Goal: Task Accomplishment & Management: Manage account settings

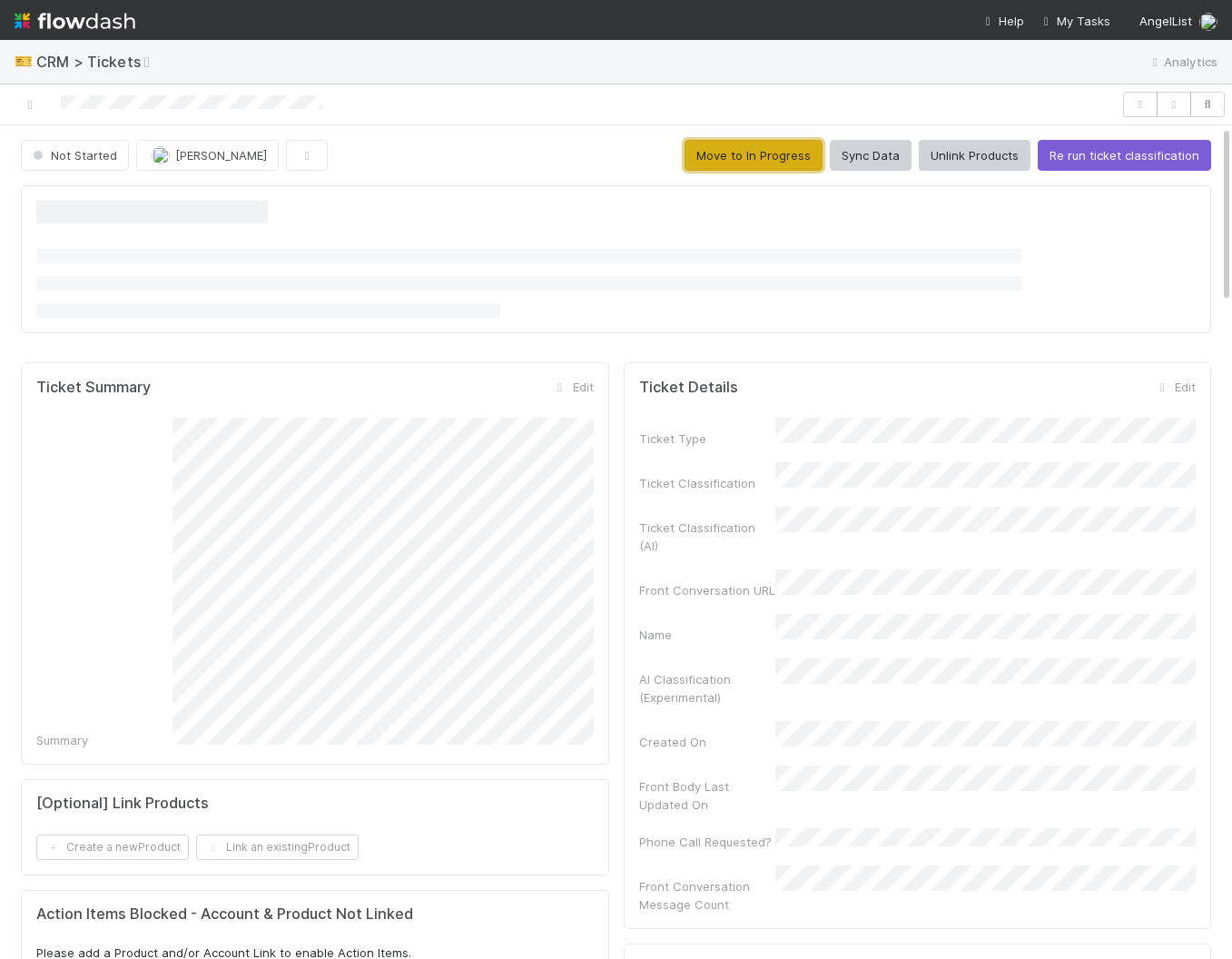
click at [789, 153] on button "Move to In Progress" at bounding box center [753, 155] width 138 height 31
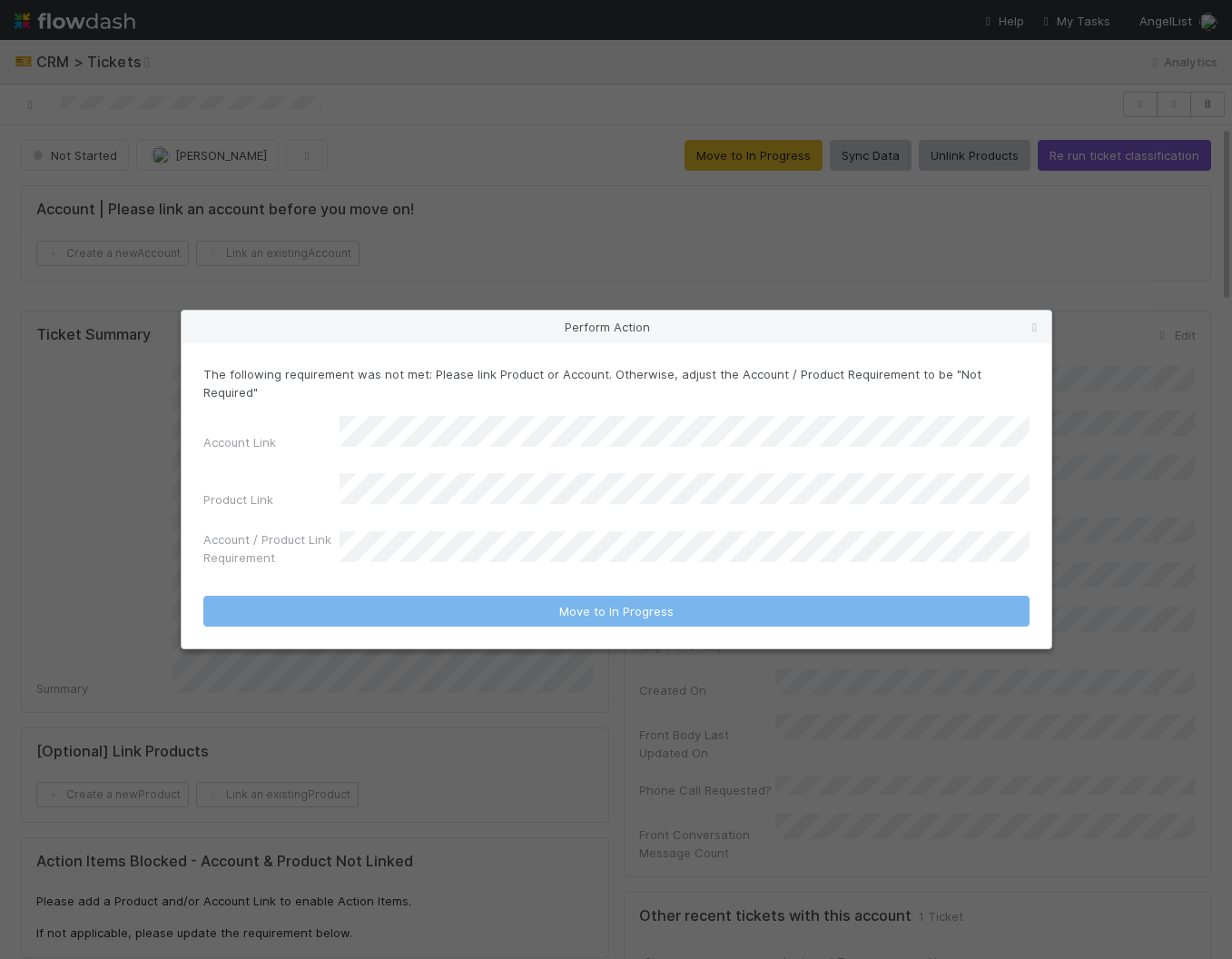
click at [1033, 334] on icon at bounding box center [1035, 327] width 18 height 12
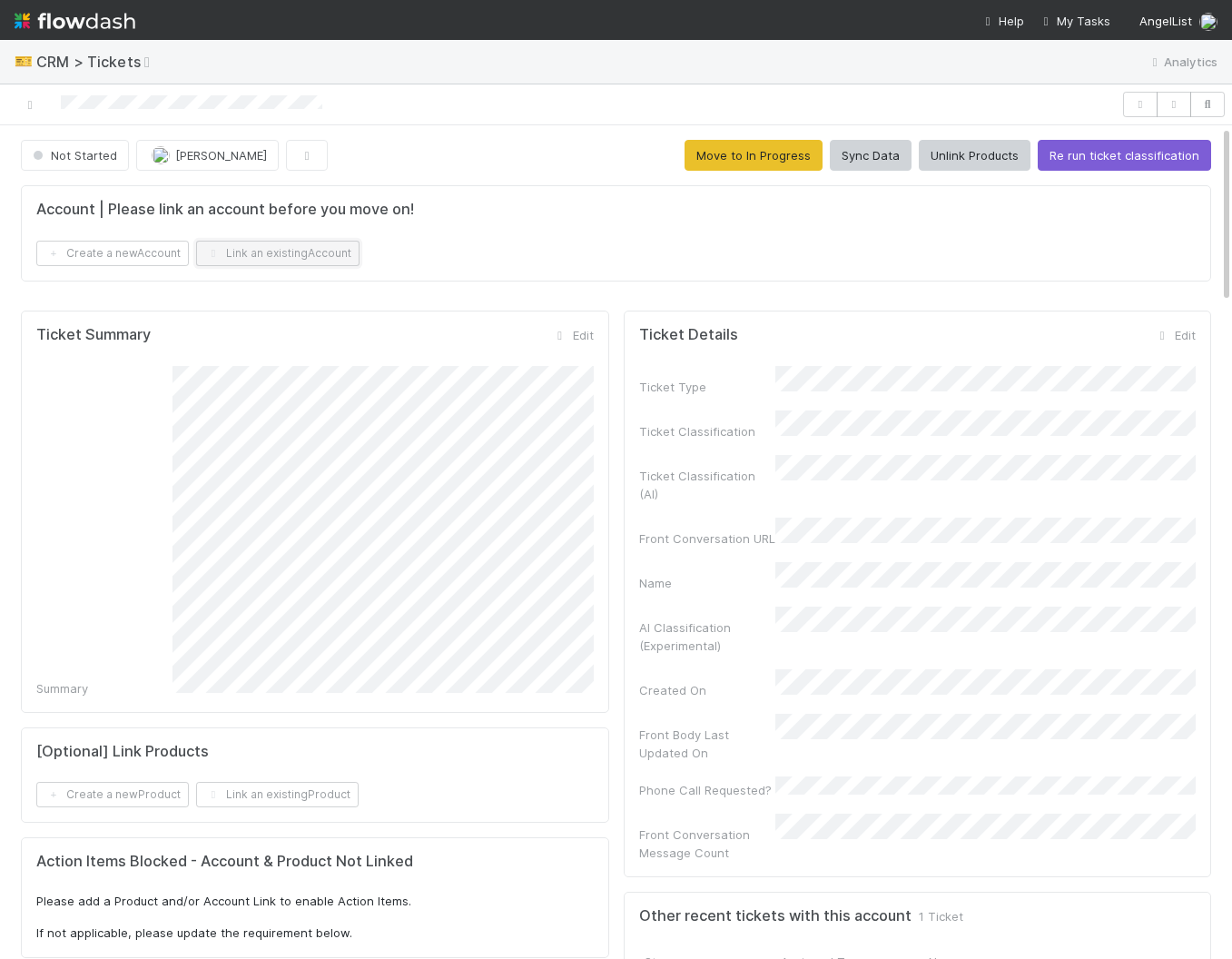
click at [260, 257] on button "Link an existing Account" at bounding box center [277, 253] width 163 height 26
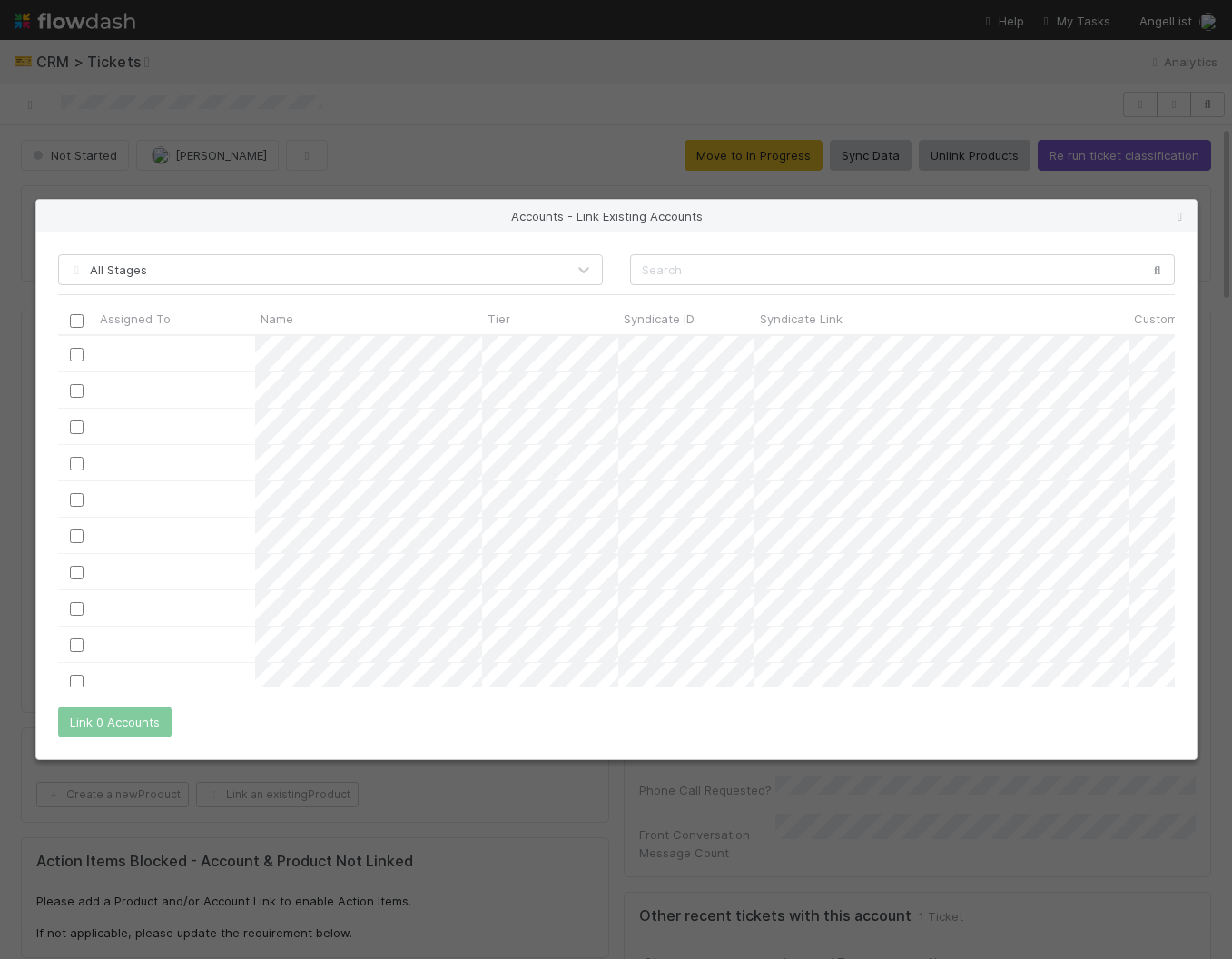
scroll to position [352, 1116]
click at [876, 261] on input "text" at bounding box center [902, 270] width 545 height 31
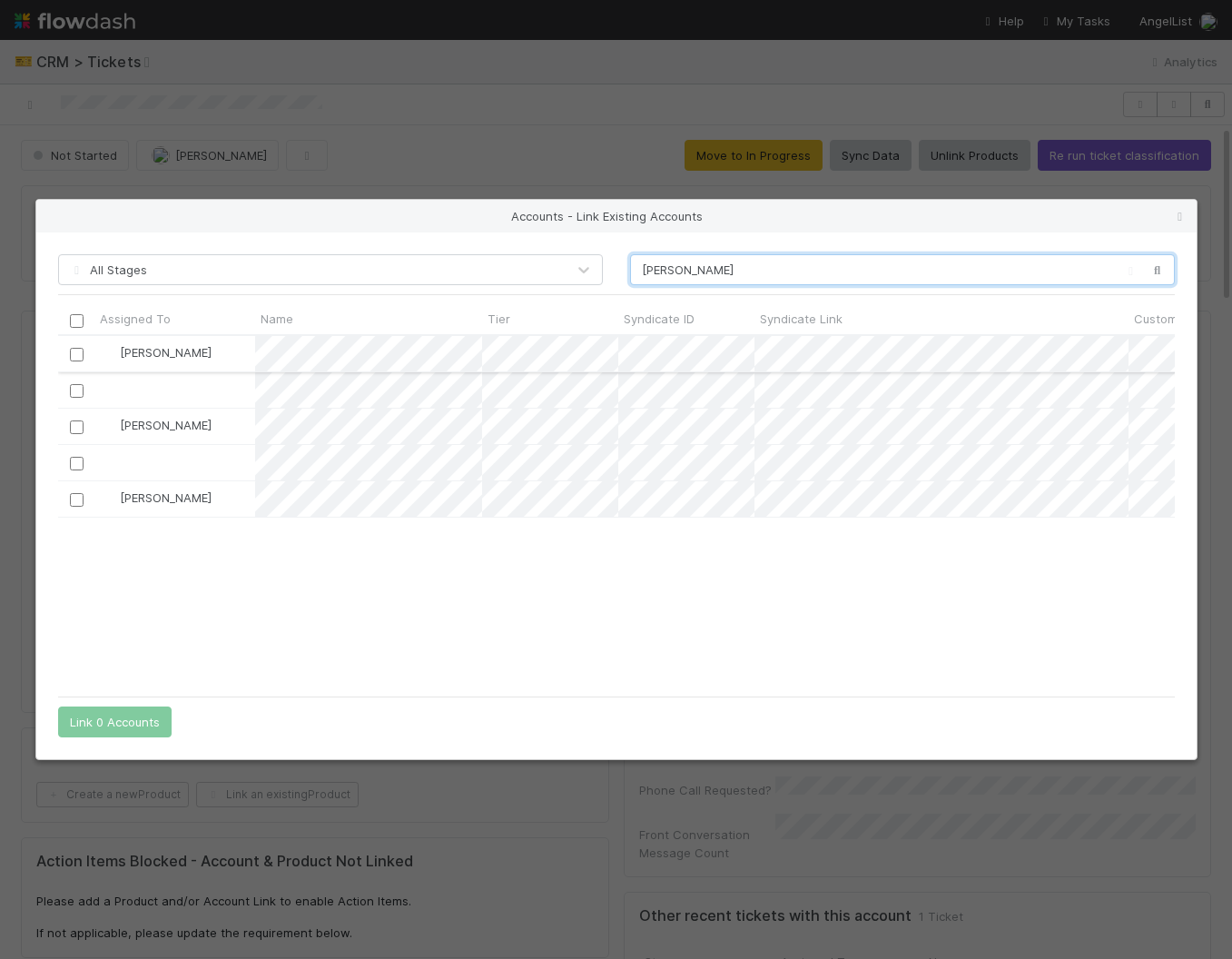
type input "nick so"
click at [71, 355] on input "checkbox" at bounding box center [76, 355] width 14 height 14
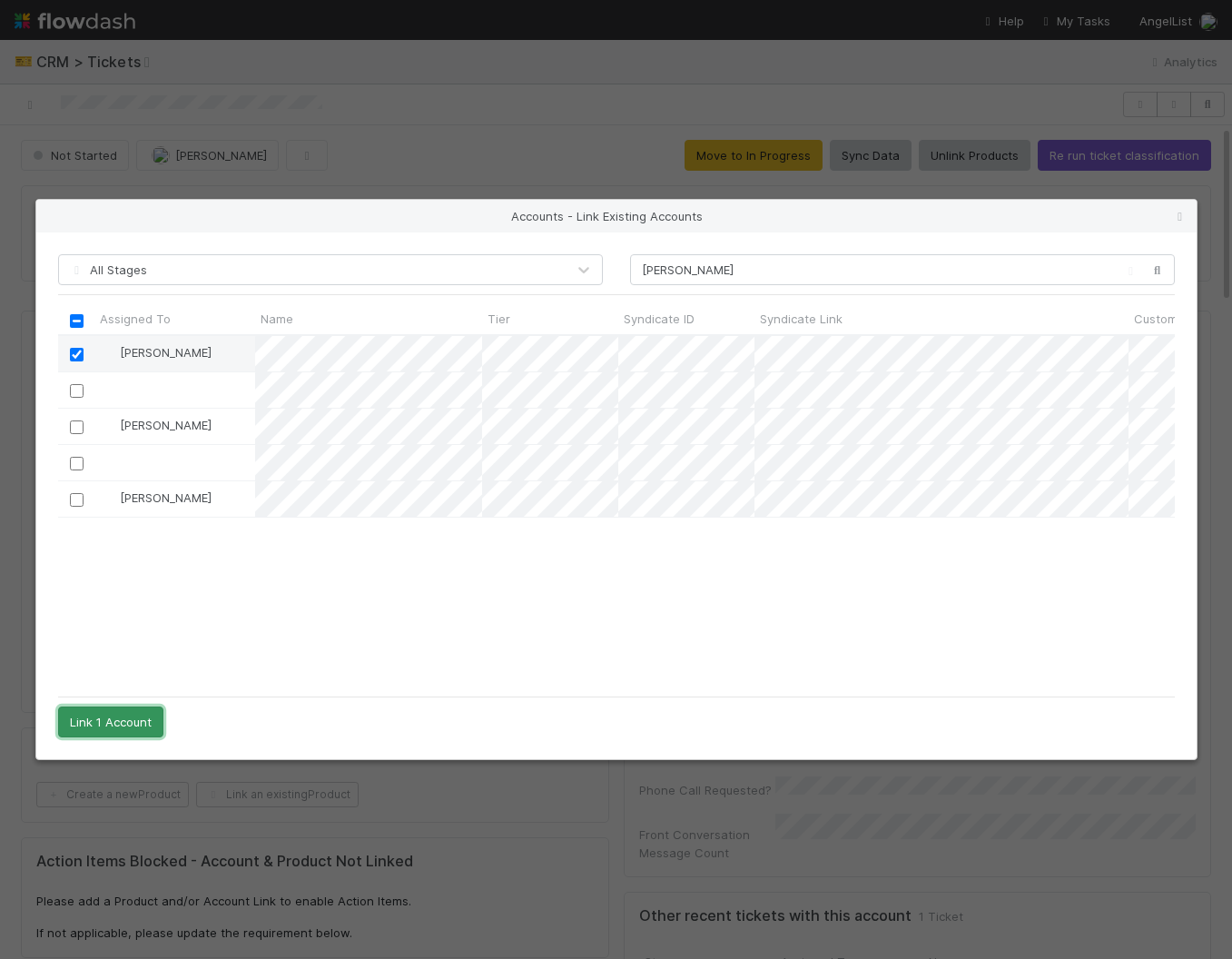
click at [110, 721] on button "Link 1 Account" at bounding box center [111, 722] width 106 height 31
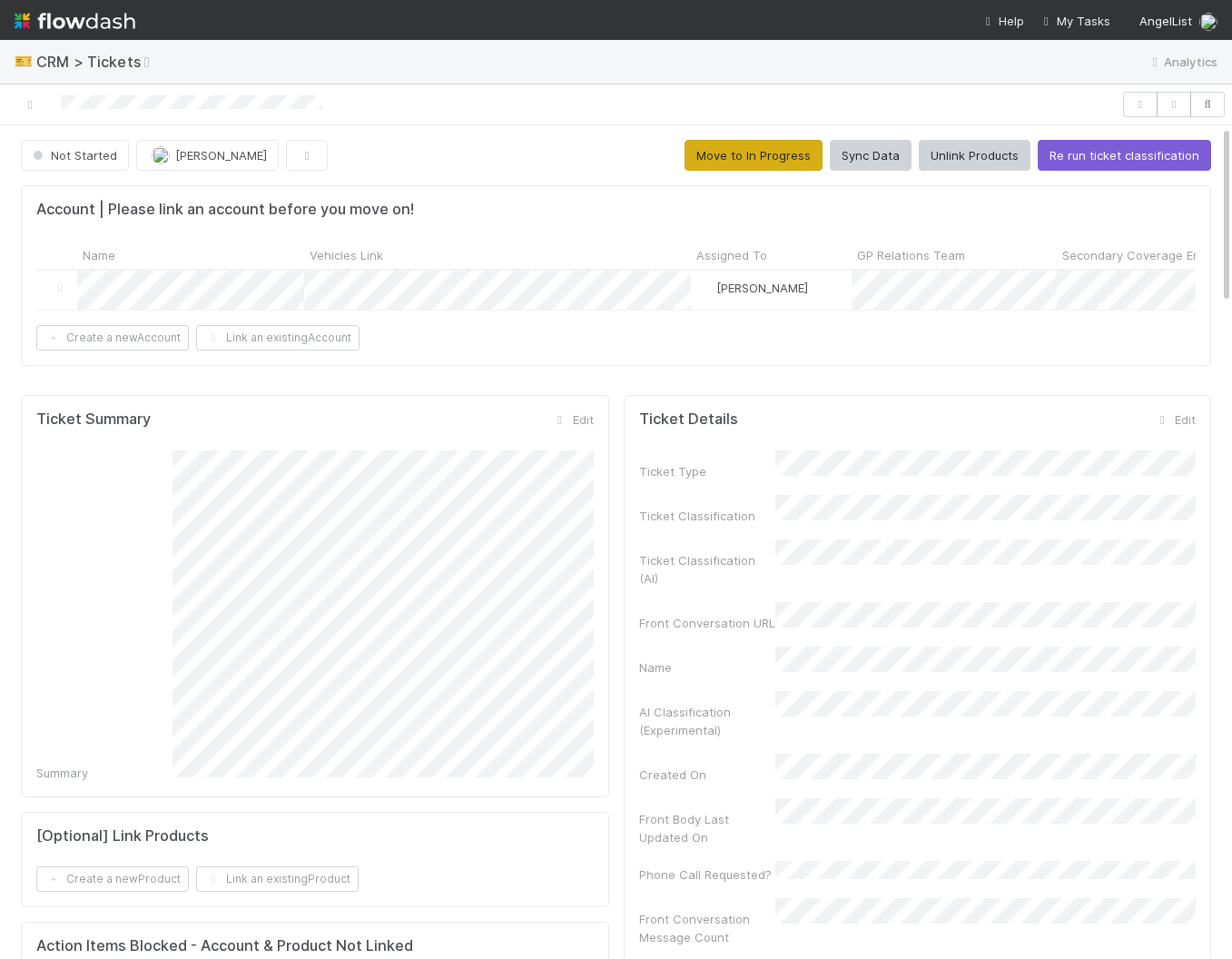
click at [761, 155] on button "Move to In Progress" at bounding box center [753, 155] width 138 height 31
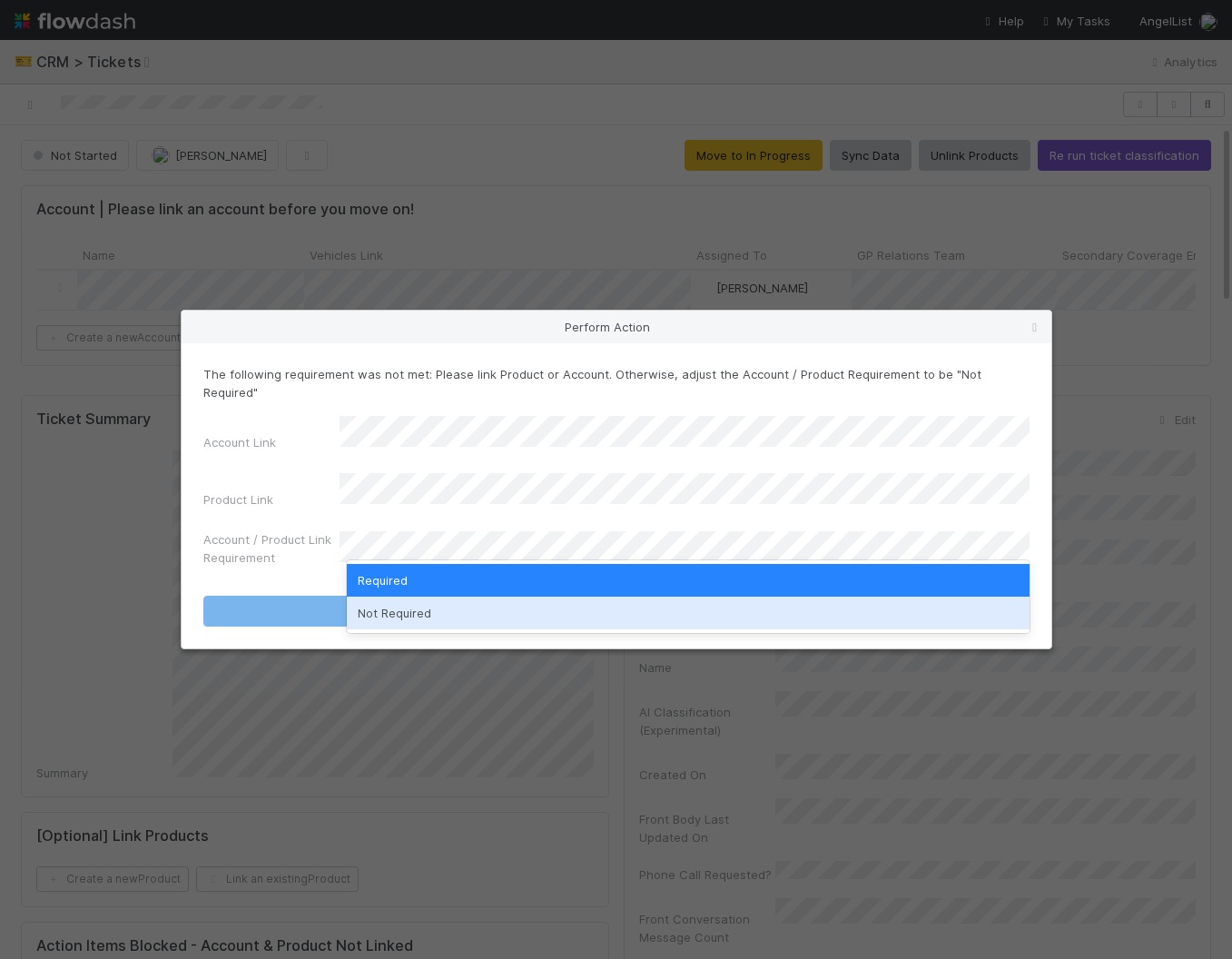
drag, startPoint x: 563, startPoint y: 615, endPoint x: 567, endPoint y: 594, distance: 21.4
click at [563, 615] on div "Not Required" at bounding box center [688, 614] width 683 height 33
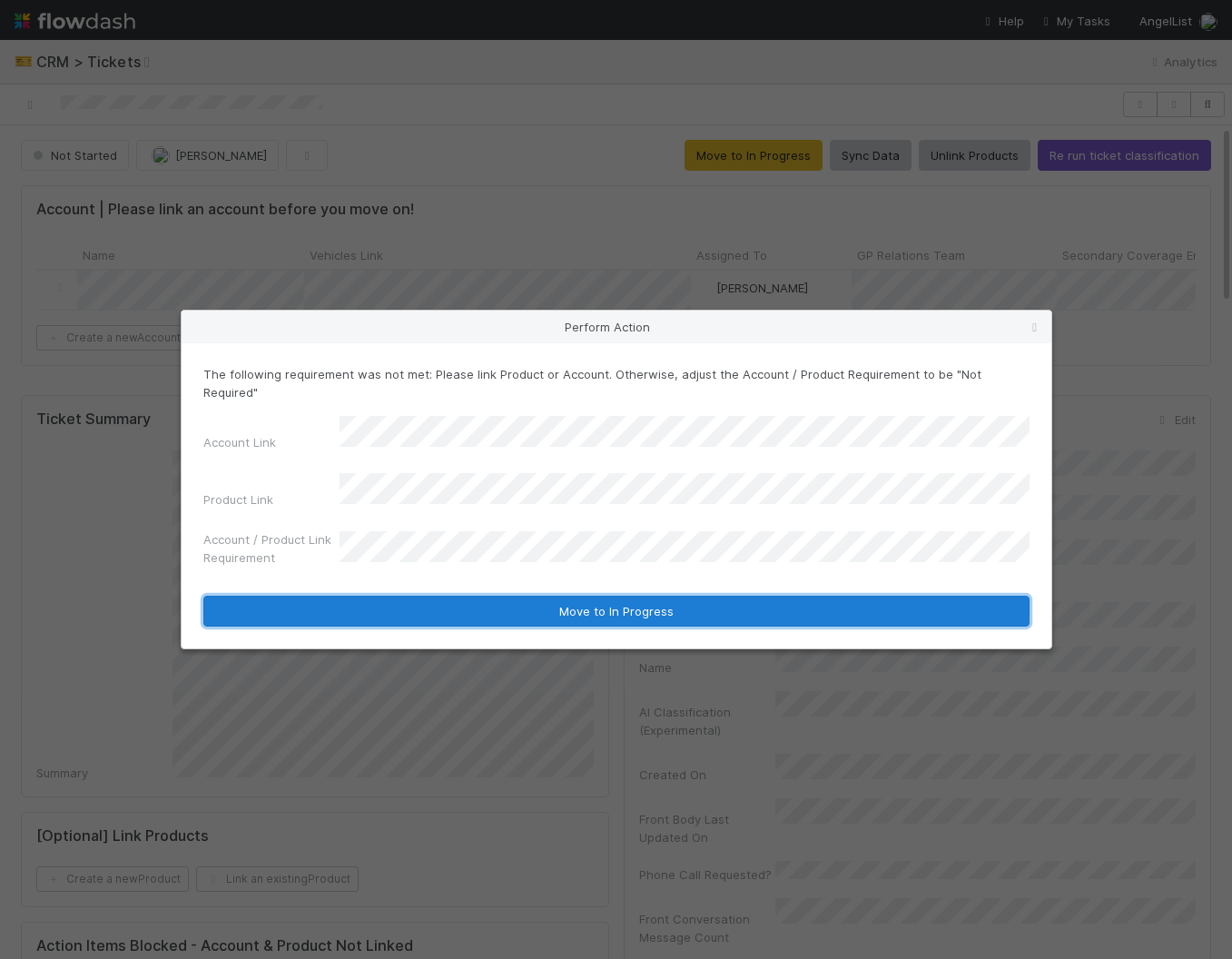
click at [567, 596] on button "Move to In Progress" at bounding box center [616, 612] width 826 height 31
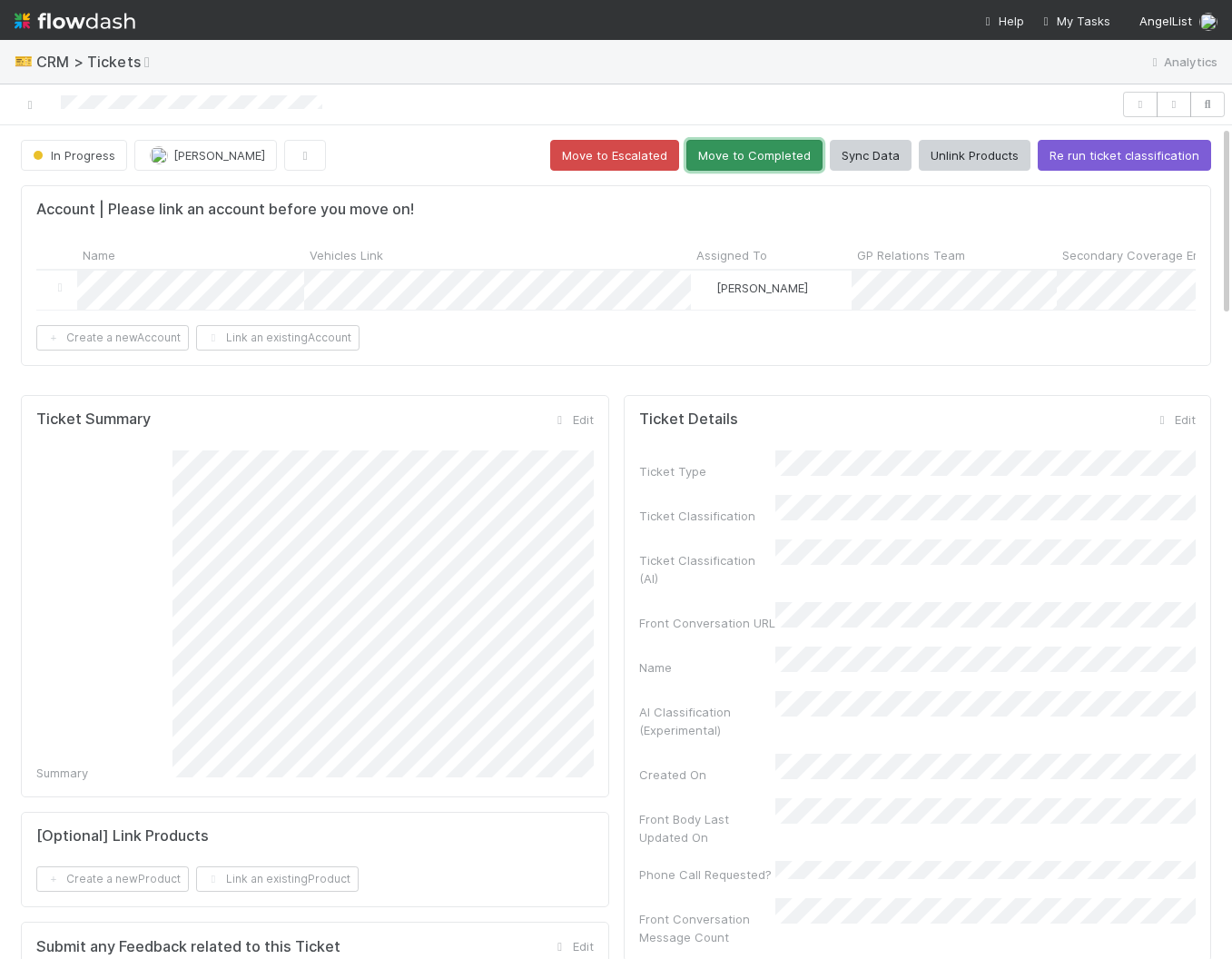
click at [786, 147] on button "Move to Completed" at bounding box center [754, 155] width 136 height 31
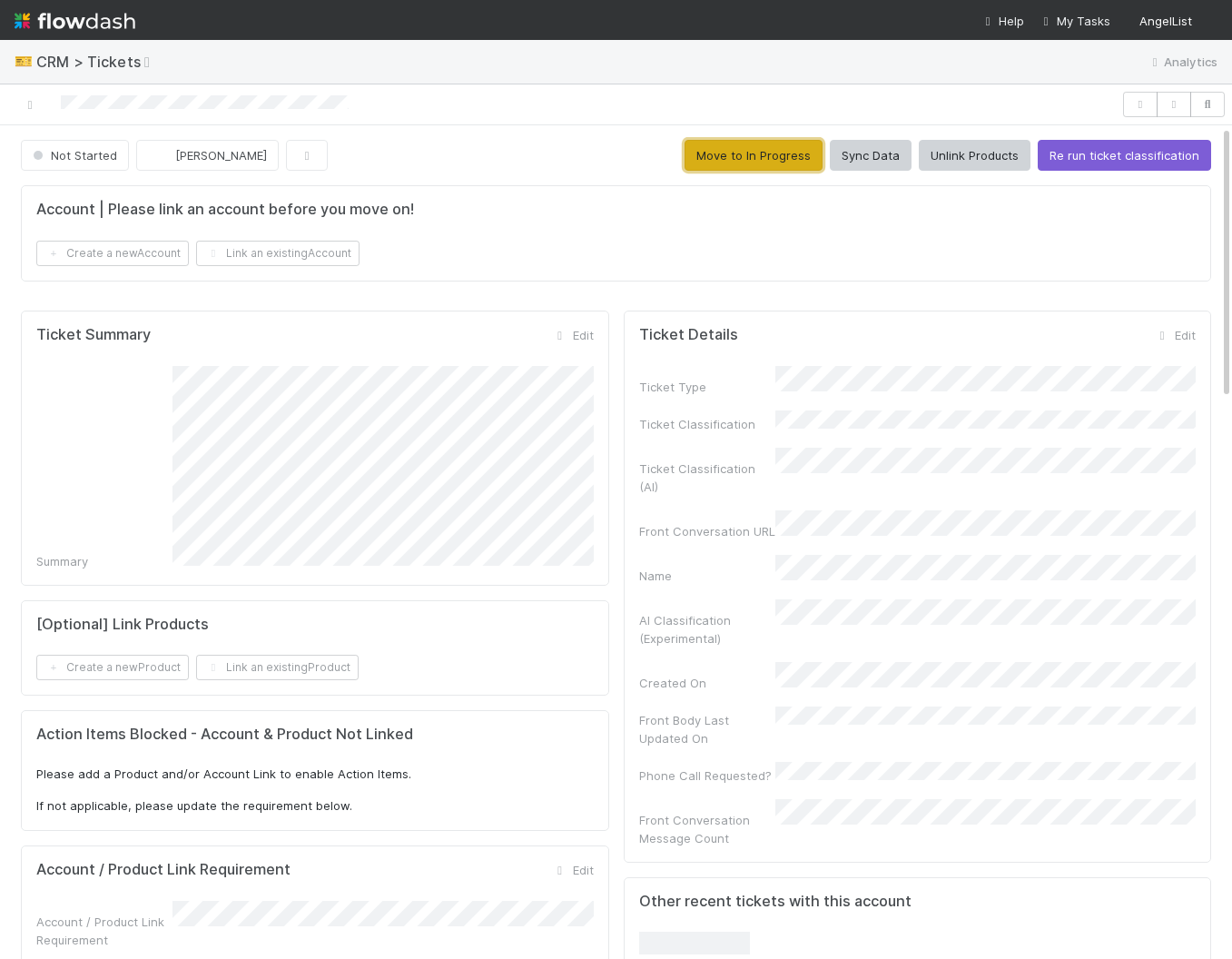
click at [782, 153] on button "Move to In Progress" at bounding box center [753, 155] width 138 height 31
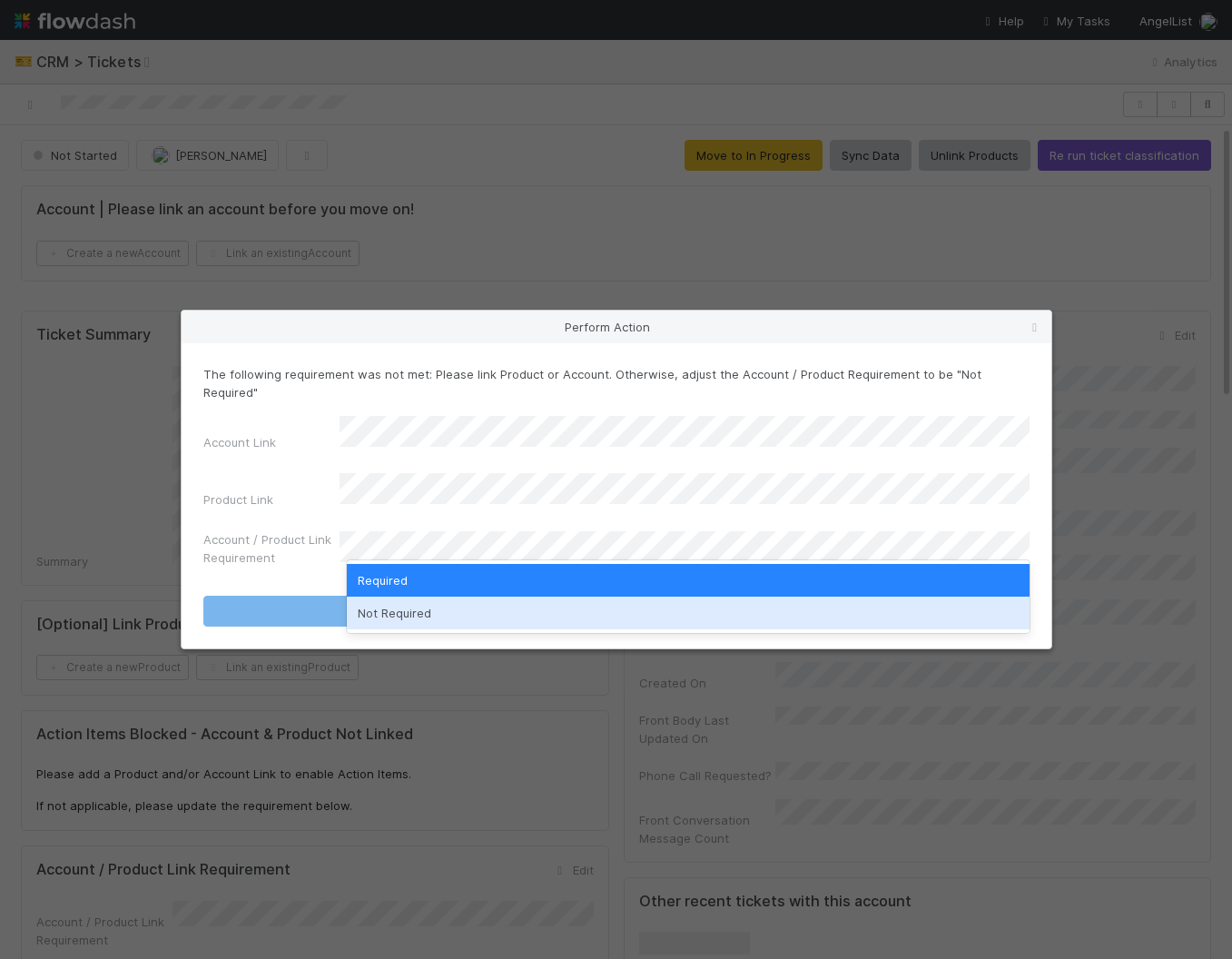
drag, startPoint x: 572, startPoint y: 615, endPoint x: 568, endPoint y: 588, distance: 27.3
click at [572, 614] on div "Not Required" at bounding box center [688, 614] width 683 height 33
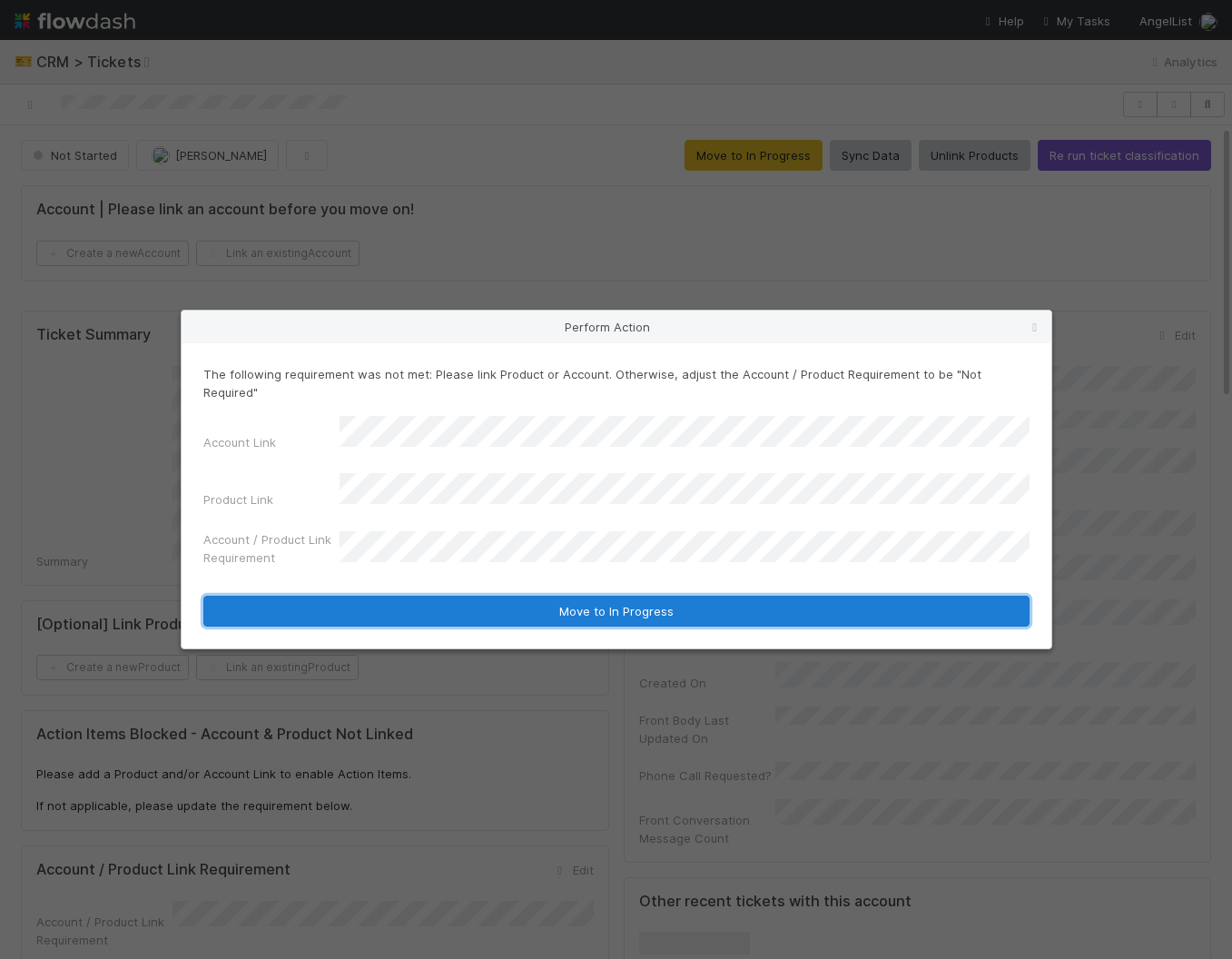
click at [566, 596] on button "Move to In Progress" at bounding box center [616, 612] width 826 height 31
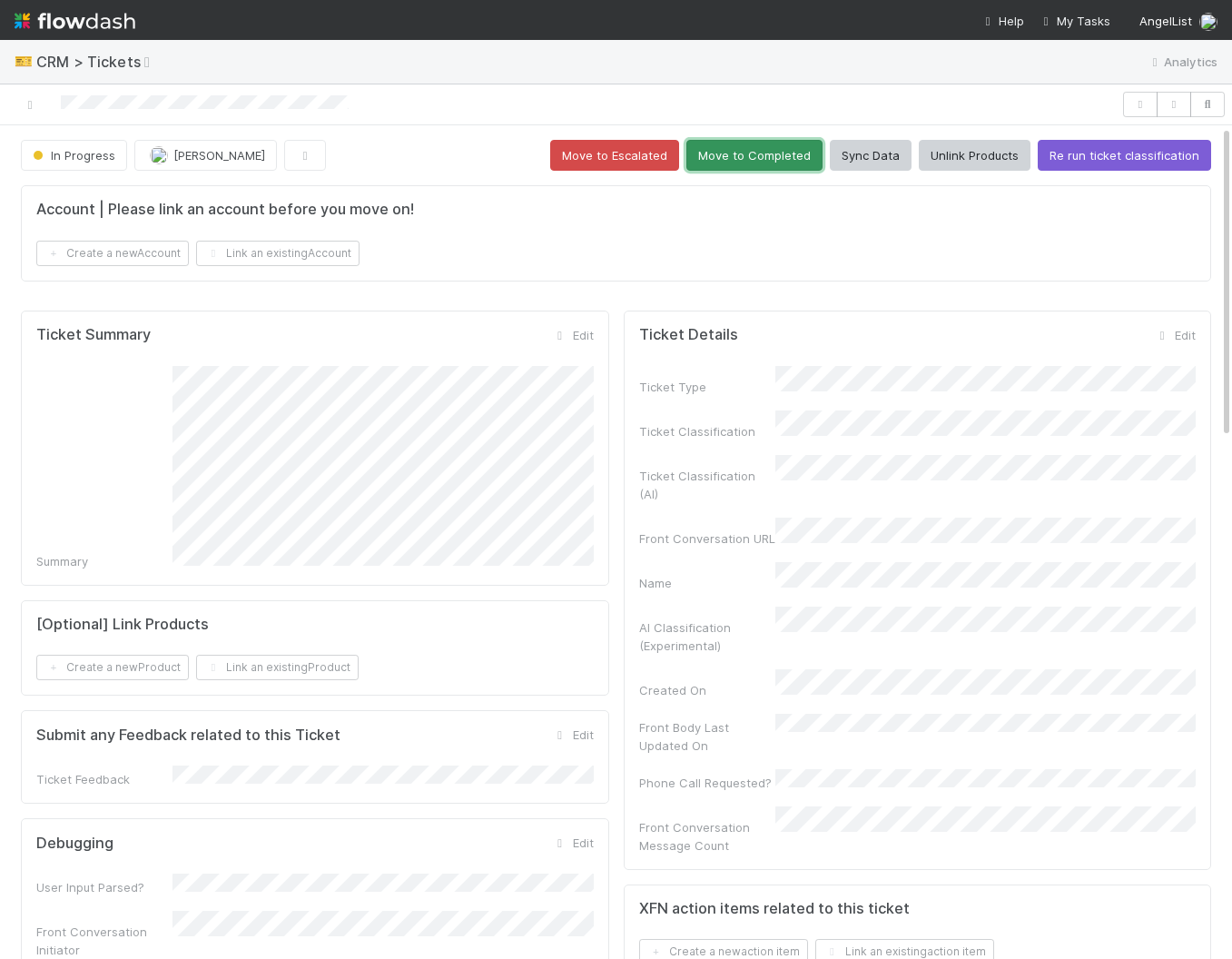
click at [794, 149] on button "Move to Completed" at bounding box center [754, 155] width 136 height 31
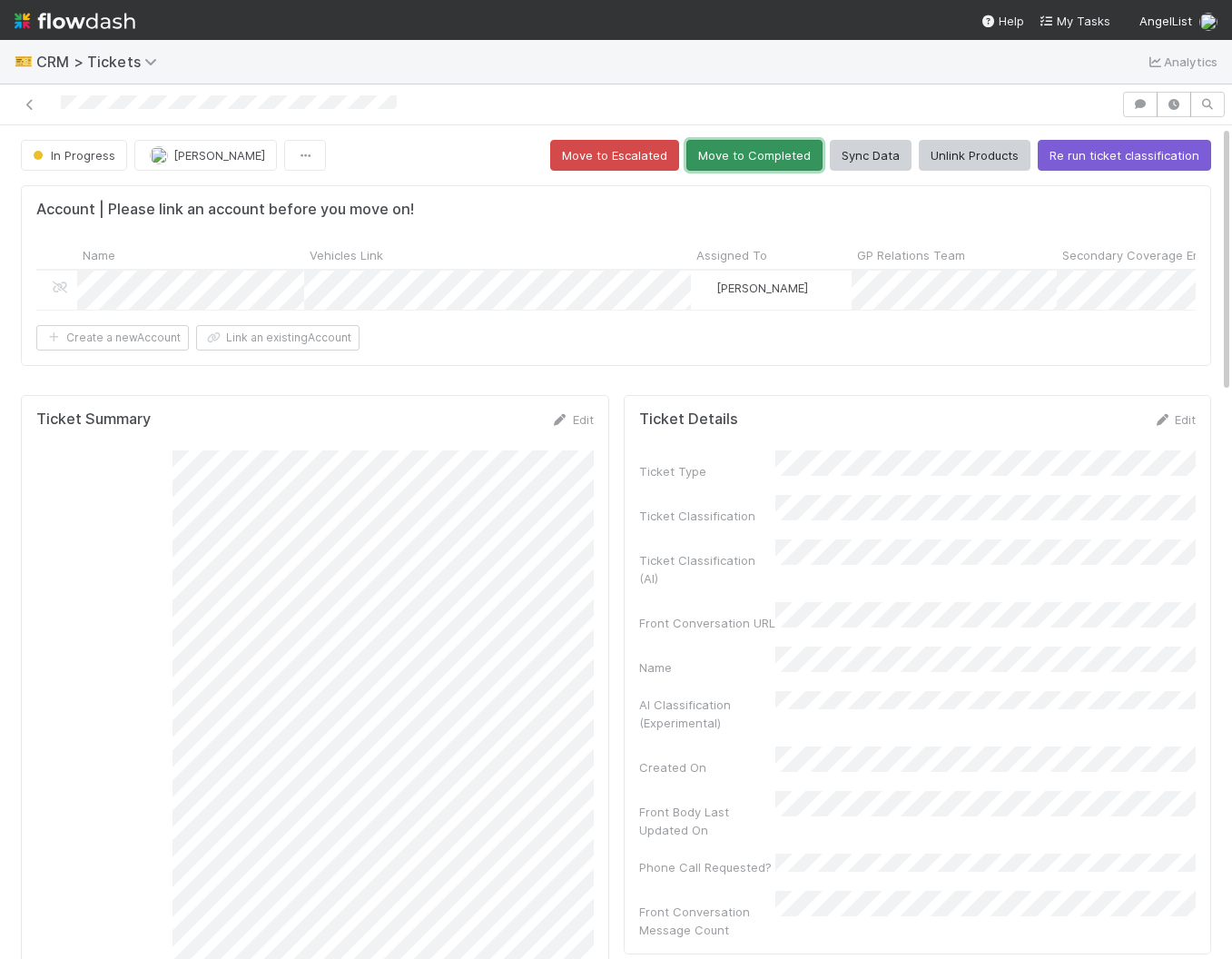
click at [749, 156] on button "Move to Completed" at bounding box center [754, 155] width 136 height 31
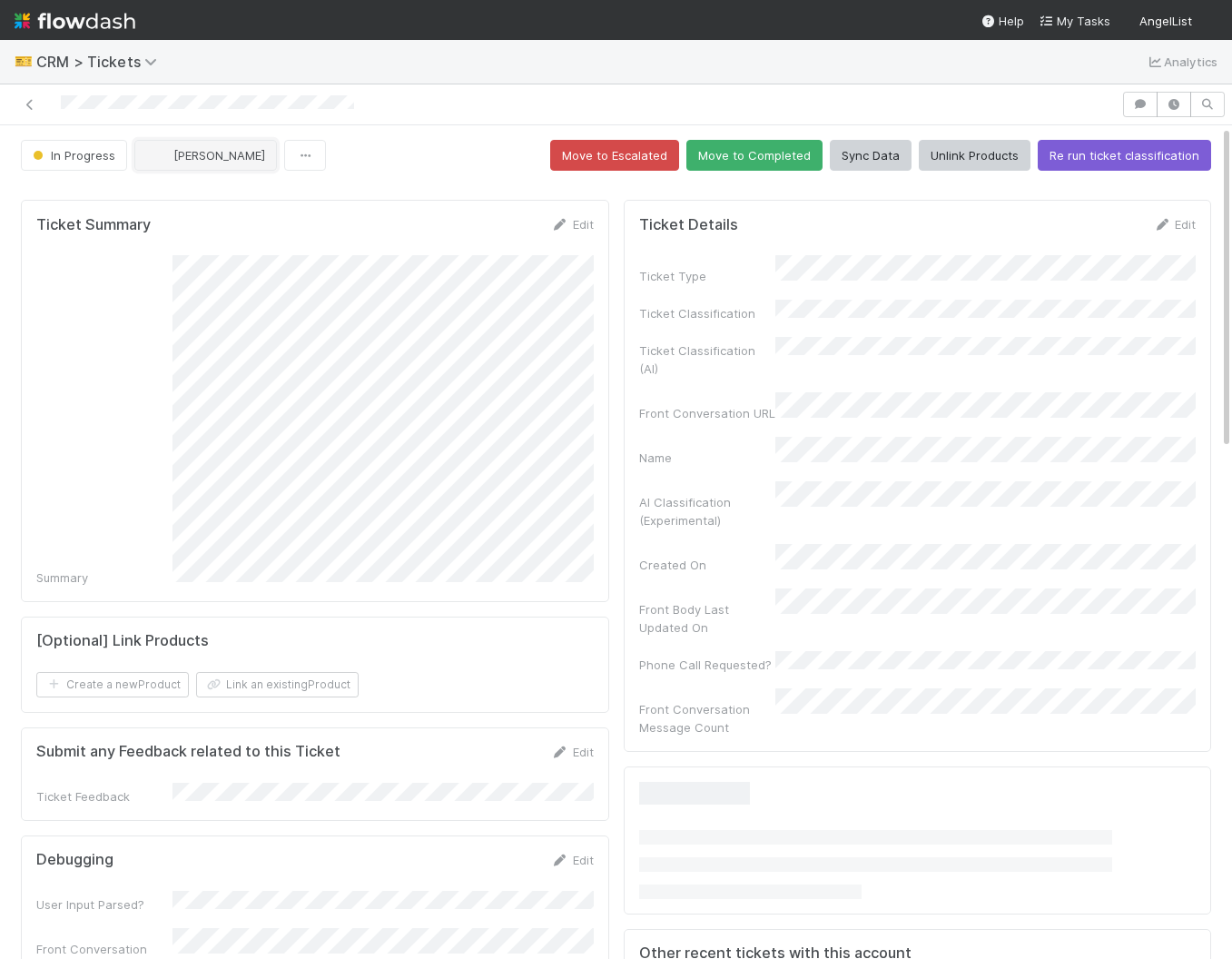
click at [202, 148] on span "Haley Young" at bounding box center [219, 155] width 92 height 15
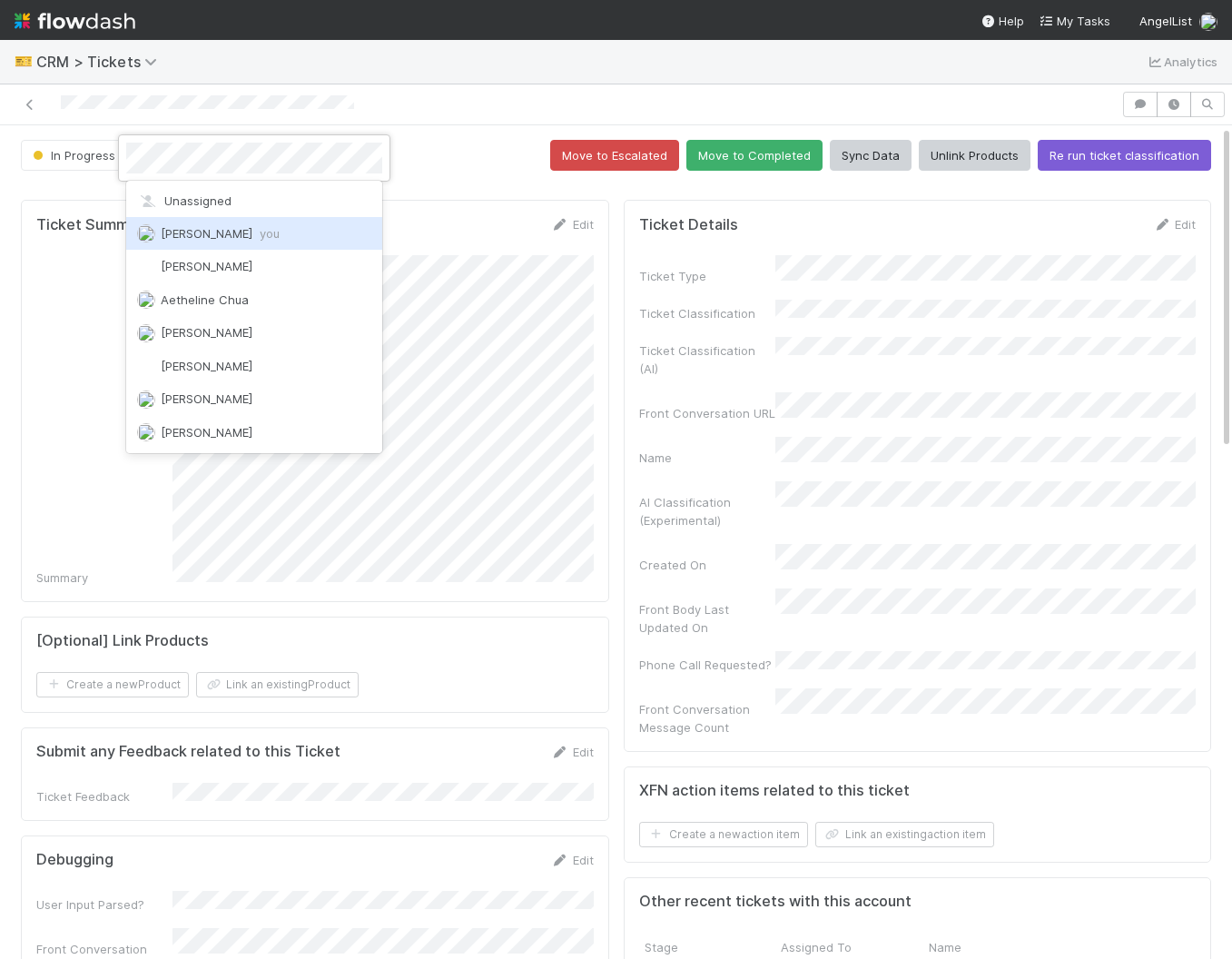
click at [215, 229] on span "Amy Saks you" at bounding box center [220, 233] width 119 height 15
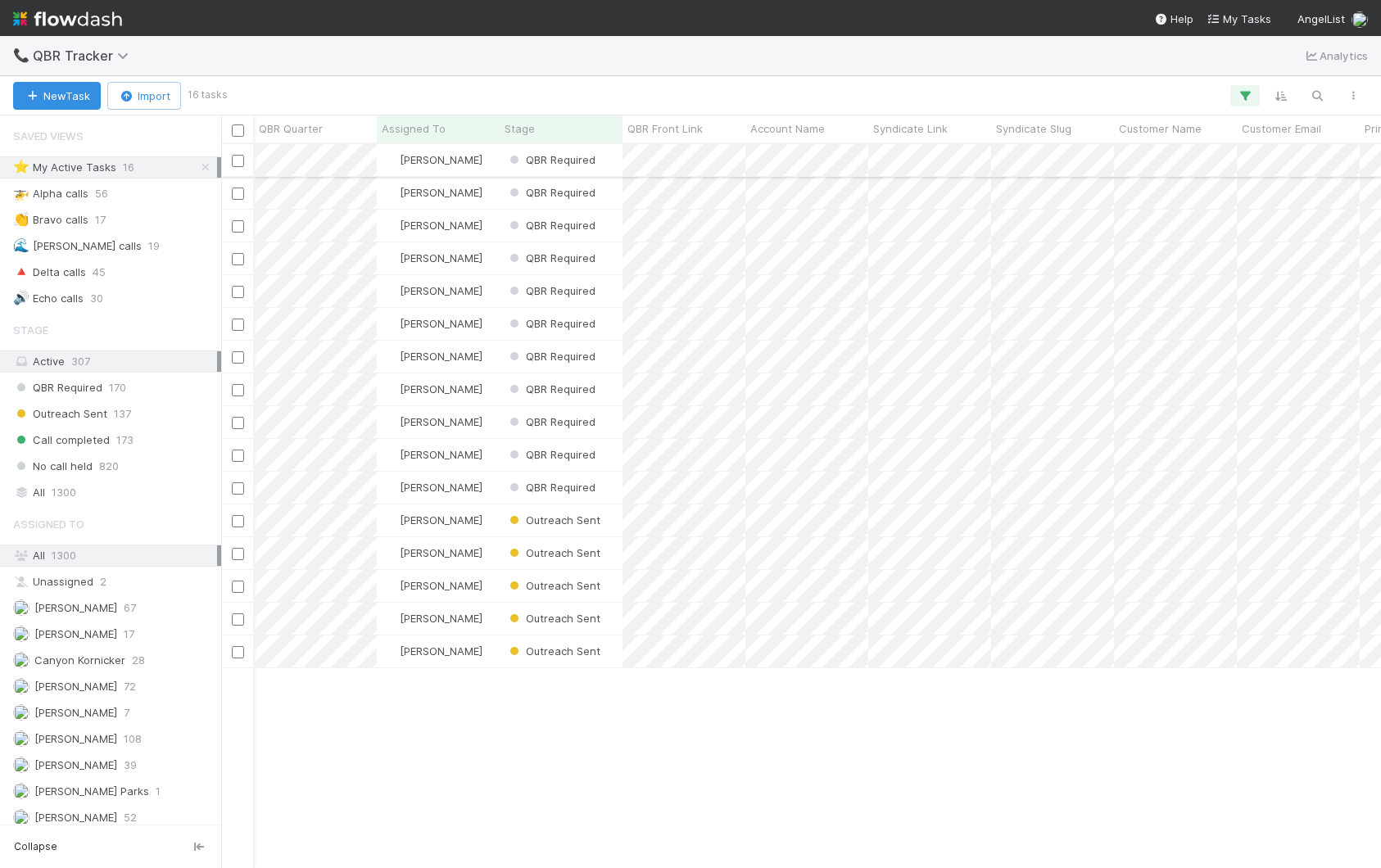
scroll to position [723, 1160]
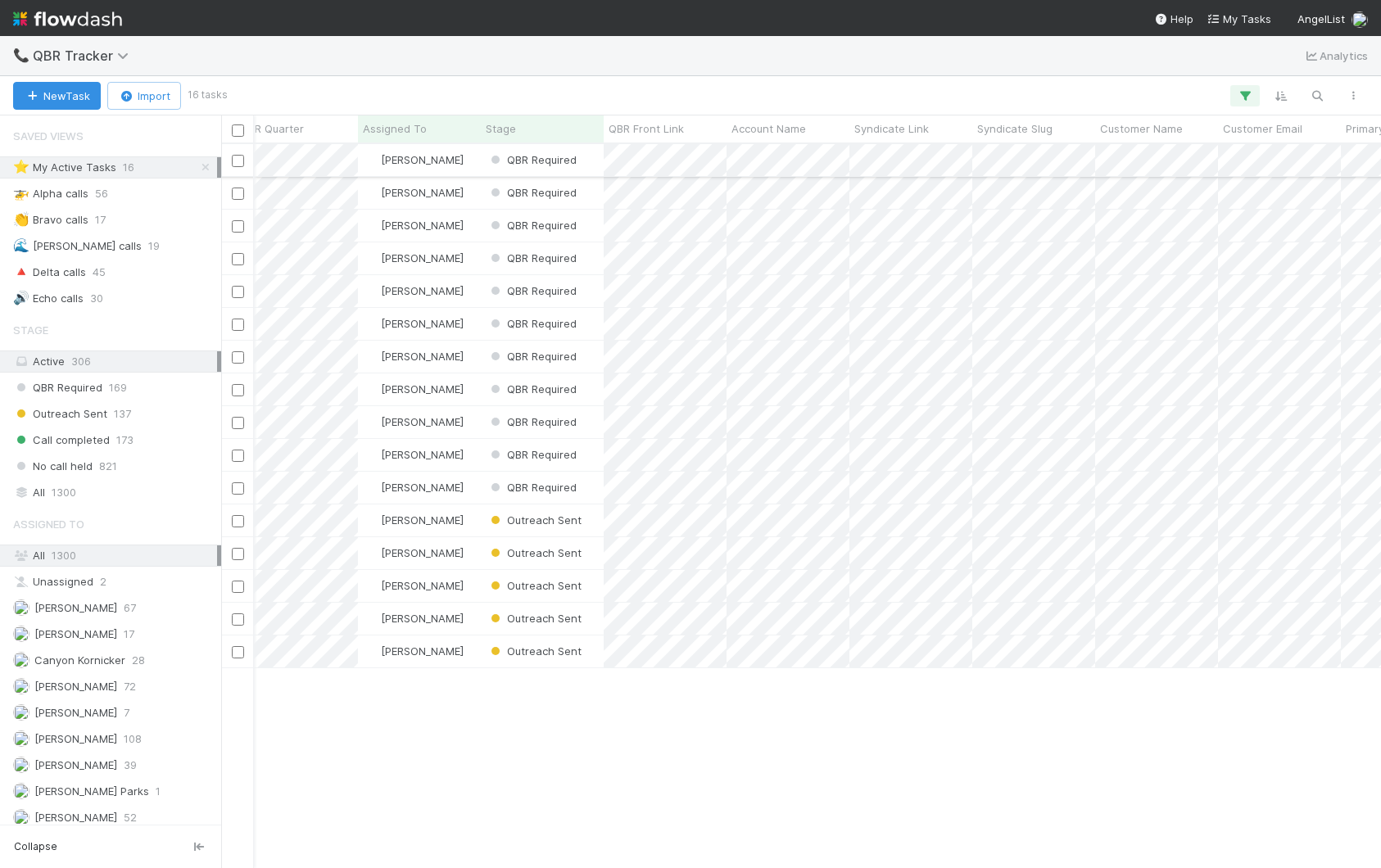
click at [466, 167] on div "[PERSON_NAME]" at bounding box center [418, 159] width 122 height 32
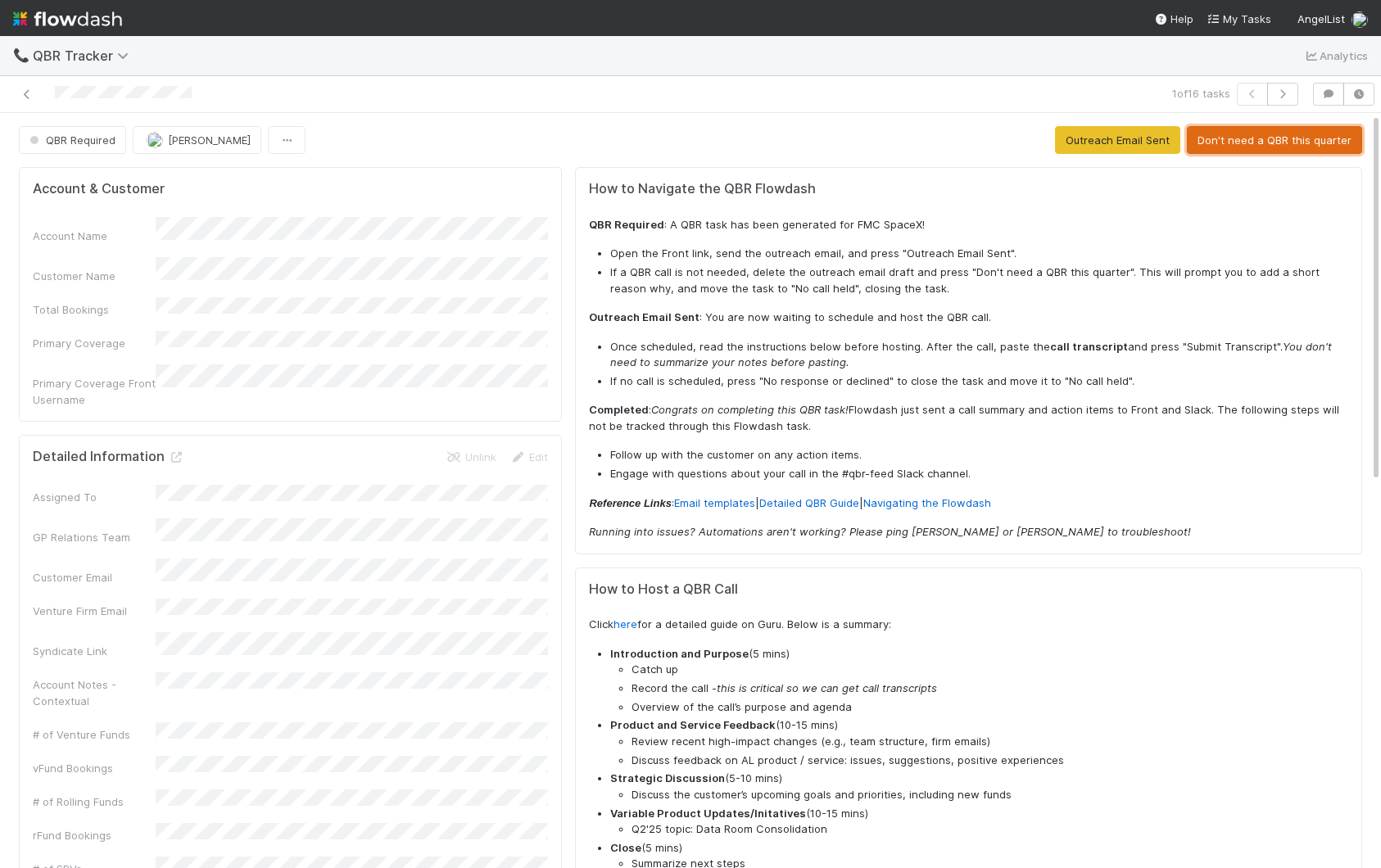
click at [1252, 144] on button "Don't need a QBR this quarter" at bounding box center [1274, 140] width 175 height 28
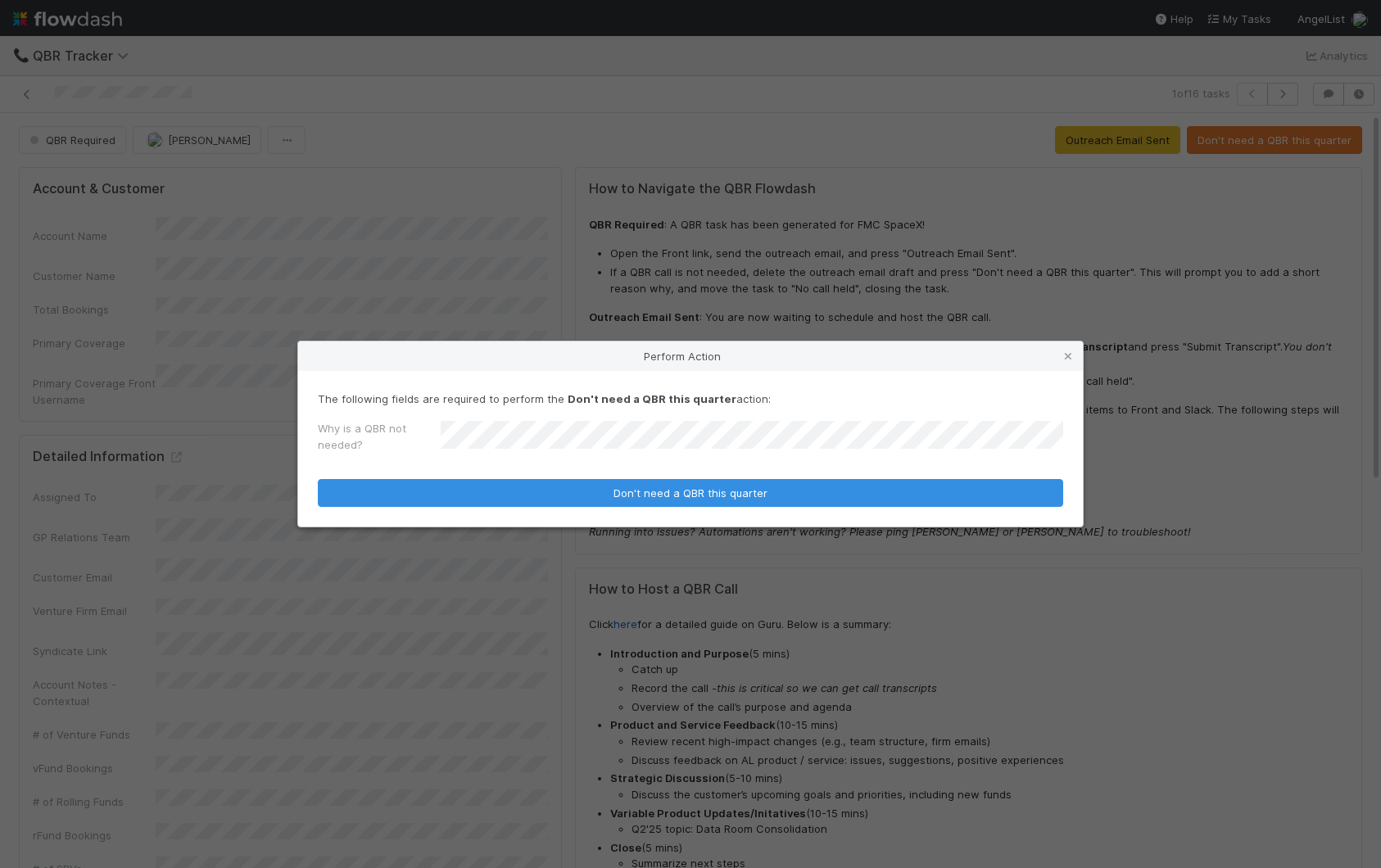
click at [318, 479] on button "Don't need a QBR this quarter" at bounding box center [690, 493] width 746 height 28
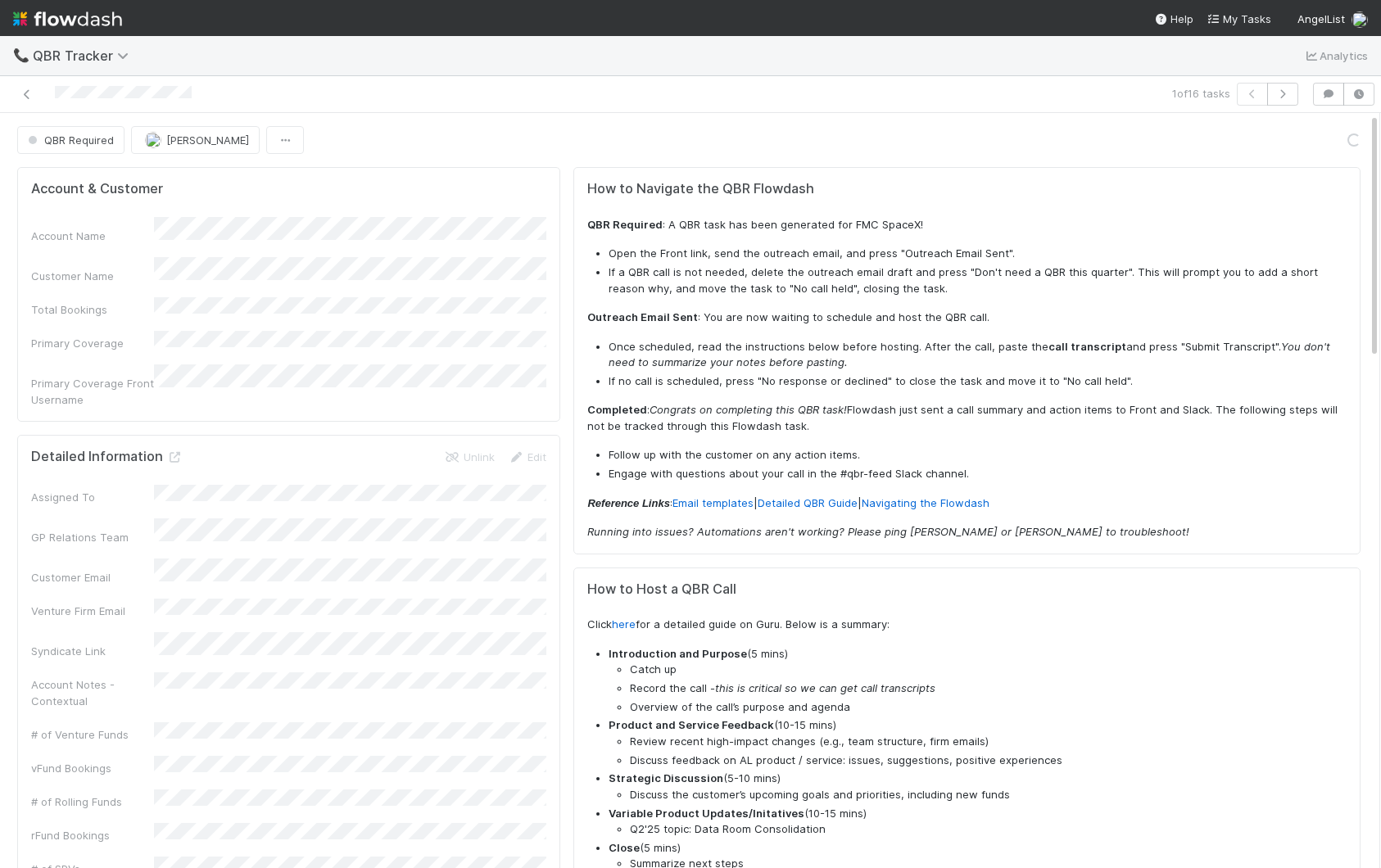
scroll to position [0, 4]
click at [30, 94] on icon at bounding box center [27, 95] width 16 height 11
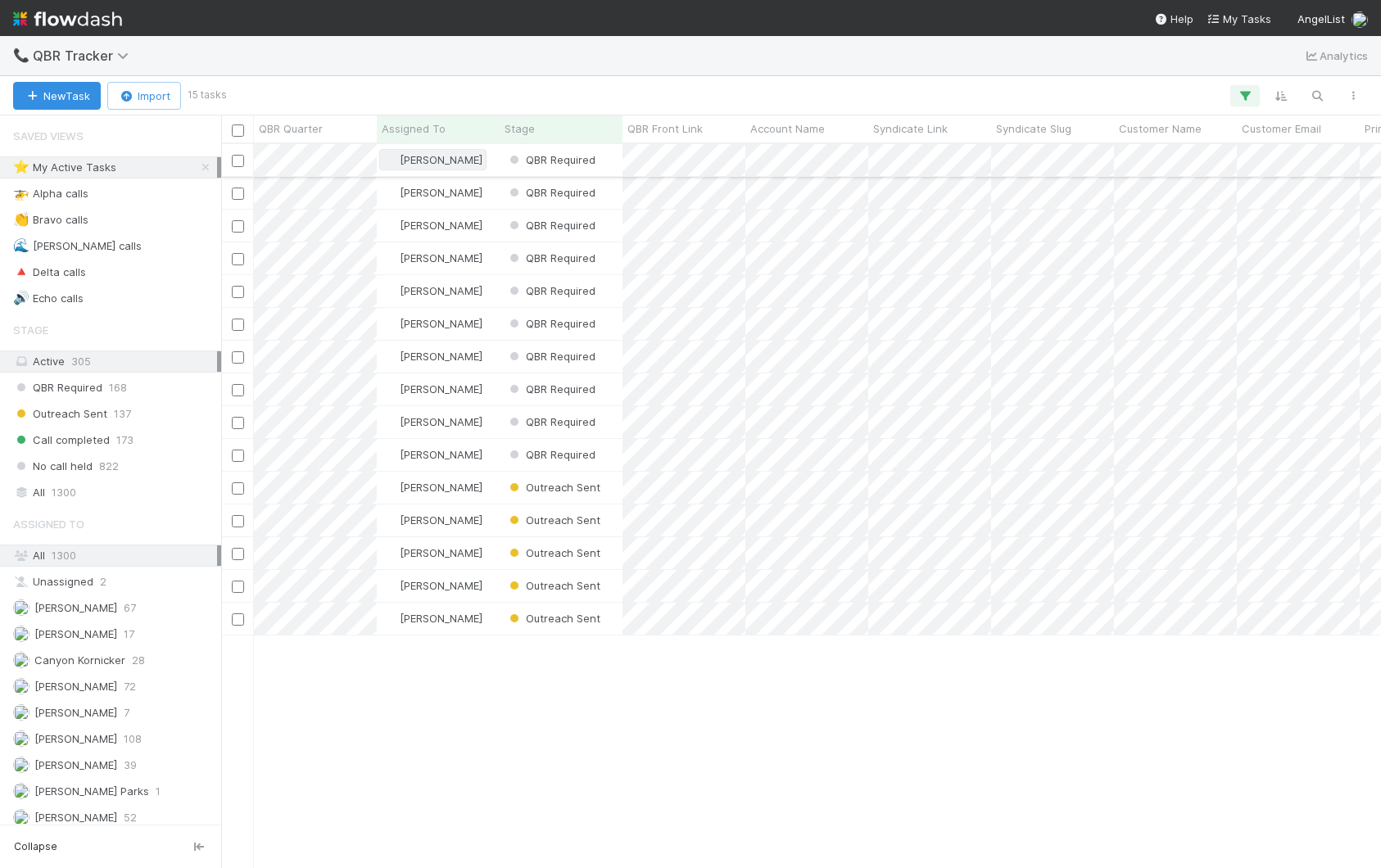
scroll to position [723, 1160]
click at [477, 160] on div "[PERSON_NAME]" at bounding box center [437, 159] width 122 height 32
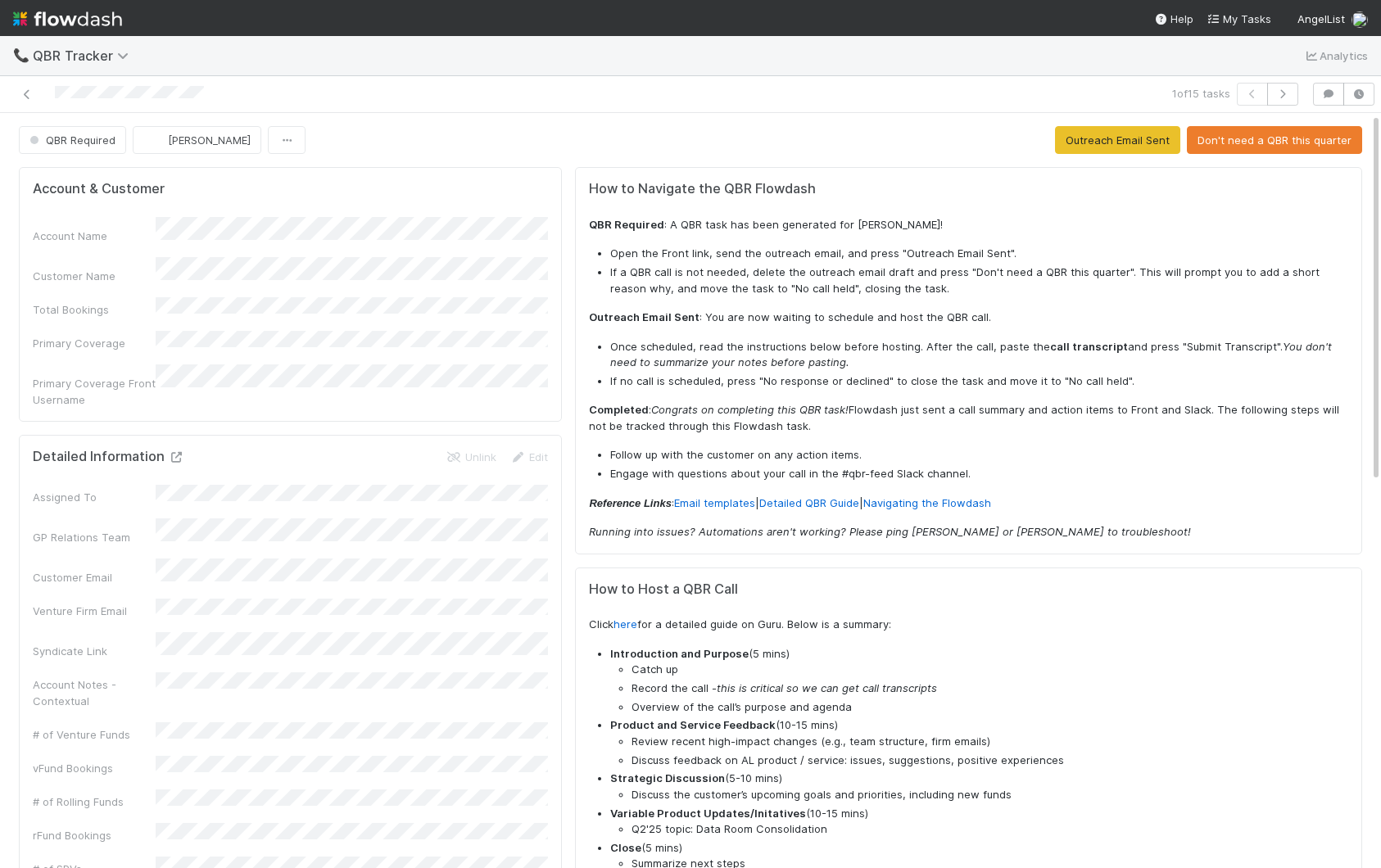
click at [168, 452] on icon at bounding box center [176, 457] width 16 height 11
click at [1275, 133] on button "Don't need a QBR this quarter" at bounding box center [1274, 140] width 175 height 28
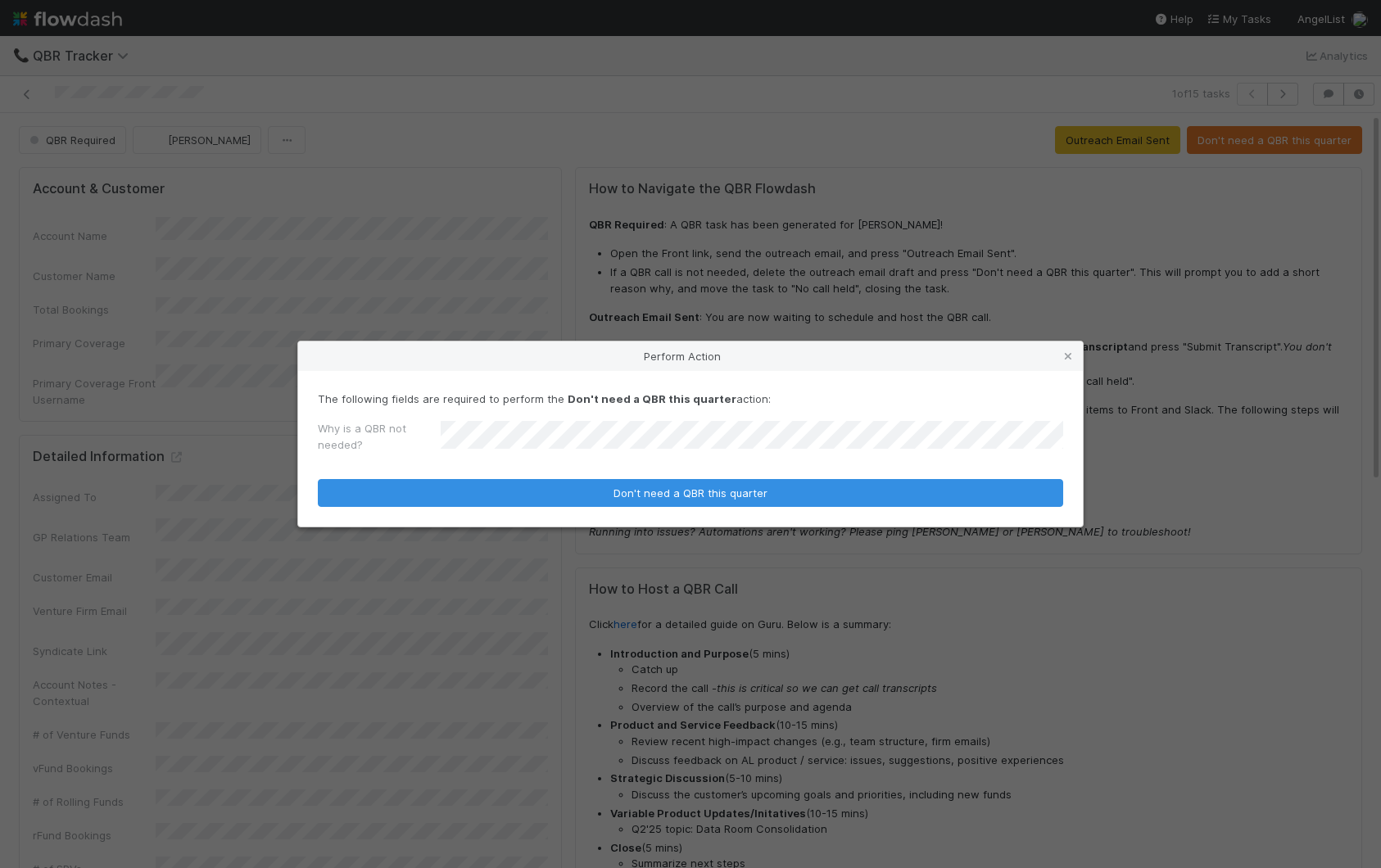
click at [318, 479] on button "Don't need a QBR this quarter" at bounding box center [690, 493] width 746 height 28
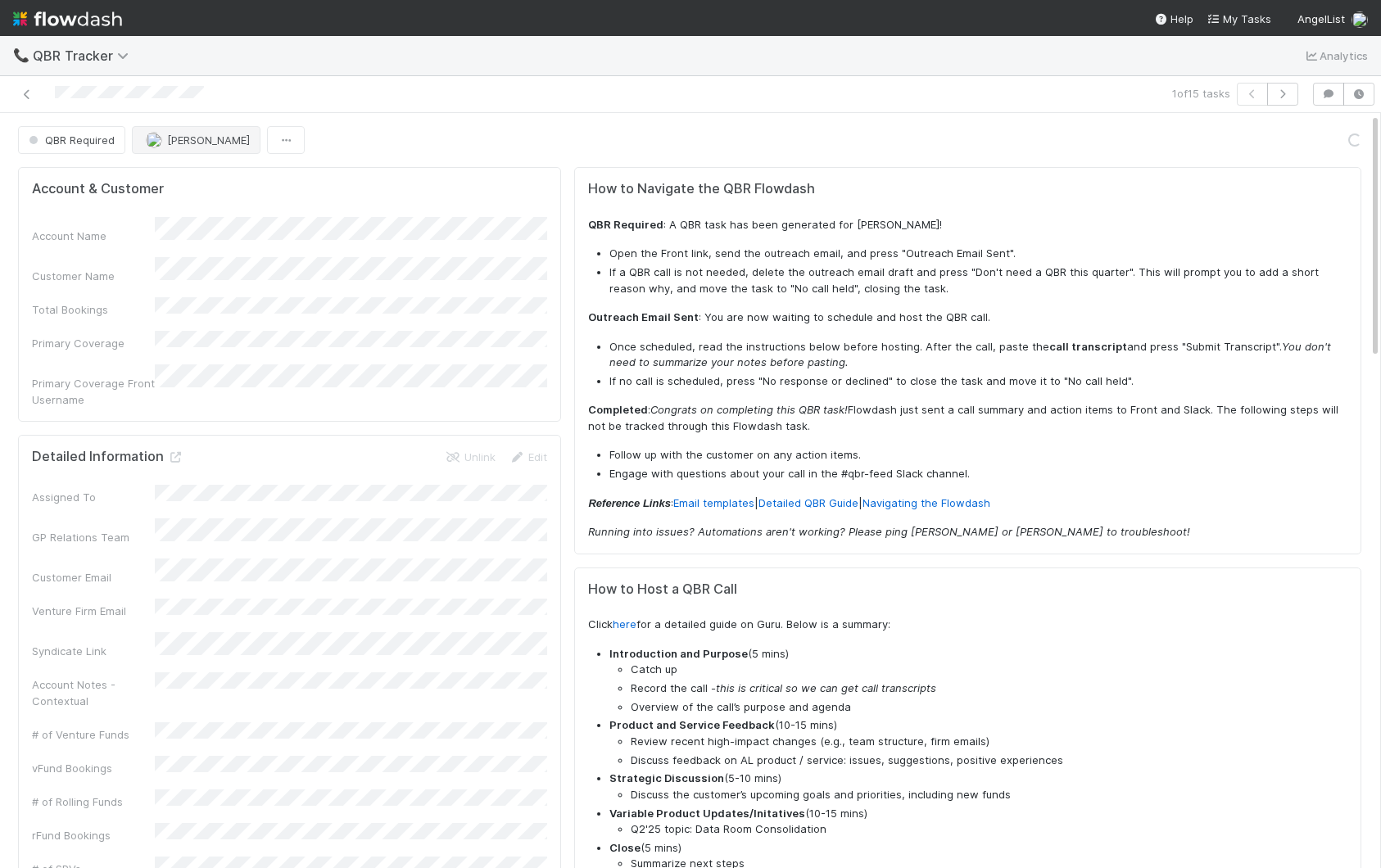
scroll to position [8, 0]
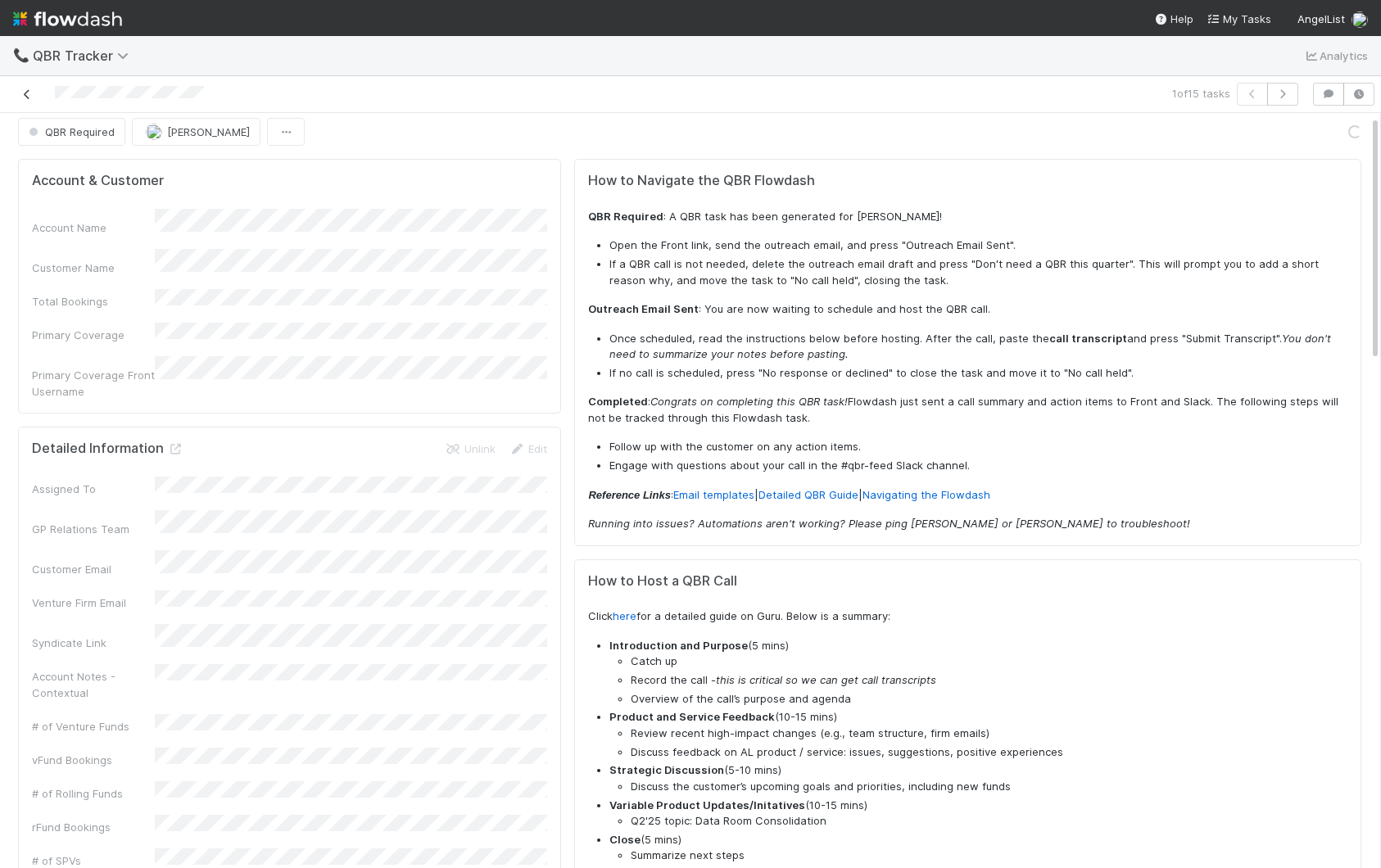
click at [25, 95] on icon at bounding box center [27, 95] width 16 height 11
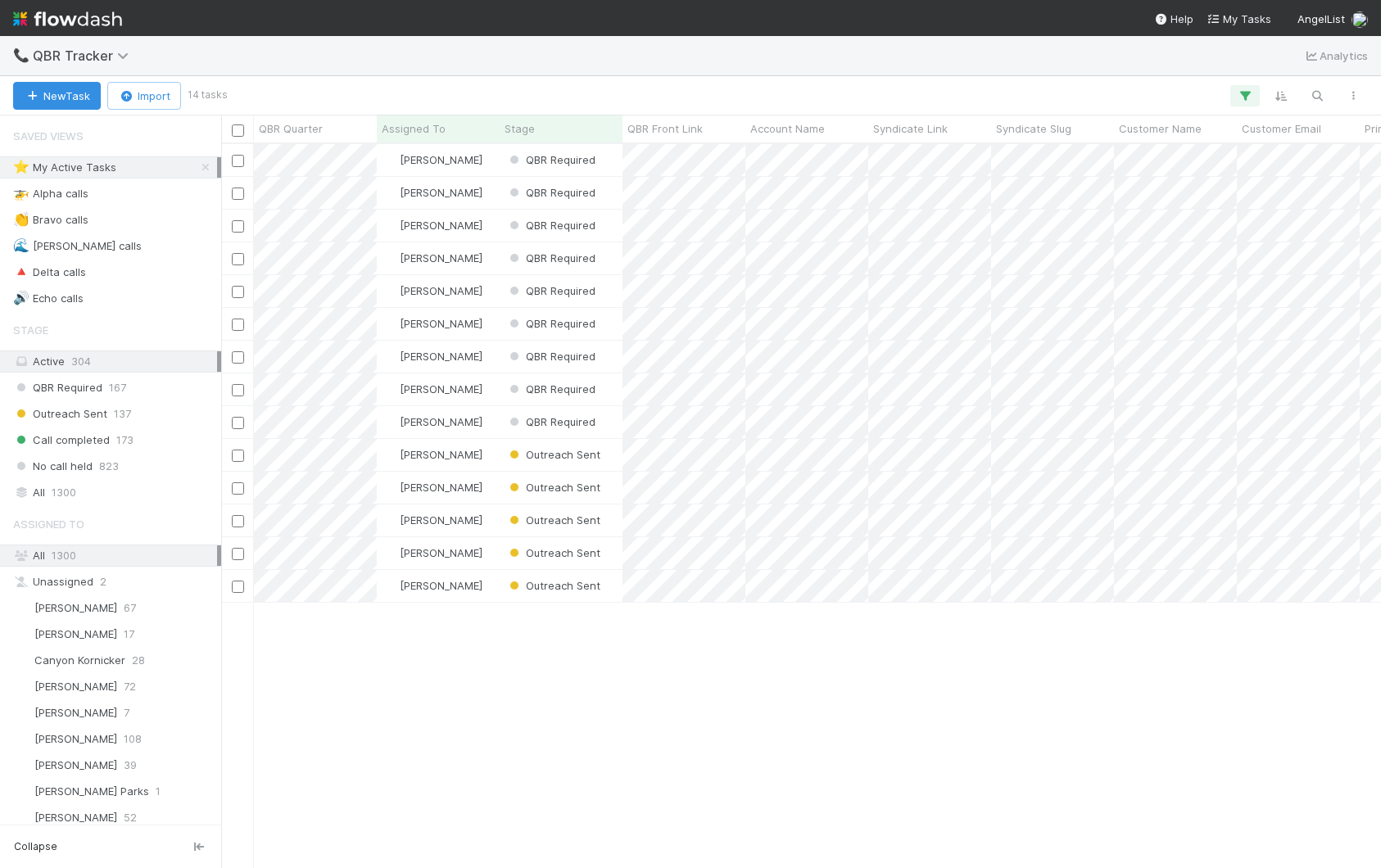
scroll to position [723, 1160]
click at [473, 163] on div "[PERSON_NAME]" at bounding box center [437, 159] width 122 height 32
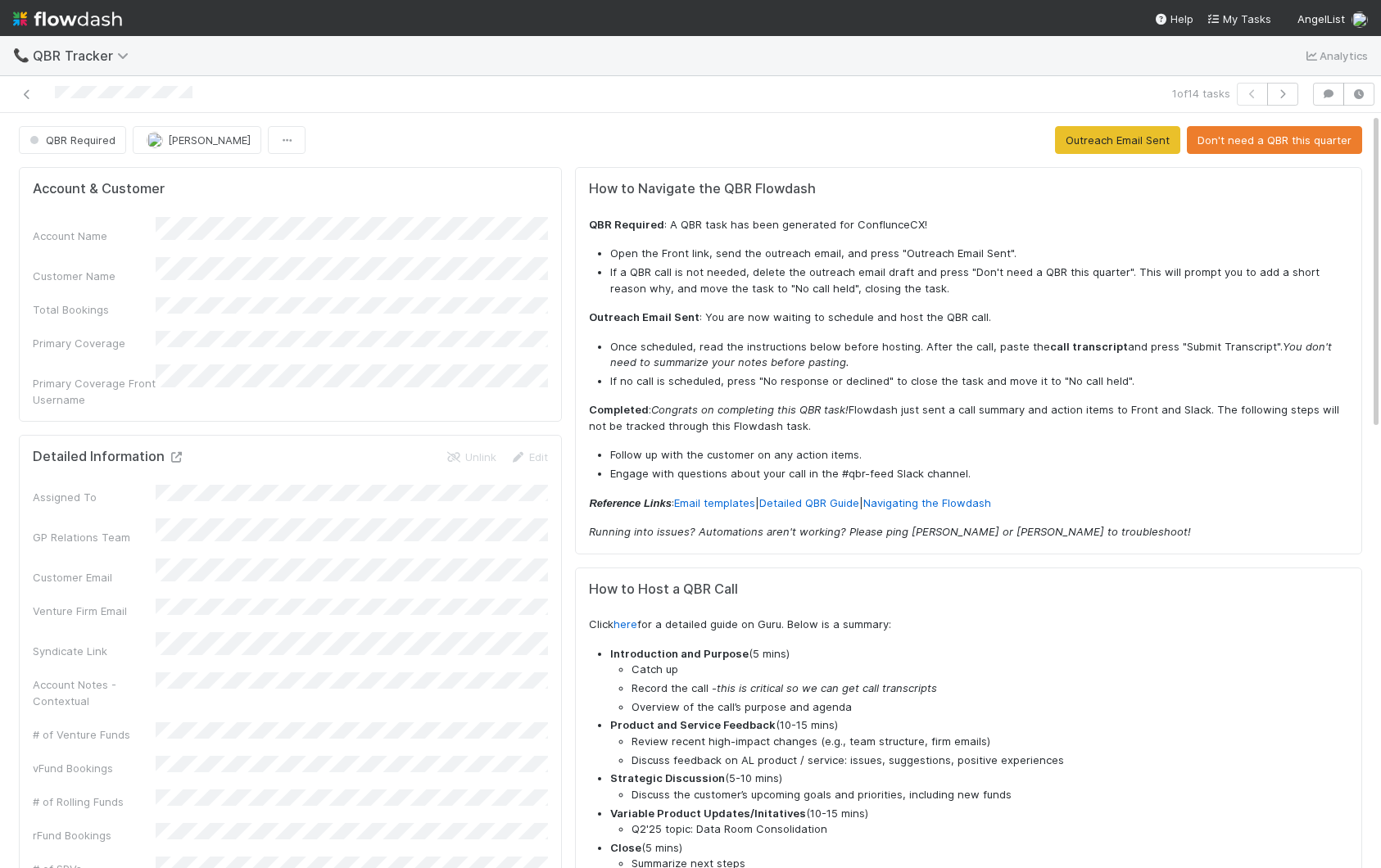
click at [173, 452] on icon at bounding box center [176, 457] width 16 height 11
click at [1292, 148] on button "Don't need a QBR this quarter" at bounding box center [1274, 140] width 175 height 28
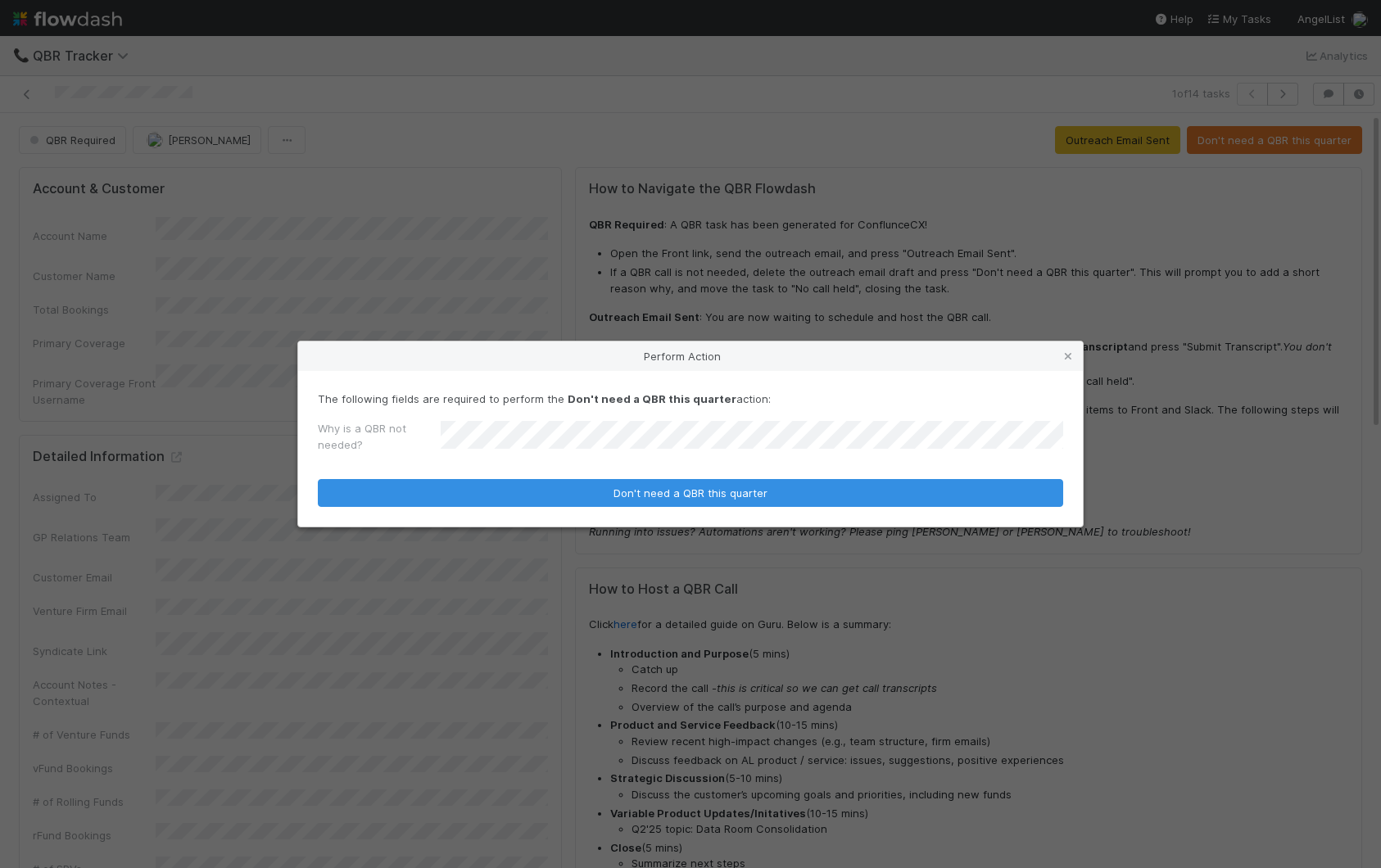
click at [318, 479] on button "Don't need a QBR this quarter" at bounding box center [690, 493] width 746 height 28
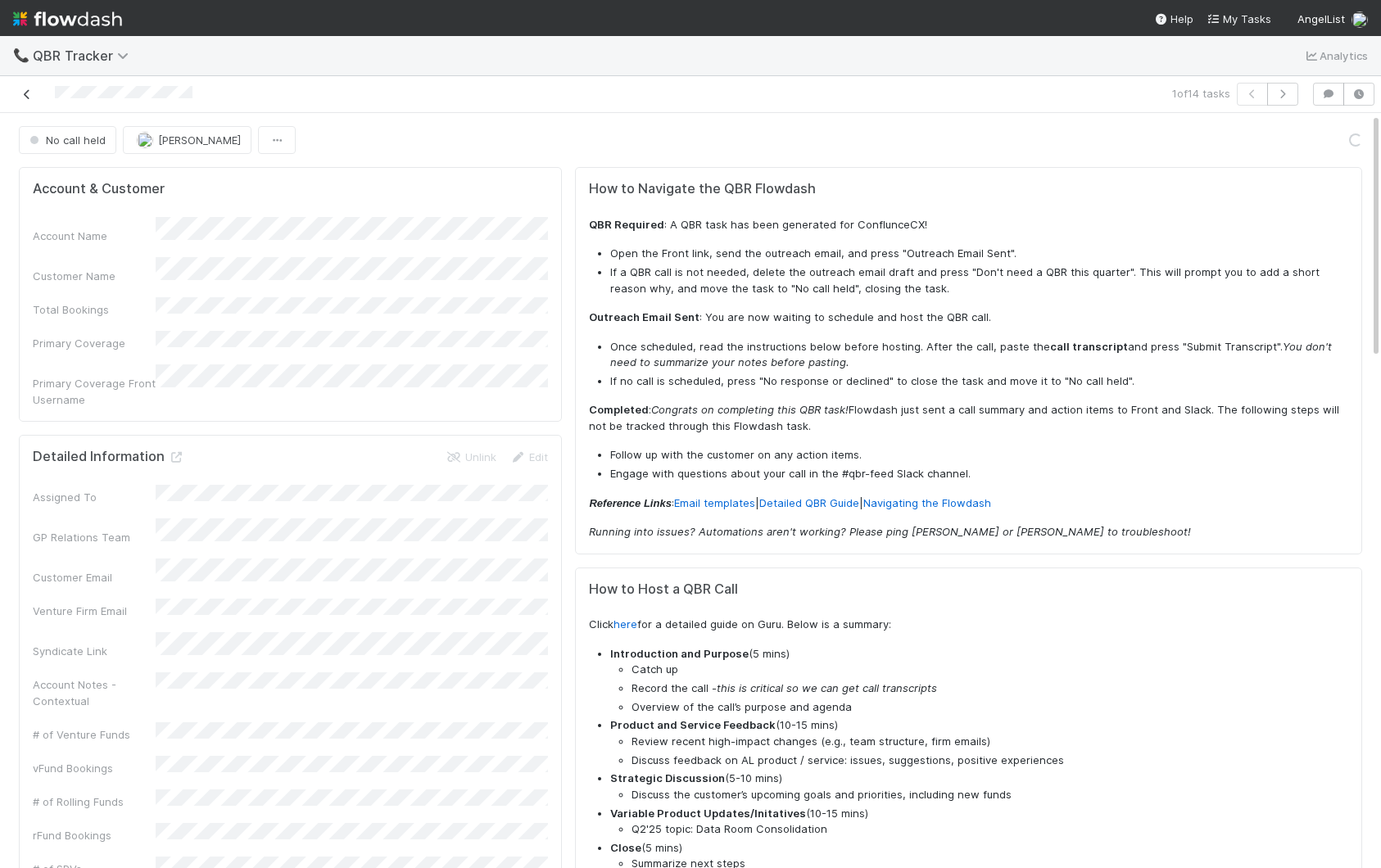
click at [30, 96] on icon at bounding box center [27, 95] width 16 height 11
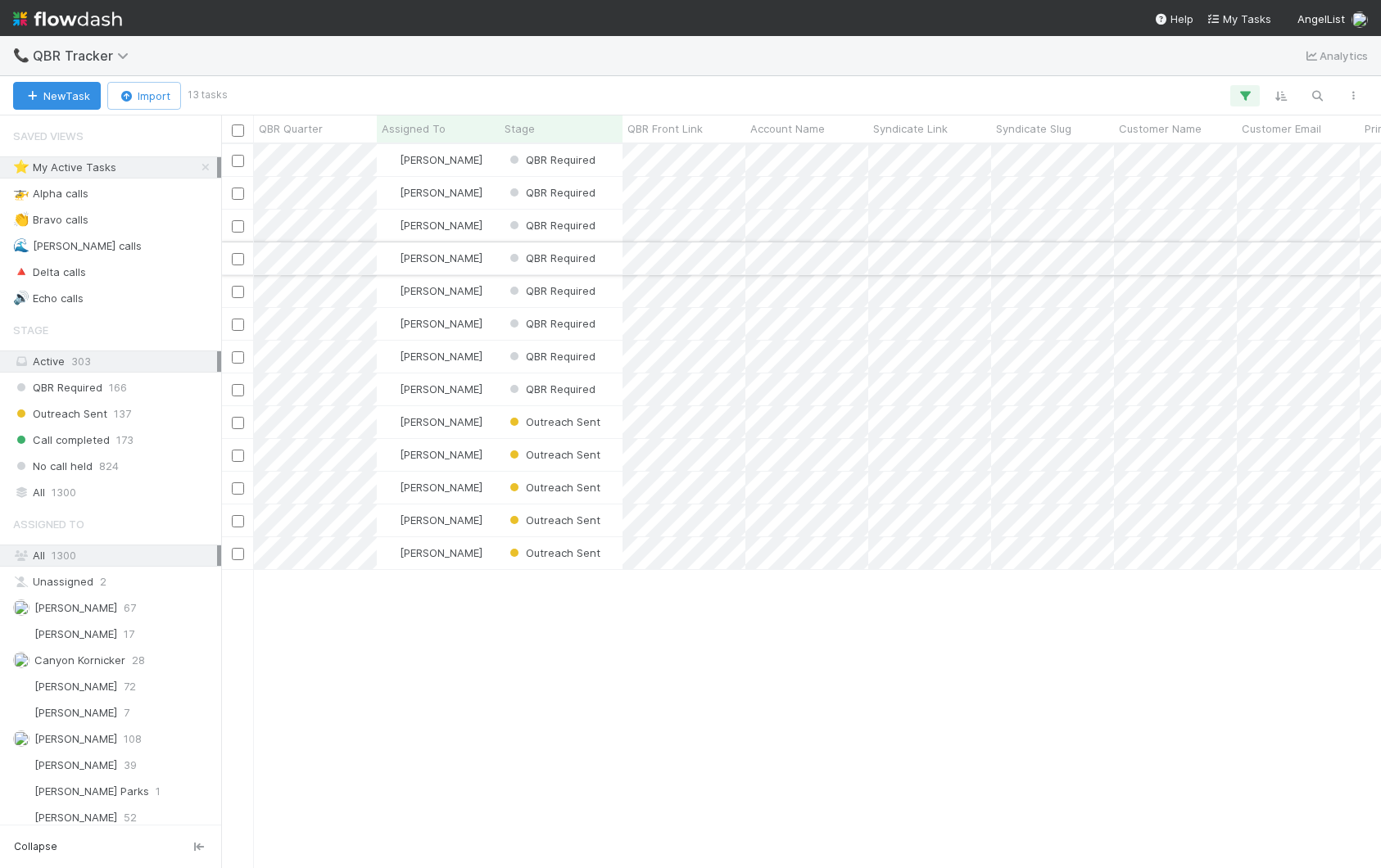
scroll to position [723, 1160]
click at [466, 161] on div "[PERSON_NAME]" at bounding box center [437, 159] width 122 height 32
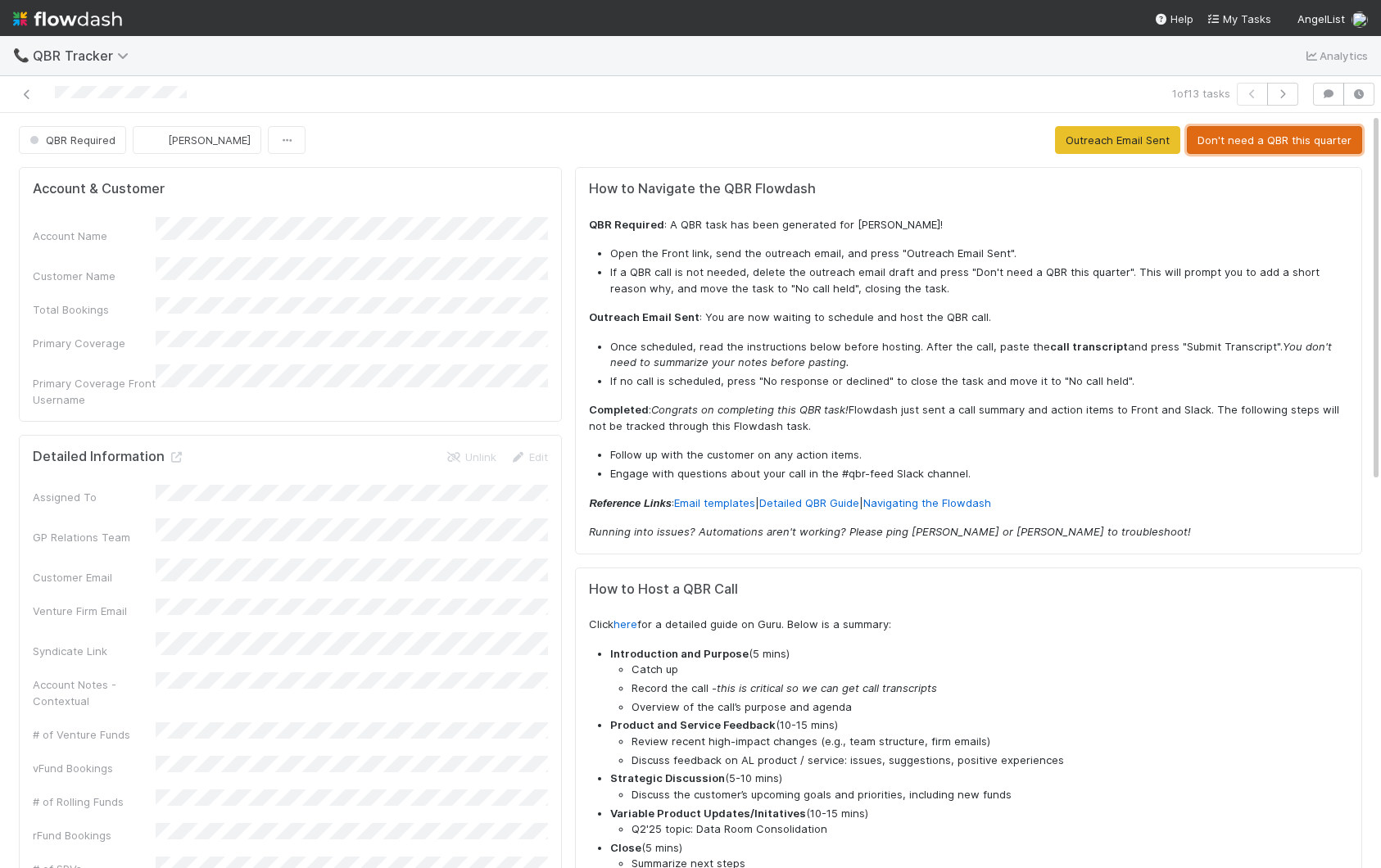
click at [1263, 135] on button "Don't need a QBR this quarter" at bounding box center [1274, 140] width 175 height 28
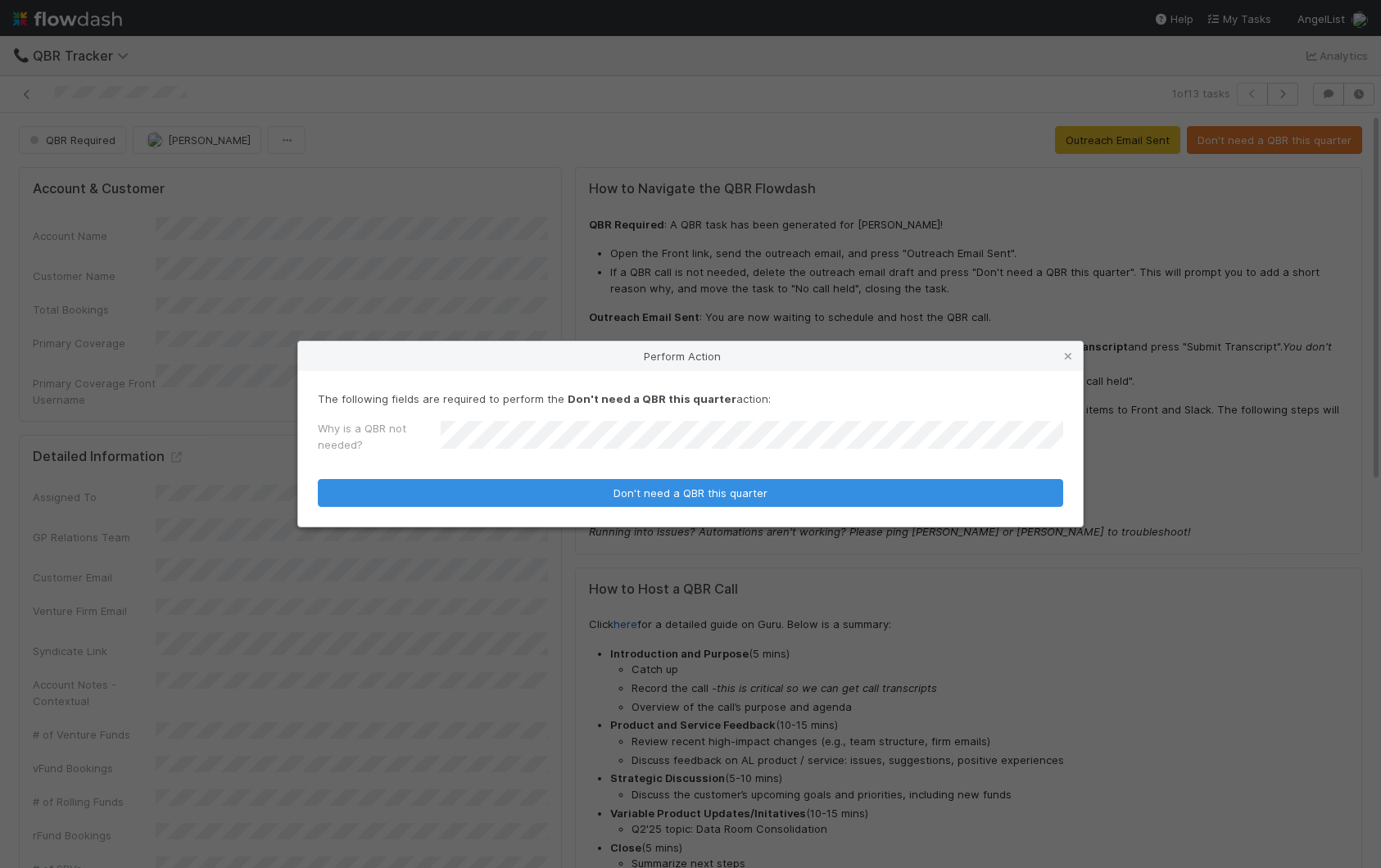
click at [318, 479] on button "Don't need a QBR this quarter" at bounding box center [690, 493] width 746 height 28
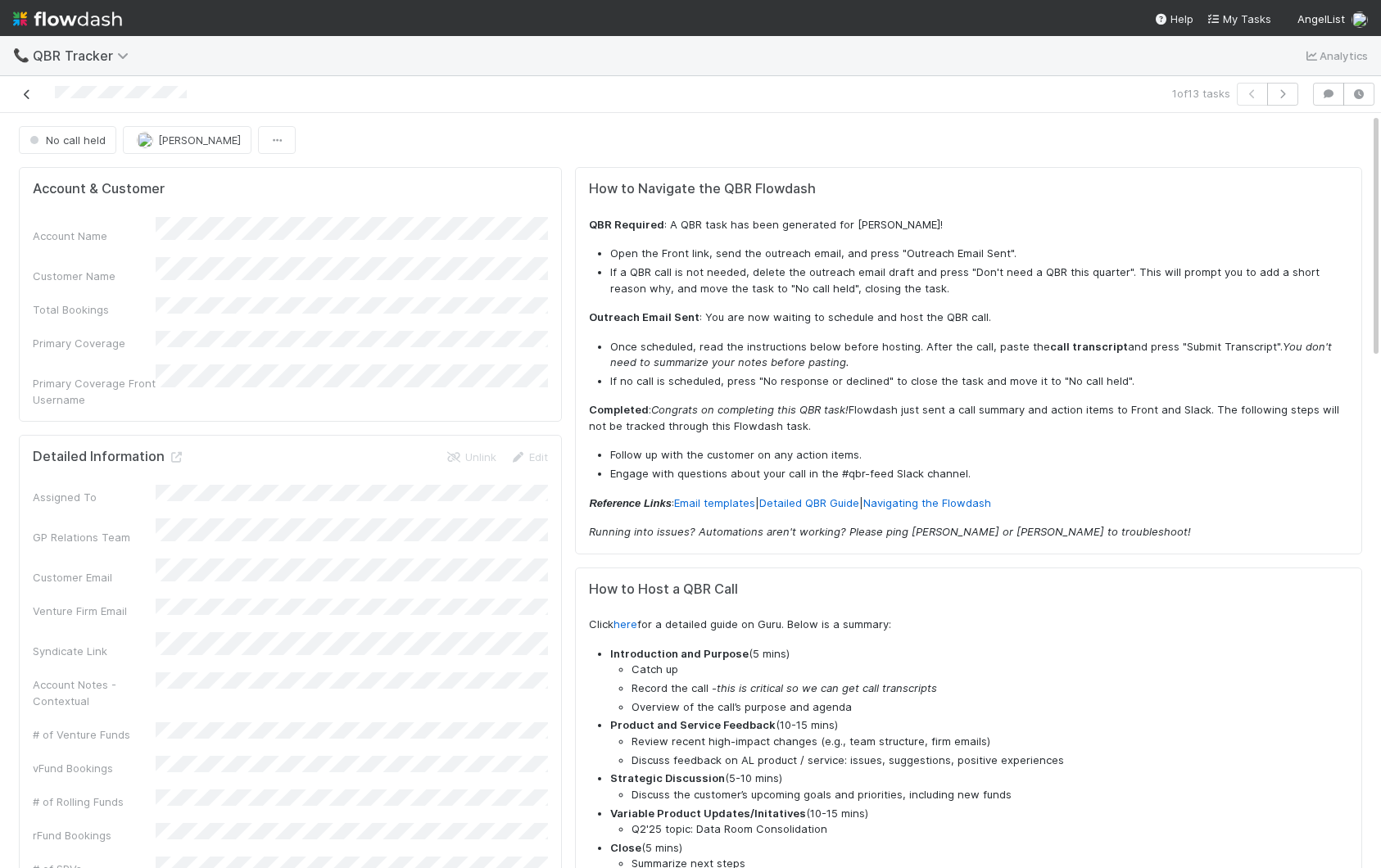
click at [30, 94] on icon at bounding box center [27, 95] width 16 height 11
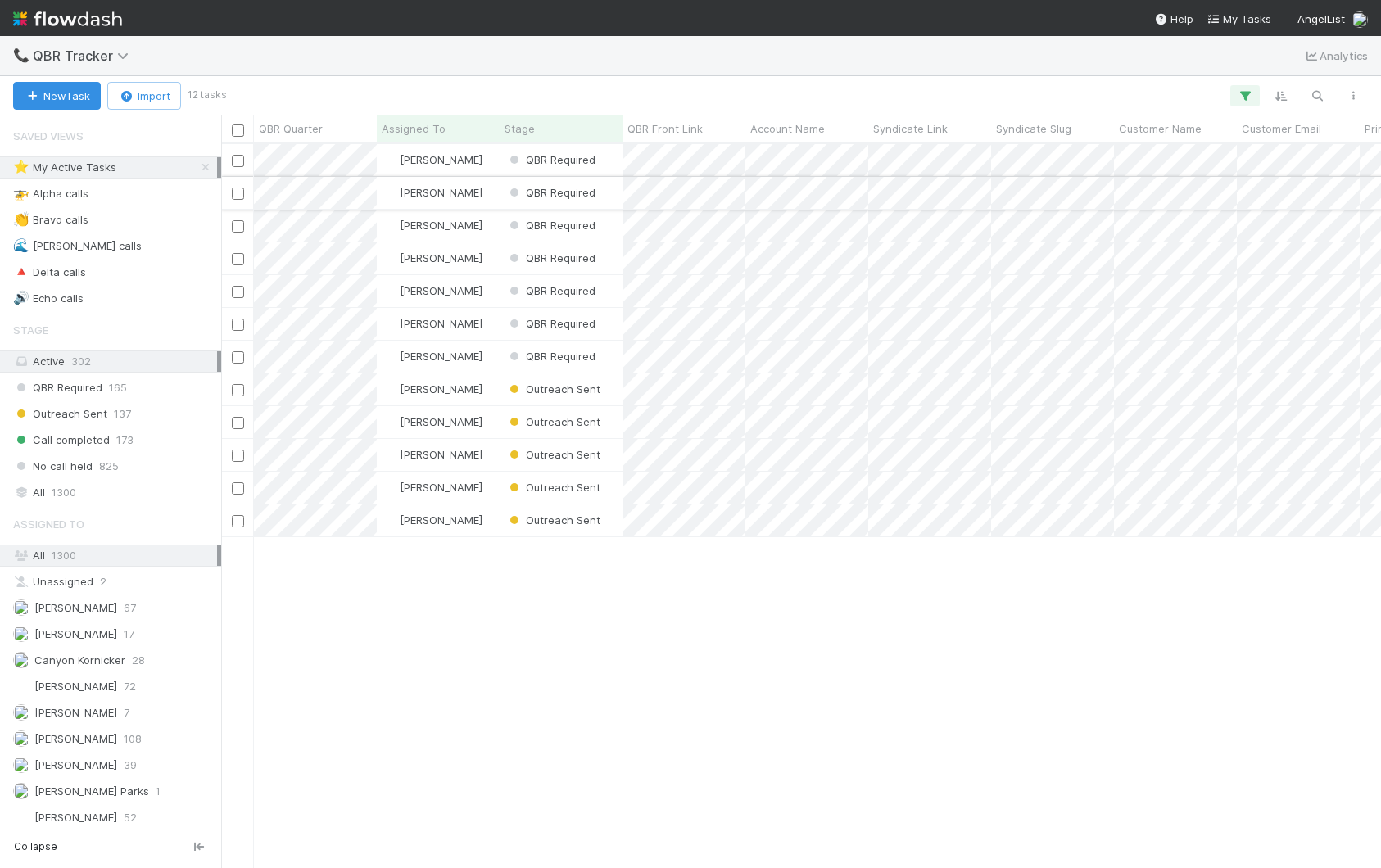
scroll to position [723, 1160]
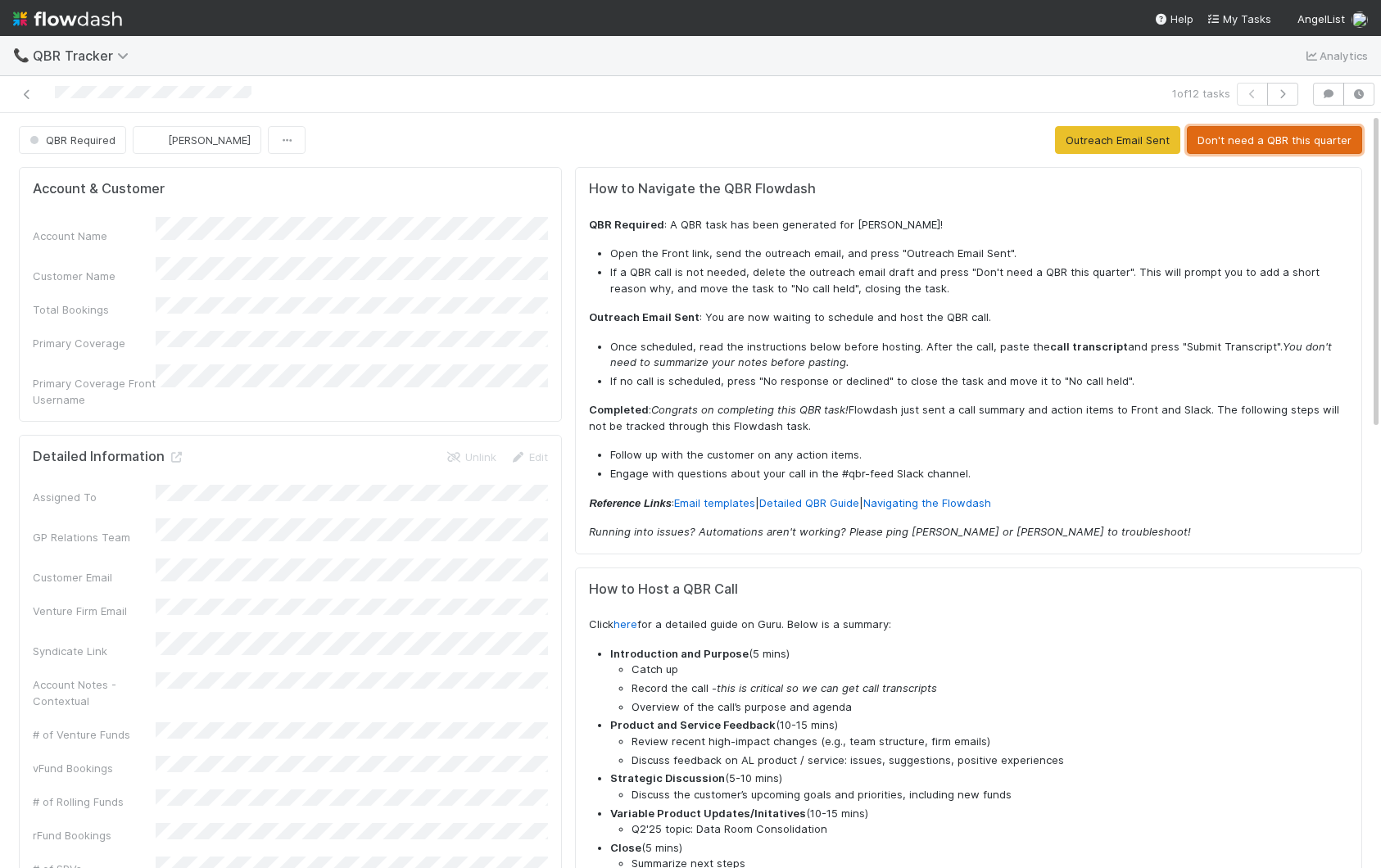
click at [1282, 140] on button "Don't need a QBR this quarter" at bounding box center [1274, 140] width 175 height 28
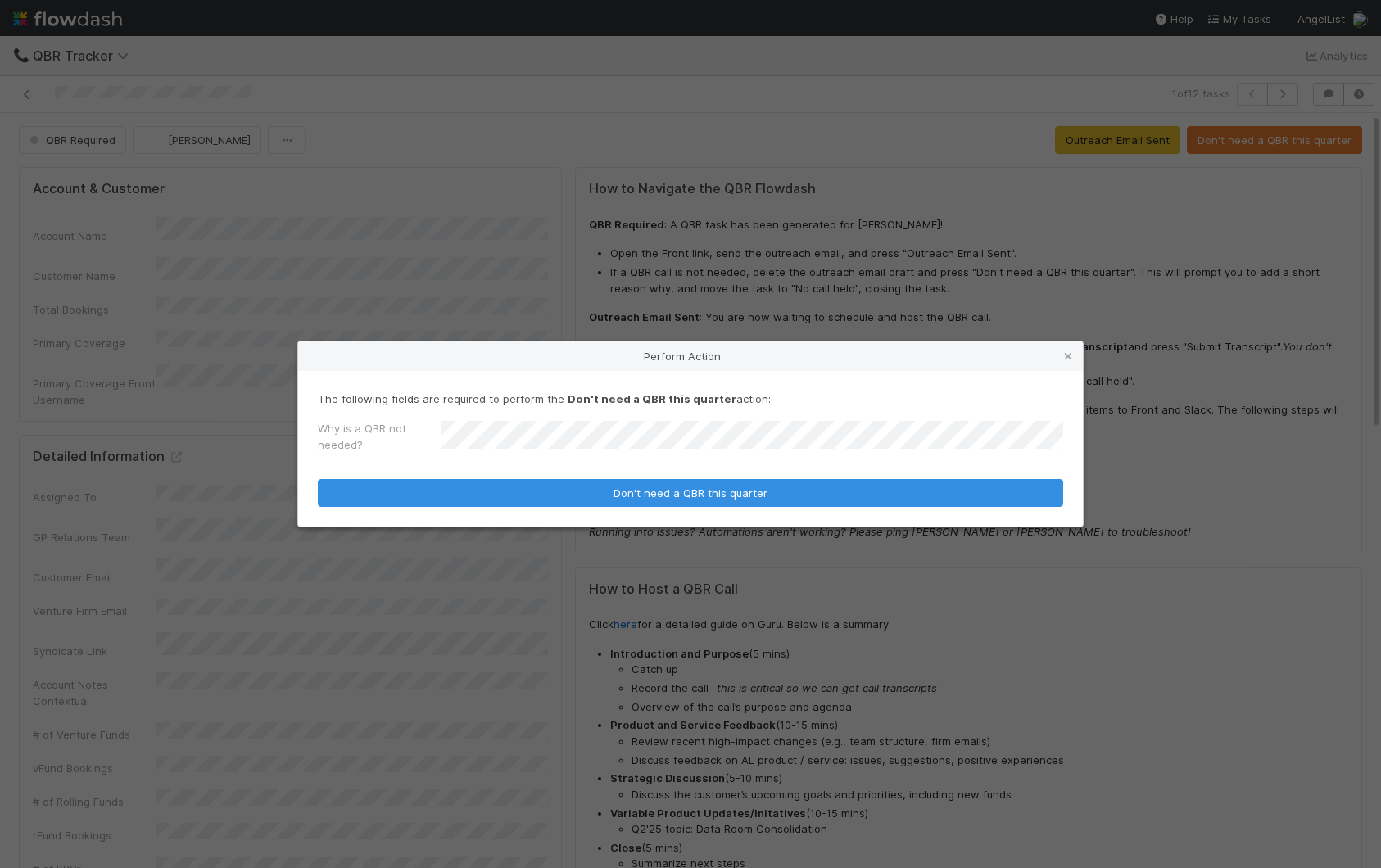
click at [318, 479] on button "Don't need a QBR this quarter" at bounding box center [690, 493] width 746 height 28
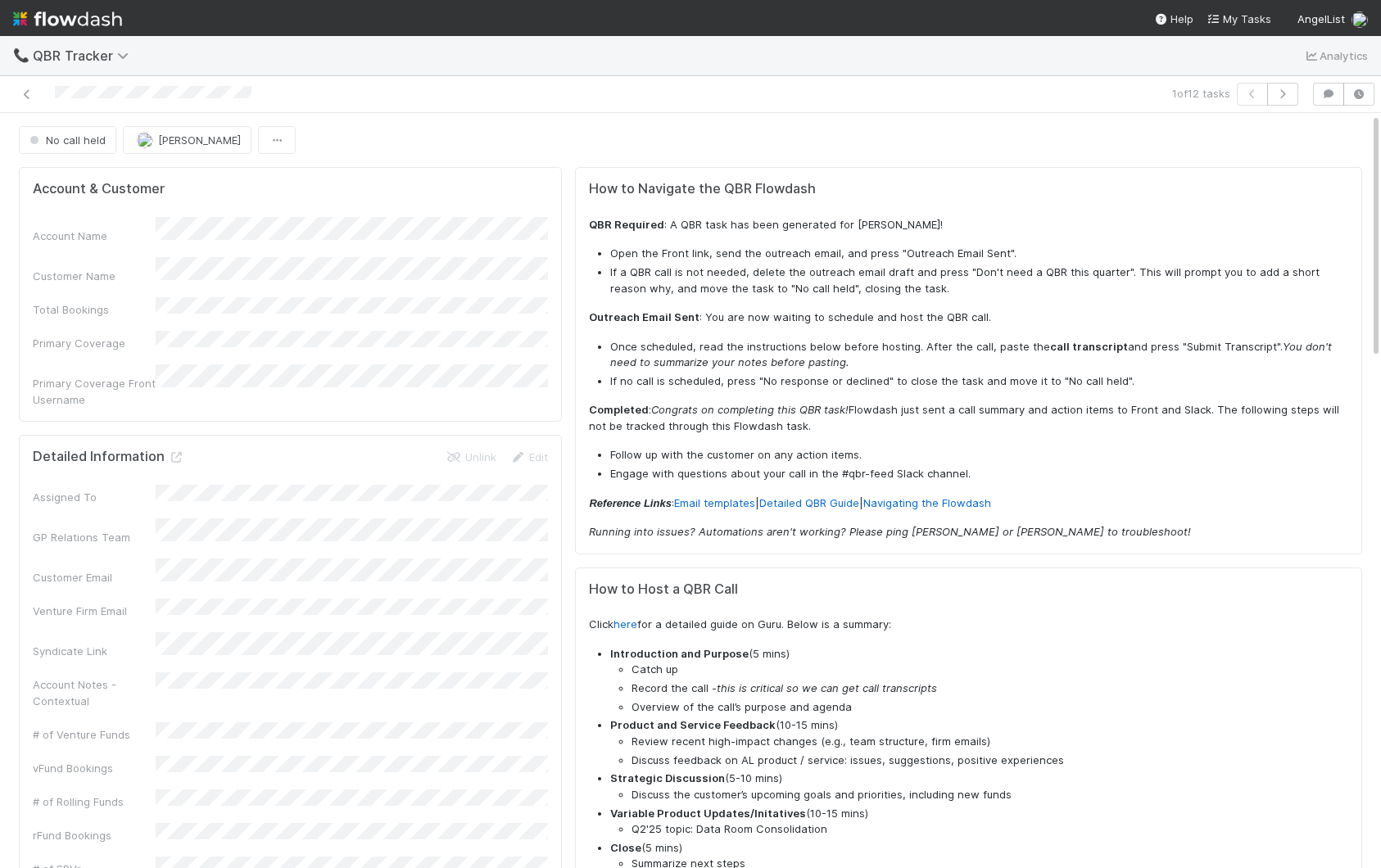
drag, startPoint x: 171, startPoint y: 436, endPoint x: 158, endPoint y: 442, distance: 14.3
click at [171, 452] on icon at bounding box center [176, 457] width 16 height 11
click at [28, 95] on icon at bounding box center [27, 95] width 16 height 11
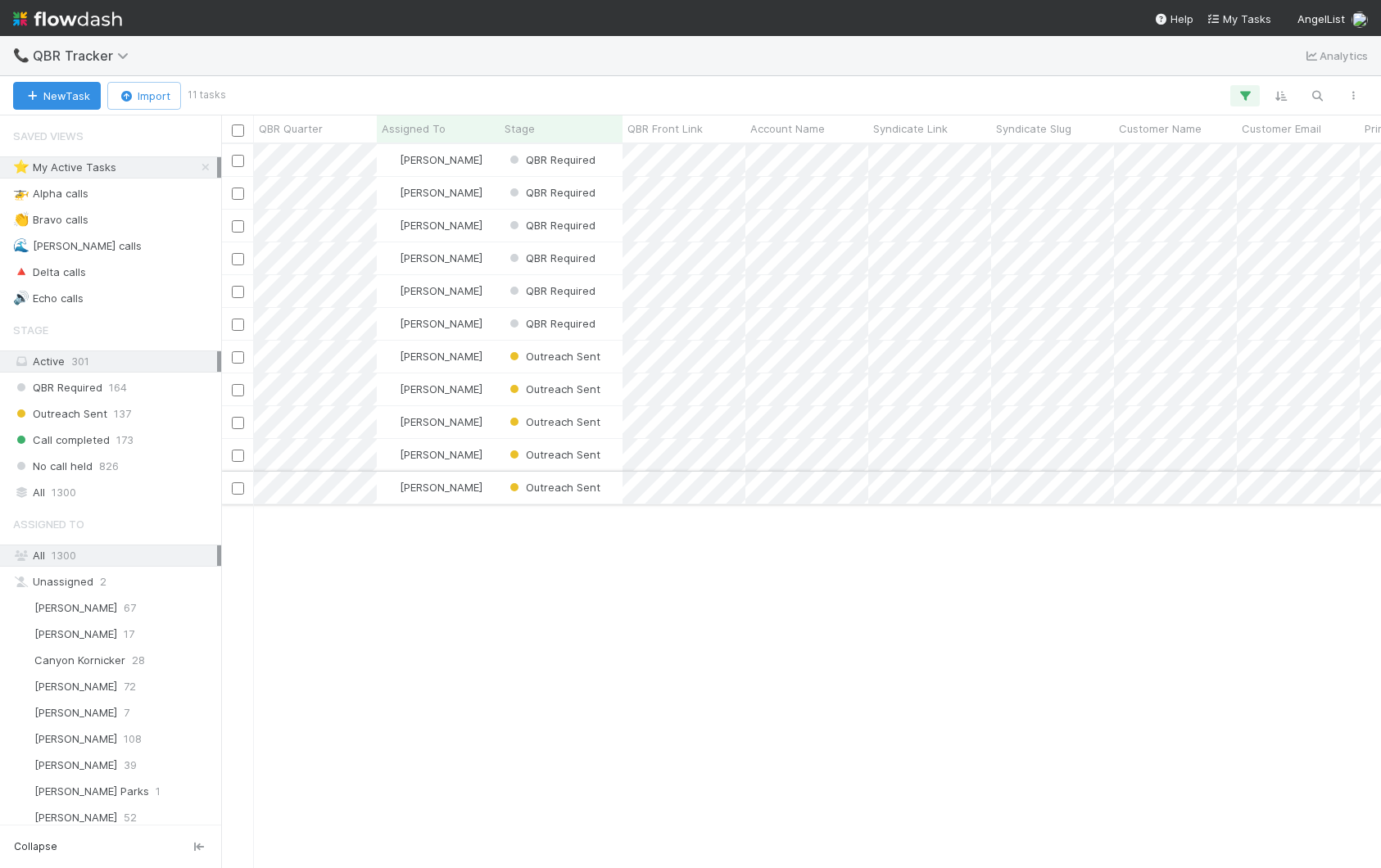
scroll to position [723, 1160]
click at [472, 160] on div "[PERSON_NAME]" at bounding box center [437, 159] width 122 height 32
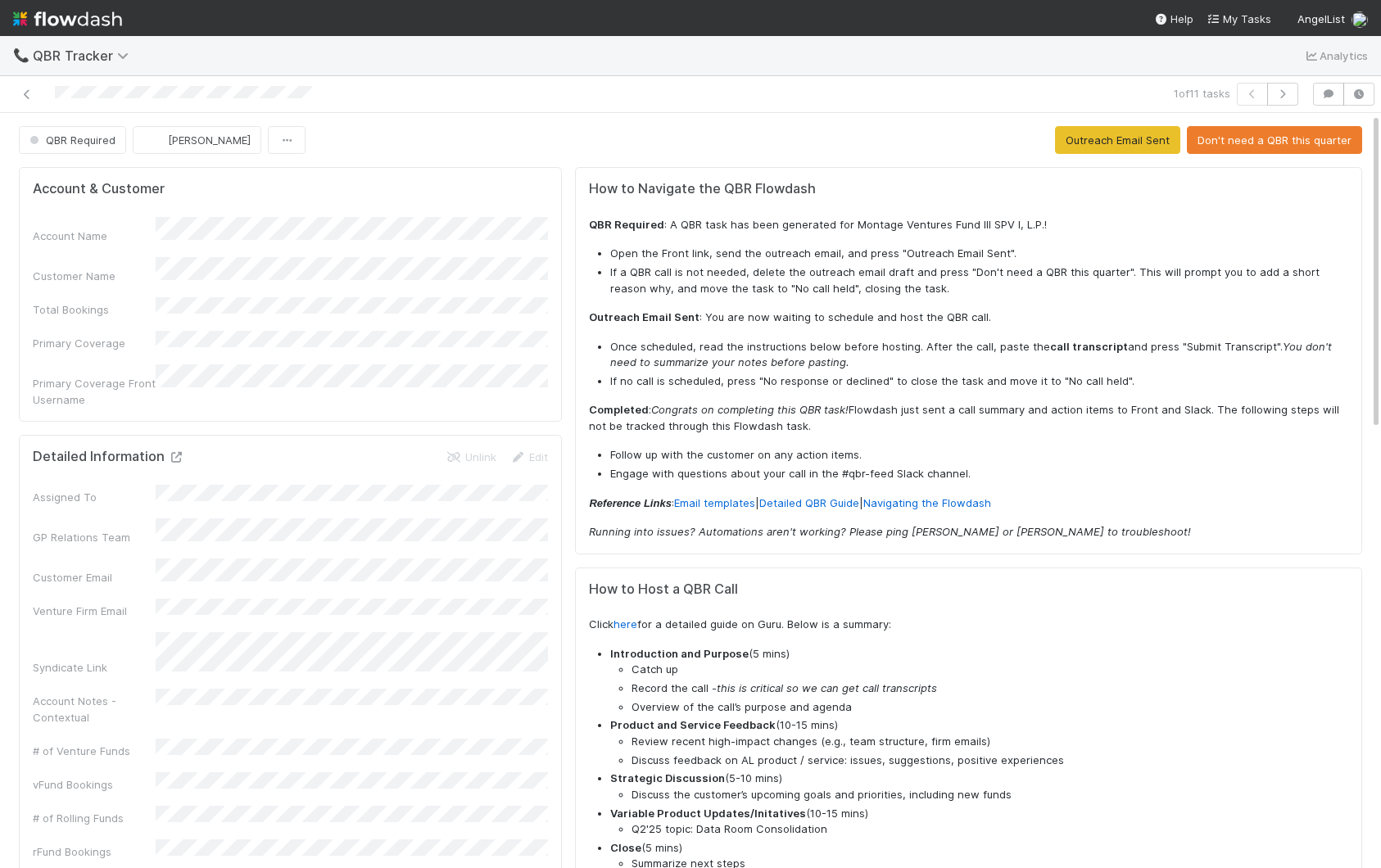
click at [177, 452] on icon at bounding box center [176, 457] width 16 height 11
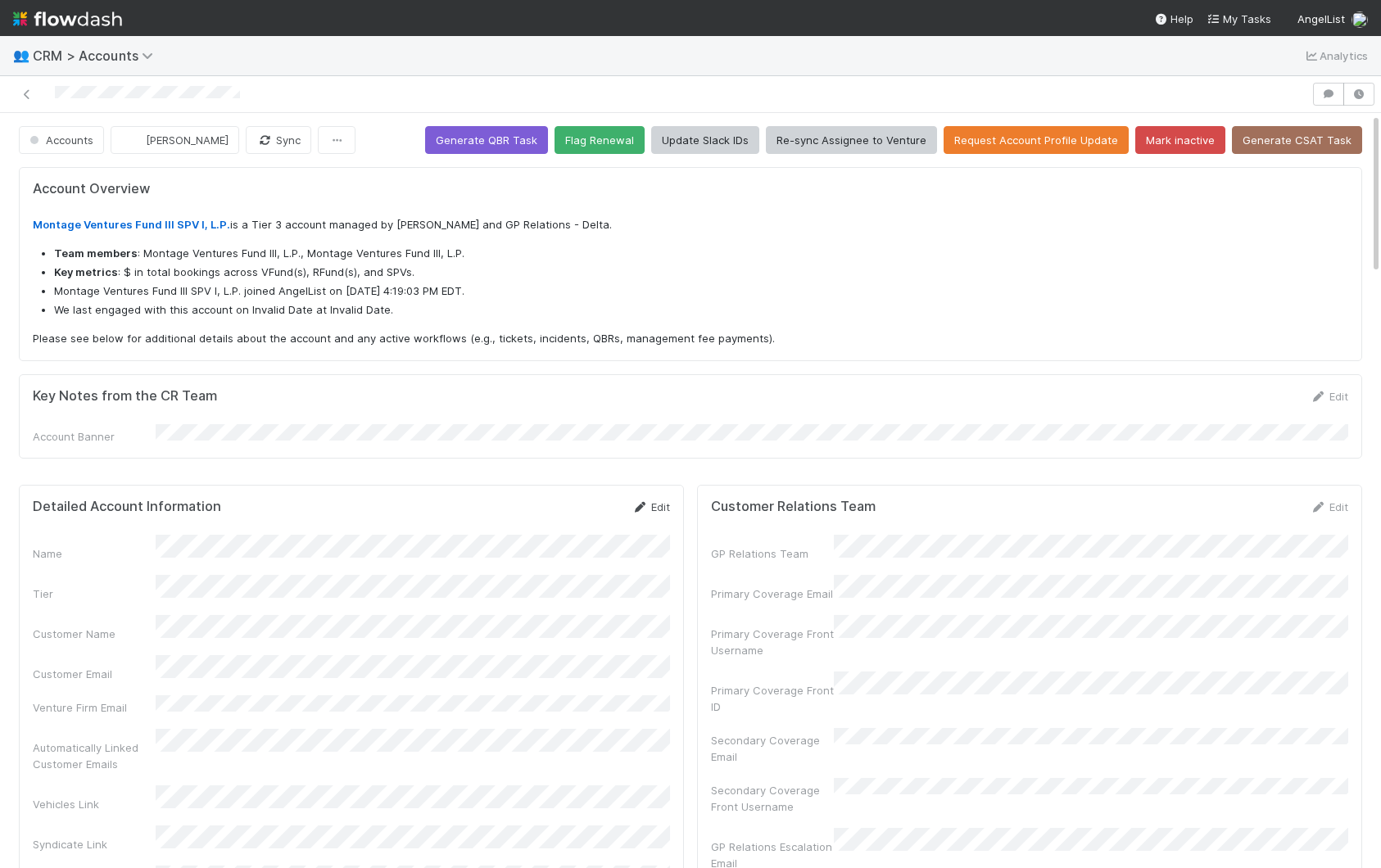
click at [653, 502] on link "Edit" at bounding box center [650, 507] width 39 height 13
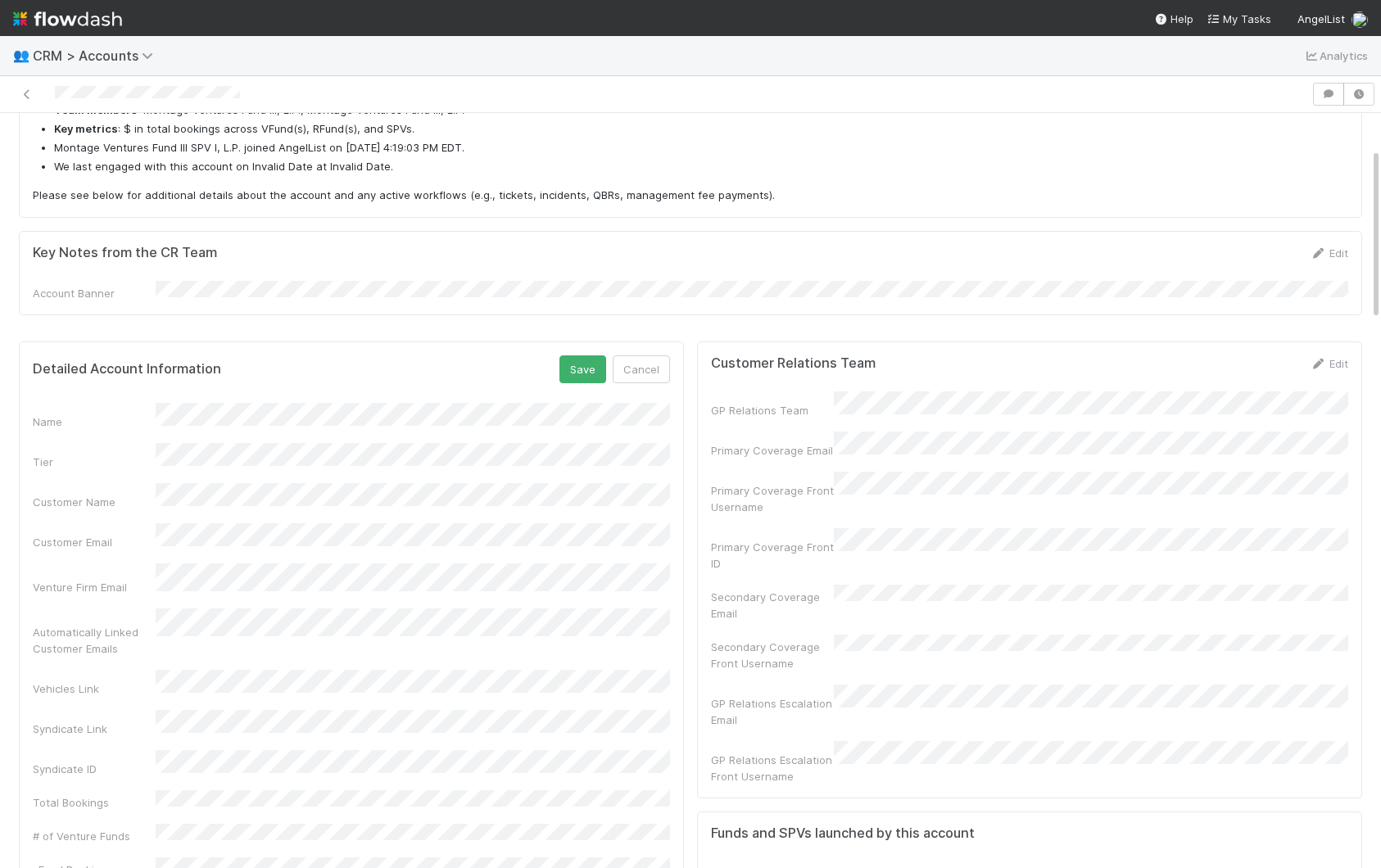
scroll to position [175, 0]
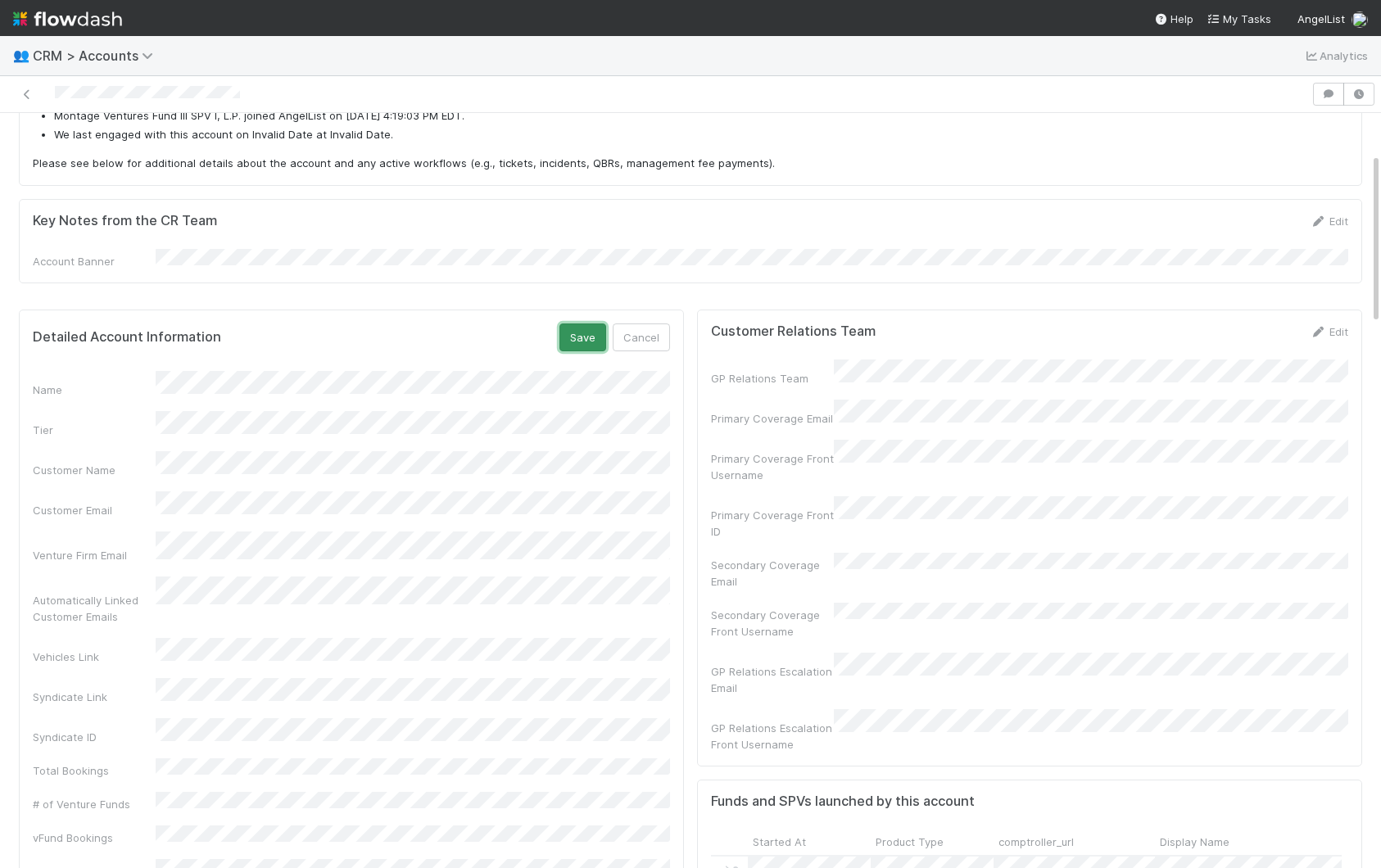
click at [585, 330] on button "Save" at bounding box center [582, 338] width 47 height 28
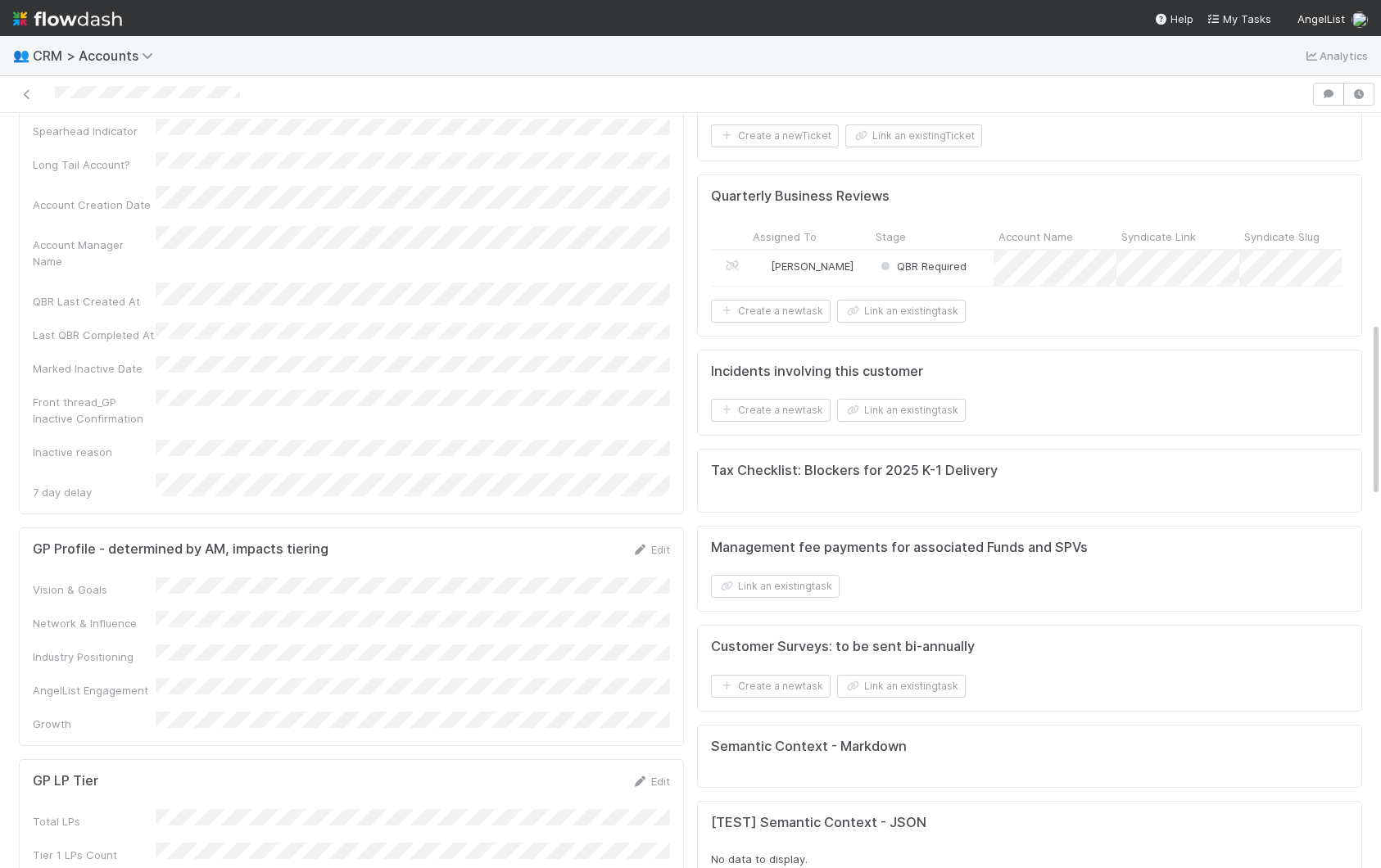
scroll to position [0, 0]
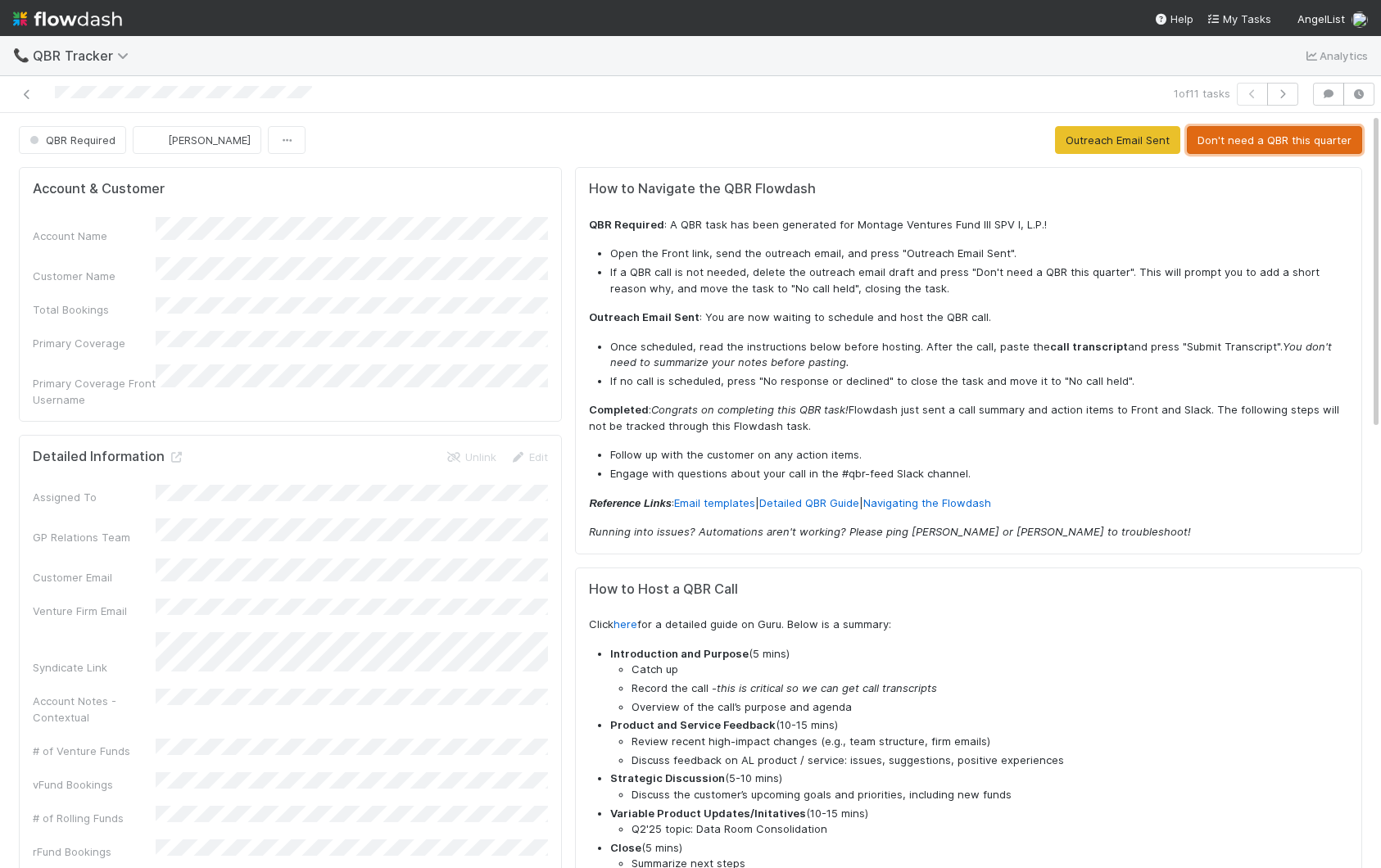
click at [1247, 132] on button "Don't need a QBR this quarter" at bounding box center [1274, 140] width 175 height 28
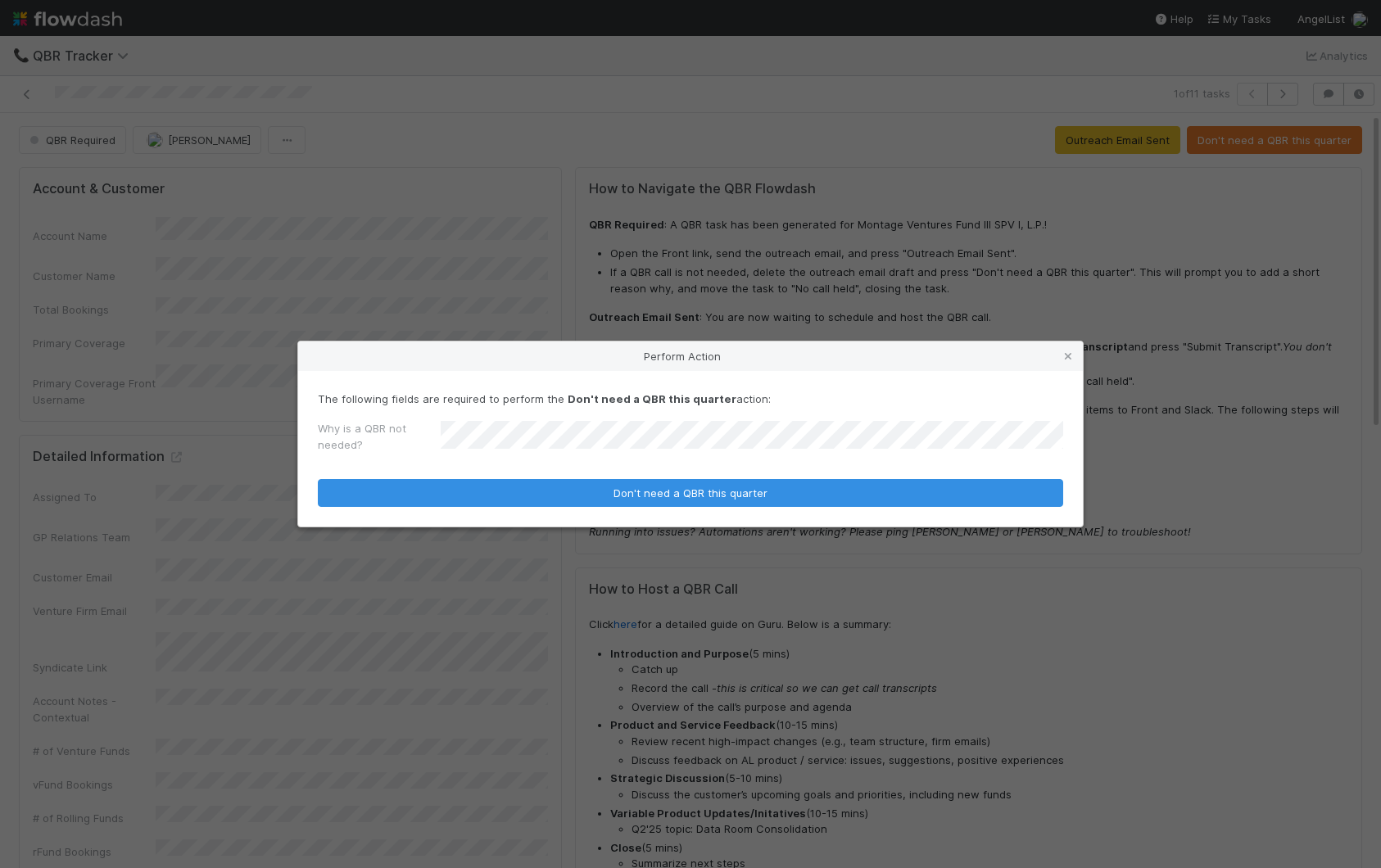
click at [318, 479] on button "Don't need a QBR this quarter" at bounding box center [690, 493] width 746 height 28
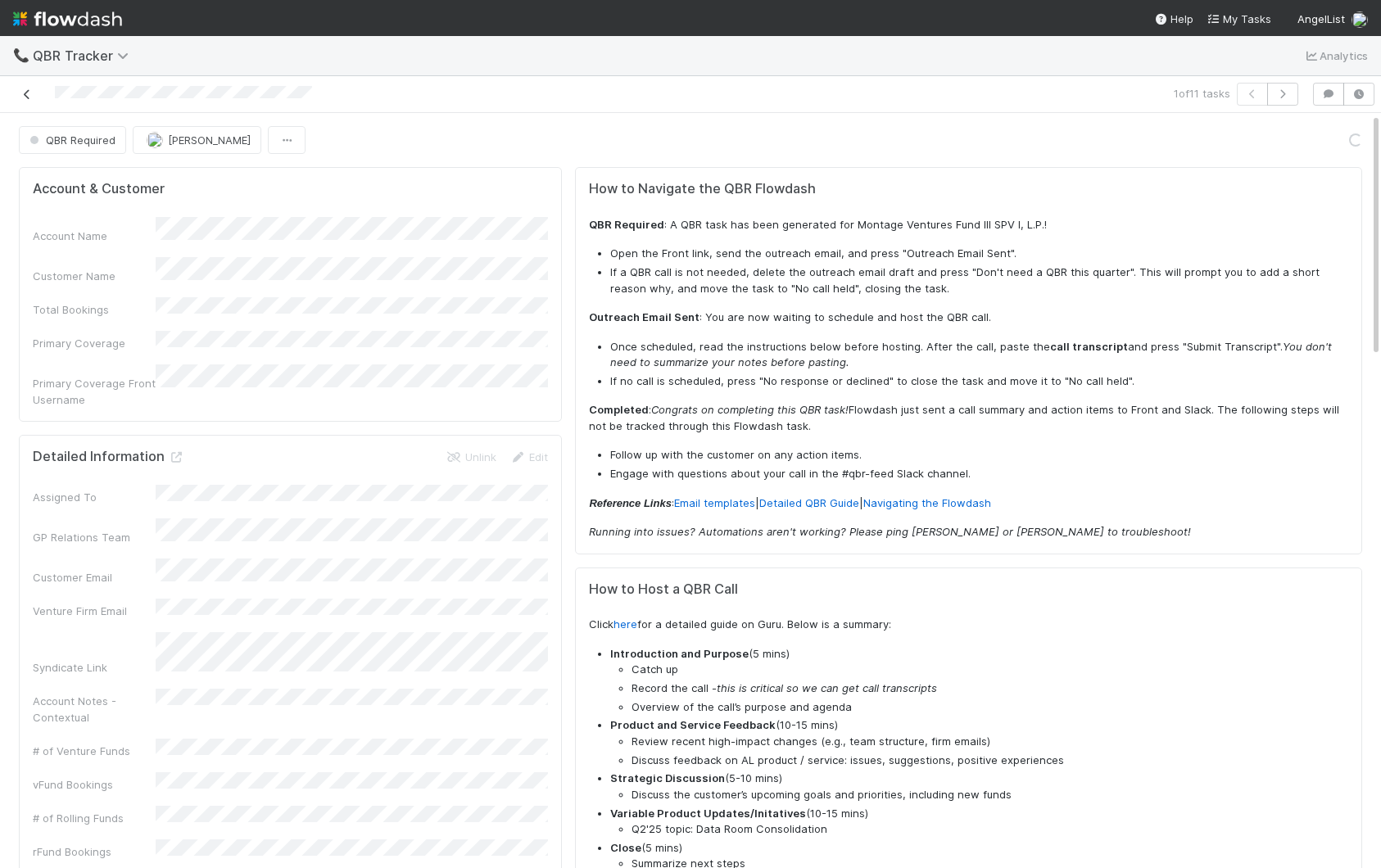
click at [25, 94] on icon at bounding box center [27, 95] width 16 height 11
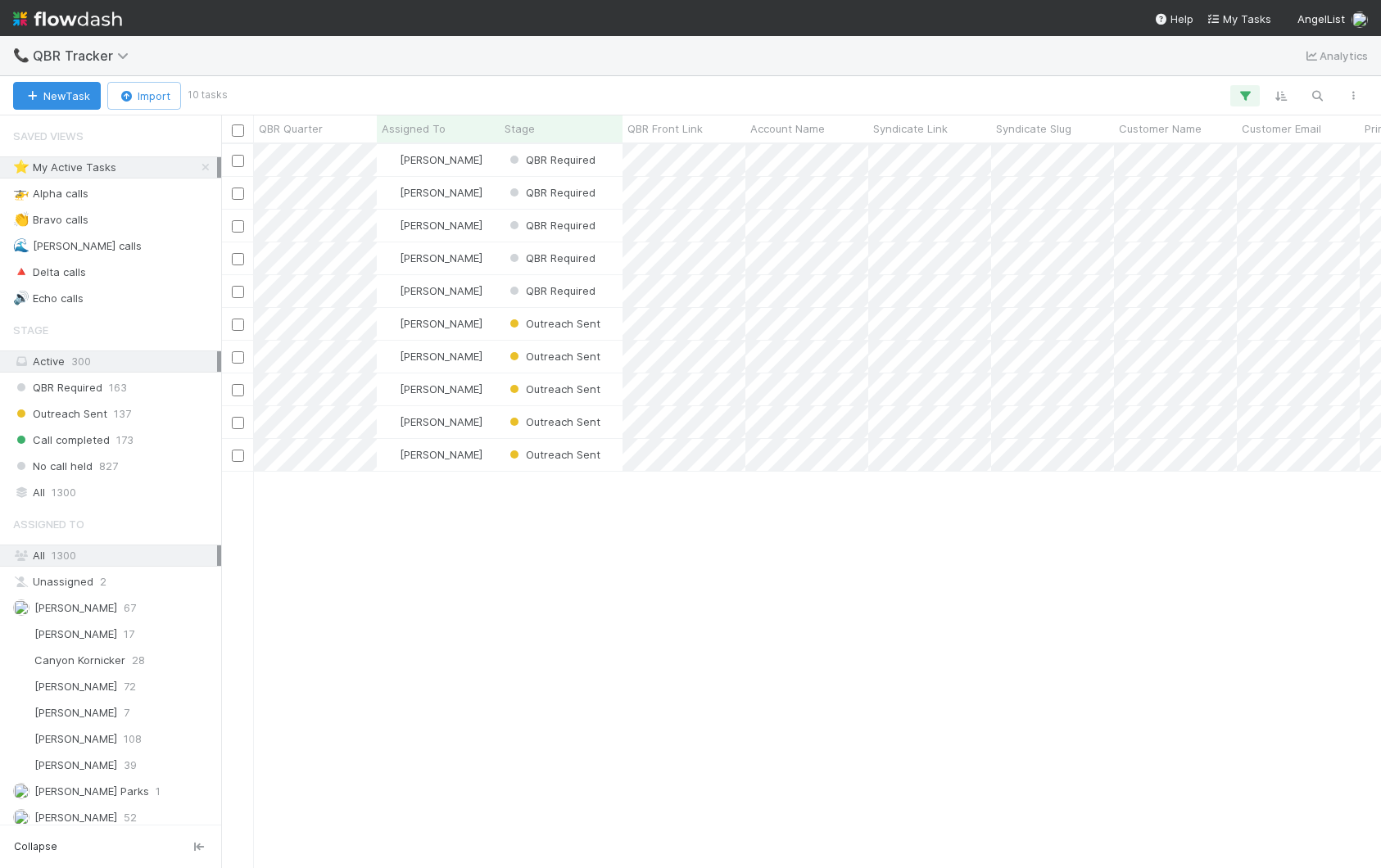
scroll to position [723, 1160]
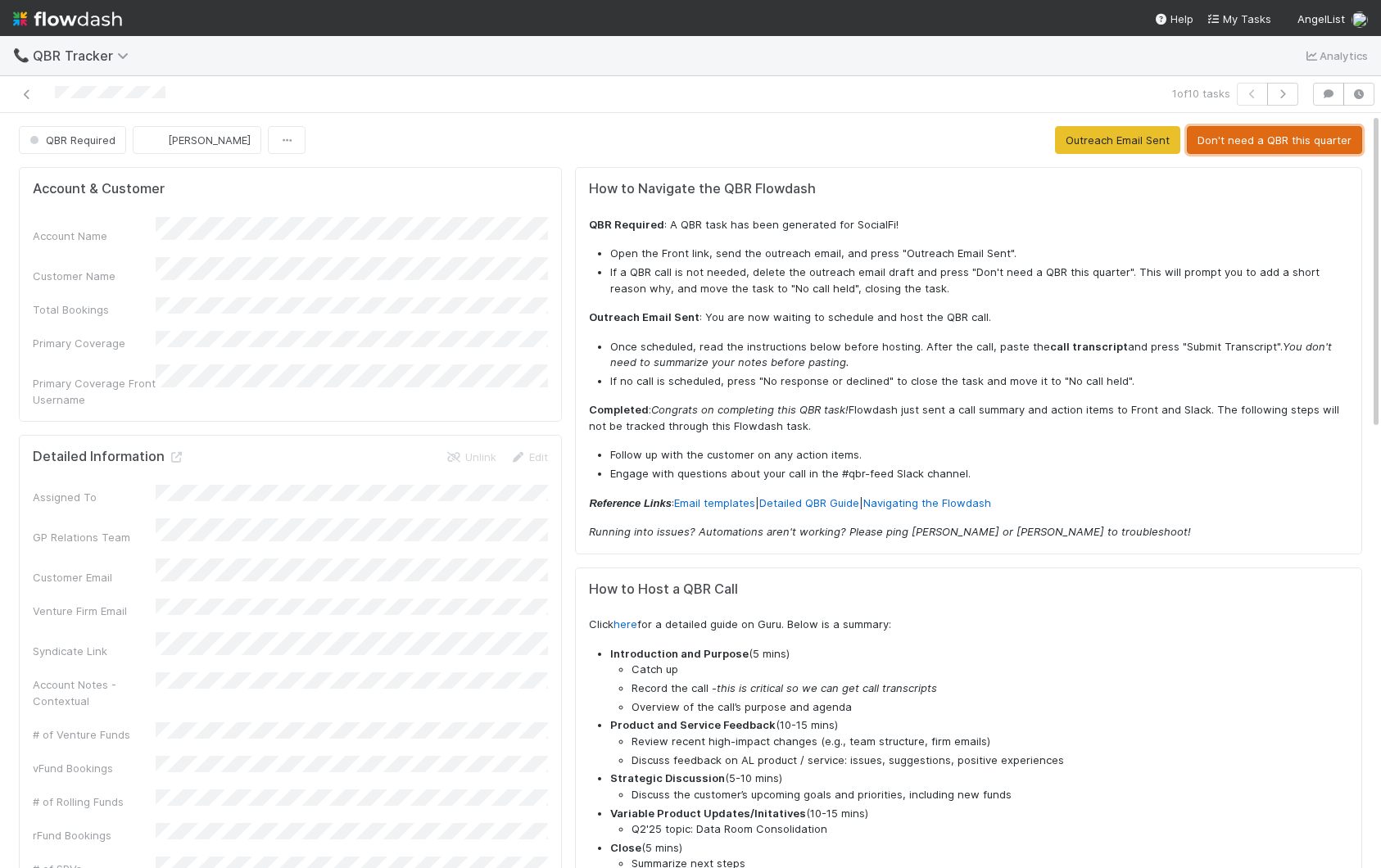
click at [1232, 132] on button "Don't need a QBR this quarter" at bounding box center [1274, 140] width 175 height 28
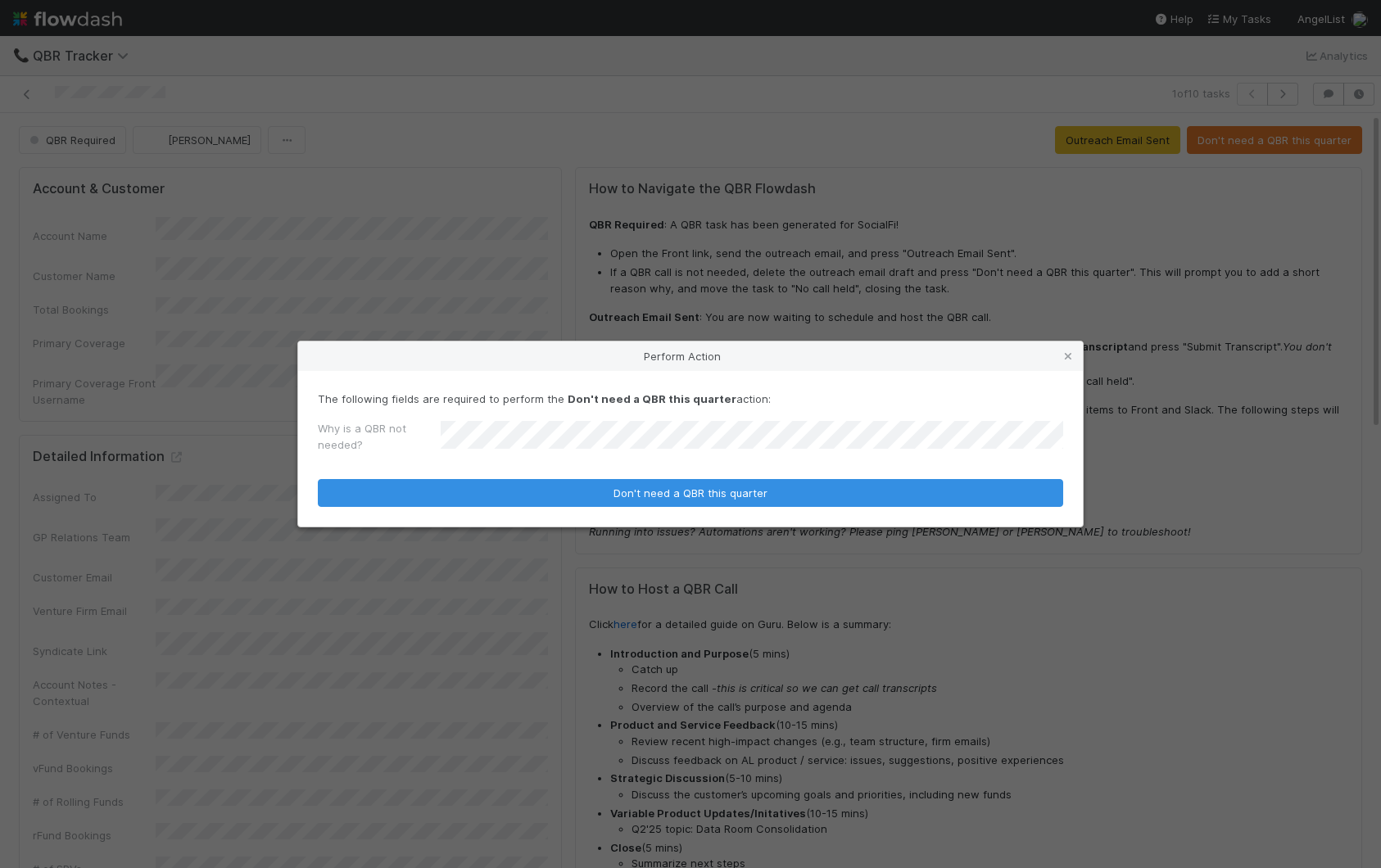
click at [318, 479] on button "Don't need a QBR this quarter" at bounding box center [690, 493] width 746 height 28
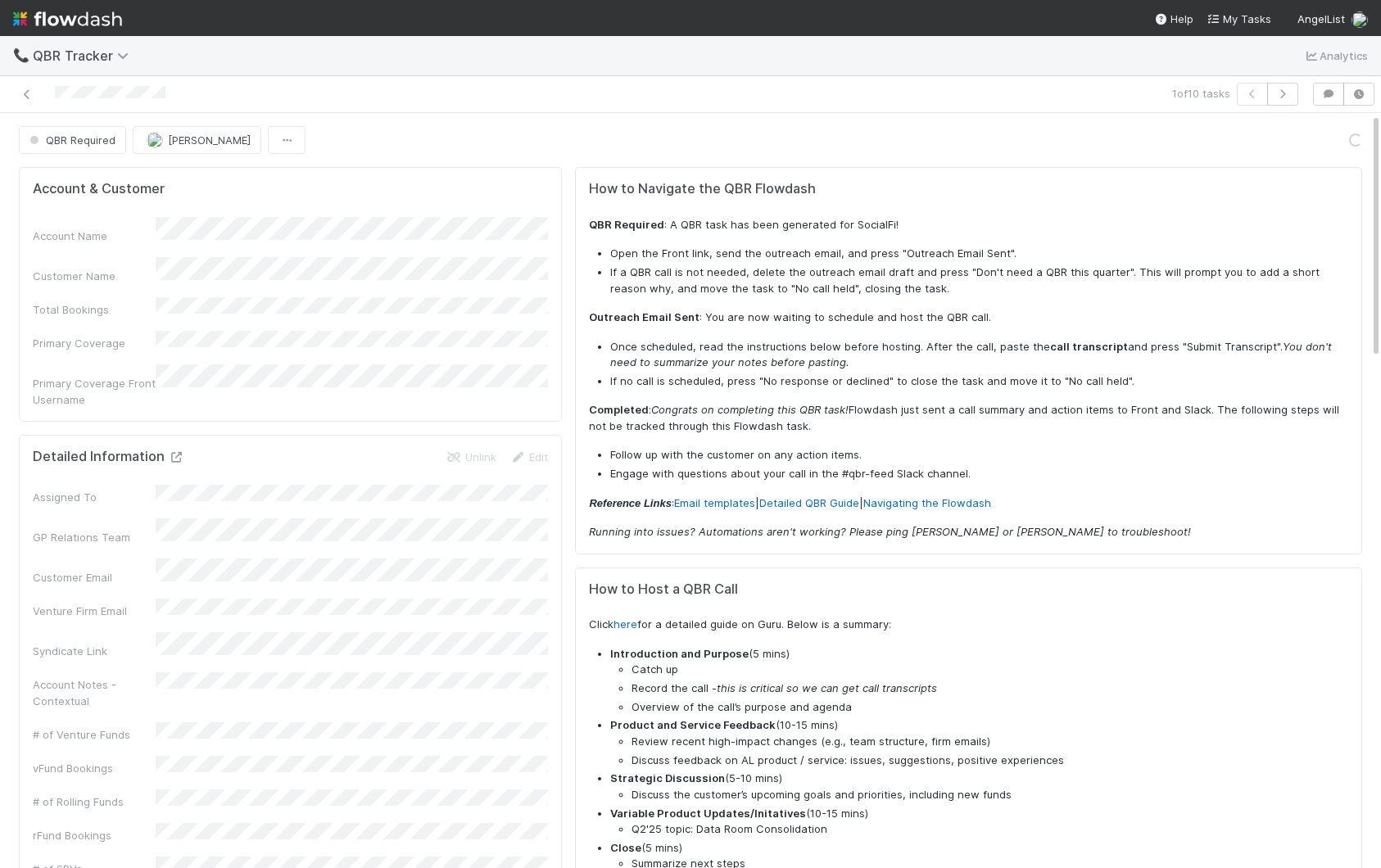
click at [174, 452] on icon at bounding box center [176, 457] width 16 height 11
click at [21, 93] on icon at bounding box center [27, 95] width 16 height 11
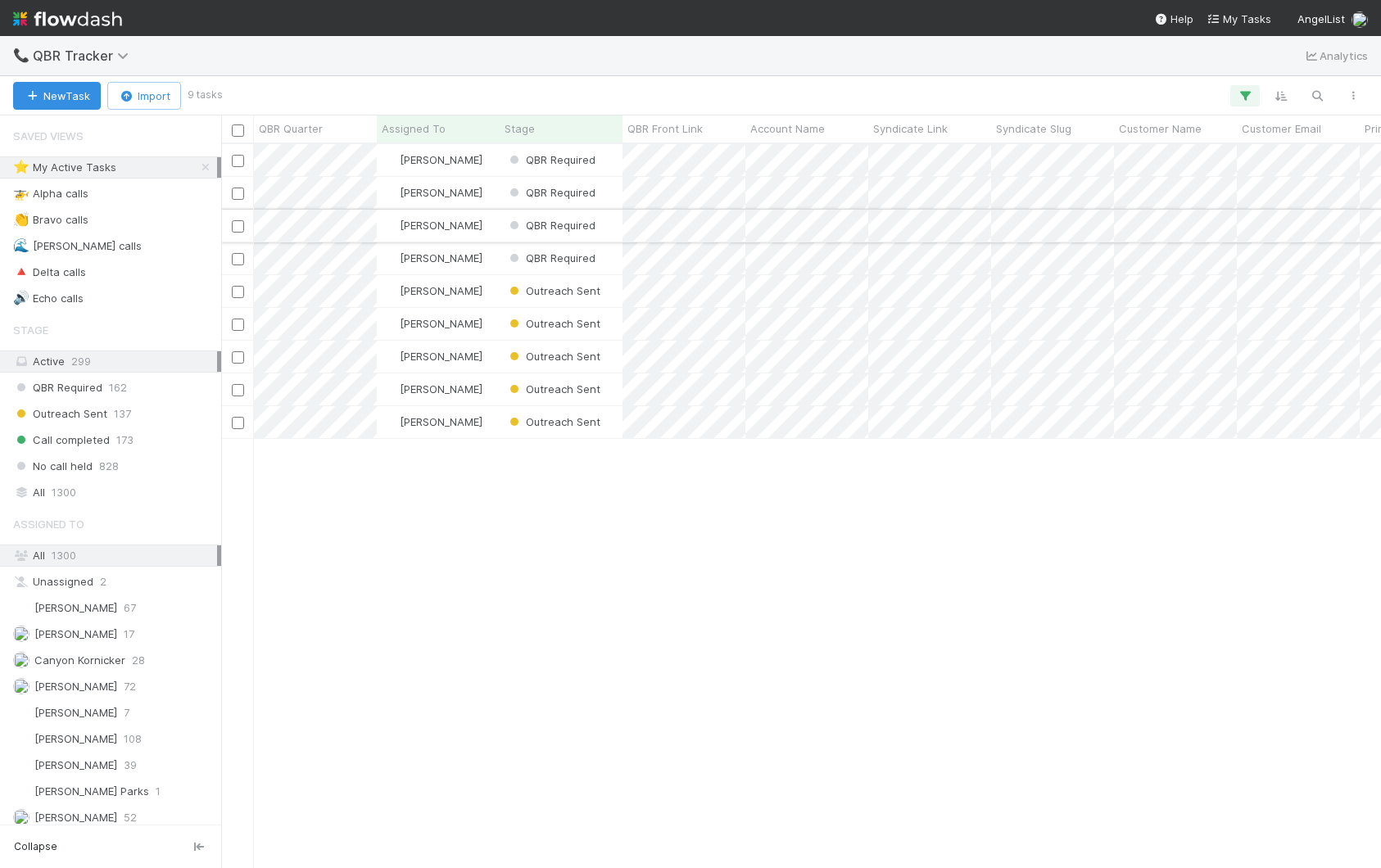
scroll to position [723, 1160]
click at [480, 256] on div "[PERSON_NAME]" at bounding box center [437, 258] width 122 height 32
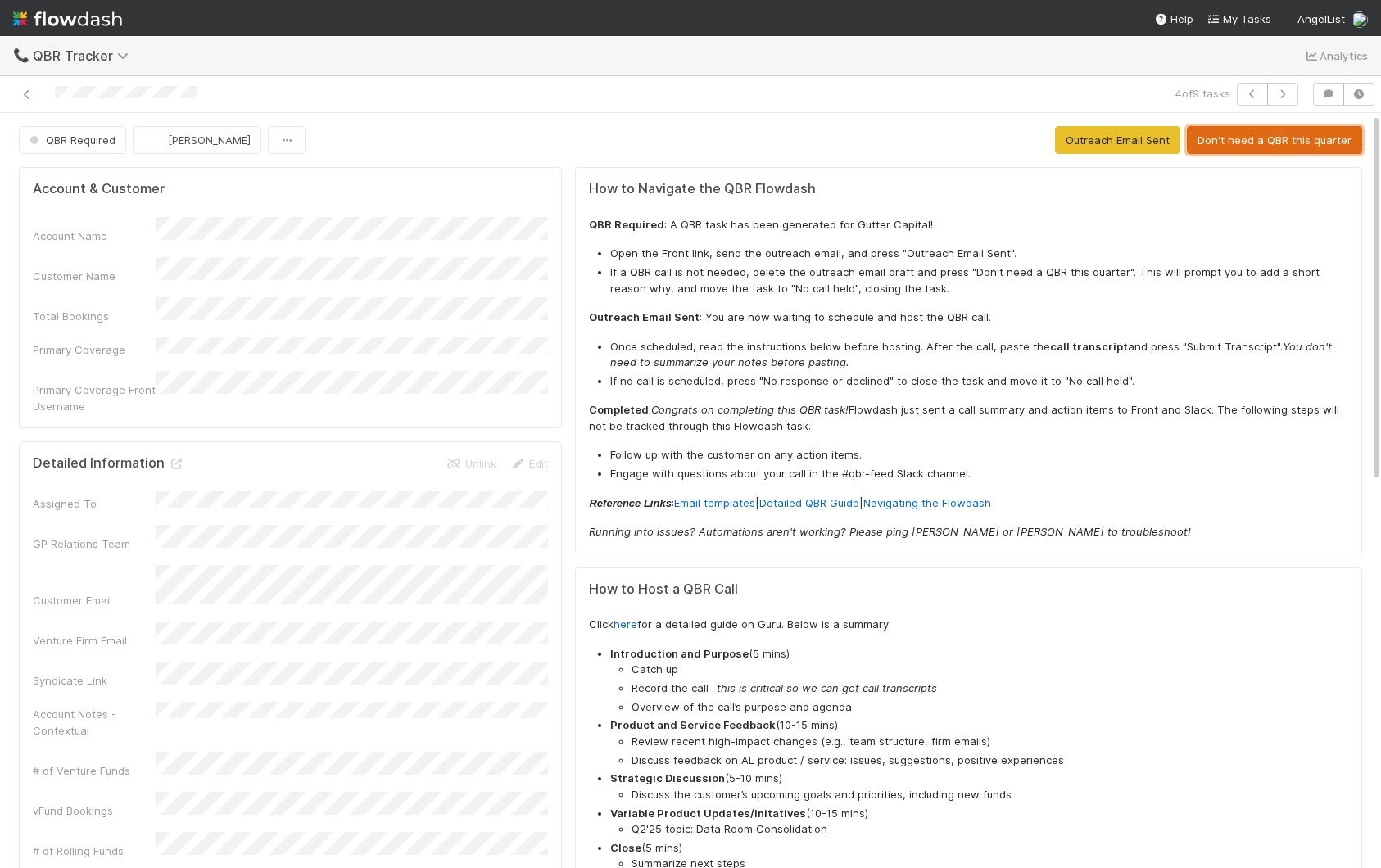
click at [1249, 142] on button "Don't need a QBR this quarter" at bounding box center [1274, 140] width 175 height 28
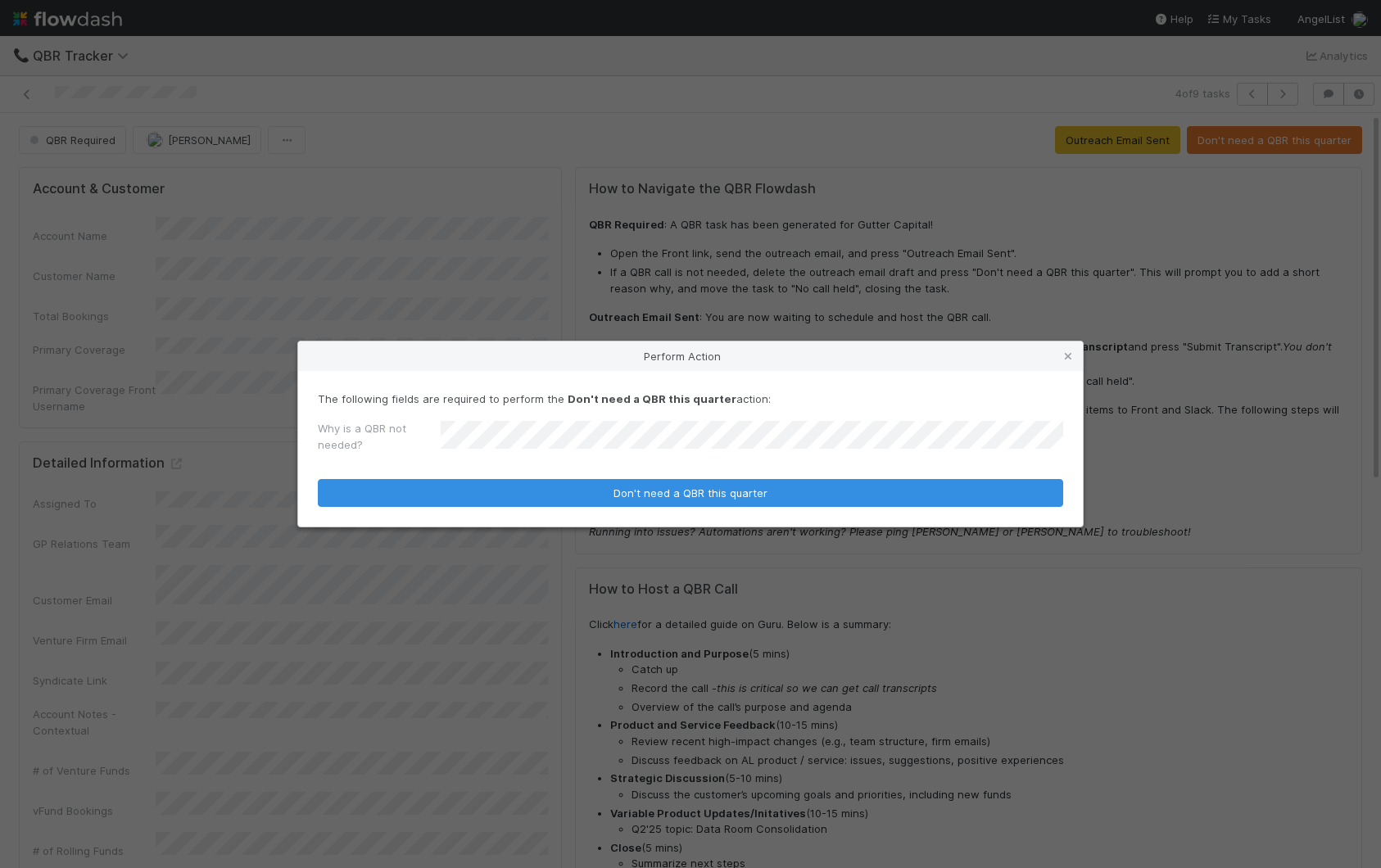
click at [318, 479] on button "Don't need a QBR this quarter" at bounding box center [690, 493] width 746 height 28
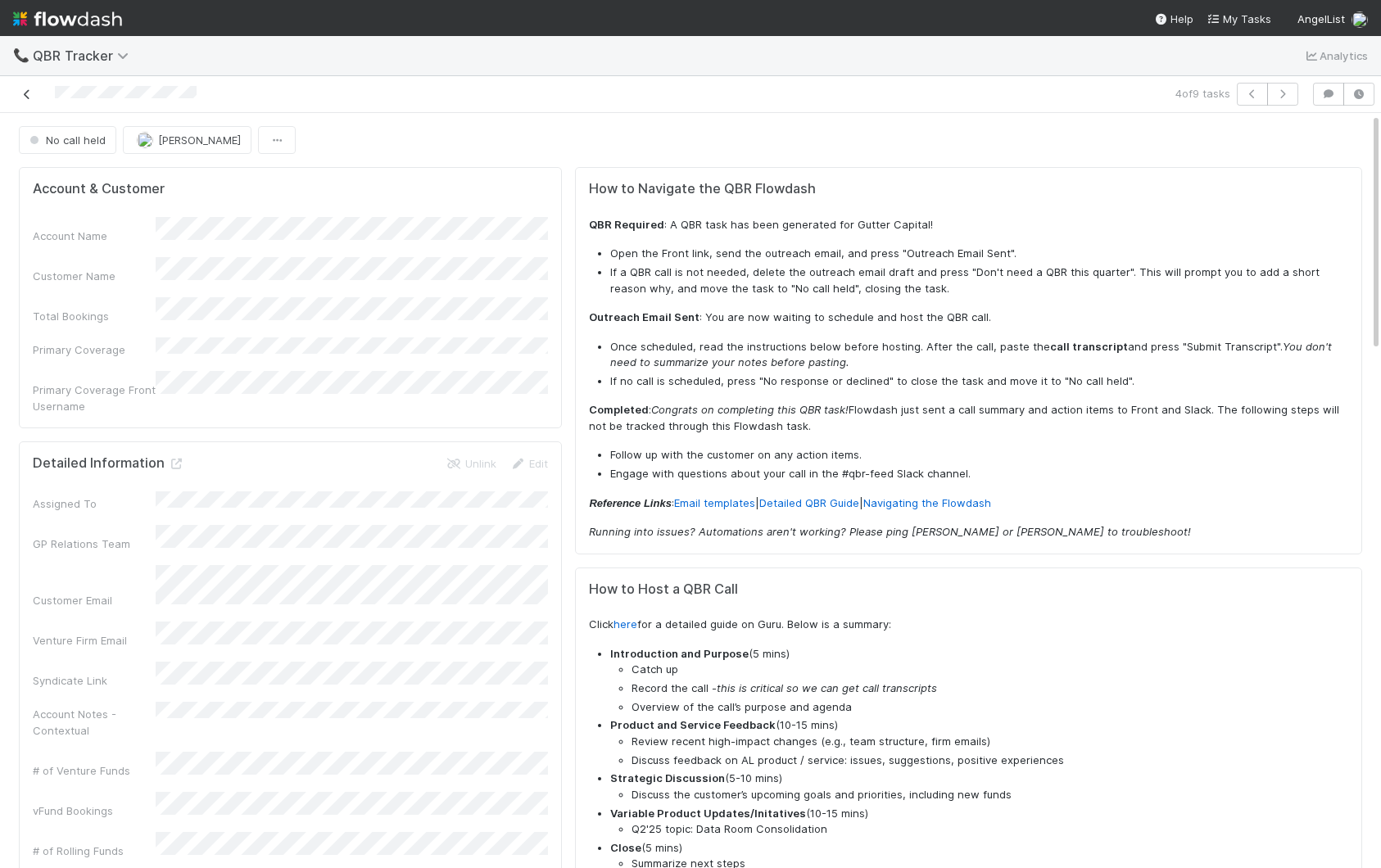
click at [30, 95] on icon at bounding box center [27, 95] width 16 height 11
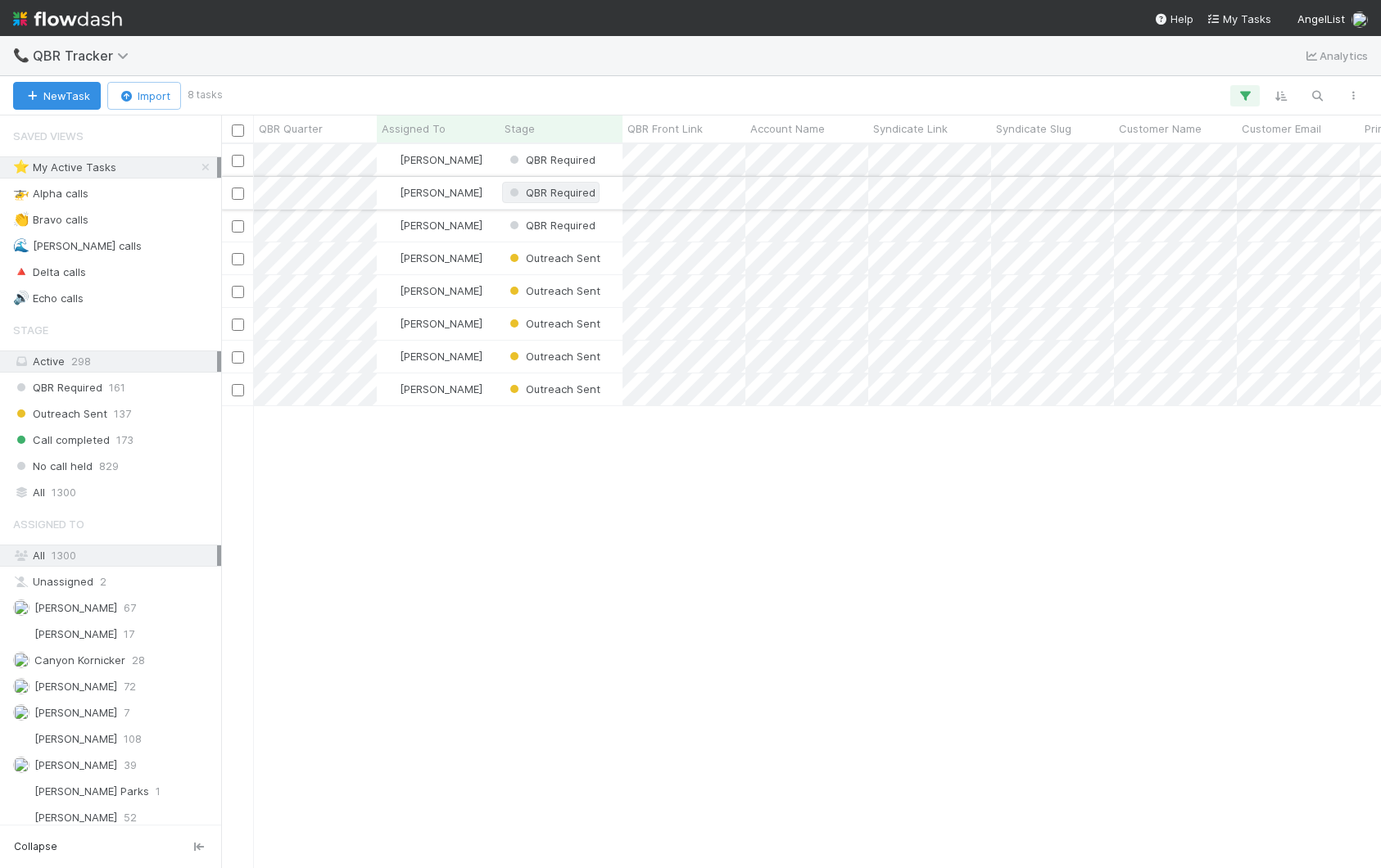
scroll to position [723, 1160]
click at [468, 163] on div "[PERSON_NAME]" at bounding box center [437, 159] width 122 height 32
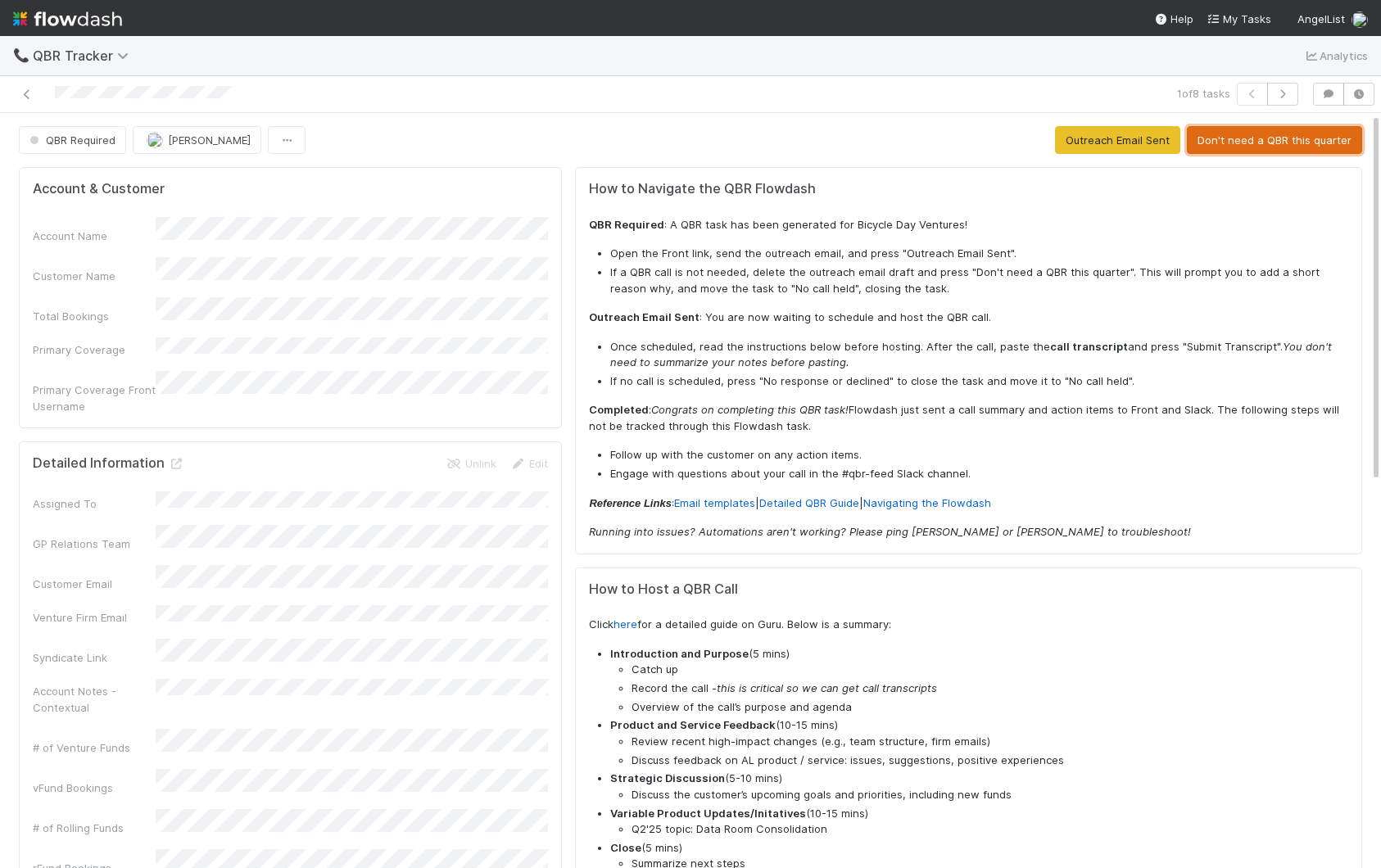
click at [1290, 132] on button "Don't need a QBR this quarter" at bounding box center [1274, 140] width 175 height 28
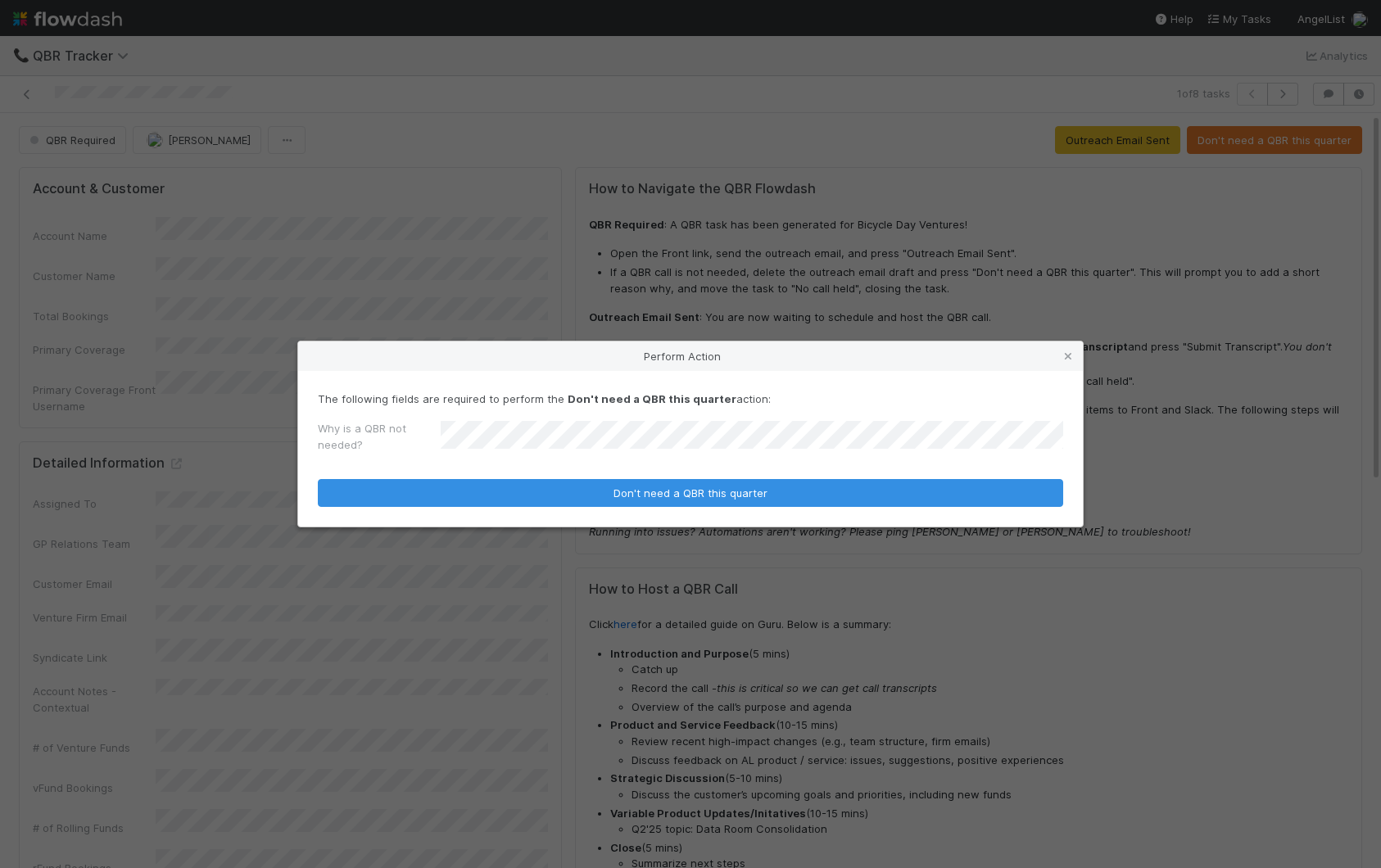
click at [318, 479] on button "Don't need a QBR this quarter" at bounding box center [690, 493] width 746 height 28
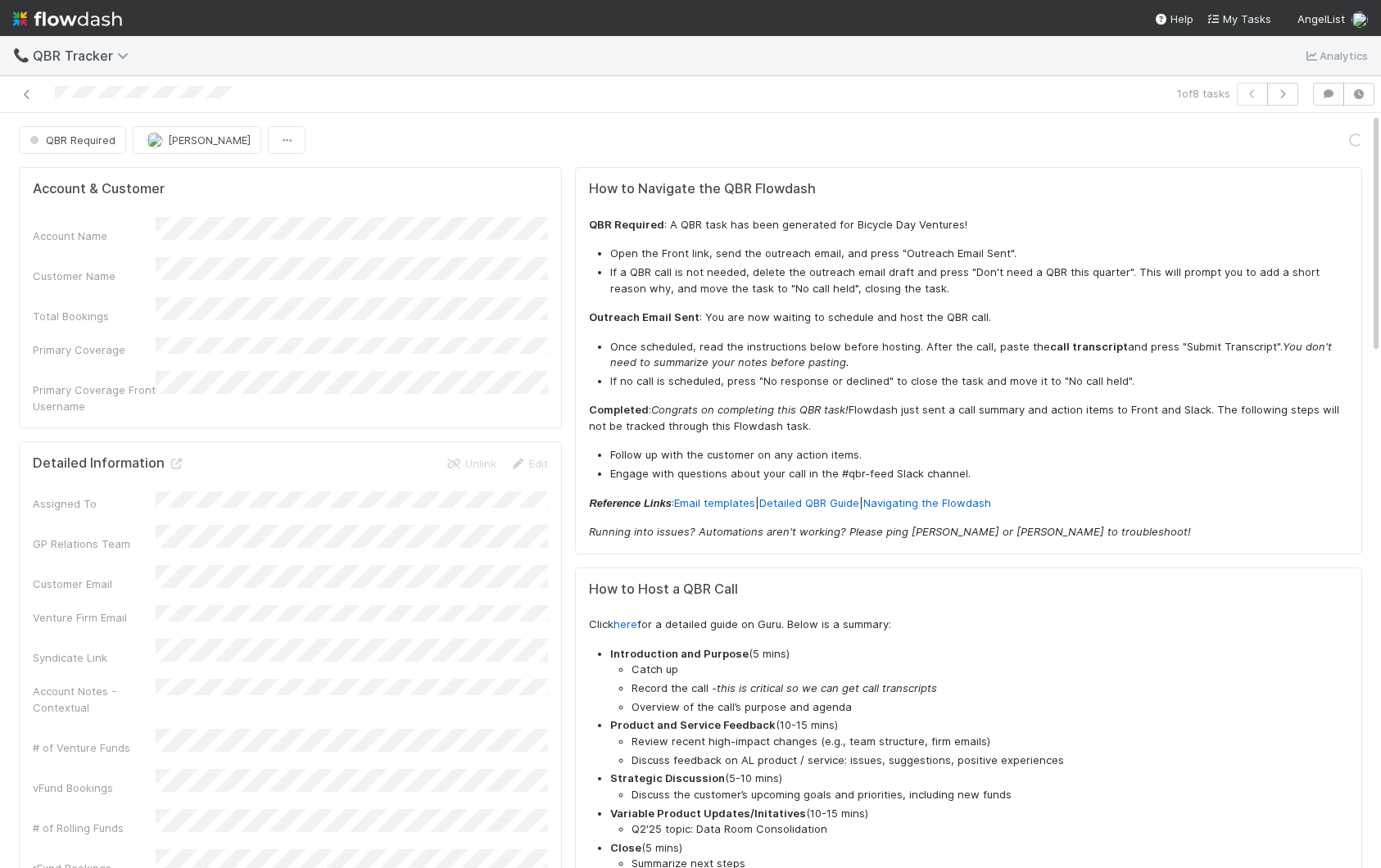
scroll to position [0, 1]
click at [174, 459] on icon at bounding box center [175, 464] width 16 height 11
click at [25, 96] on icon at bounding box center [27, 95] width 16 height 11
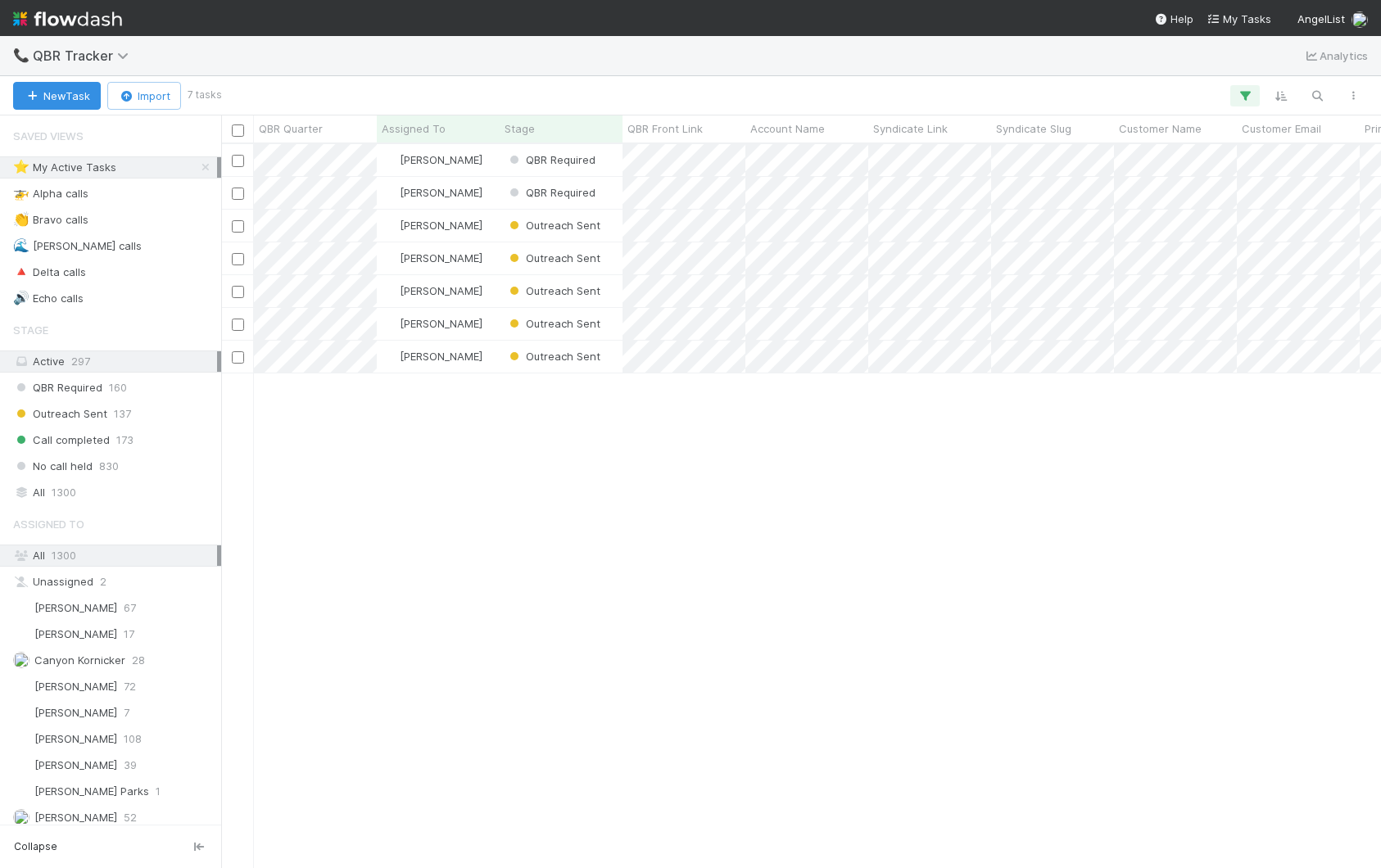
scroll to position [723, 1160]
click at [473, 163] on div "[PERSON_NAME]" at bounding box center [437, 159] width 122 height 32
drag, startPoint x: 476, startPoint y: 198, endPoint x: 465, endPoint y: 213, distance: 18.6
click at [476, 198] on div "[PERSON_NAME]" at bounding box center [437, 192] width 122 height 32
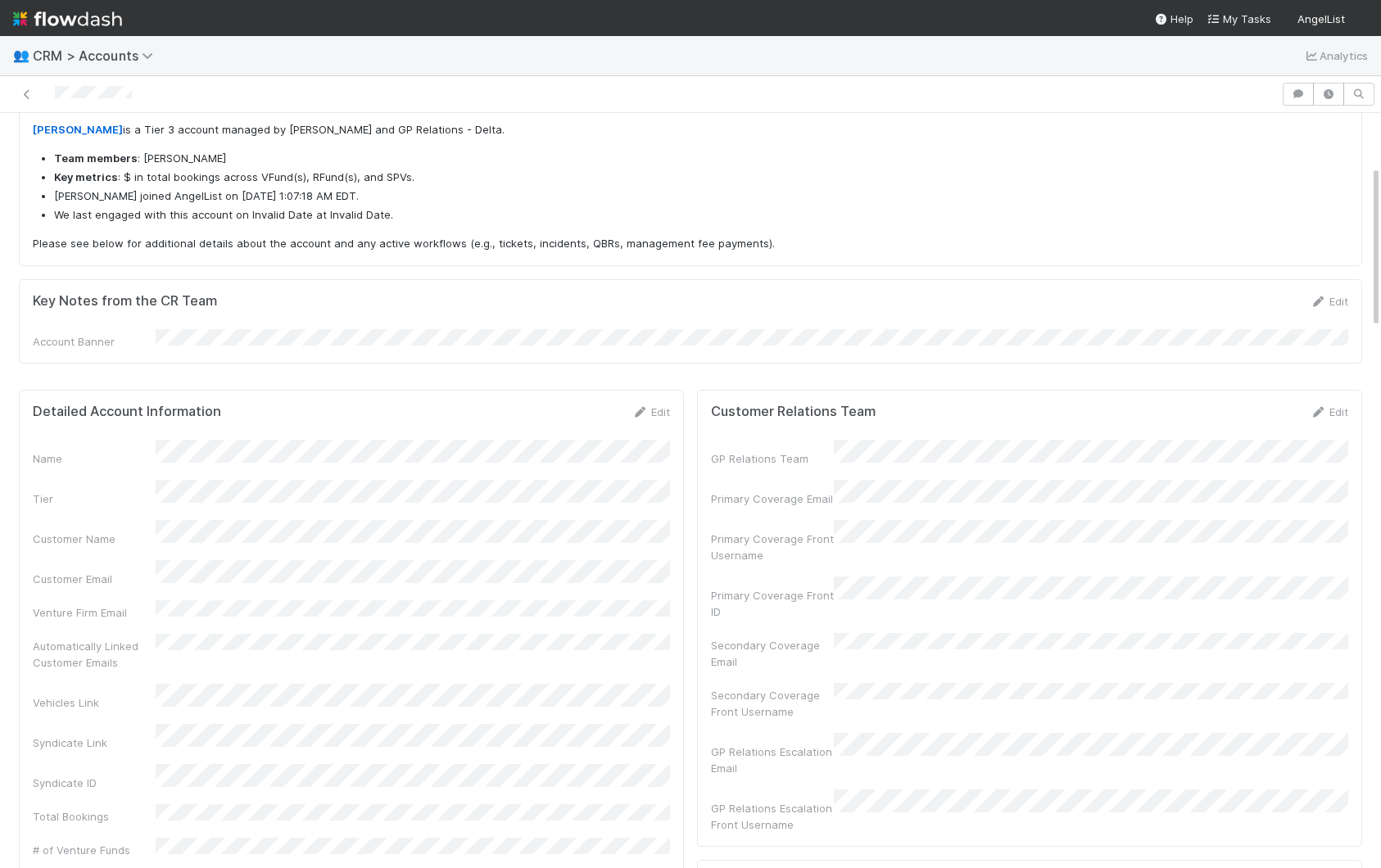
scroll to position [324, 0]
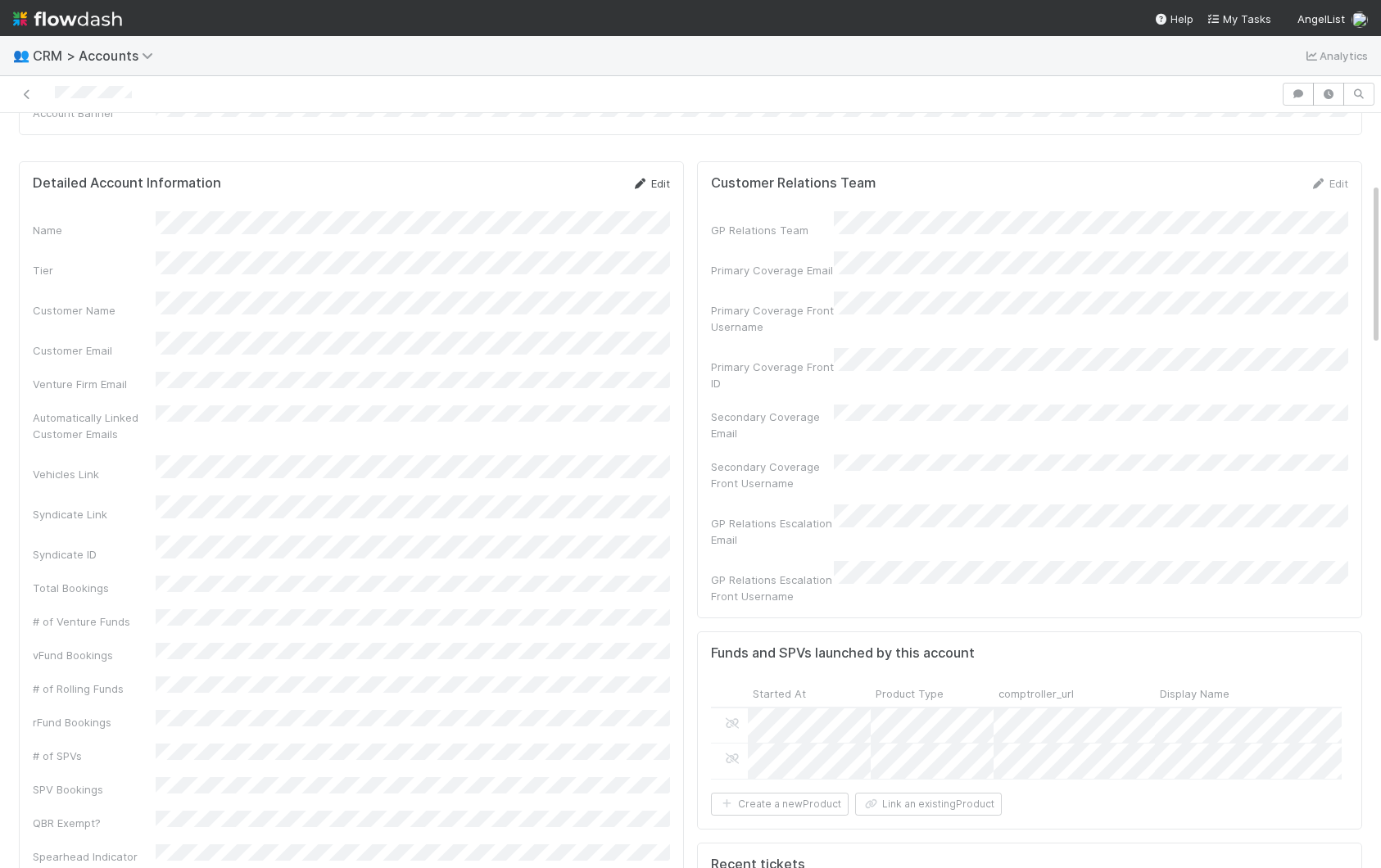
click at [637, 182] on icon at bounding box center [640, 183] width 16 height 11
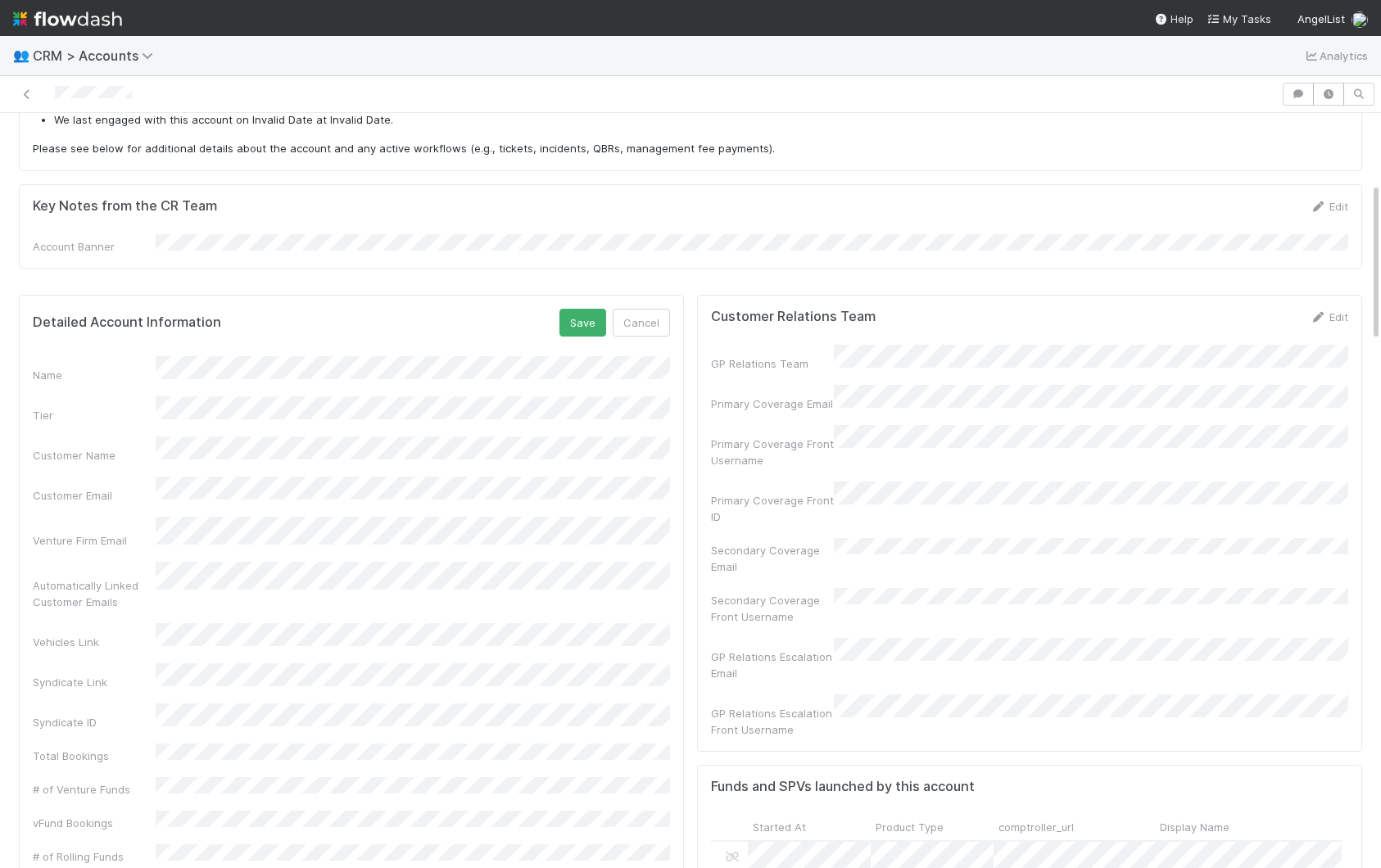
scroll to position [0, 0]
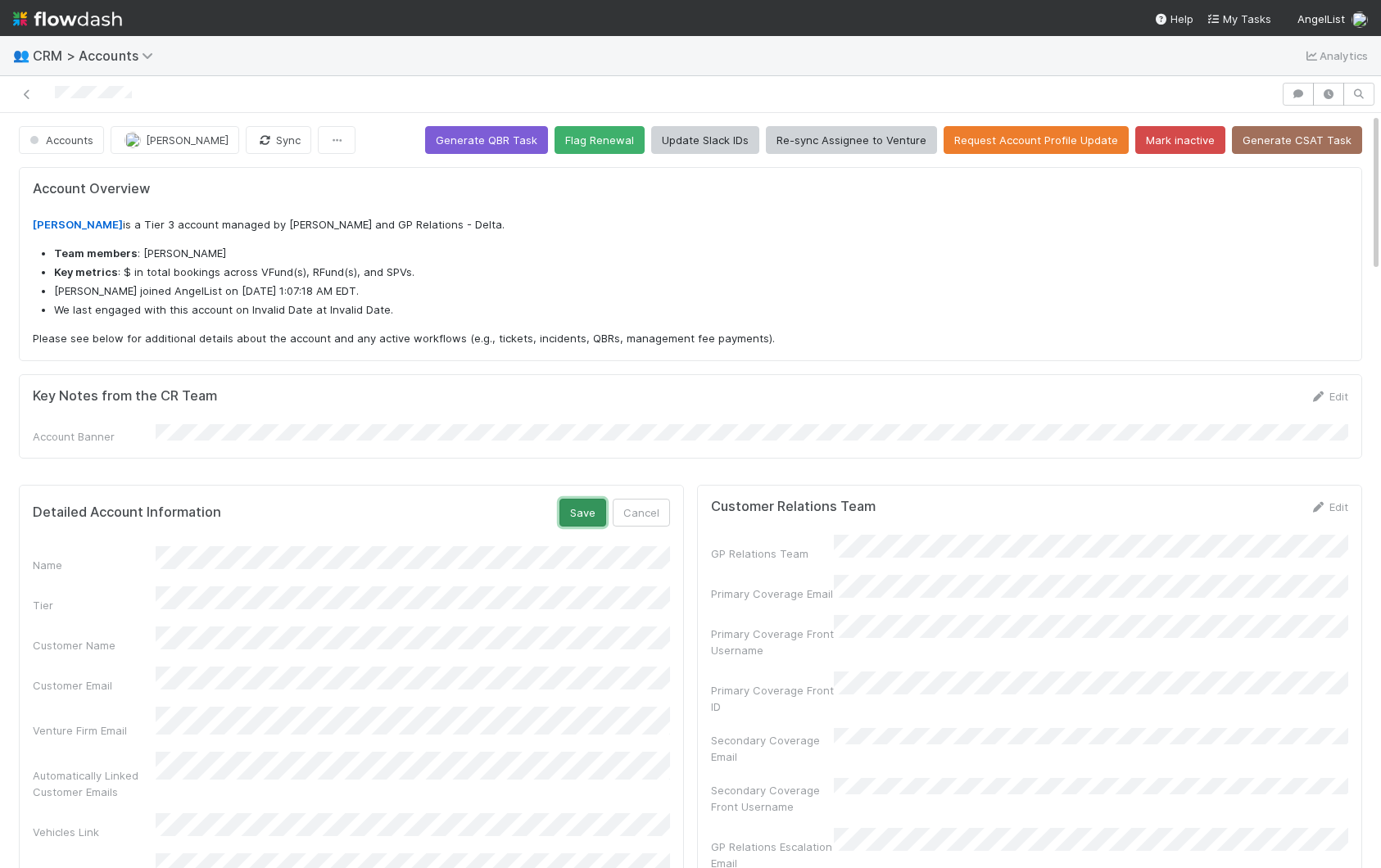
click at [584, 514] on button "Save" at bounding box center [582, 513] width 47 height 28
click at [24, 93] on icon at bounding box center [27, 95] width 16 height 11
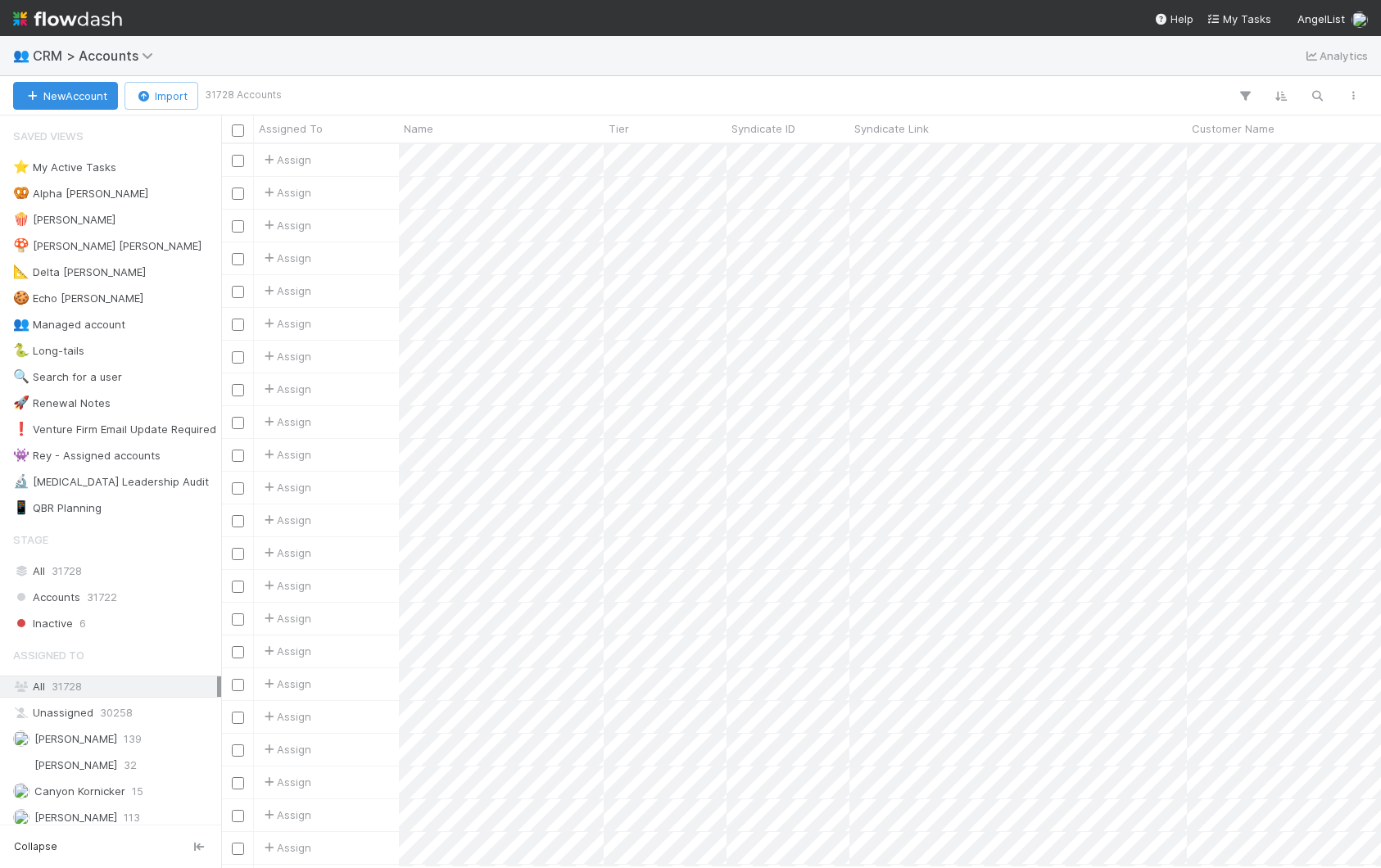
scroll to position [723, 1160]
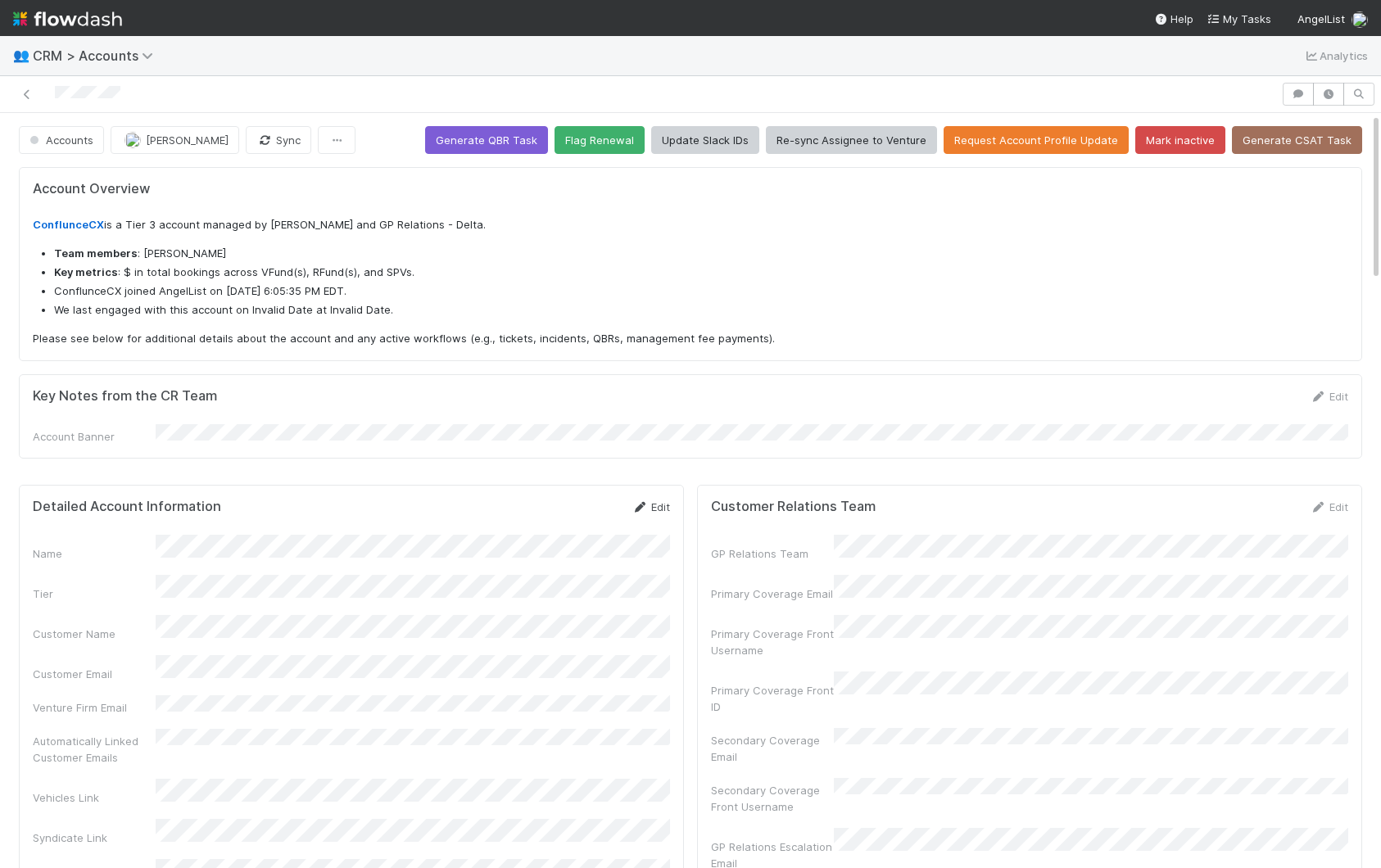
click at [654, 501] on link "Edit" at bounding box center [650, 507] width 39 height 13
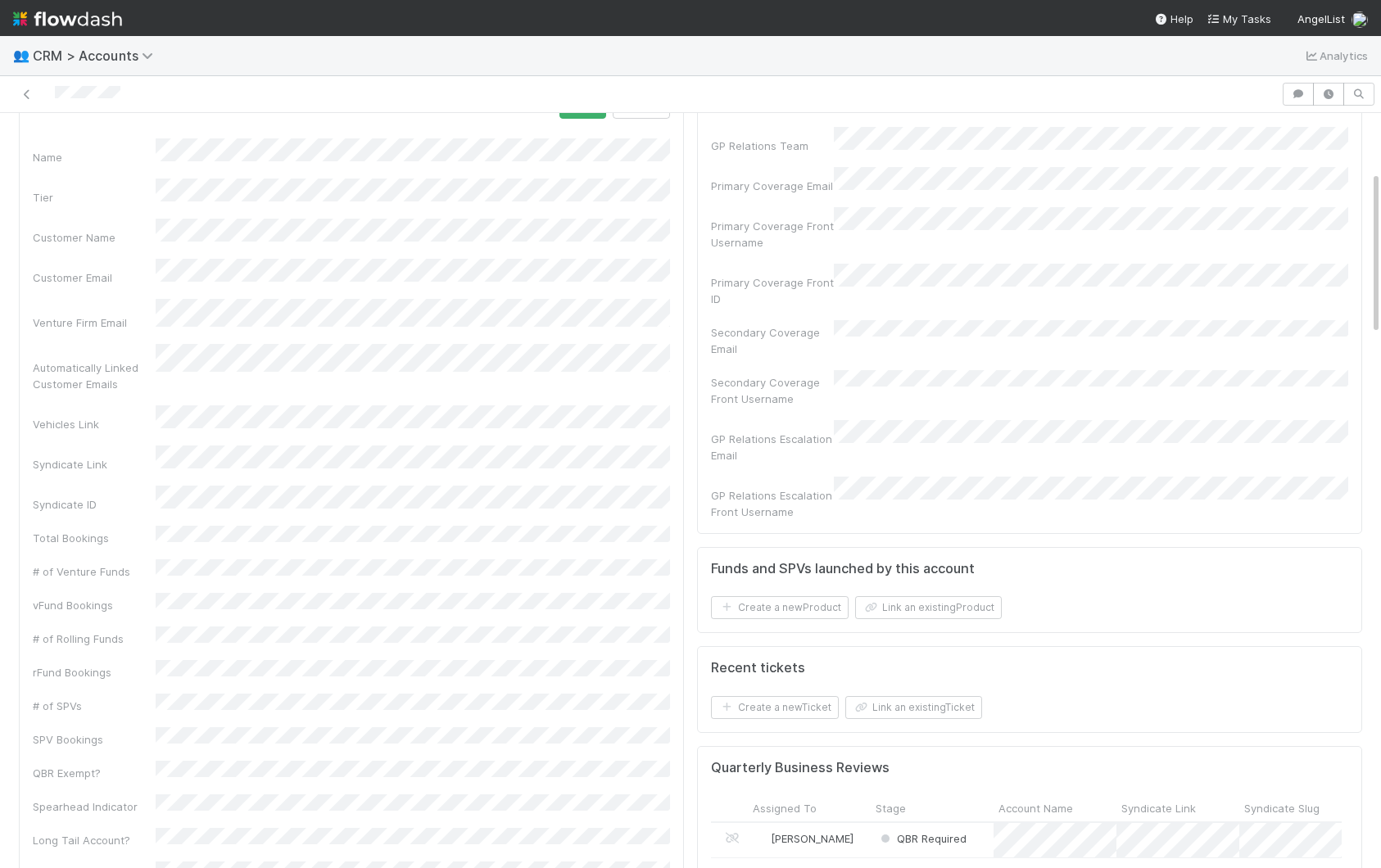
scroll to position [270, 0]
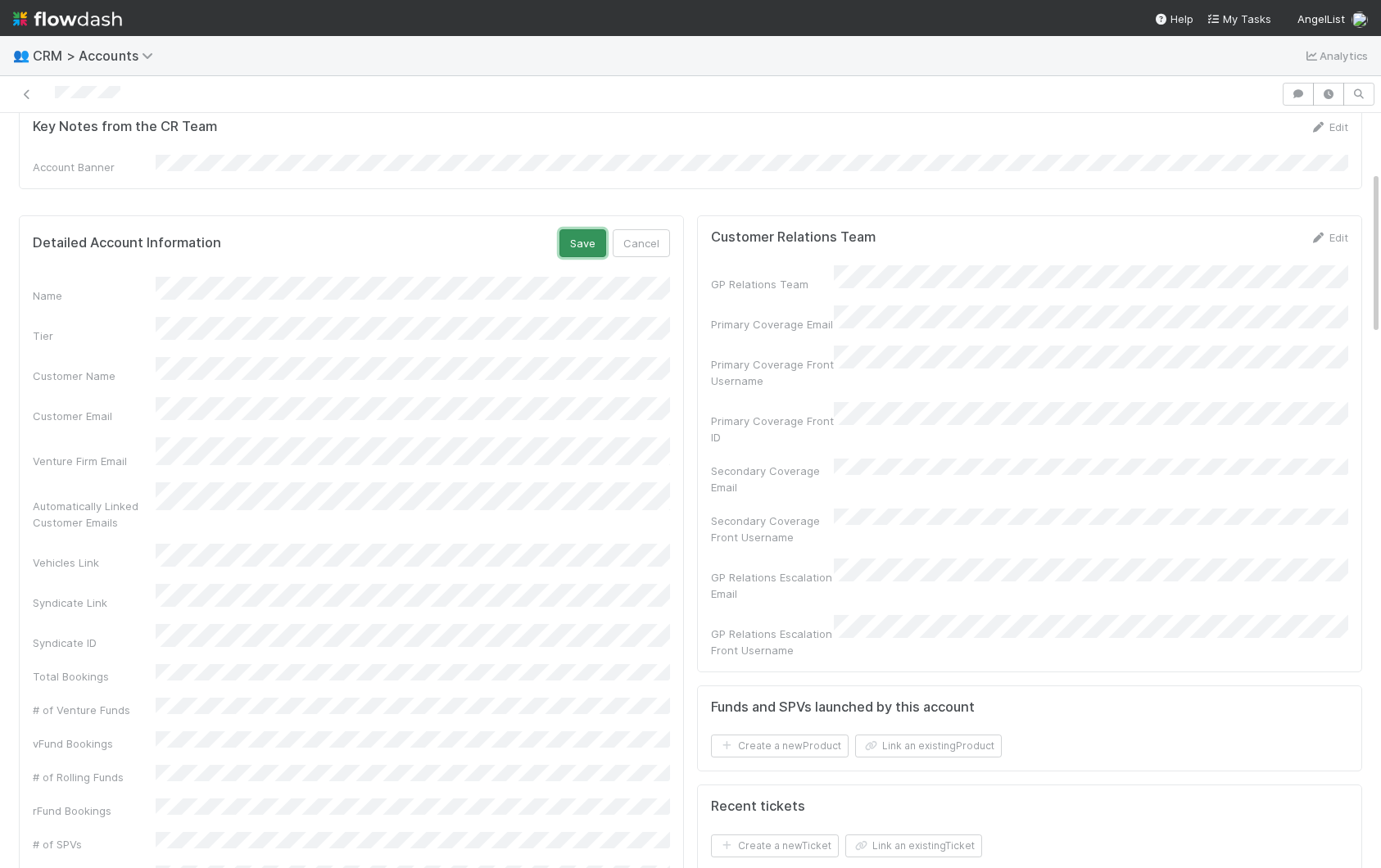
click at [575, 241] on button "Save" at bounding box center [582, 243] width 47 height 28
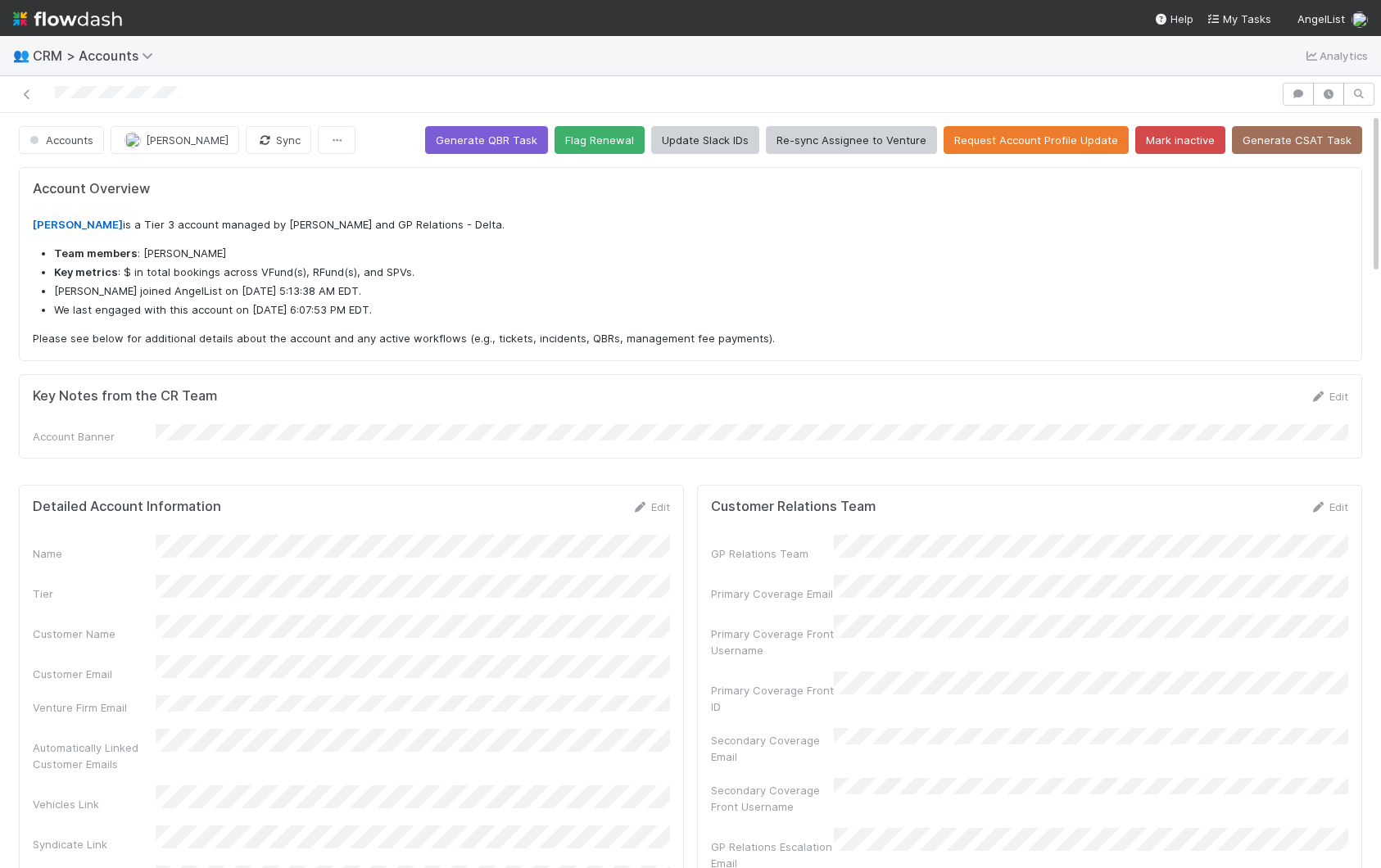
drag, startPoint x: 642, startPoint y: 505, endPoint x: 609, endPoint y: 528, distance: 40.2
click at [641, 505] on icon at bounding box center [640, 507] width 16 height 11
click at [580, 521] on button "Save" at bounding box center [582, 513] width 47 height 28
click at [649, 505] on link "Edit" at bounding box center [650, 507] width 39 height 13
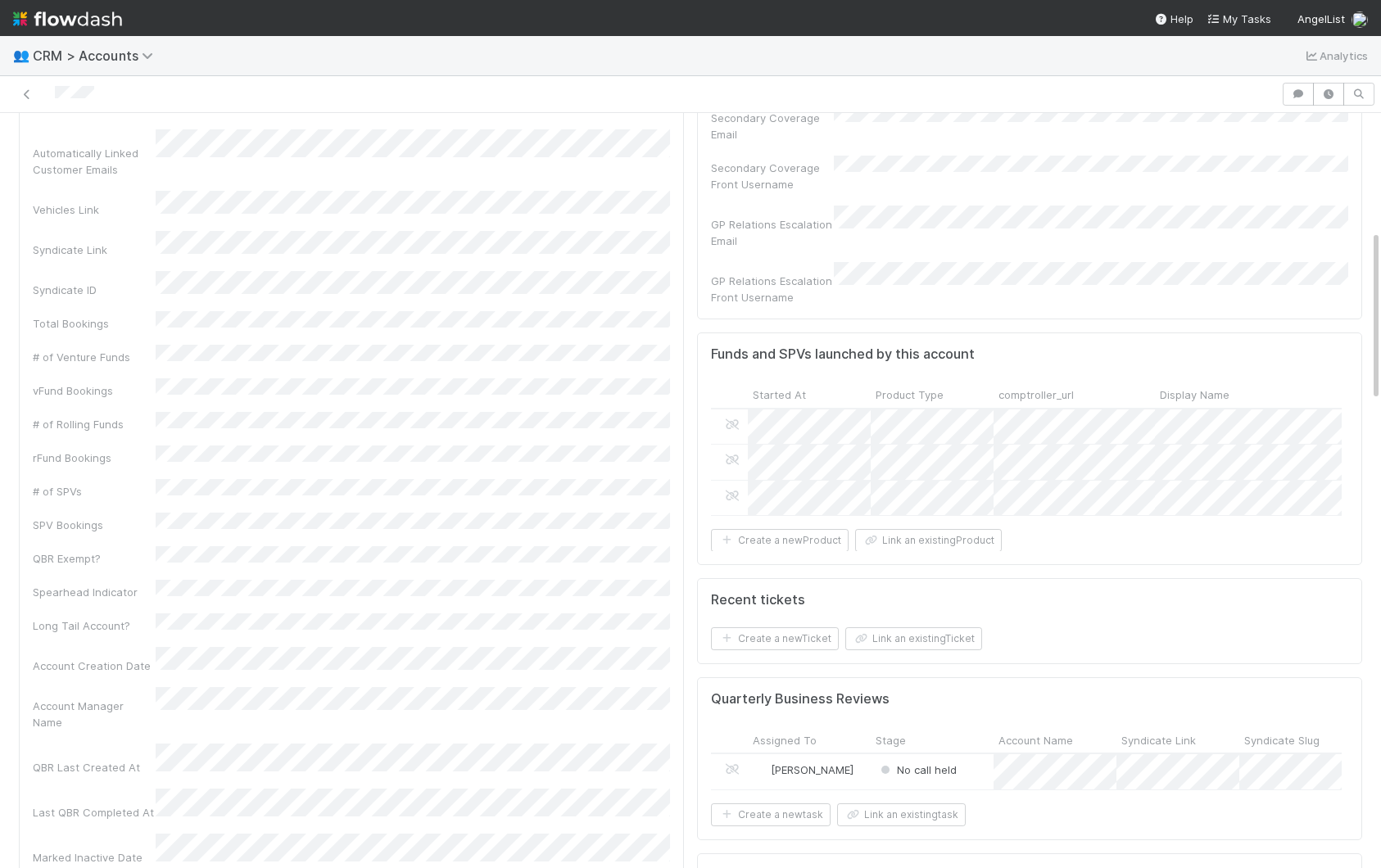
scroll to position [754, 0]
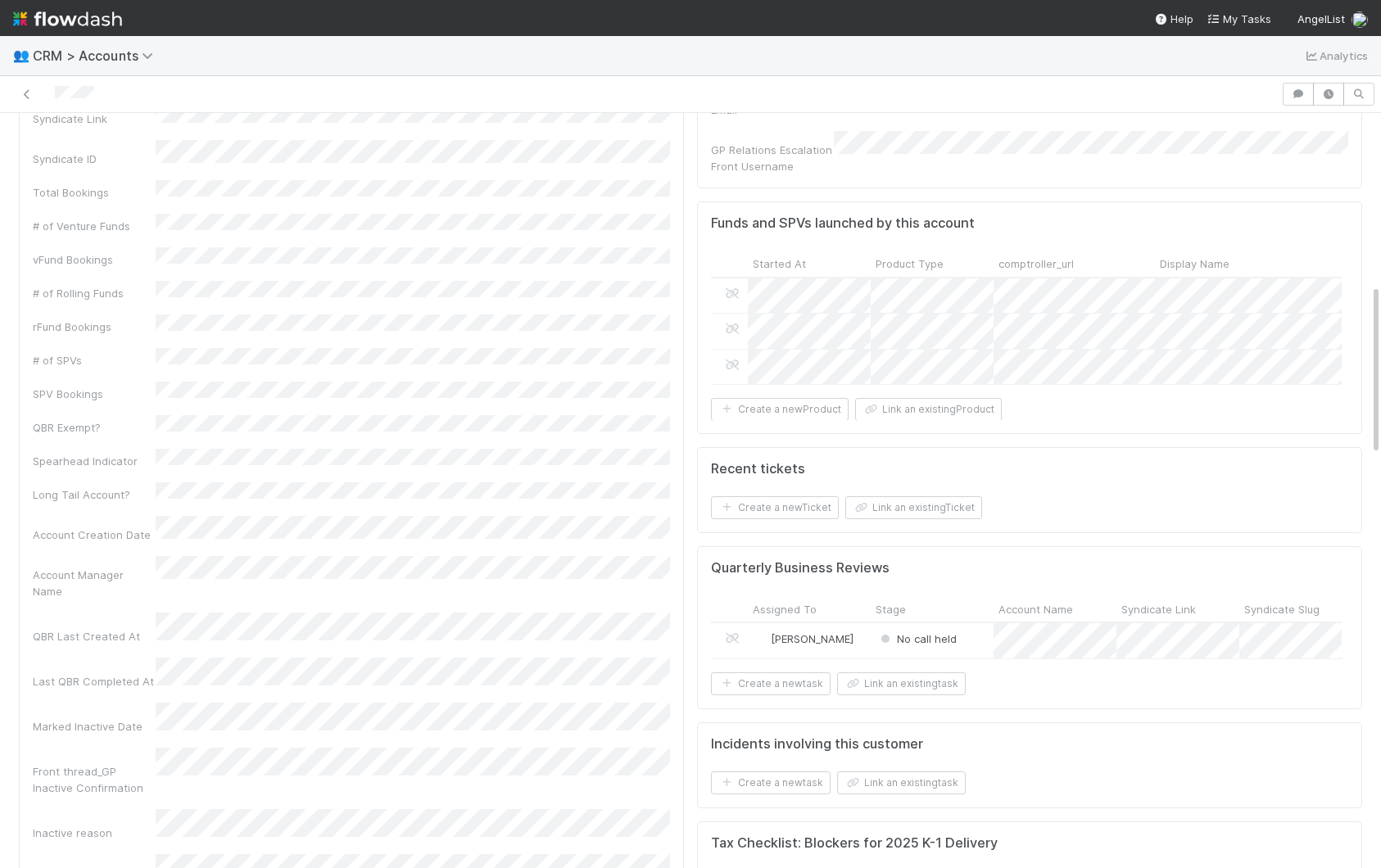
click at [164, 357] on div "Name Tier Customer Name Customer Email Venture Firm Email Automatically Linked …" at bounding box center [351, 339] width 637 height 1093
click at [166, 416] on div "Name Tier Customer Name Customer Email Venture Firm Email Automatically Linked …" at bounding box center [351, 339] width 637 height 1093
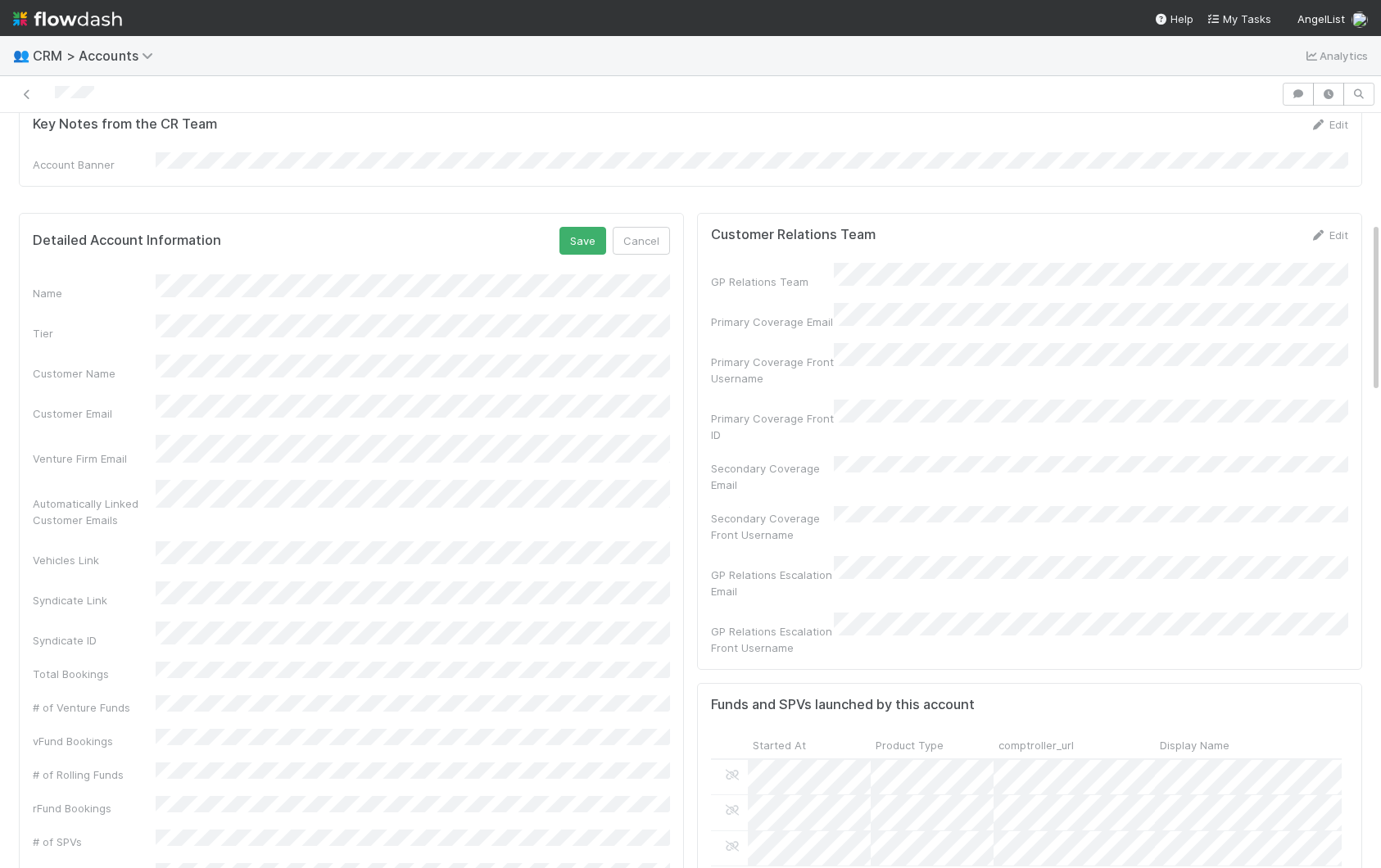
scroll to position [221, 0]
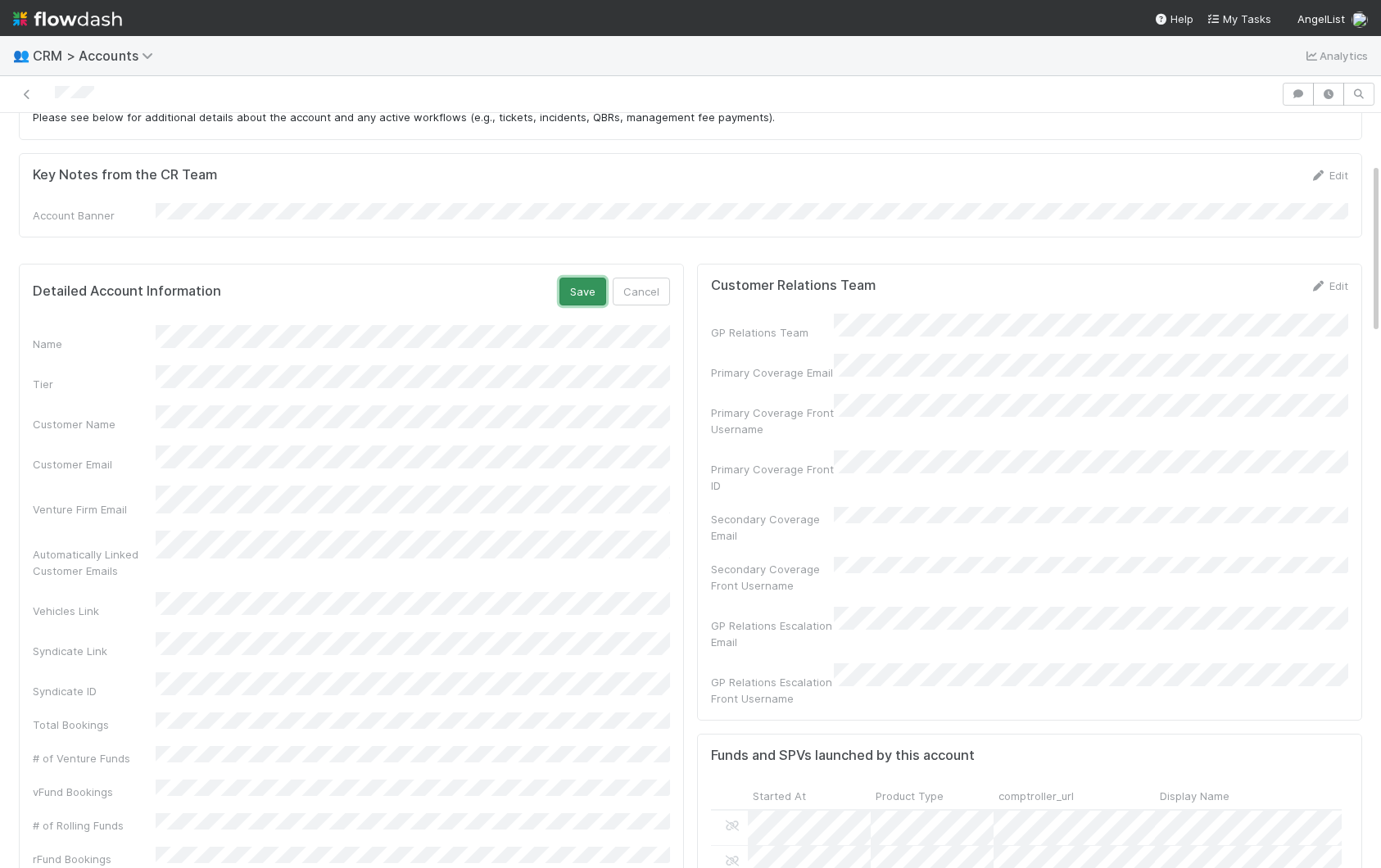
click at [601, 288] on button "Save" at bounding box center [582, 292] width 47 height 28
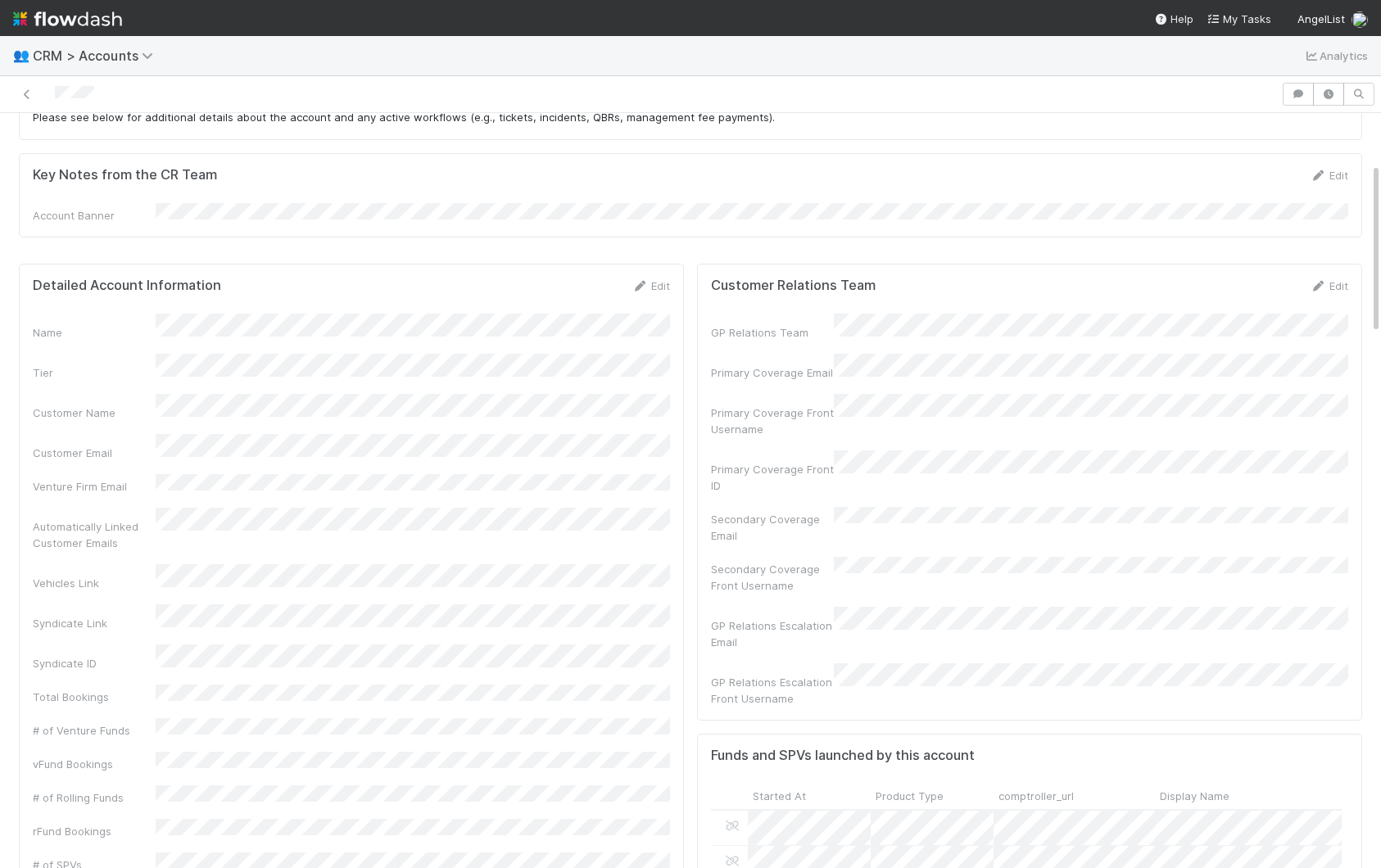
scroll to position [0, 0]
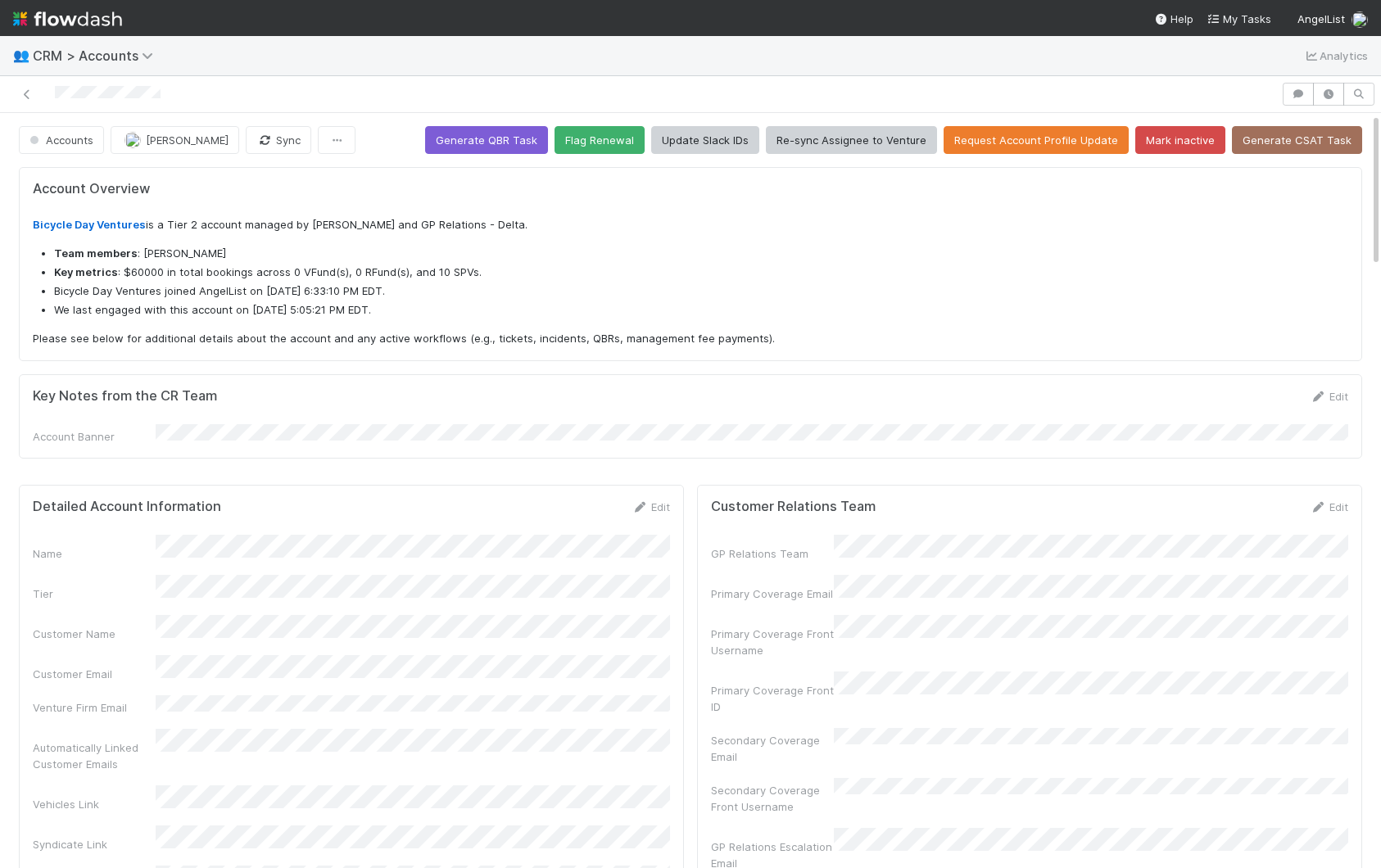
drag, startPoint x: 657, startPoint y: 500, endPoint x: 623, endPoint y: 528, distance: 44.0
click at [657, 501] on link "Edit" at bounding box center [650, 507] width 39 height 13
click at [583, 507] on button "Save" at bounding box center [582, 513] width 47 height 28
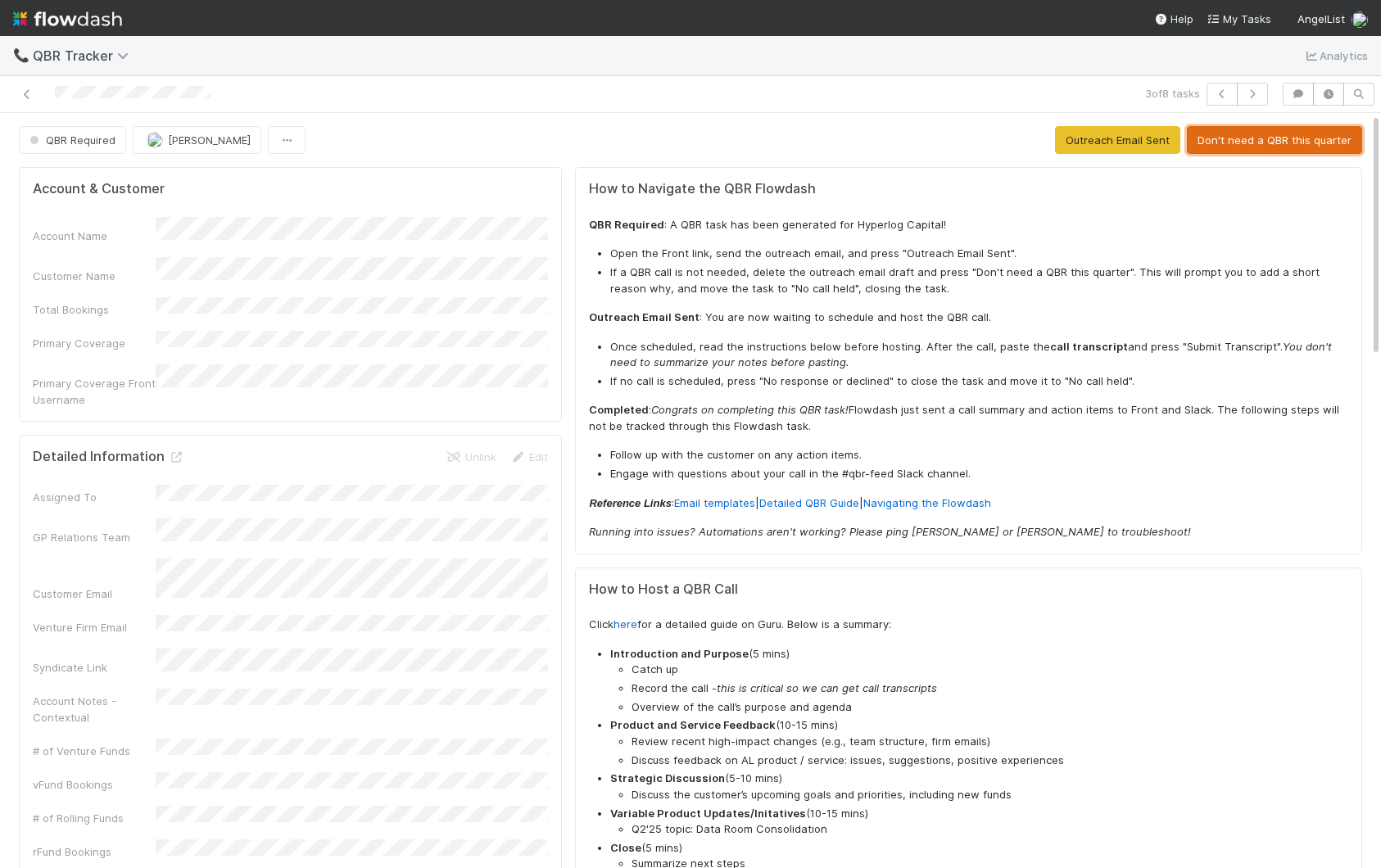
click at [1268, 142] on button "Don't need a QBR this quarter" at bounding box center [1274, 140] width 175 height 28
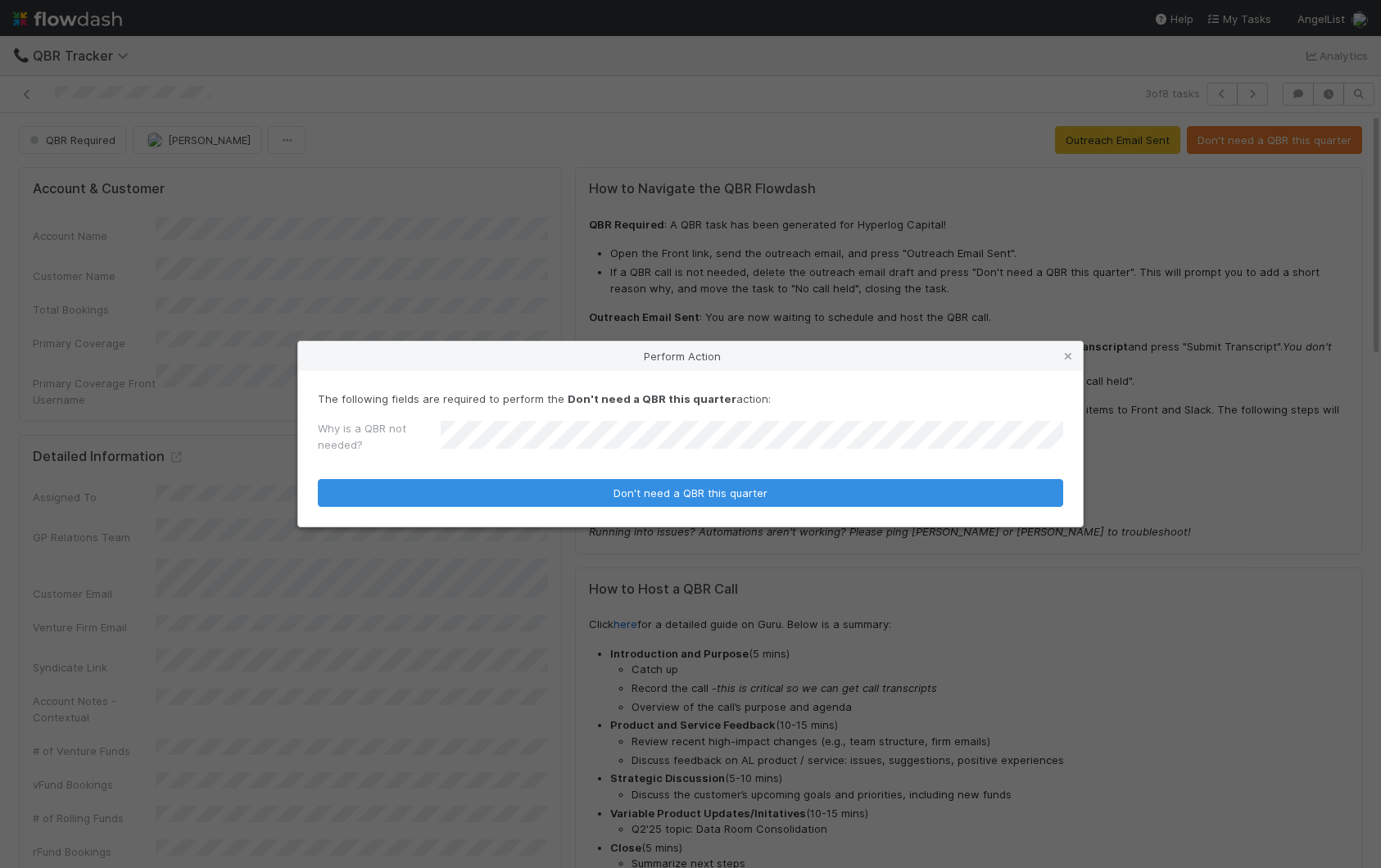
click at [318, 479] on button "Don't need a QBR this quarter" at bounding box center [690, 493] width 746 height 28
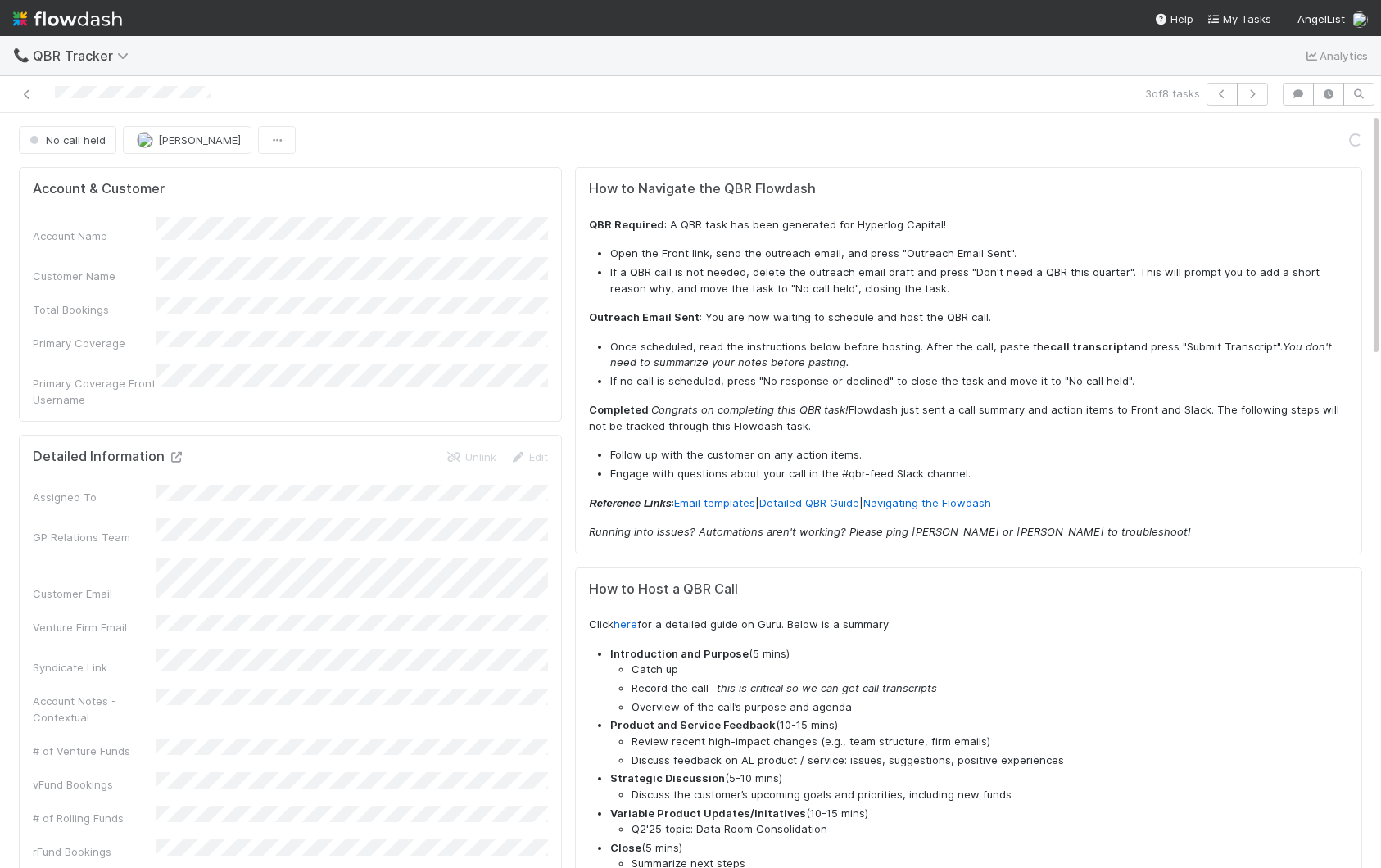
click at [175, 452] on icon at bounding box center [176, 457] width 16 height 11
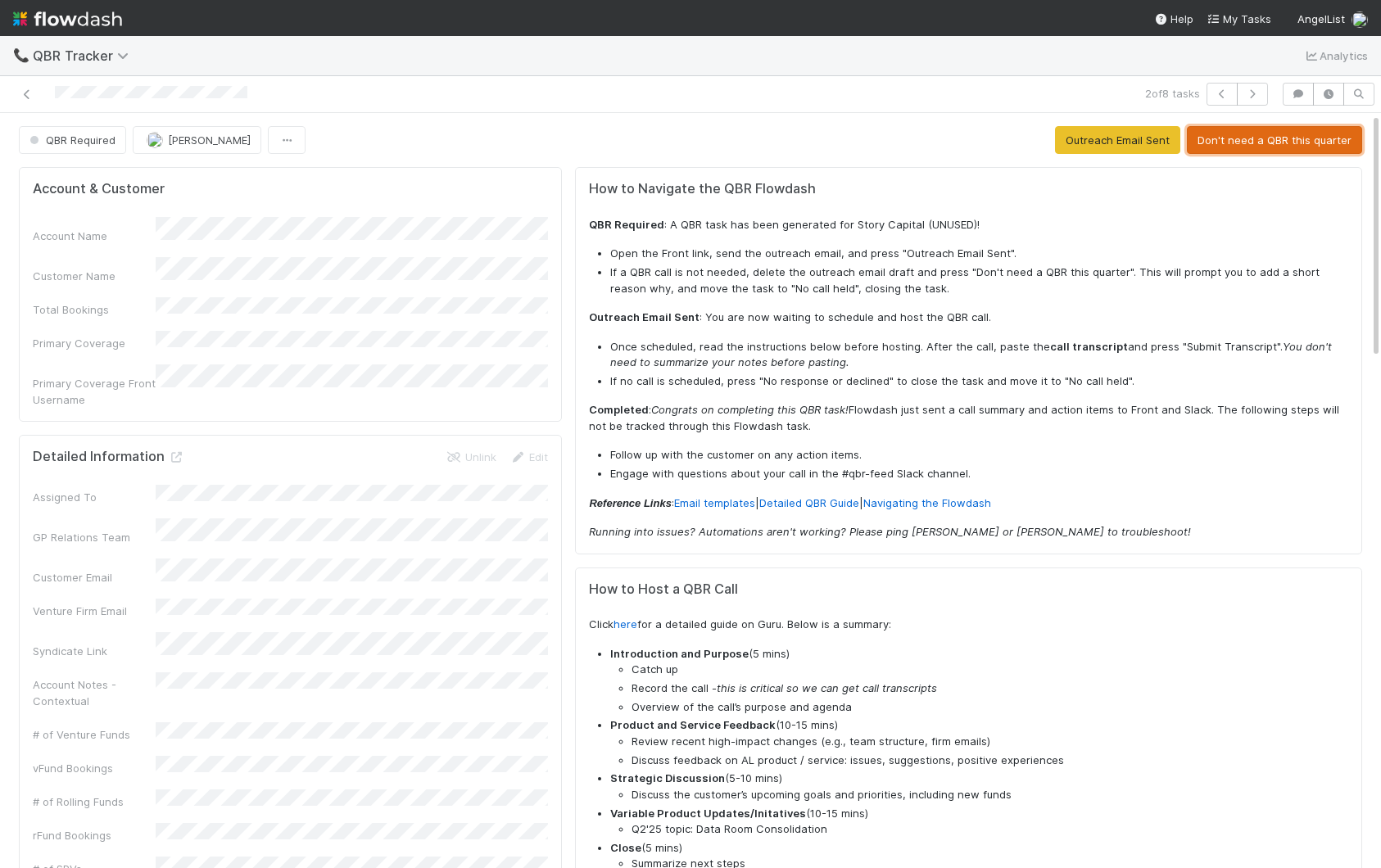
click at [1226, 144] on button "Don't need a QBR this quarter" at bounding box center [1274, 140] width 175 height 28
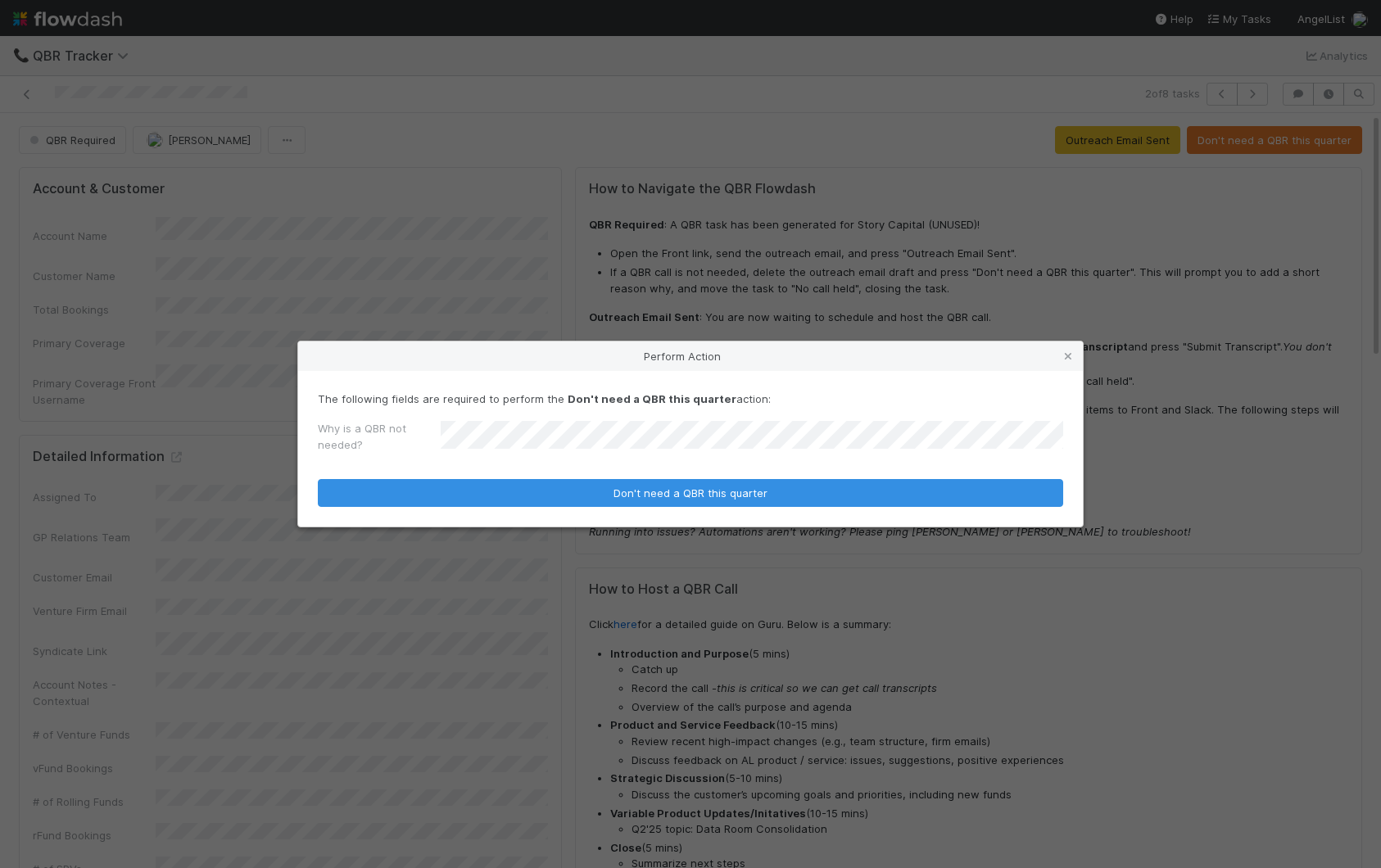
click at [318, 479] on button "Don't need a QBR this quarter" at bounding box center [690, 493] width 746 height 28
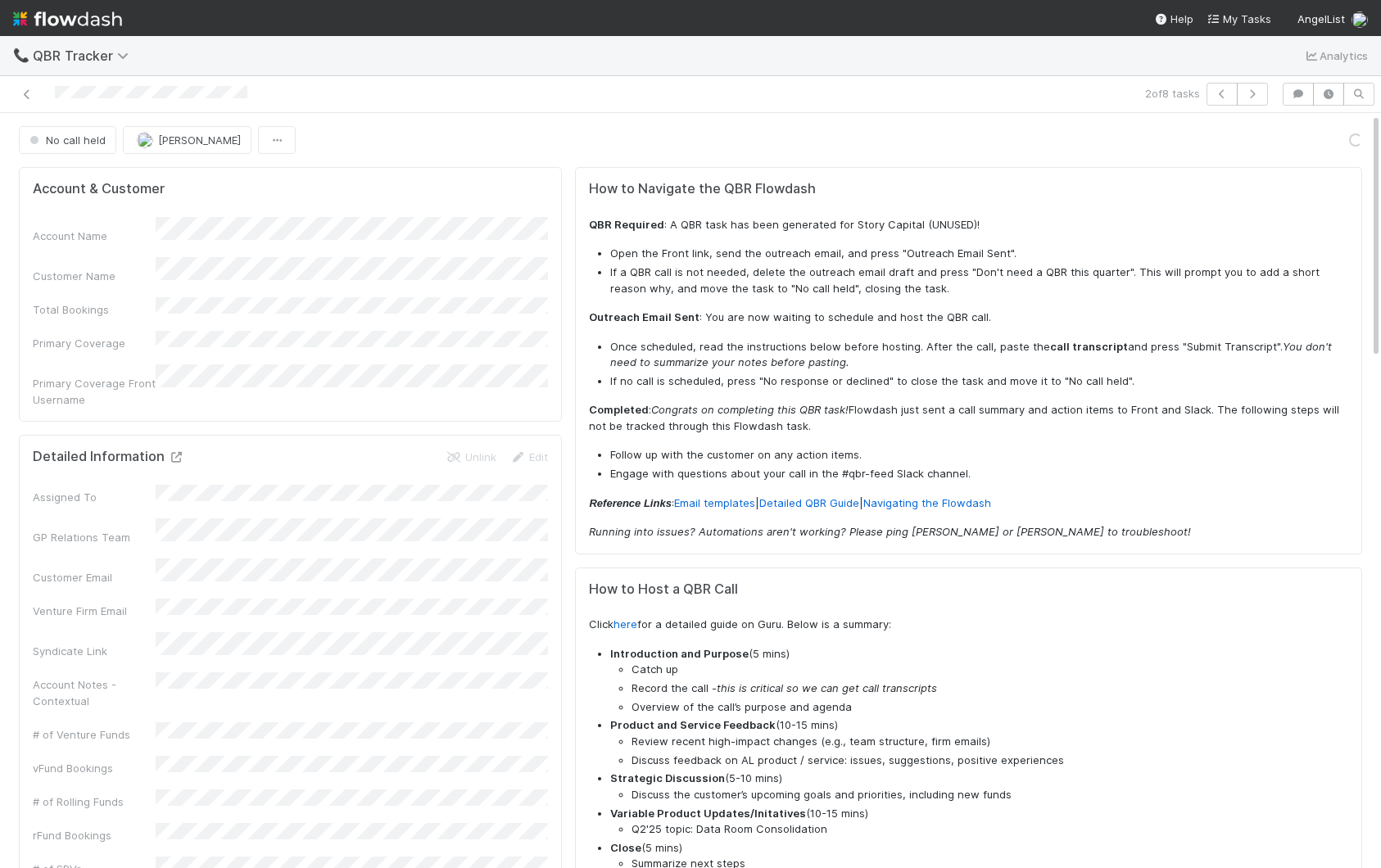
click at [174, 452] on icon at bounding box center [176, 457] width 16 height 11
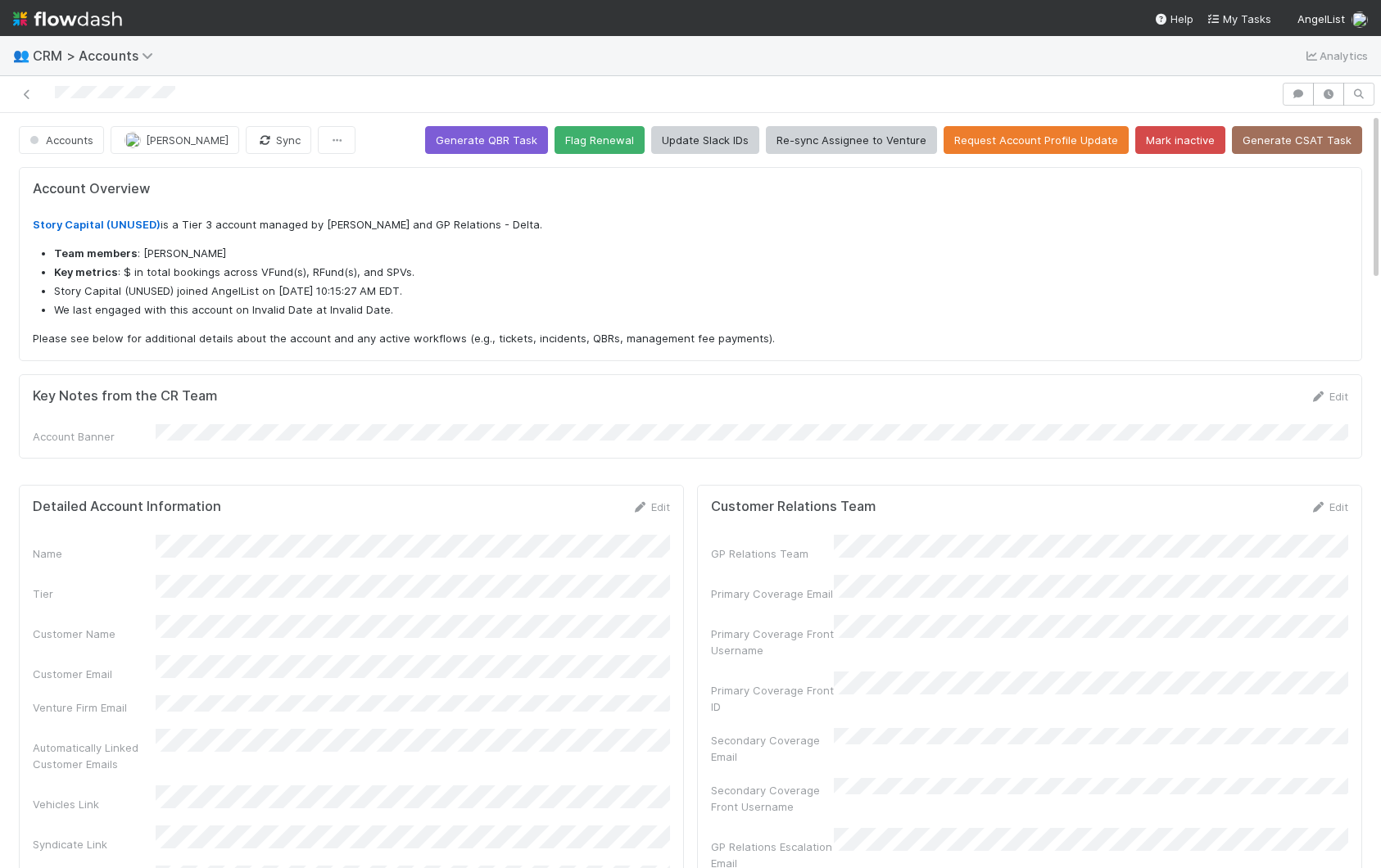
click at [658, 501] on link "Edit" at bounding box center [650, 507] width 39 height 13
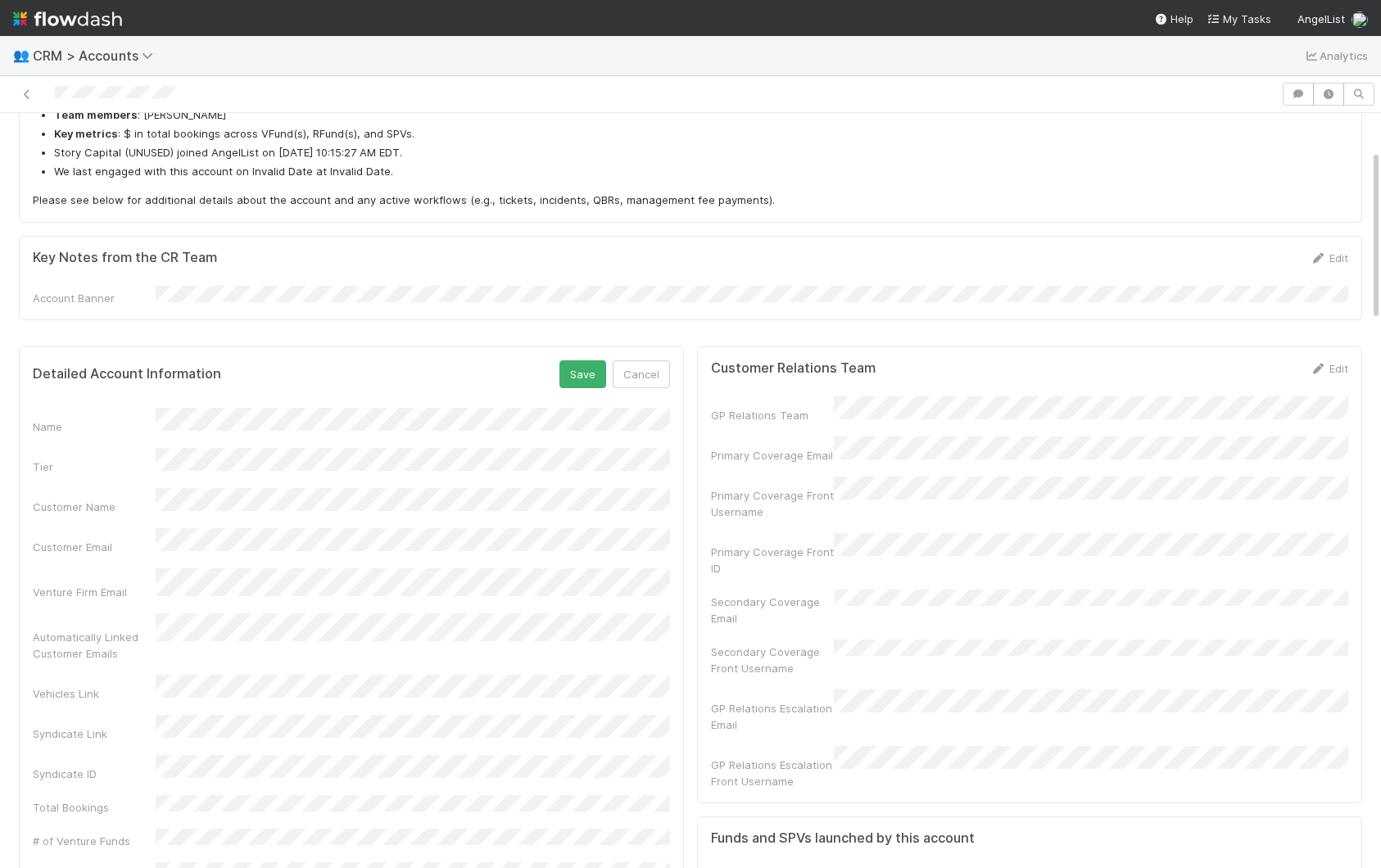
scroll to position [111, 0]
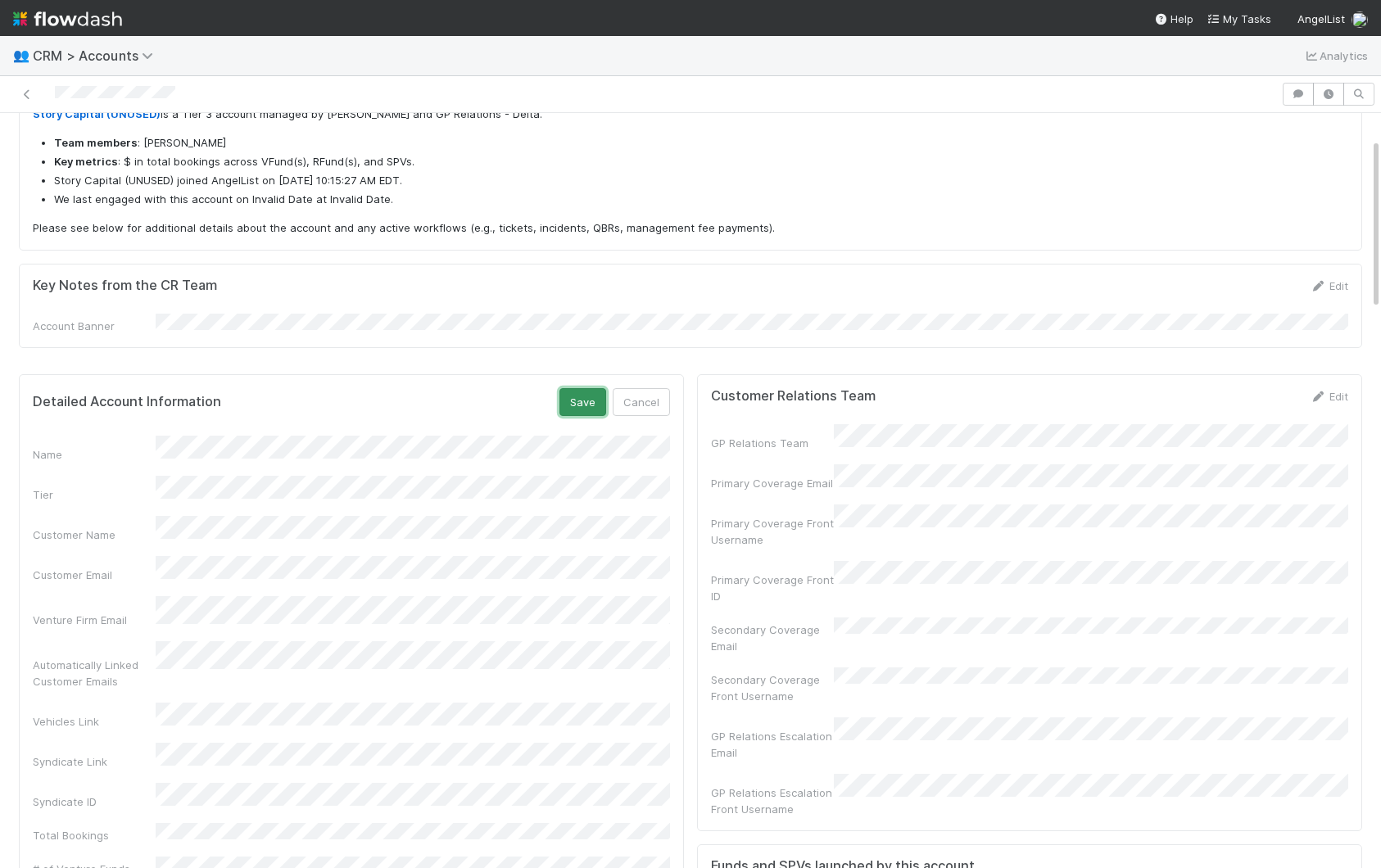
drag, startPoint x: 593, startPoint y: 399, endPoint x: 581, endPoint y: 397, distance: 12.2
click at [588, 398] on button "Save" at bounding box center [582, 402] width 47 height 28
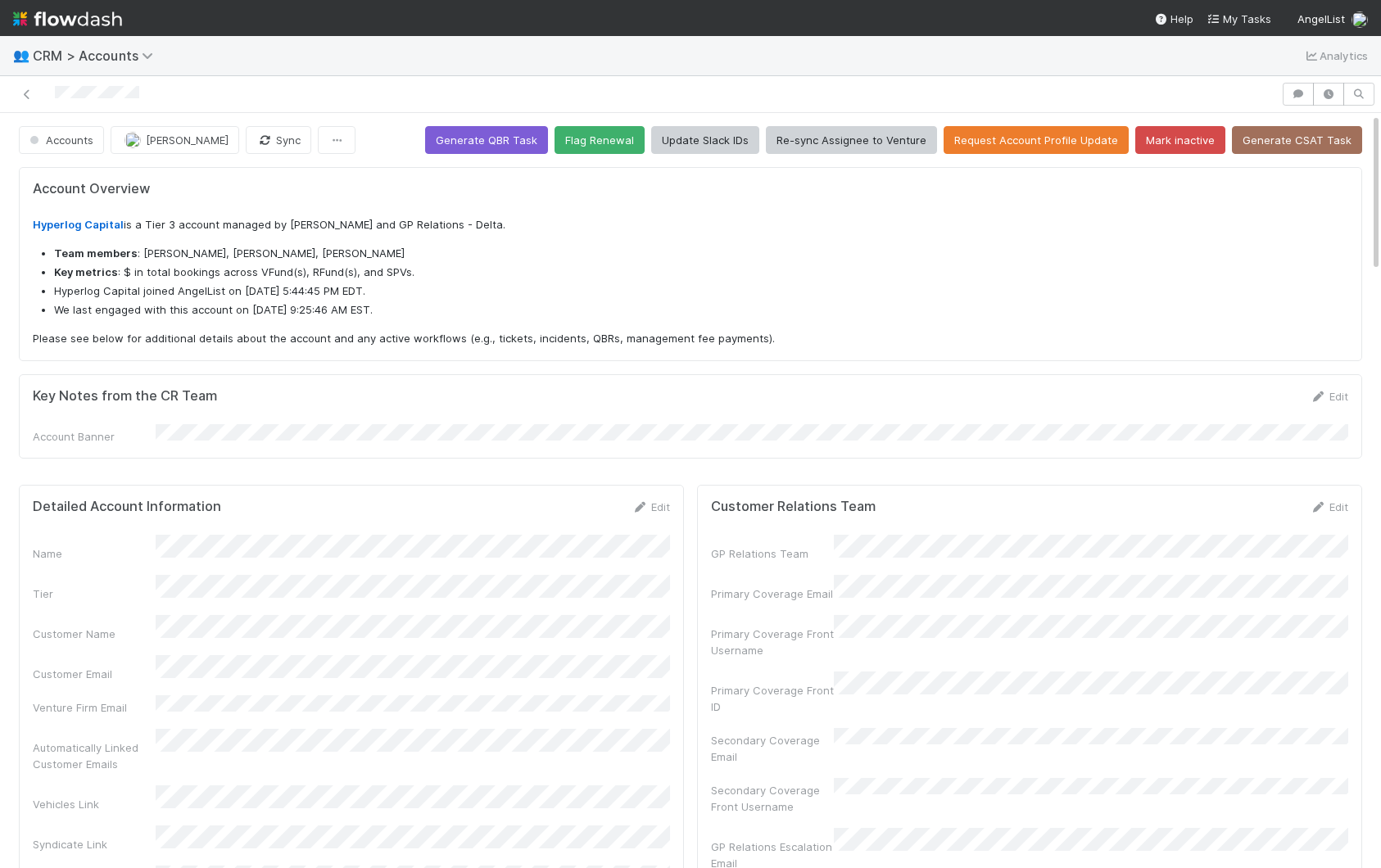
drag, startPoint x: 657, startPoint y: 501, endPoint x: 509, endPoint y: 505, distance: 148.1
click at [657, 501] on link "Edit" at bounding box center [650, 507] width 39 height 13
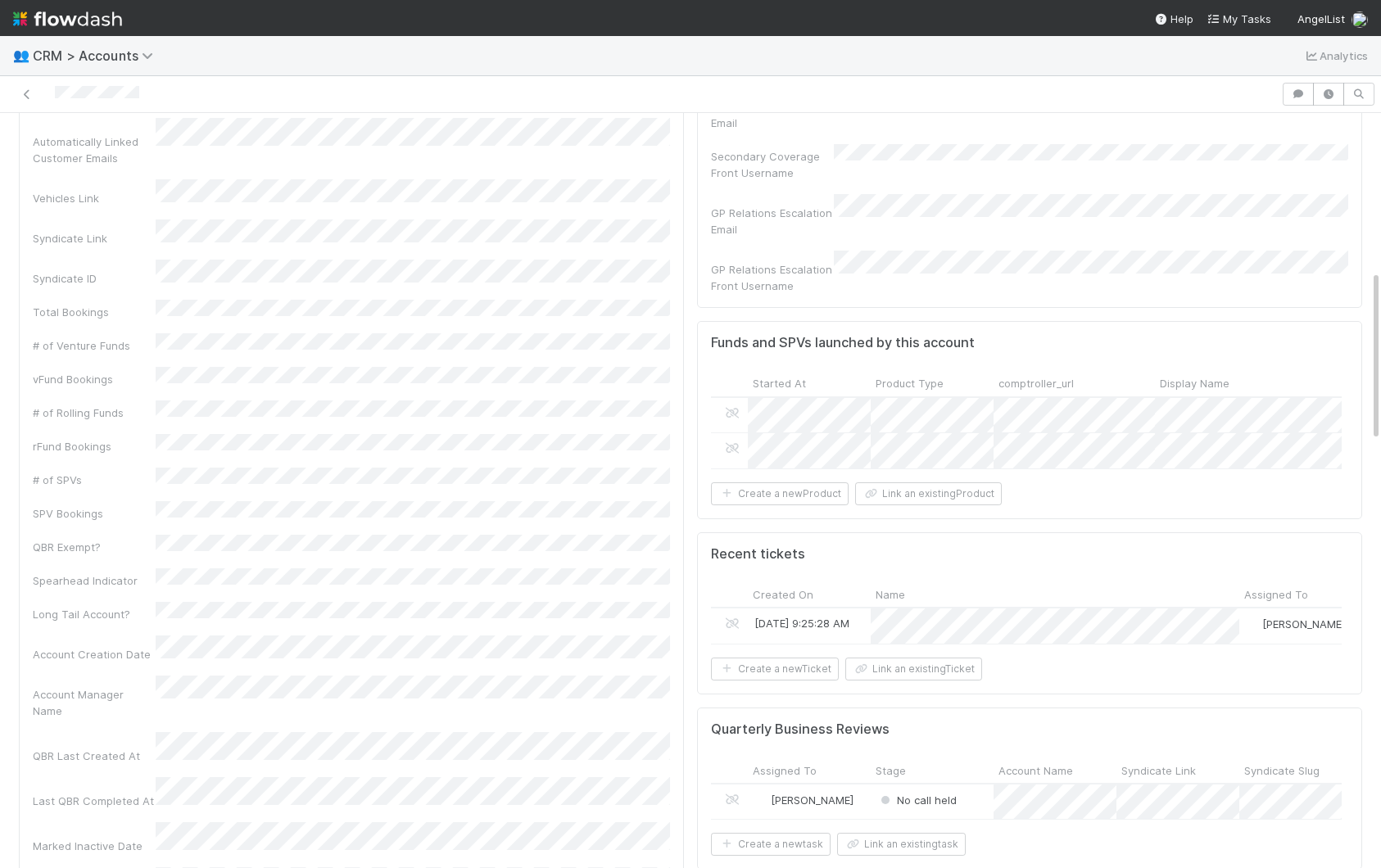
scroll to position [724, 0]
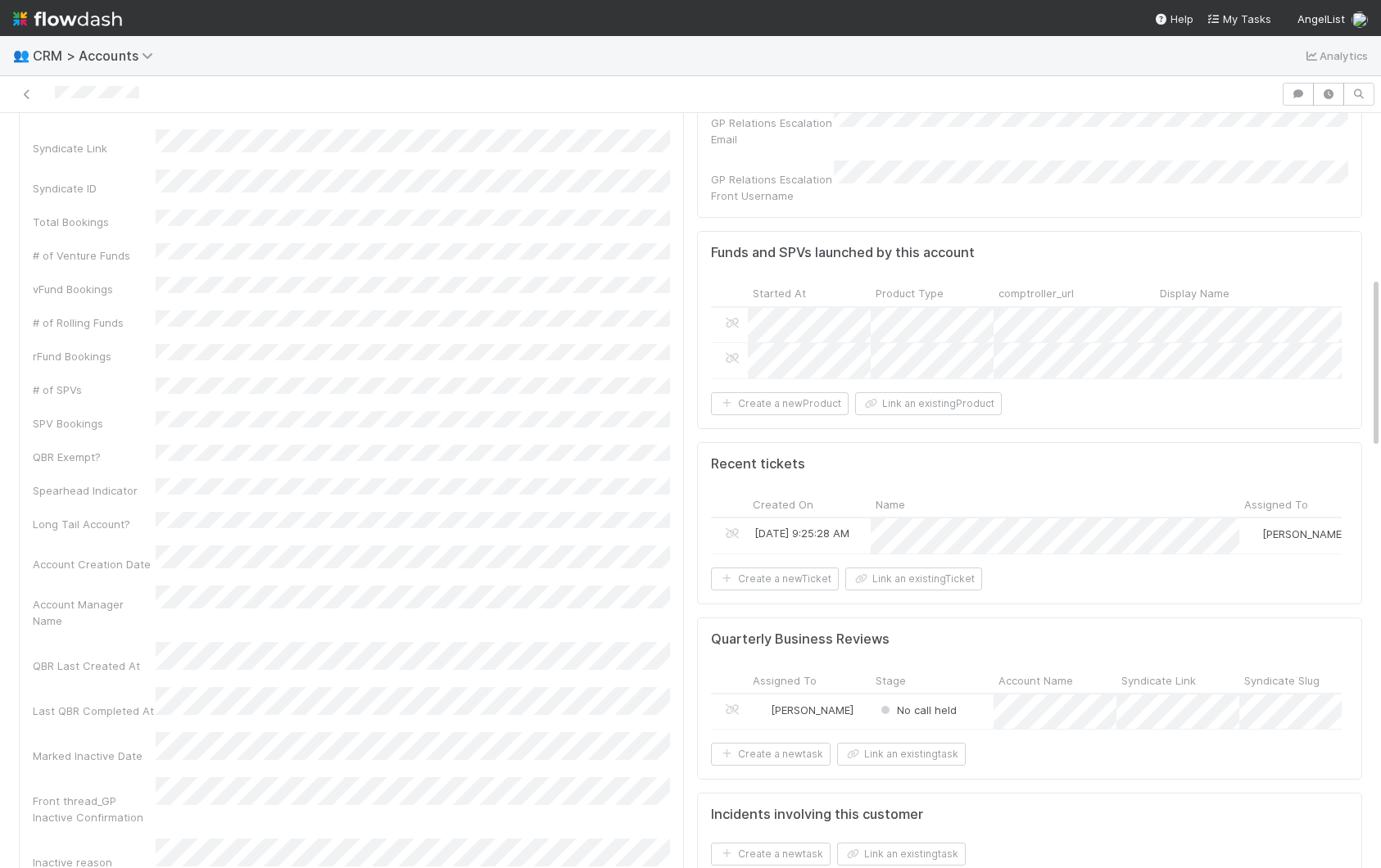
click at [166, 428] on div "Name Tier Customer Name Customer Email Venture Firm Email Automatically Linked …" at bounding box center [351, 369] width 637 height 1093
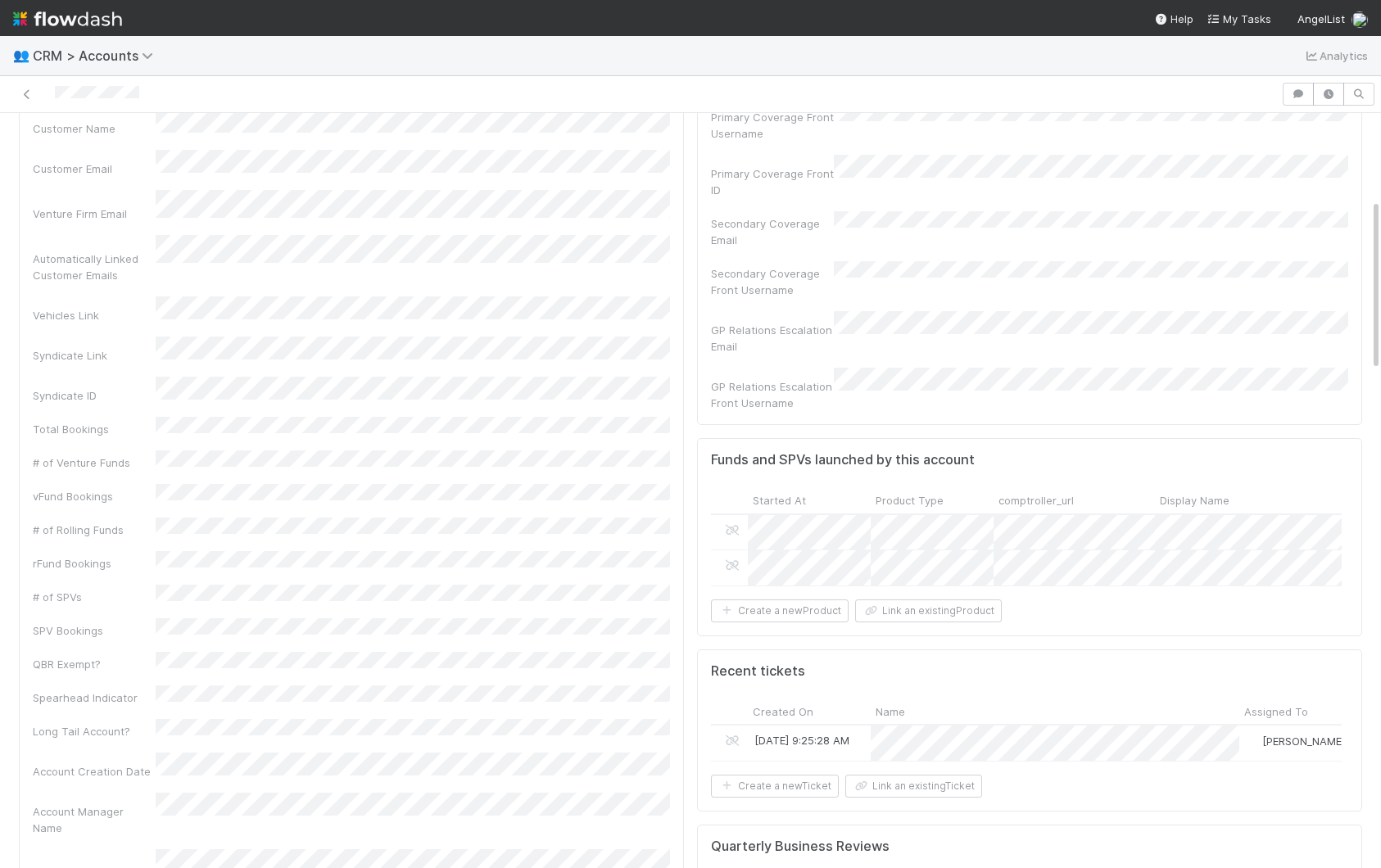
scroll to position [284, 0]
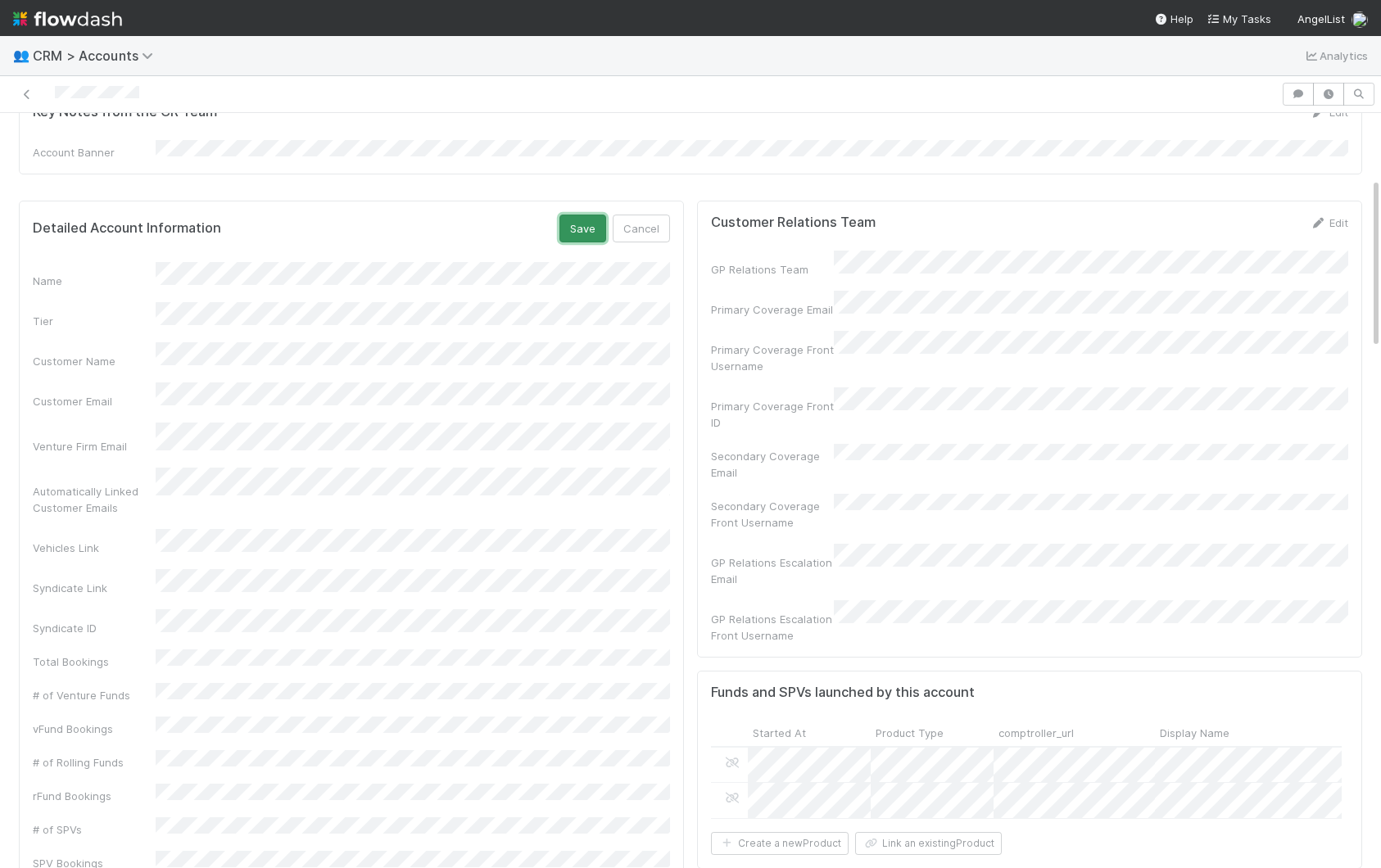
click at [577, 215] on button "Save" at bounding box center [582, 229] width 47 height 28
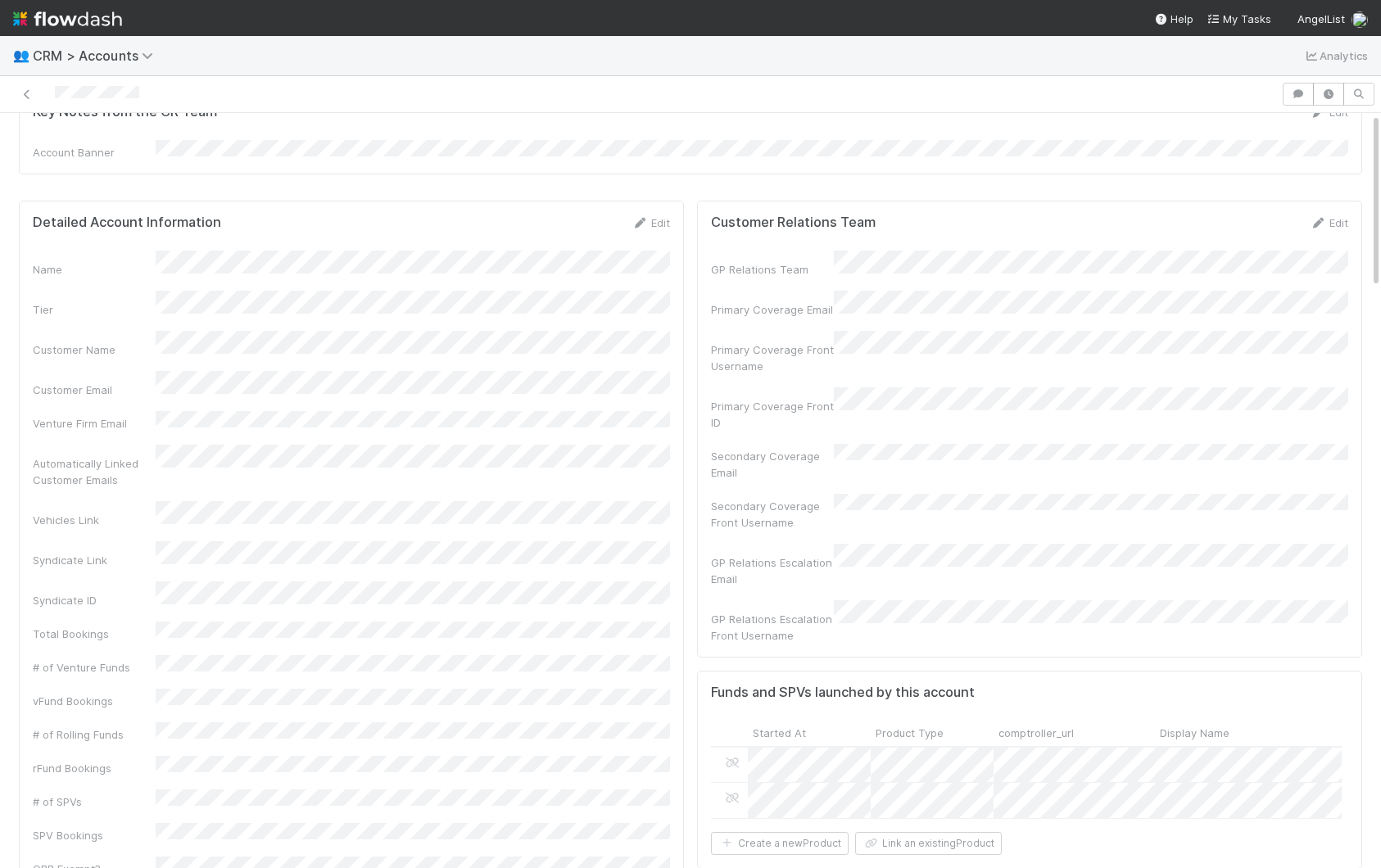
scroll to position [0, 0]
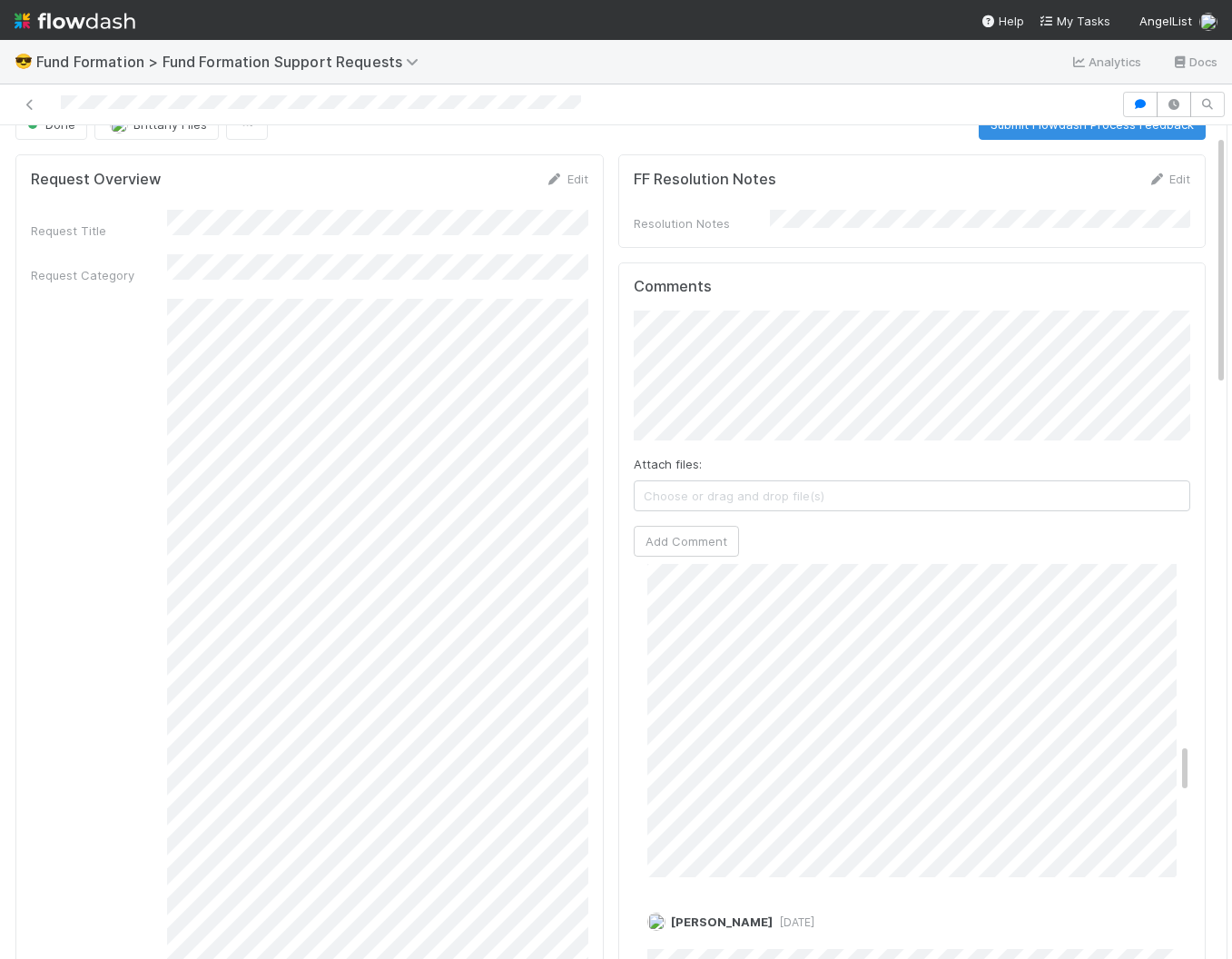
scroll to position [30, 0]
drag, startPoint x: 675, startPoint y: 543, endPoint x: 668, endPoint y: 559, distance: 17.5
click at [675, 543] on button "Add Comment" at bounding box center [686, 557] width 106 height 31
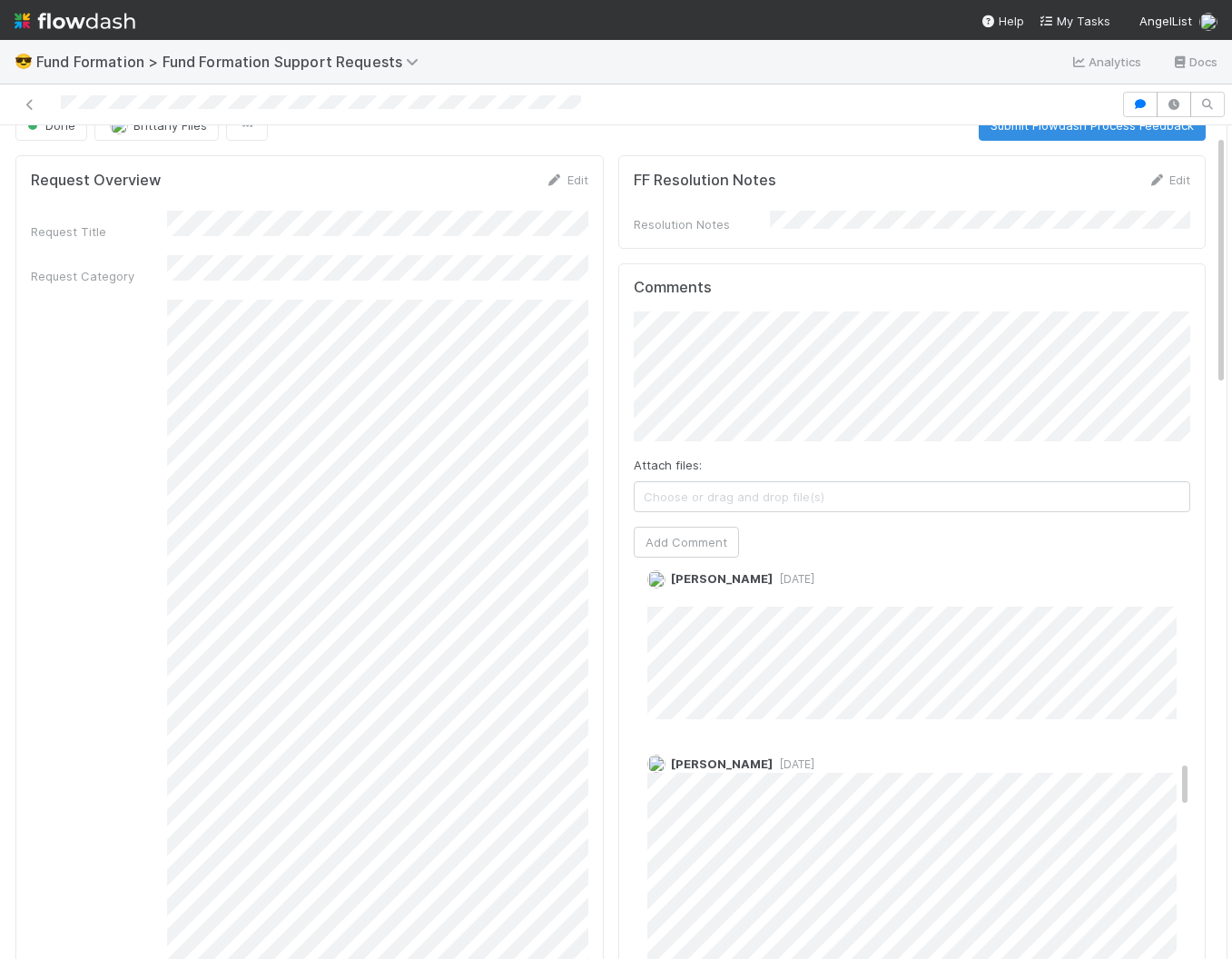
scroll to position [1840, 0]
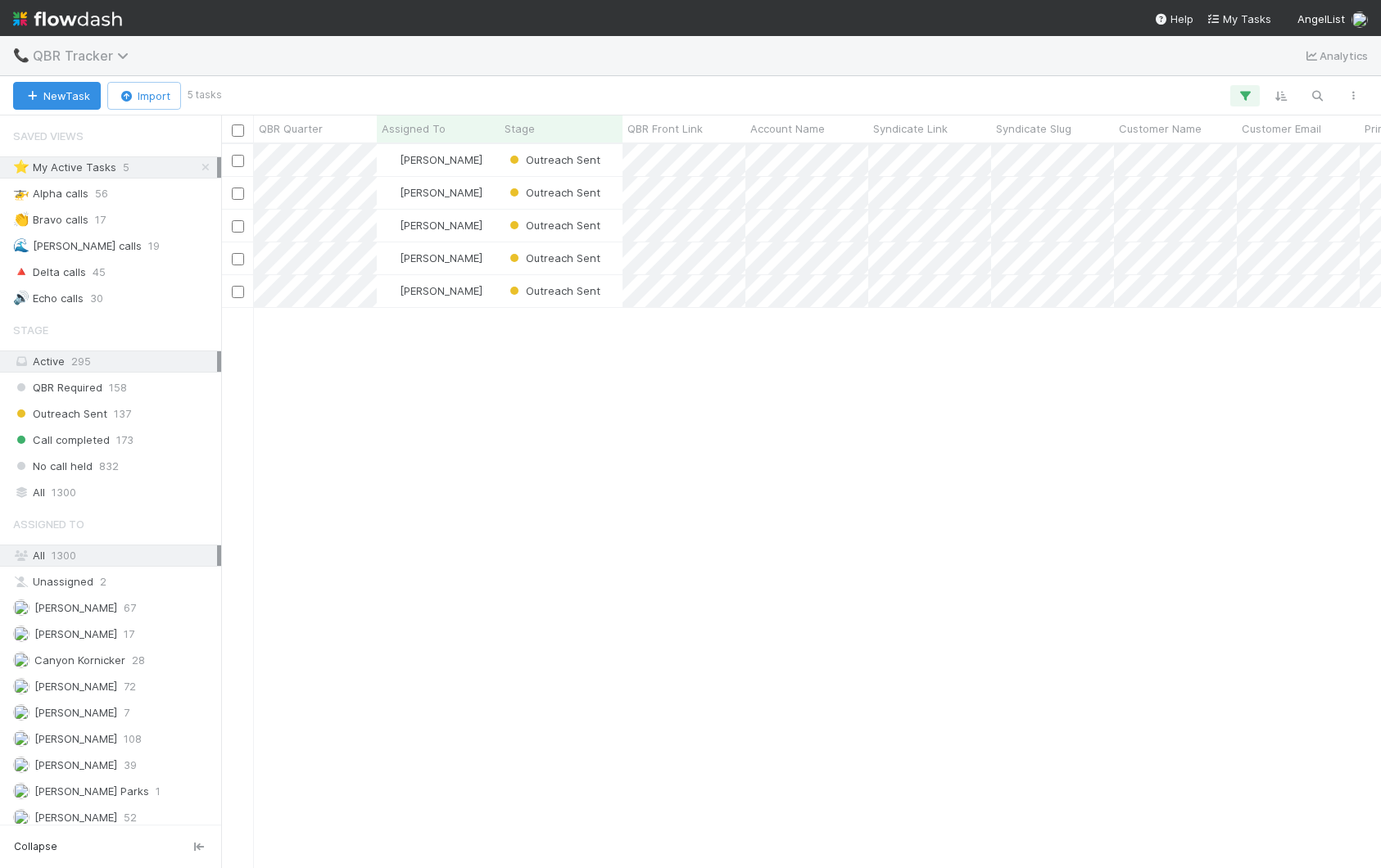
scroll to position [723, 1160]
click at [104, 49] on span "QBR Tracker" at bounding box center [85, 56] width 104 height 16
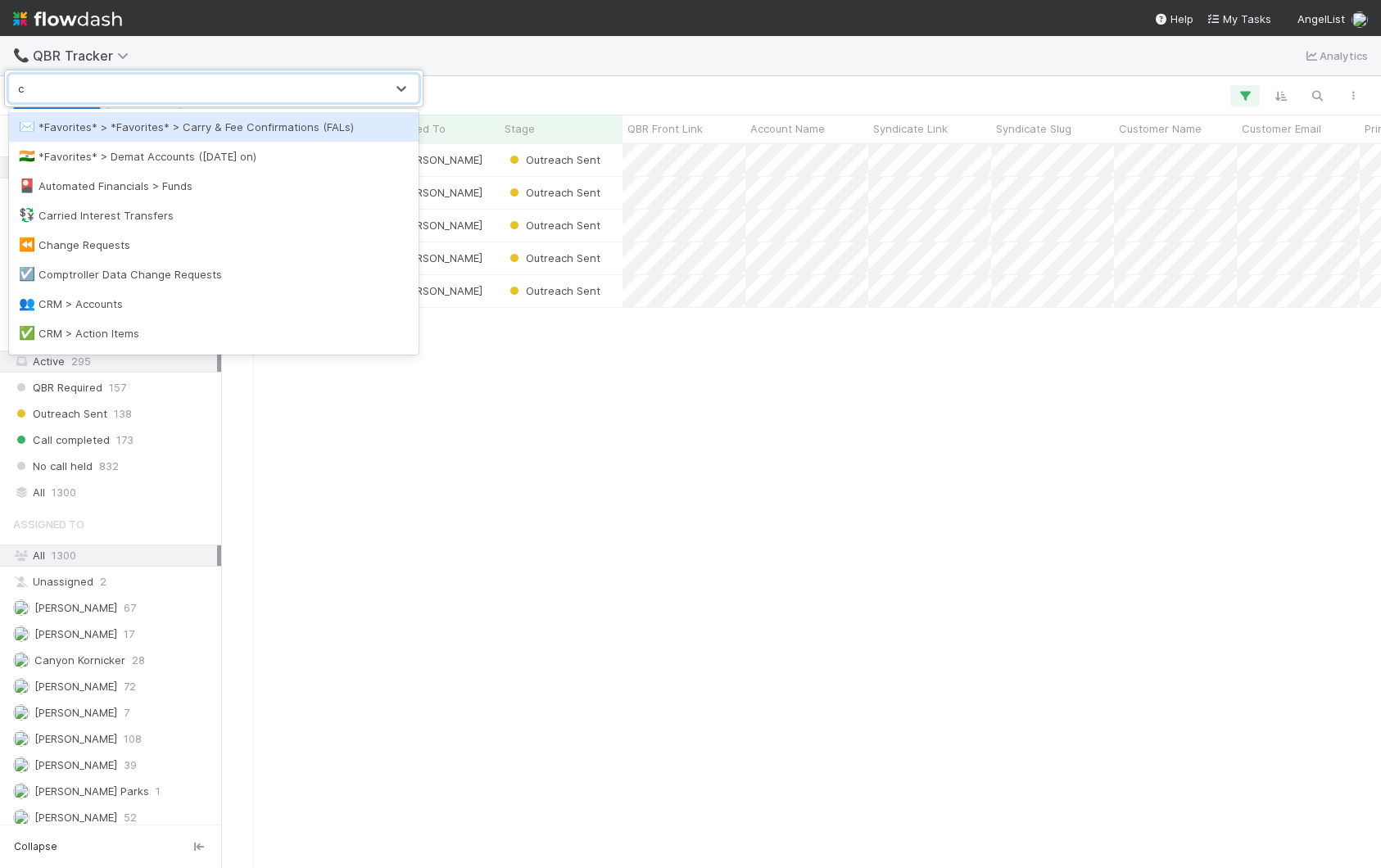
type input "cr"
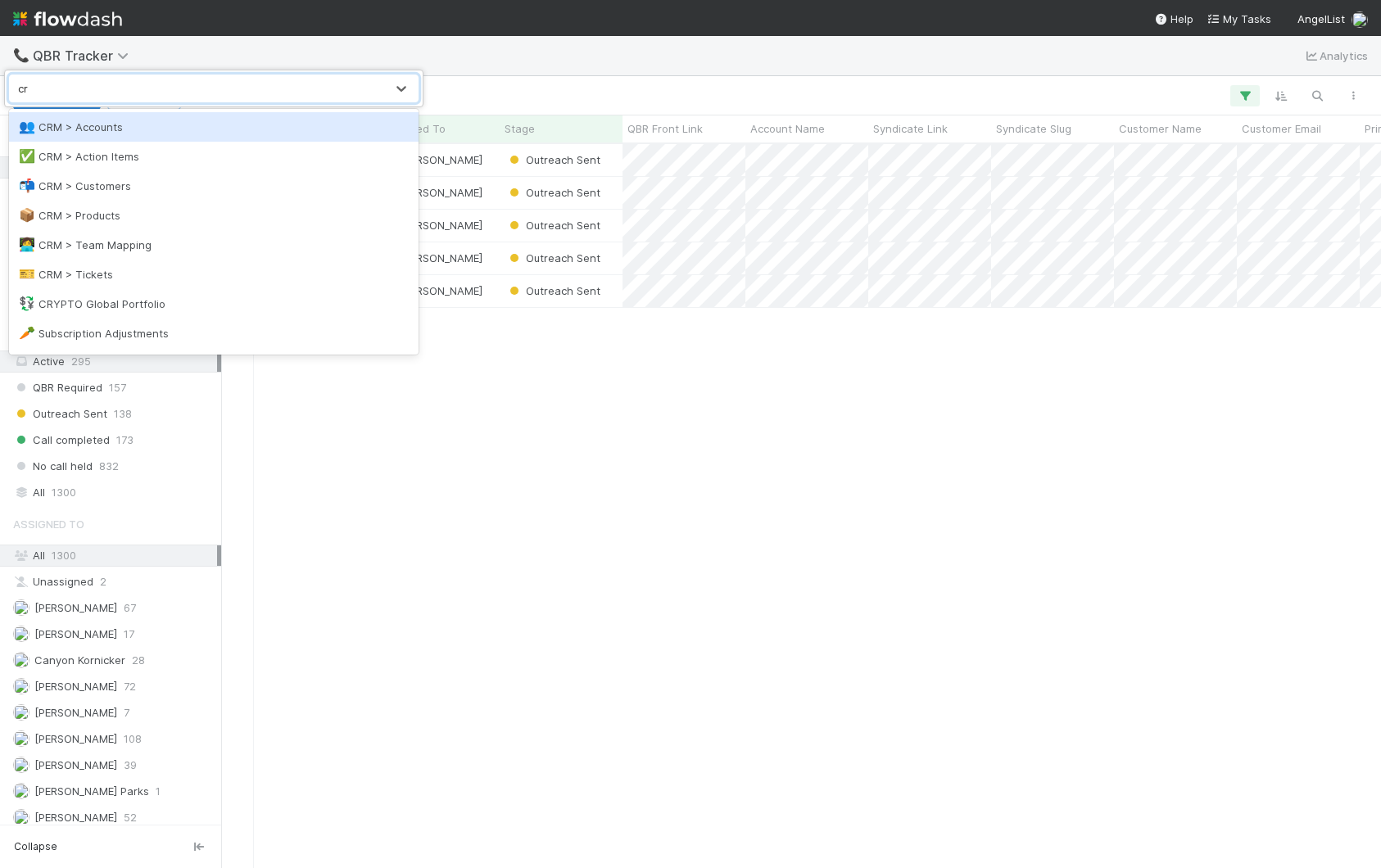
click at [91, 120] on div "👥 CRM > Accounts" at bounding box center [214, 127] width 390 height 16
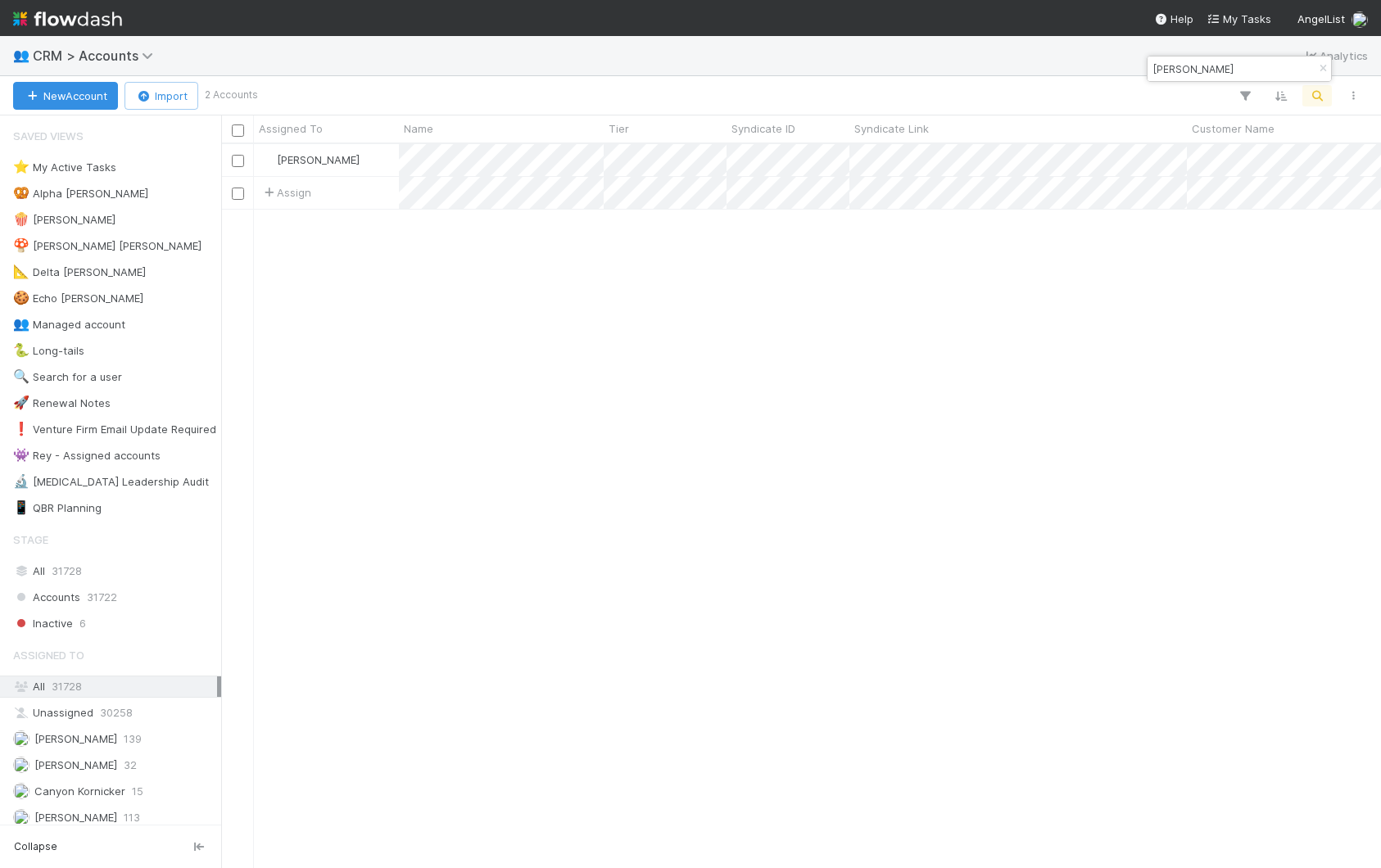
scroll to position [723, 1160]
click at [69, 57] on span "CRM > Accounts" at bounding box center [97, 56] width 128 height 16
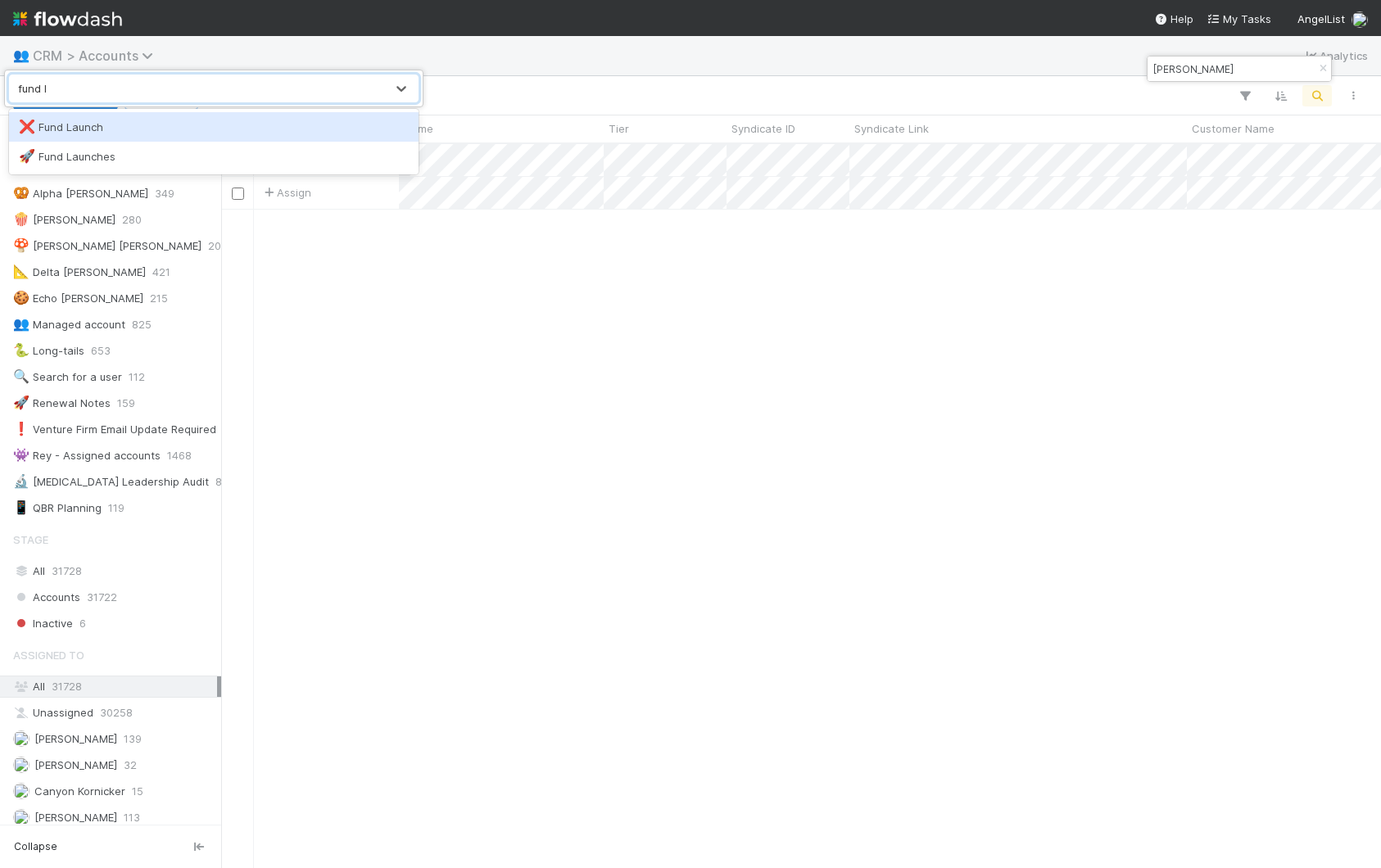
type input "fund la"
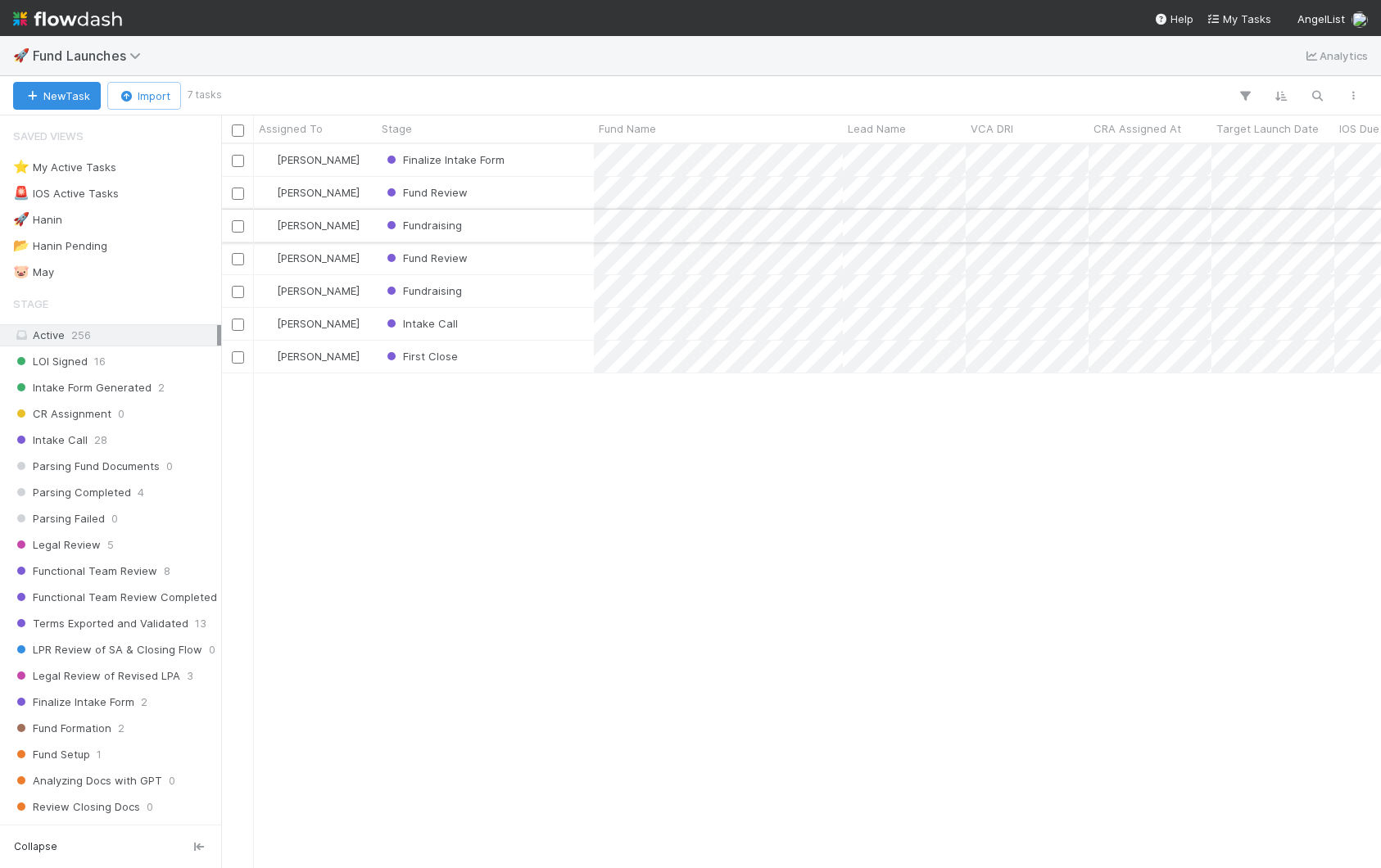
scroll to position [723, 1160]
click at [561, 200] on div "Fund Review" at bounding box center [485, 192] width 217 height 32
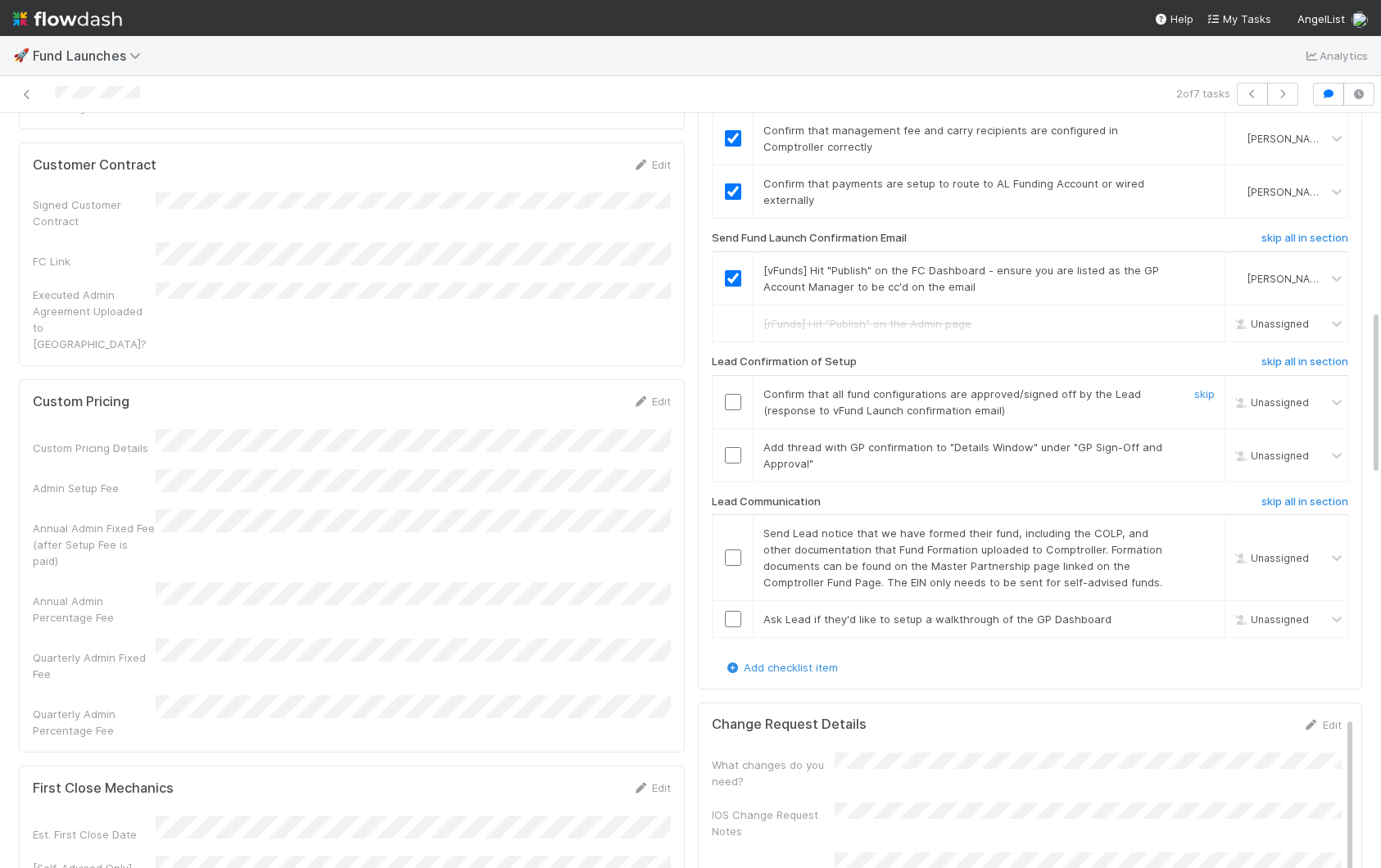
scroll to position [890, 0]
click at [731, 395] on input "checkbox" at bounding box center [733, 404] width 16 height 16
click at [732, 409] on td at bounding box center [733, 403] width 41 height 53
click at [735, 396] on input "checkbox" at bounding box center [733, 401] width 16 height 16
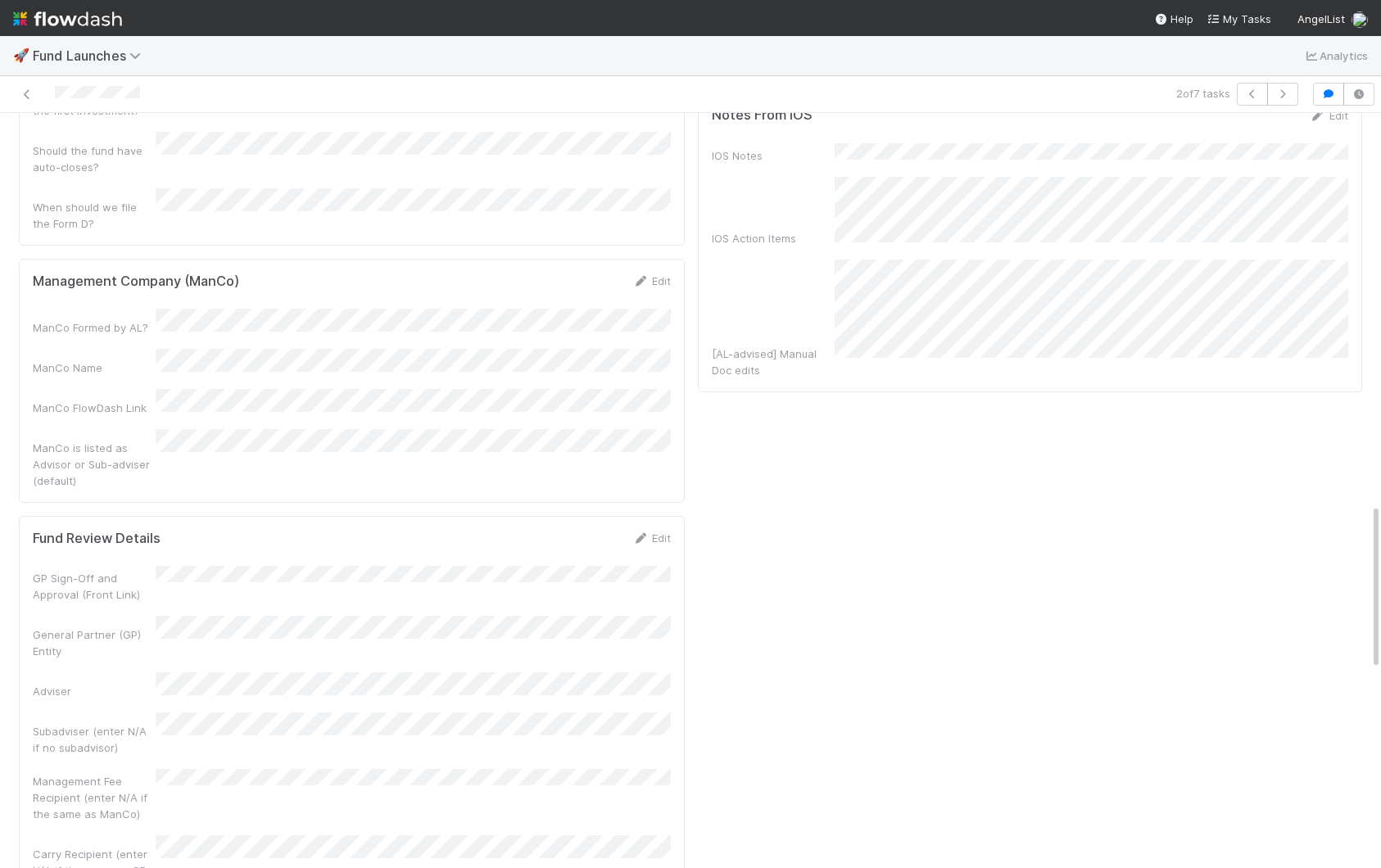
scroll to position [1771, 0]
click at [651, 533] on link "Edit" at bounding box center [651, 539] width 39 height 13
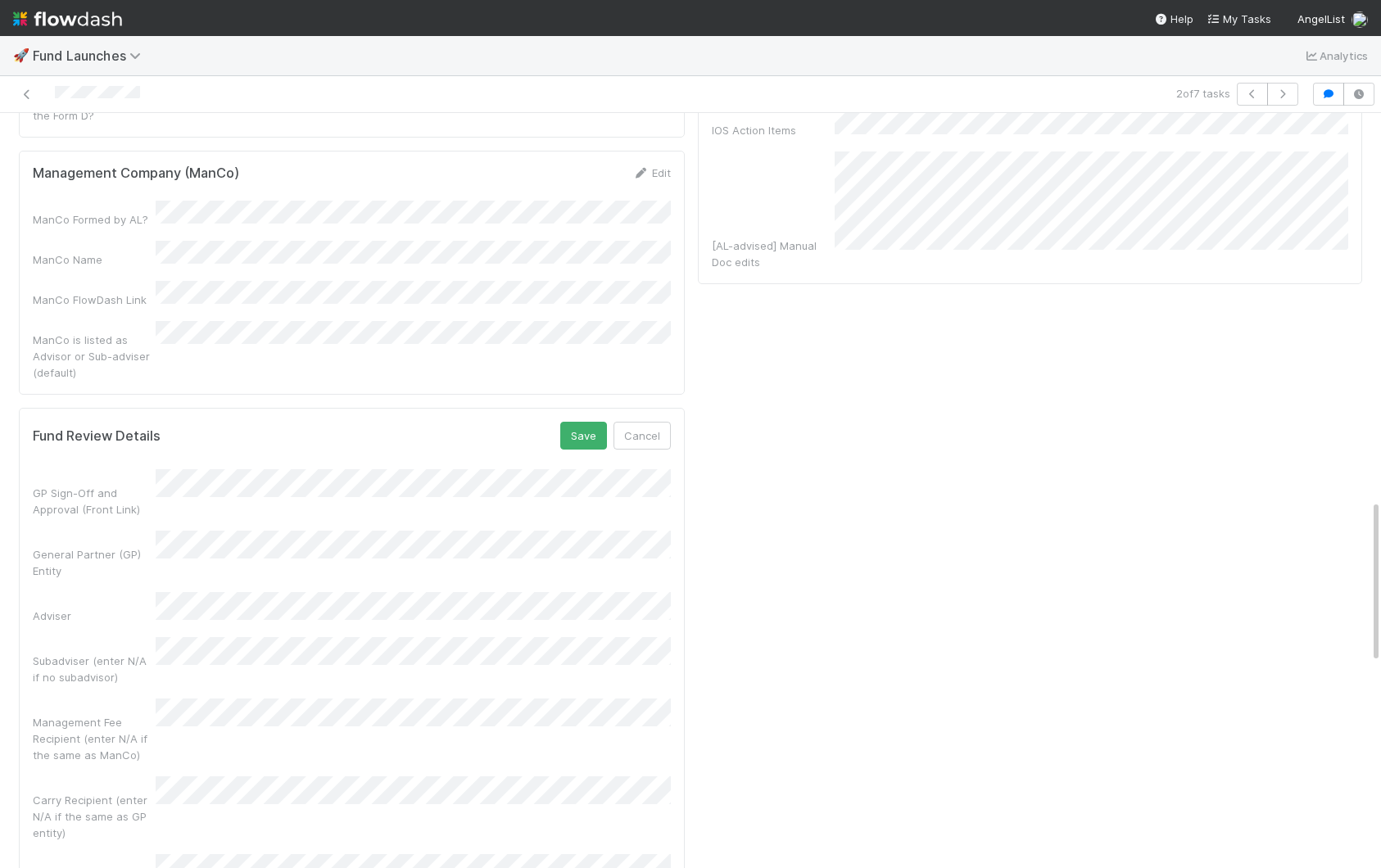
scroll to position [1761, 0]
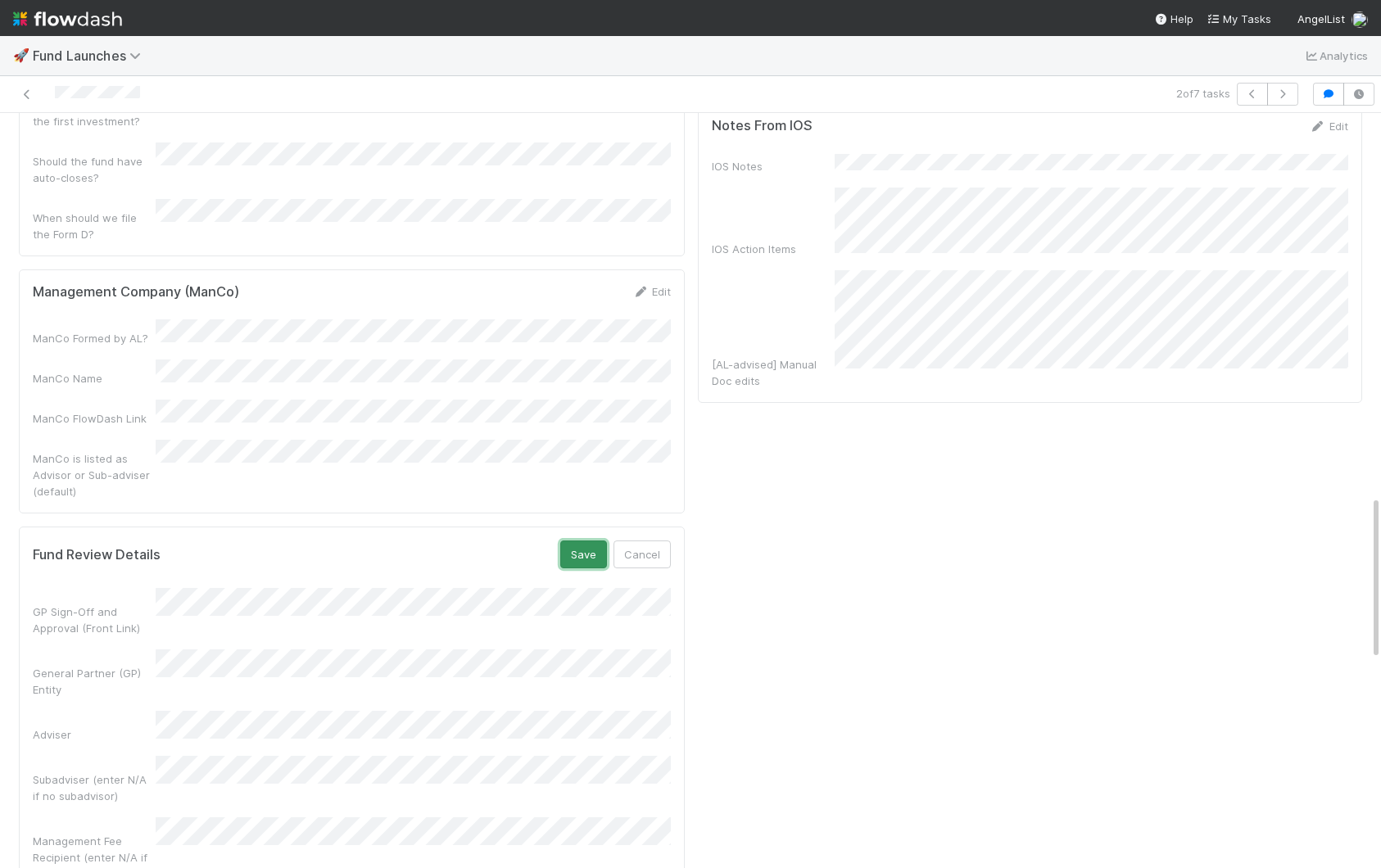
click at [575, 541] on button "Save" at bounding box center [583, 555] width 47 height 28
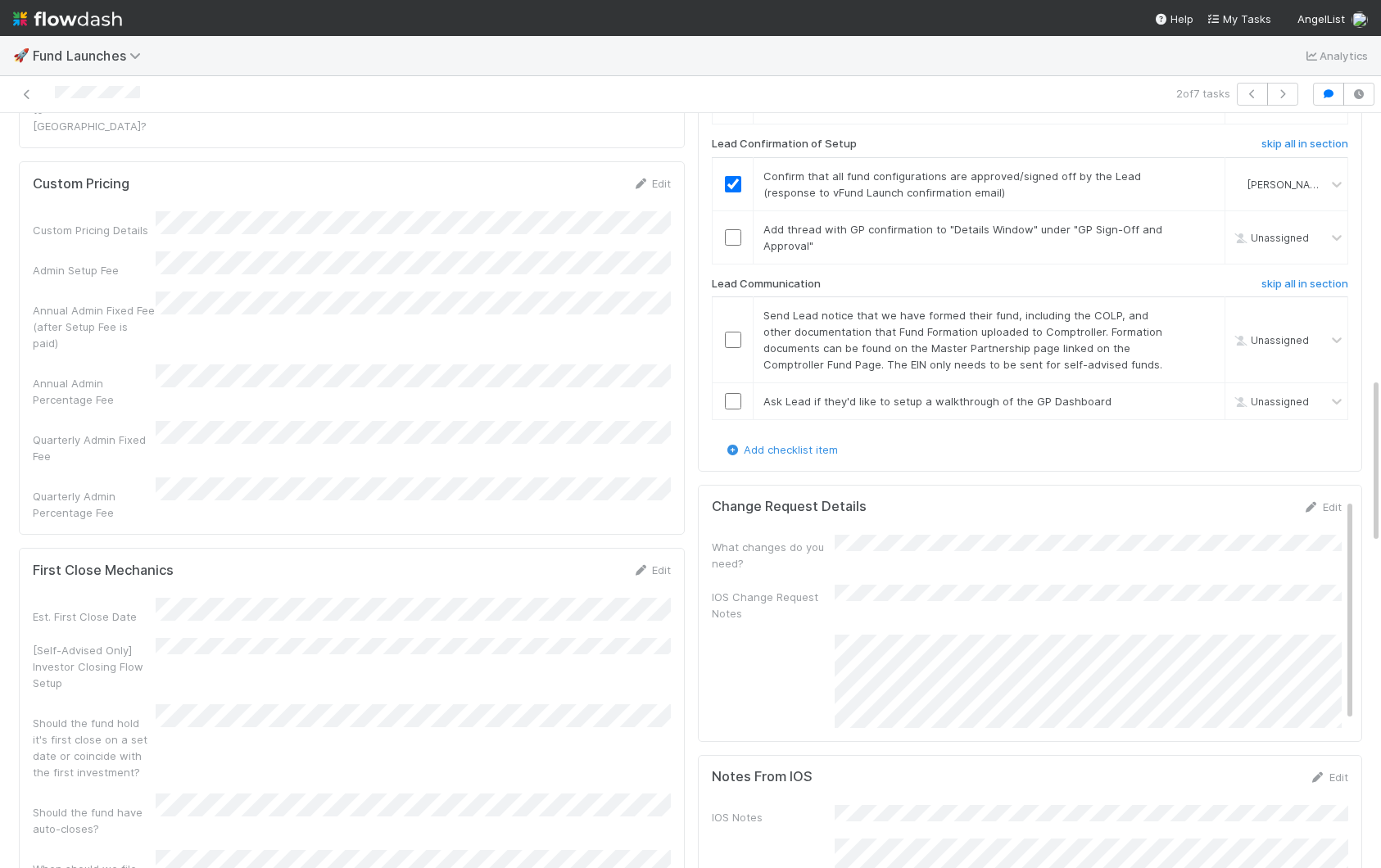
scroll to position [973, 0]
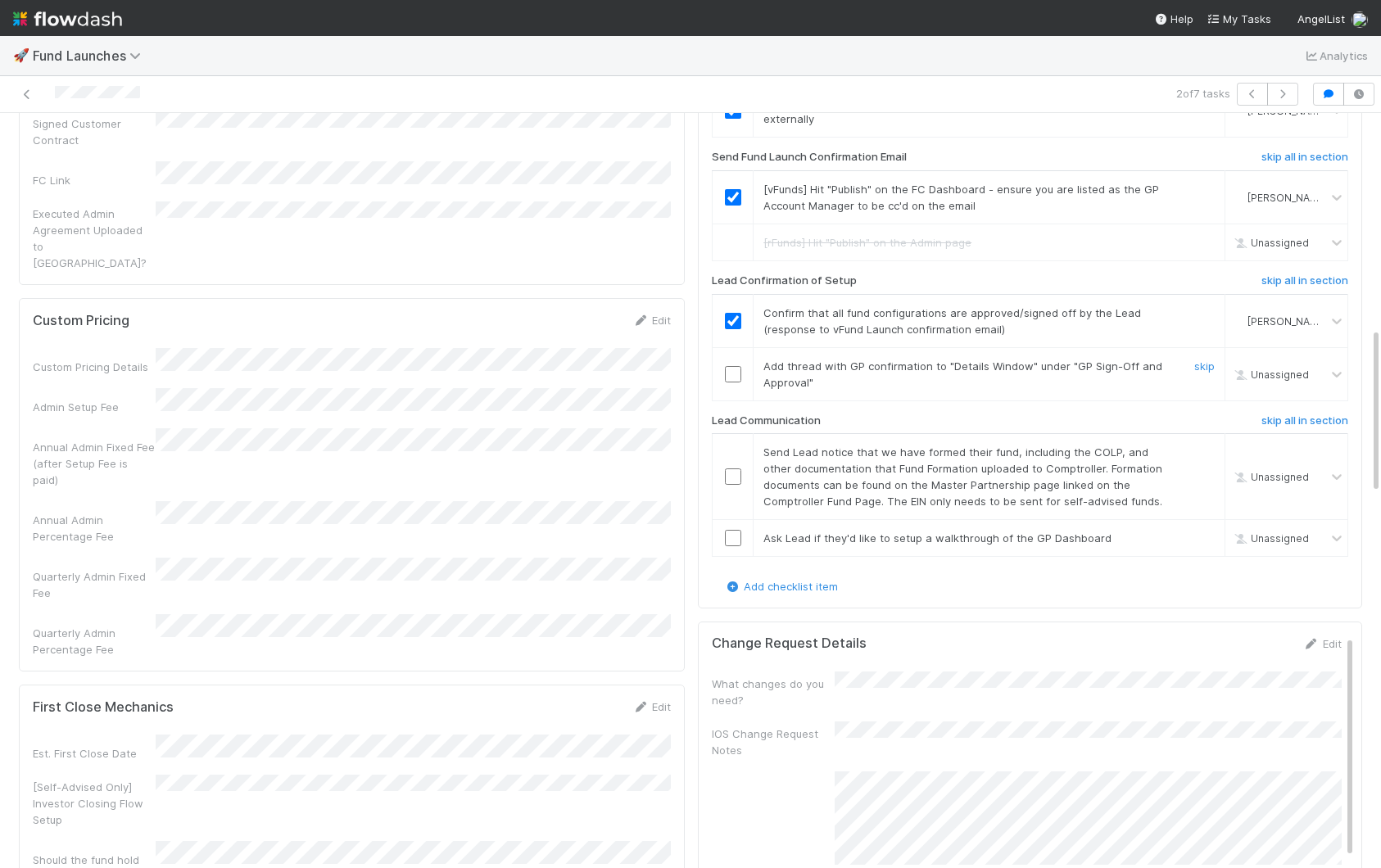
click at [735, 380] on input "checkbox" at bounding box center [733, 374] width 16 height 16
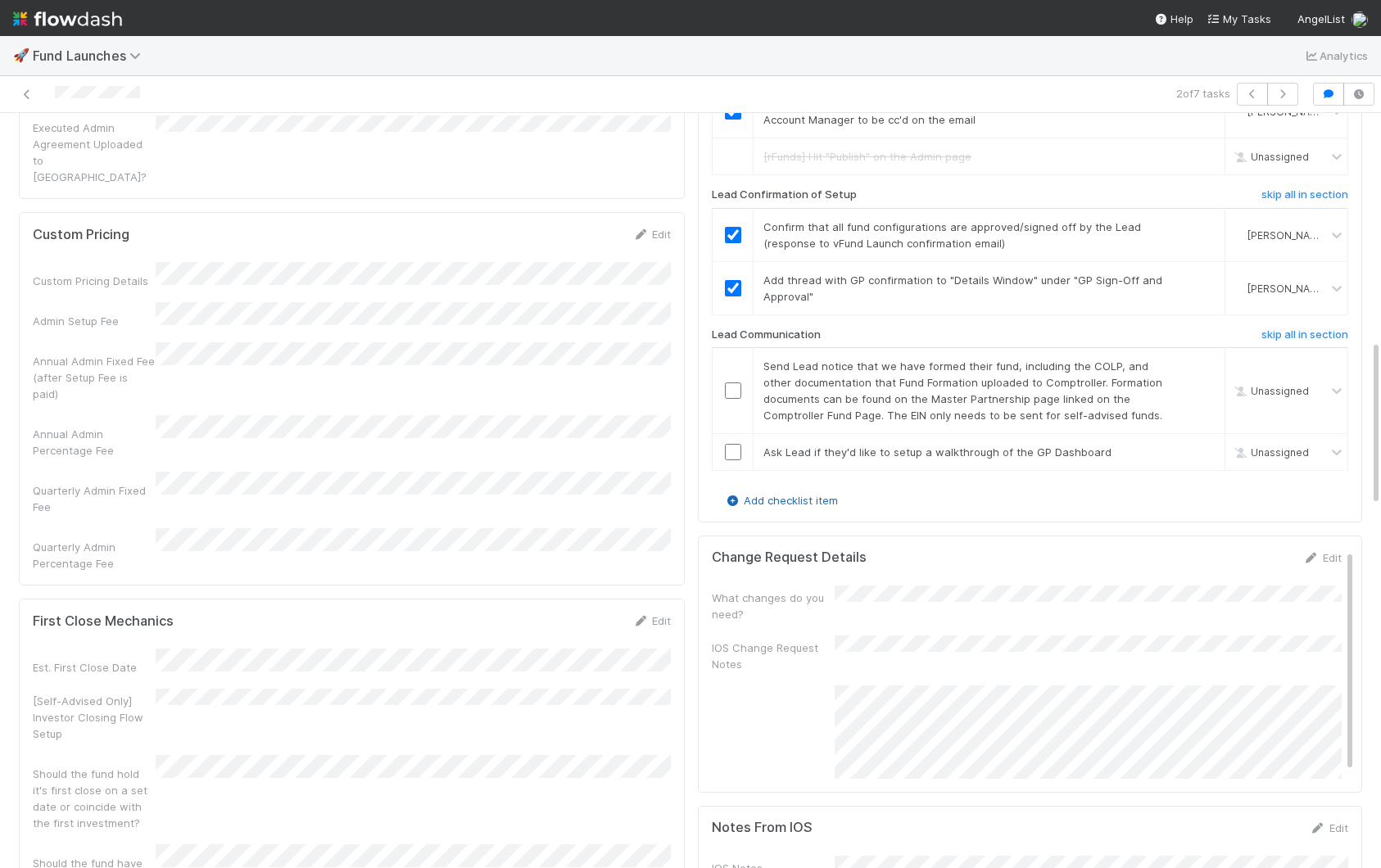
scroll to position [1069, 0]
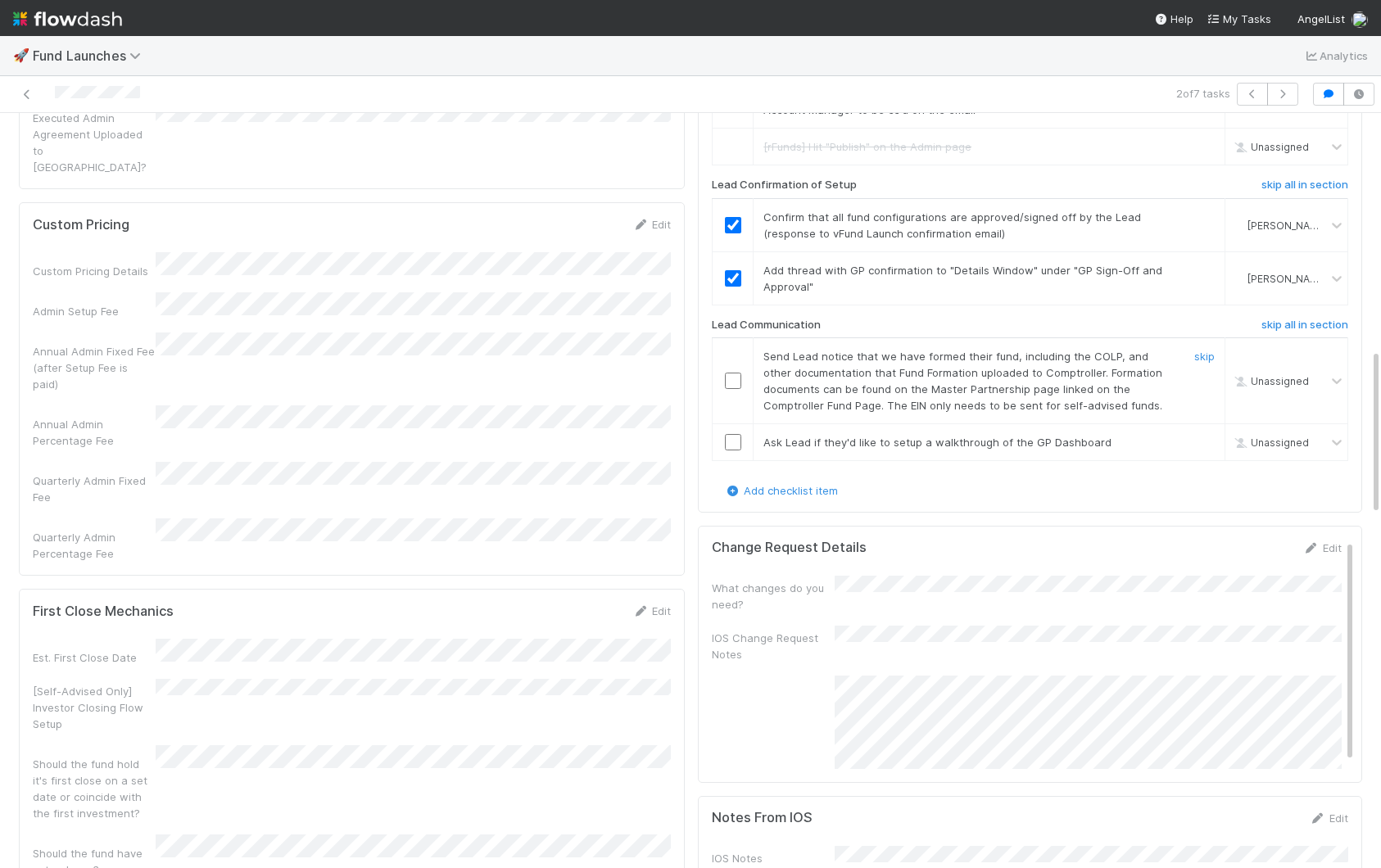
click at [732, 382] on input "checkbox" at bounding box center [733, 381] width 16 height 16
click at [733, 436] on input "checkbox" at bounding box center [733, 442] width 16 height 16
click at [734, 436] on input "checkbox" at bounding box center [733, 442] width 16 height 16
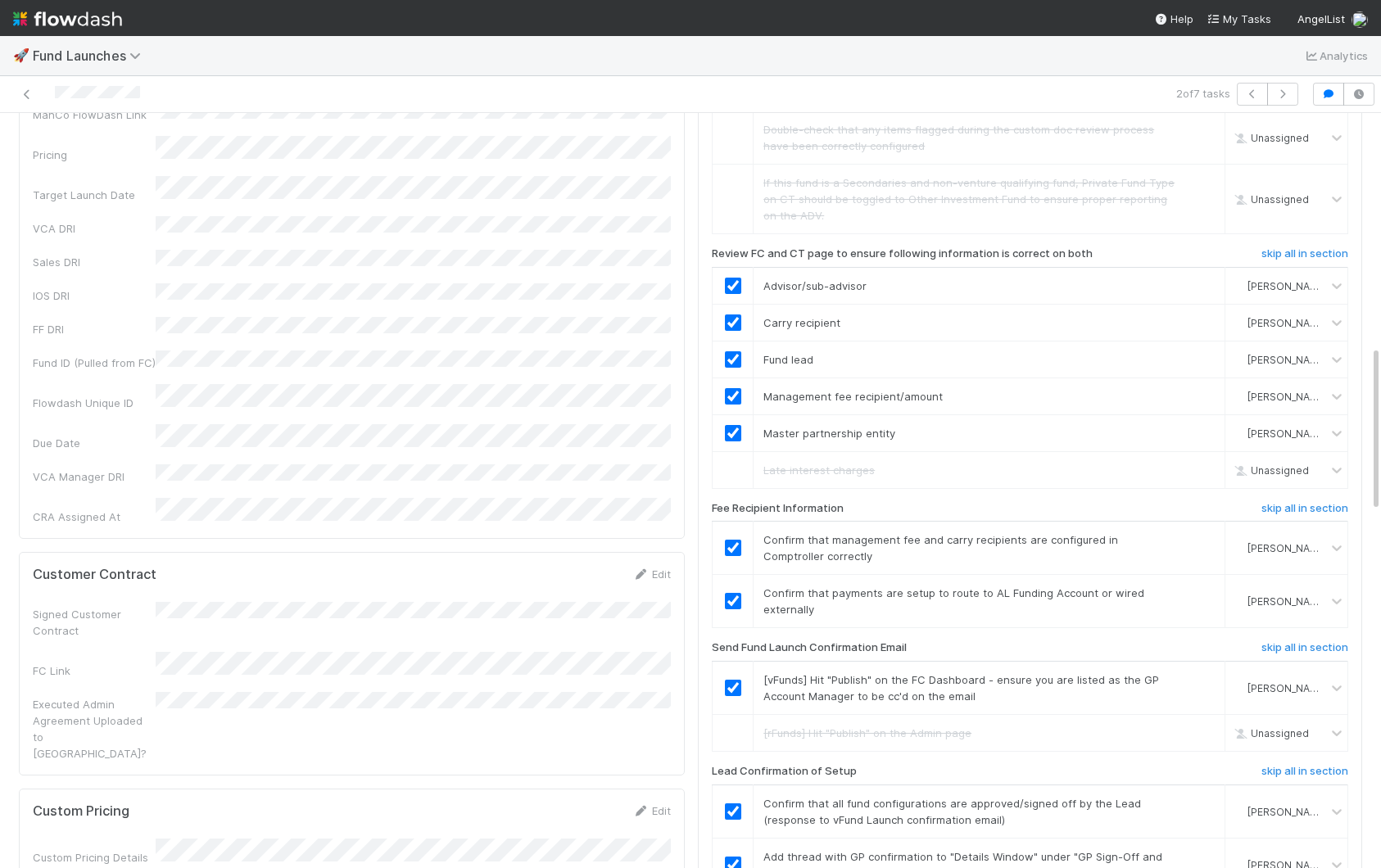
scroll to position [0, 0]
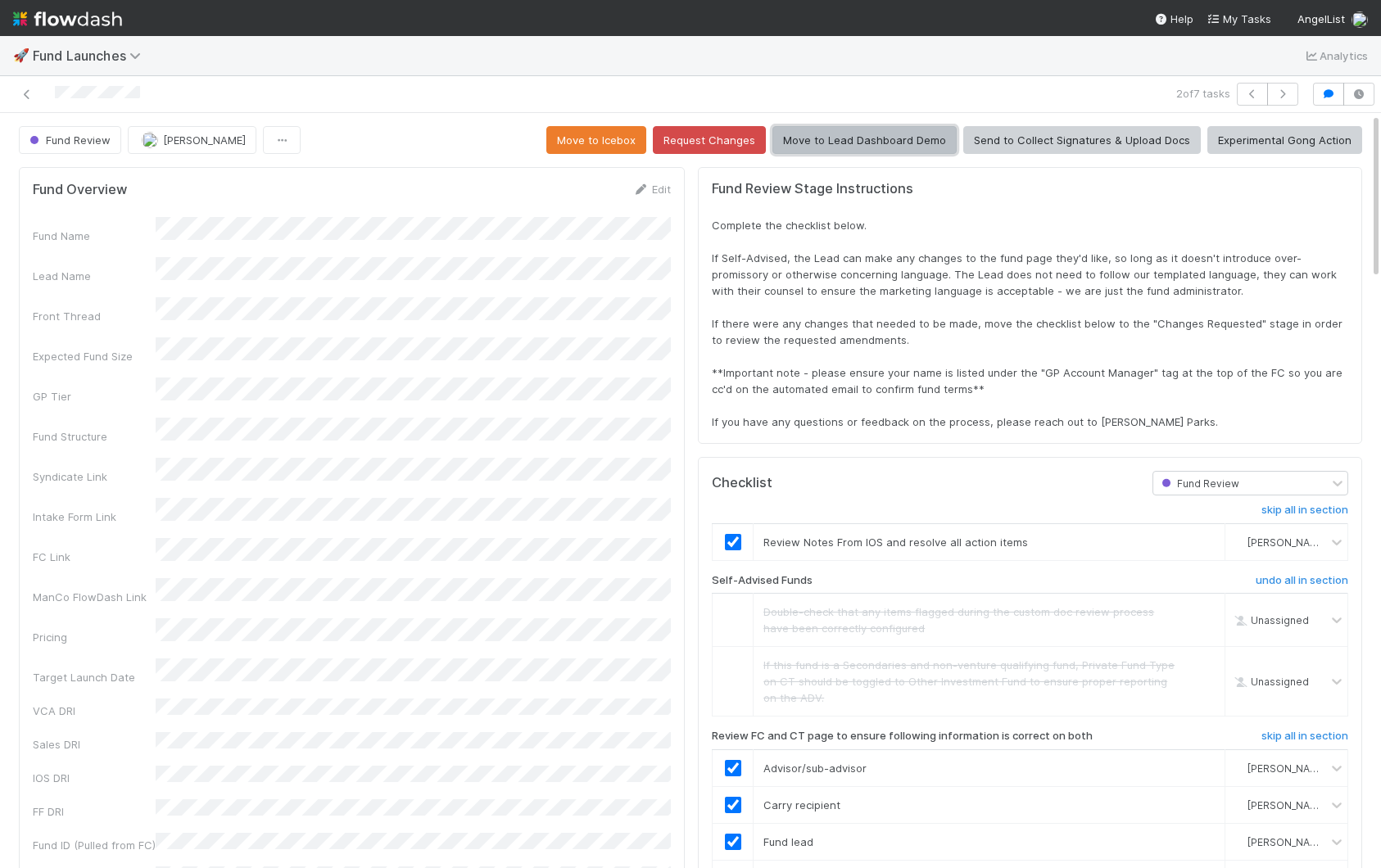
click at [867, 145] on button "Move to Lead Dashboard Demo" at bounding box center [865, 140] width 184 height 28
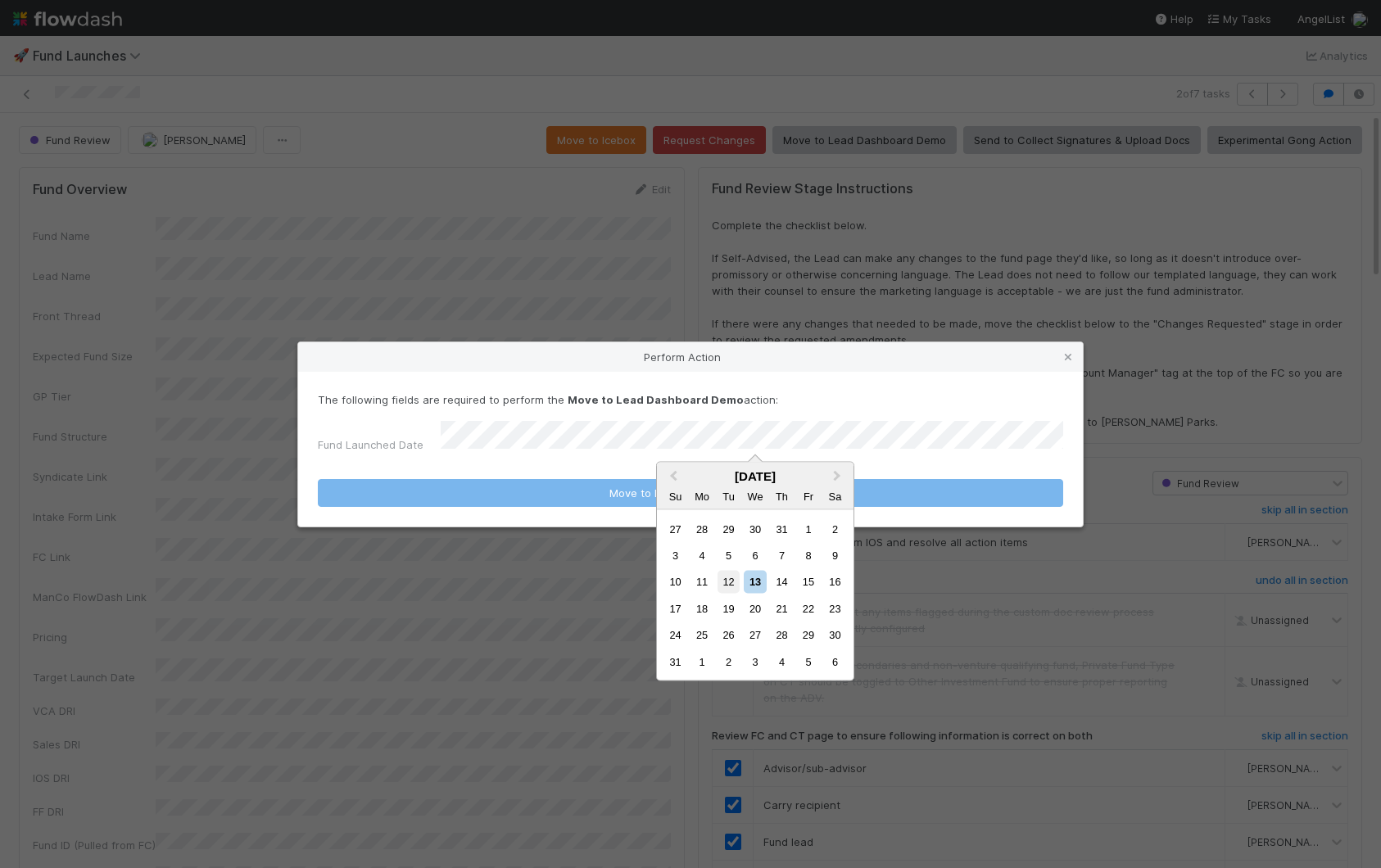
click at [733, 589] on div "12" at bounding box center [728, 581] width 22 height 22
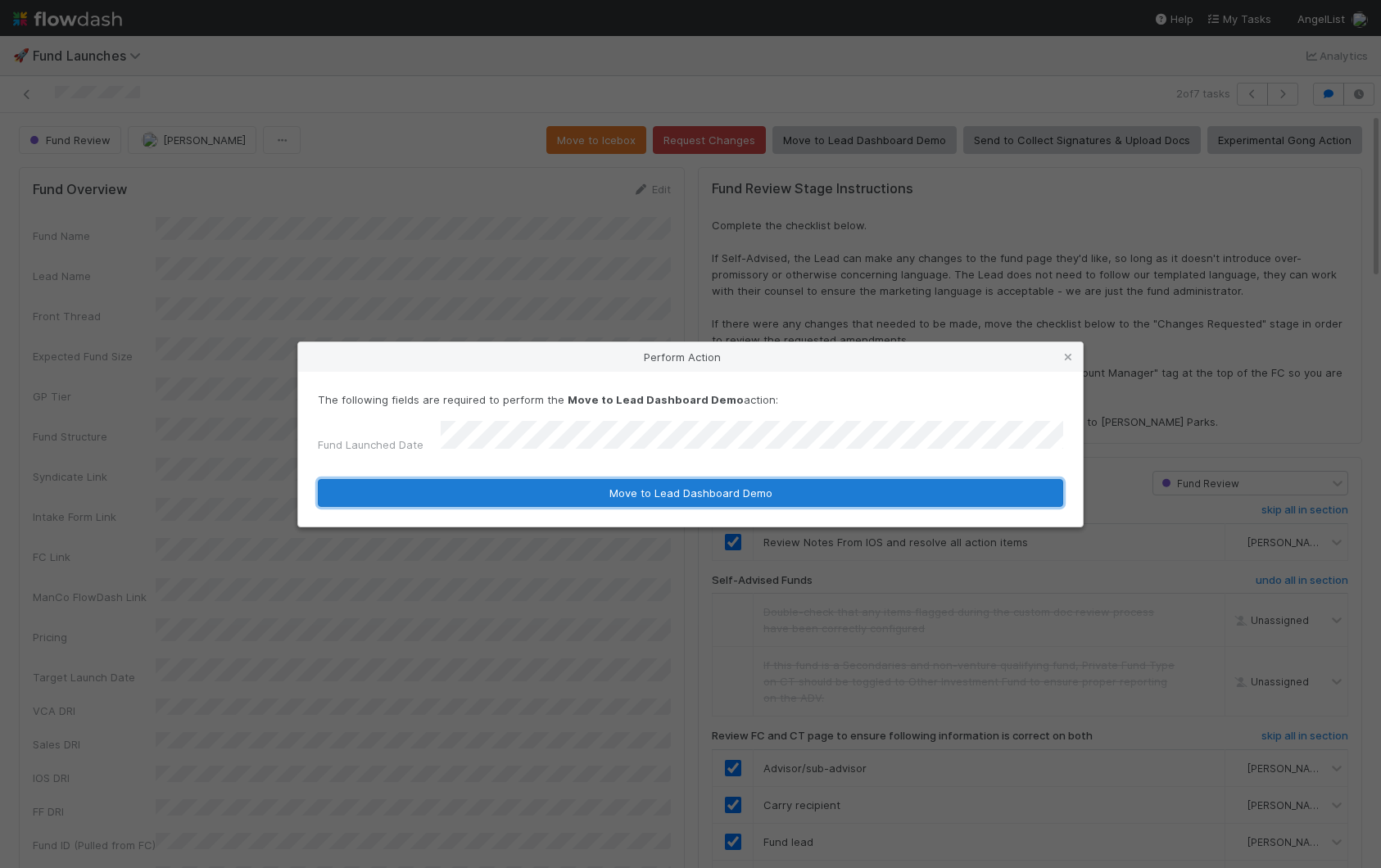
click at [603, 484] on button "Move to Lead Dashboard Demo" at bounding box center [690, 493] width 746 height 28
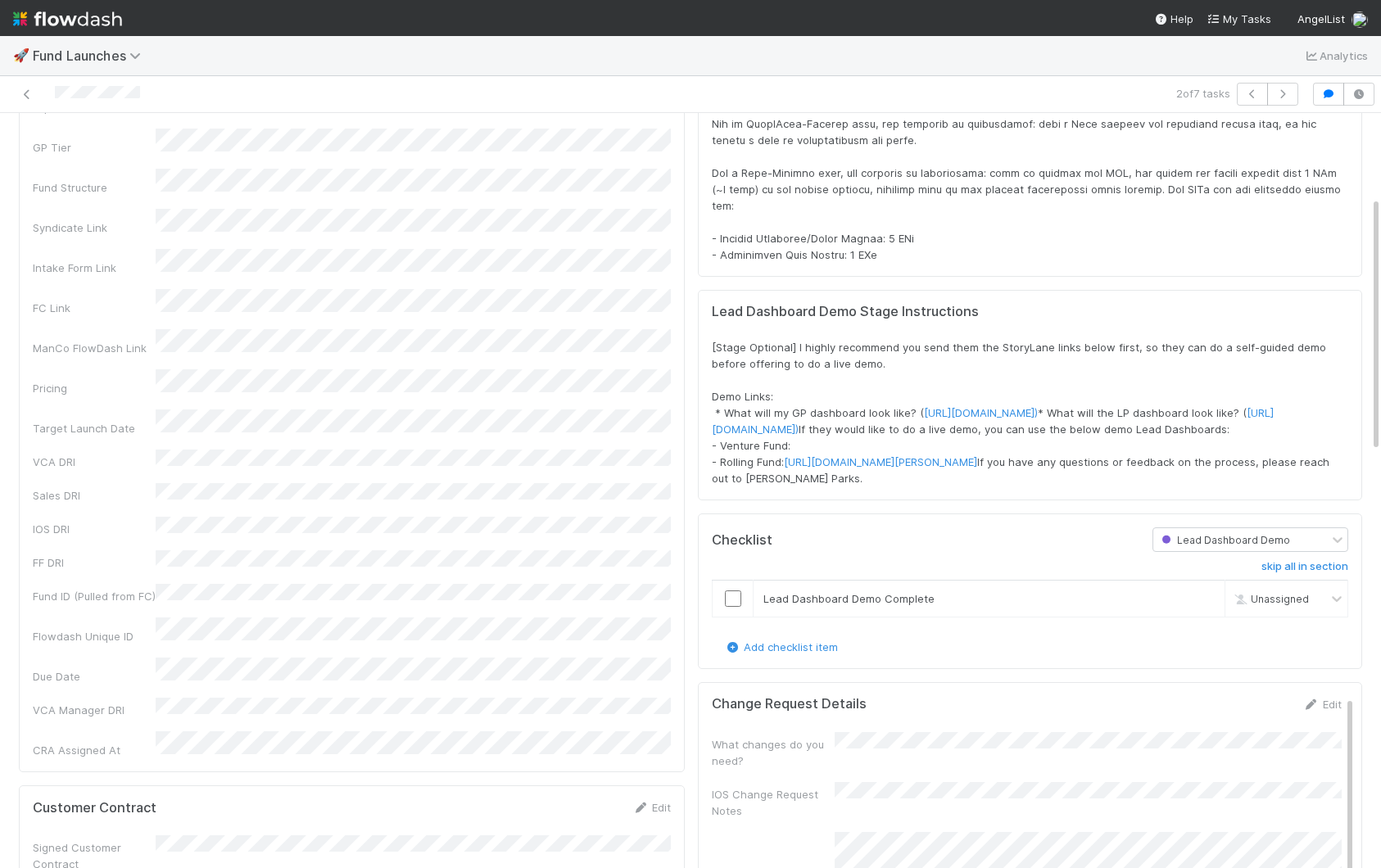
scroll to position [251, 0]
click at [1014, 407] on link "https://app.storylane.io/share/1rmmnz9qmgio)" at bounding box center [981, 411] width 113 height 13
click at [1037, 413] on link "https://app.storylane.io/share/1rmmnz9qmgio)" at bounding box center [981, 411] width 113 height 13
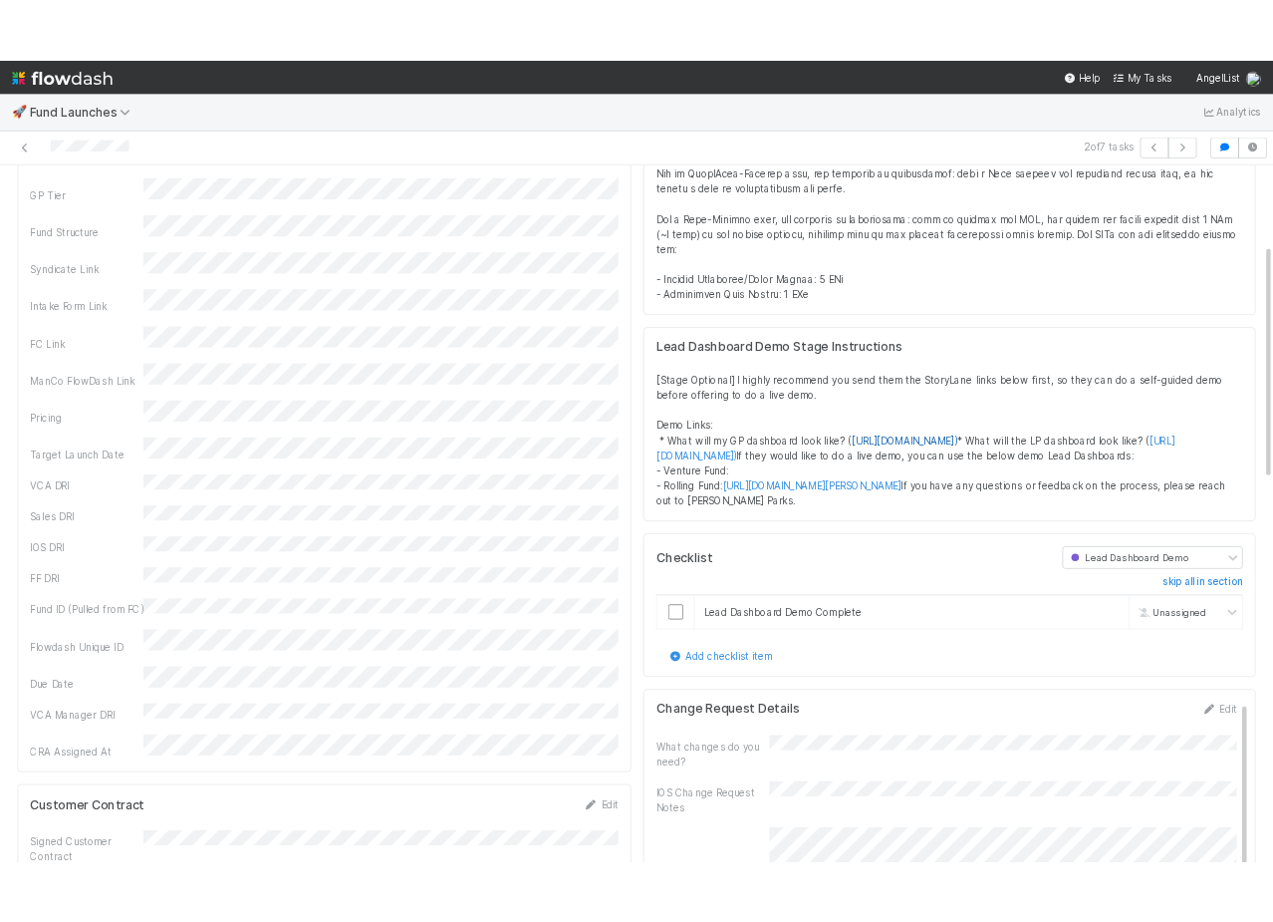
scroll to position [0, 2]
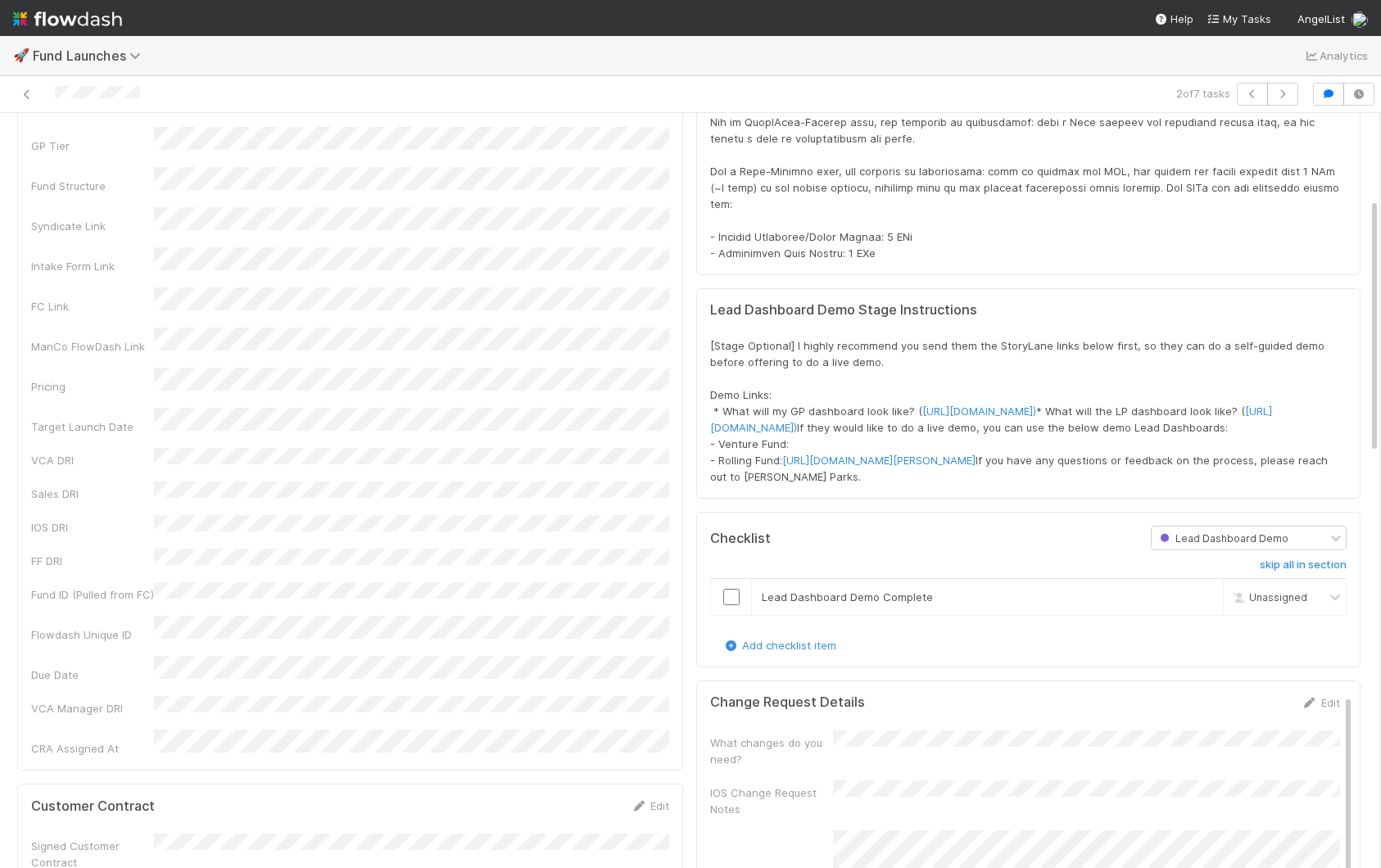
drag, startPoint x: 1182, startPoint y: 413, endPoint x: 847, endPoint y: 424, distance: 335.2
click at [912, 413] on div "[Stage Optional] I highly recommend you send them the StoryLane links below fir…" at bounding box center [1028, 410] width 636 height 147
copy span "( https://app.storylane.io/share/1rmmnz9qmgio)"
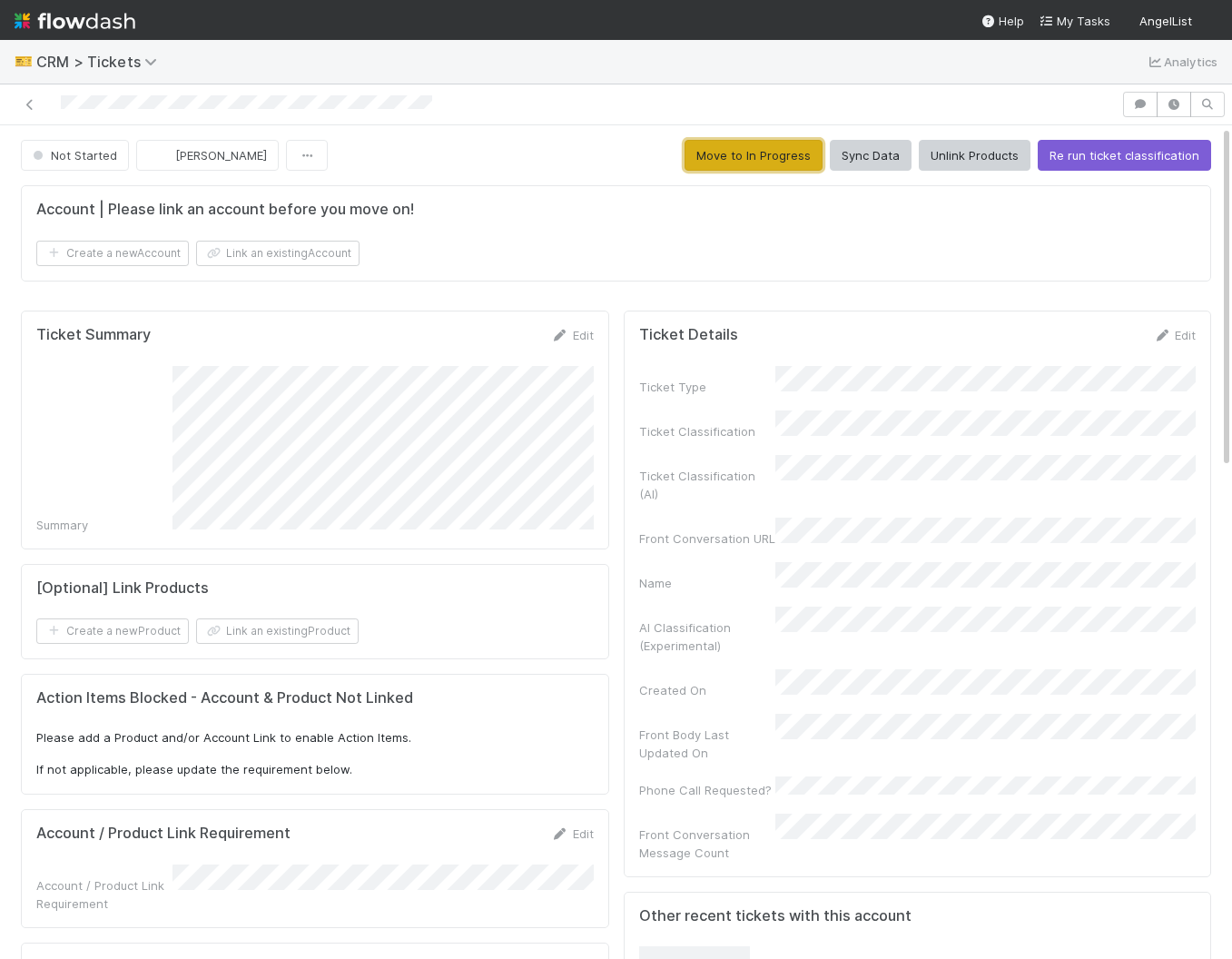
click at [719, 159] on button "Move to In Progress" at bounding box center [753, 155] width 138 height 31
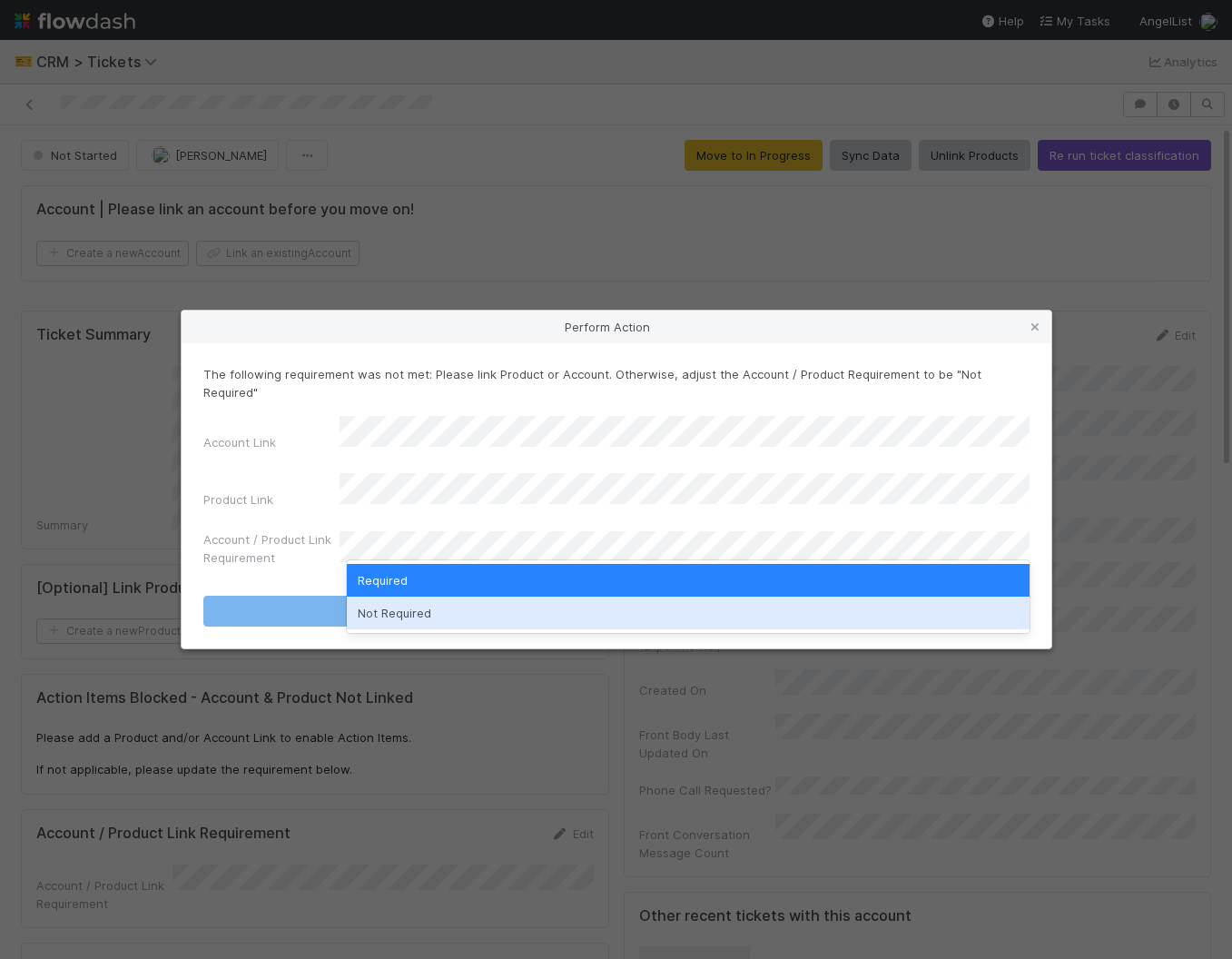
drag, startPoint x: 477, startPoint y: 622, endPoint x: 461, endPoint y: 600, distance: 27.2
click at [477, 621] on div "Not Required" at bounding box center [688, 614] width 683 height 33
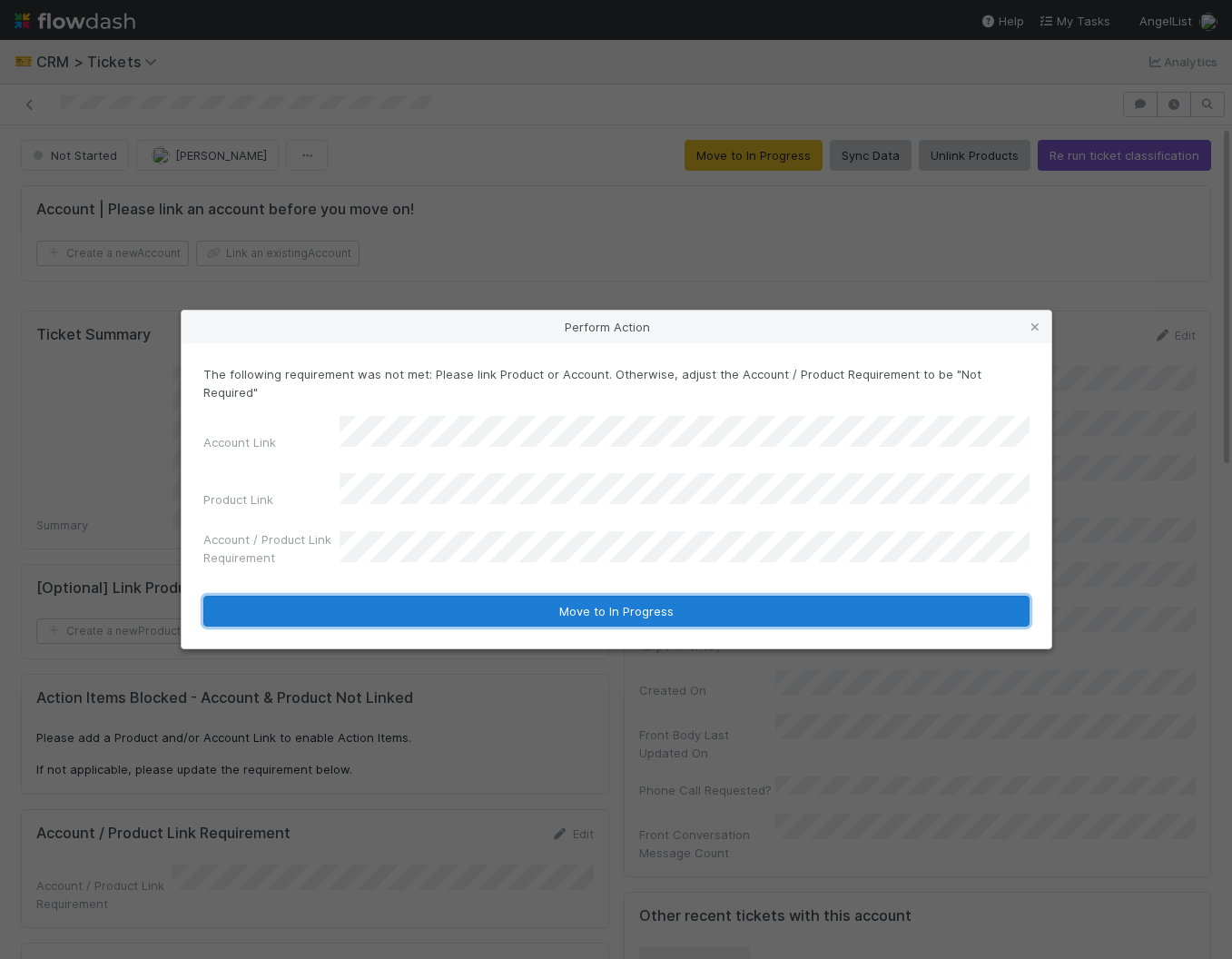
click at [456, 596] on button "Move to In Progress" at bounding box center [616, 612] width 826 height 31
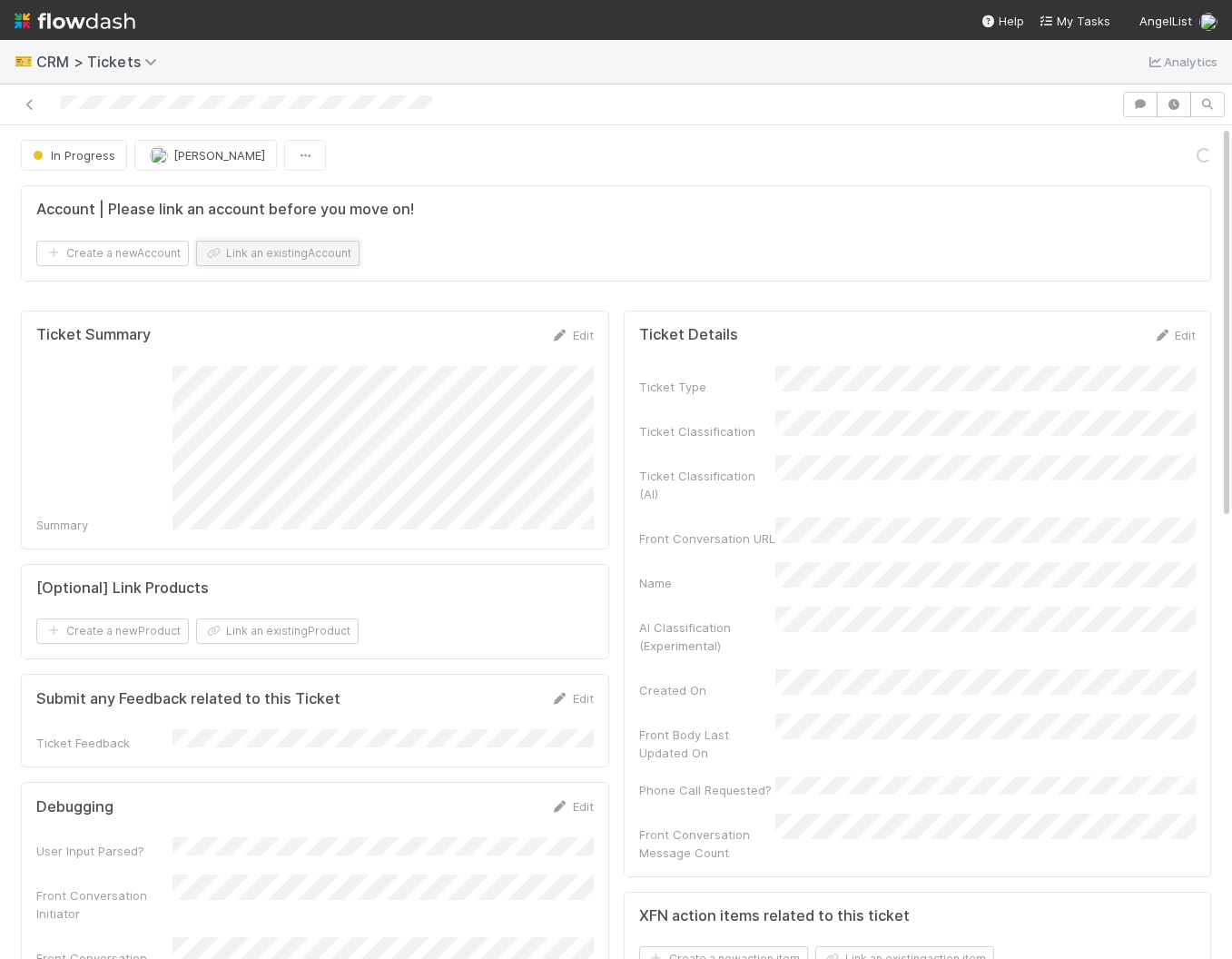
click at [298, 252] on button "Link an existing Account" at bounding box center [277, 253] width 163 height 26
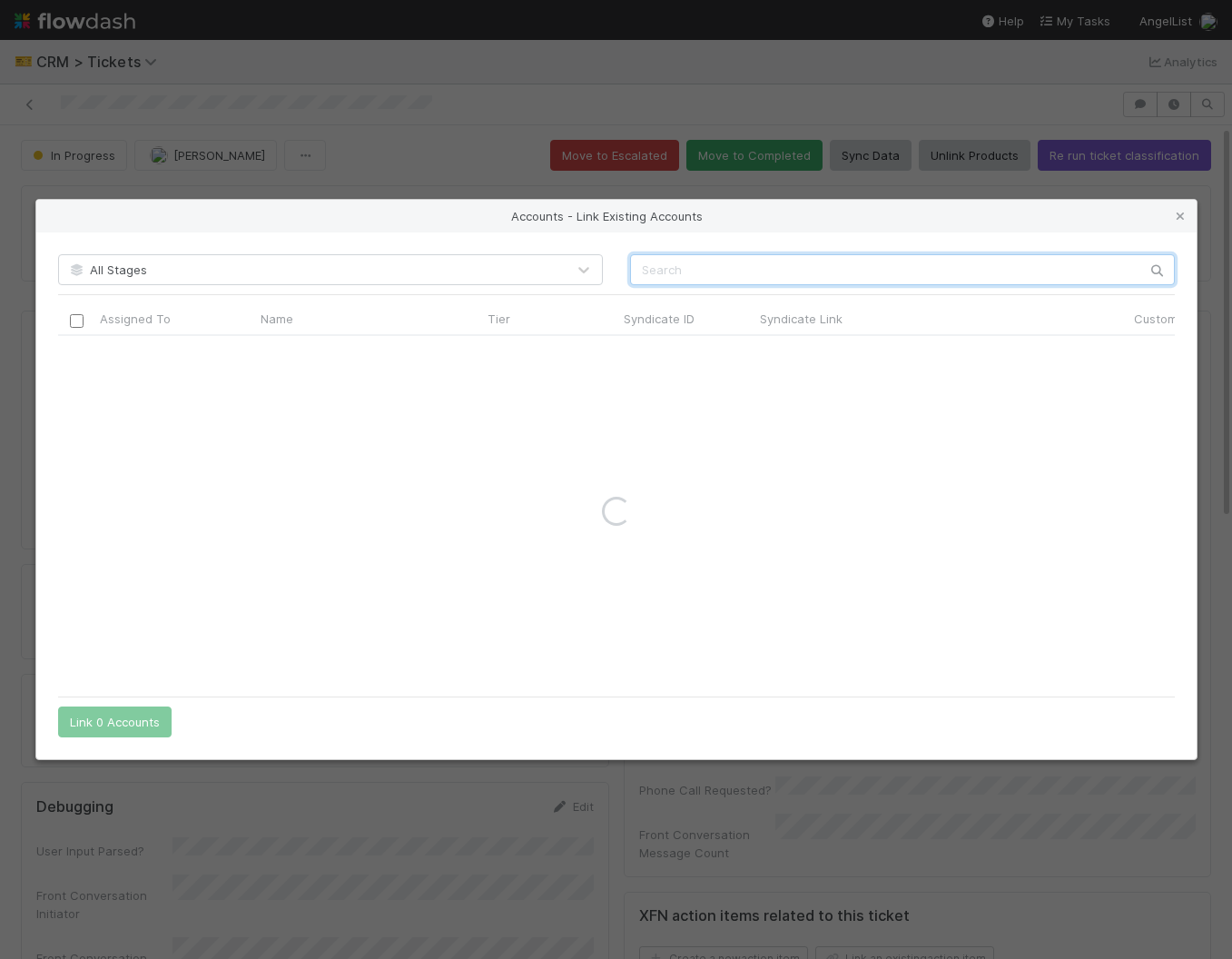
click at [772, 262] on input "text" at bounding box center [902, 270] width 545 height 31
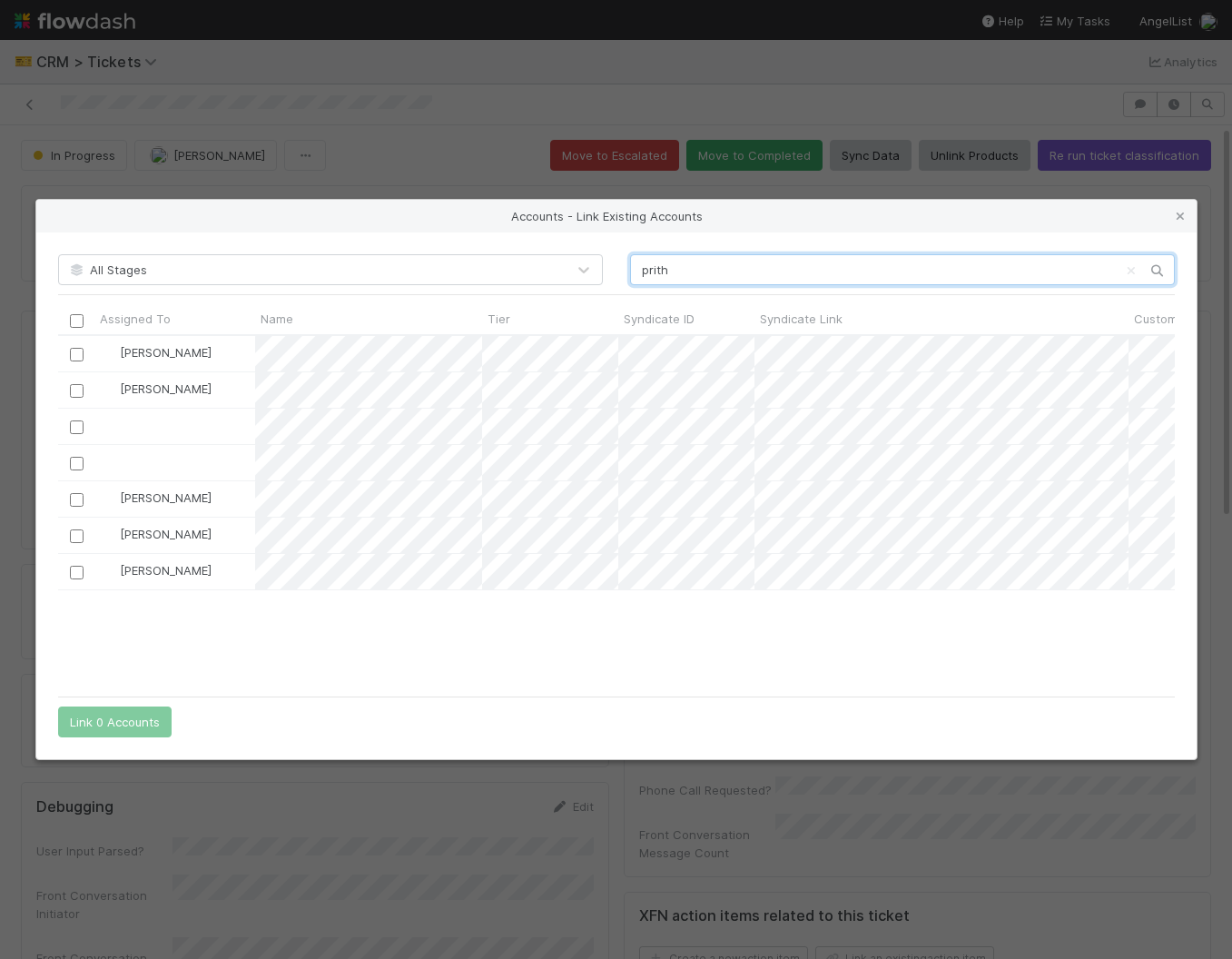
scroll to position [352, 1116]
type input "prith"
drag, startPoint x: 68, startPoint y: 531, endPoint x: 105, endPoint y: 593, distance: 72.2
click at [69, 531] on input "checkbox" at bounding box center [76, 536] width 14 height 14
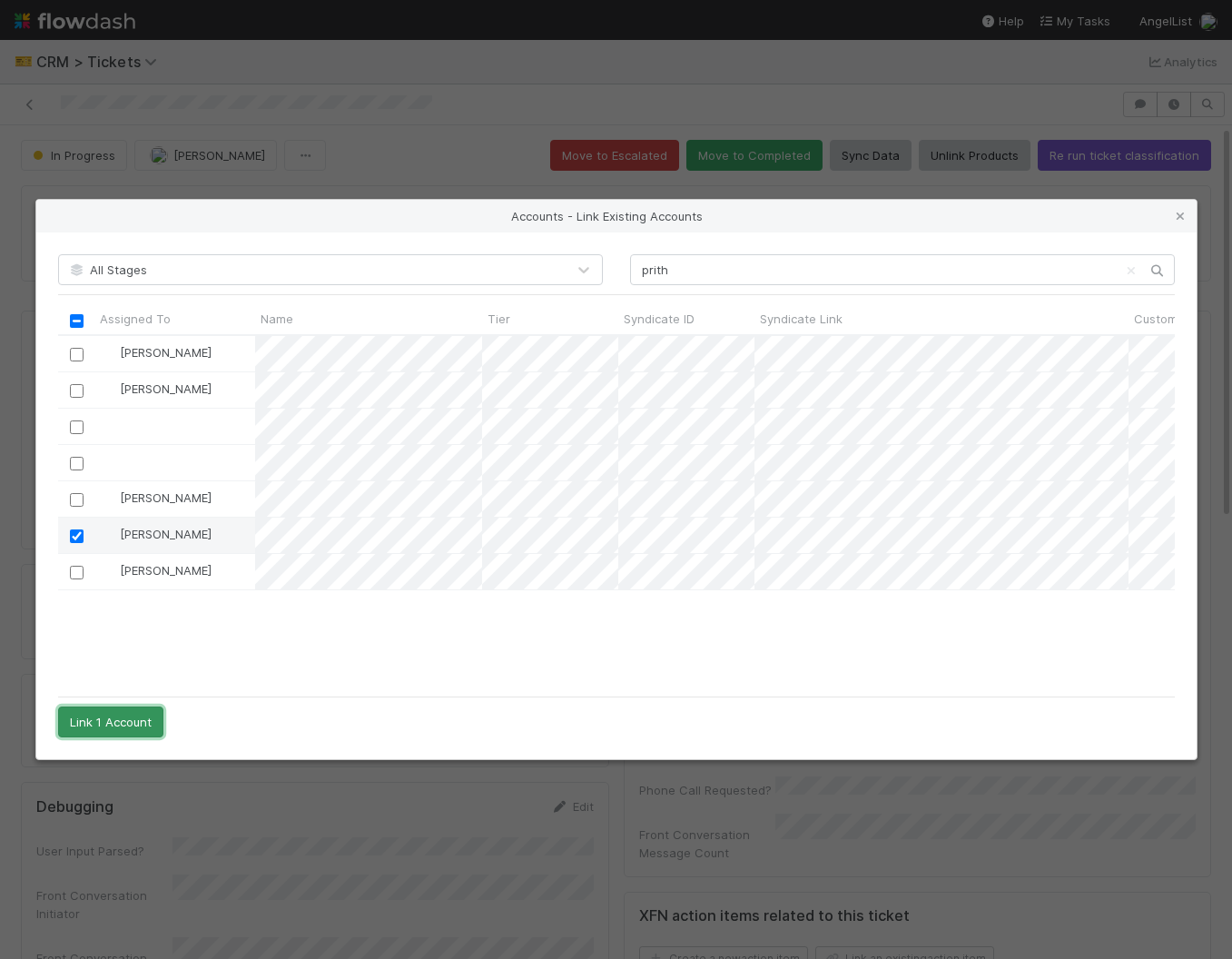
click at [119, 720] on button "Link 1 Account" at bounding box center [111, 722] width 106 height 31
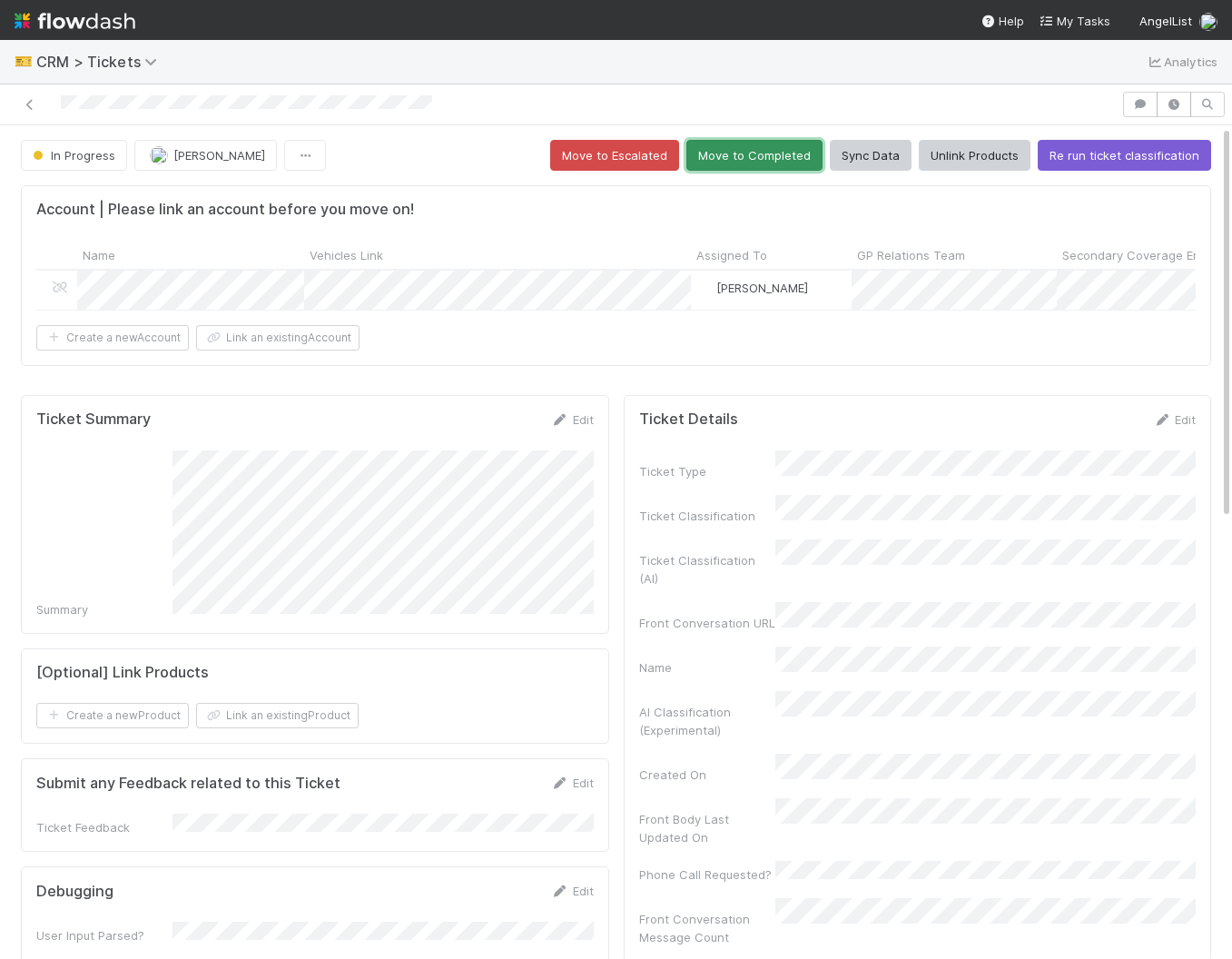
click at [784, 164] on button "Move to Completed" at bounding box center [754, 155] width 136 height 31
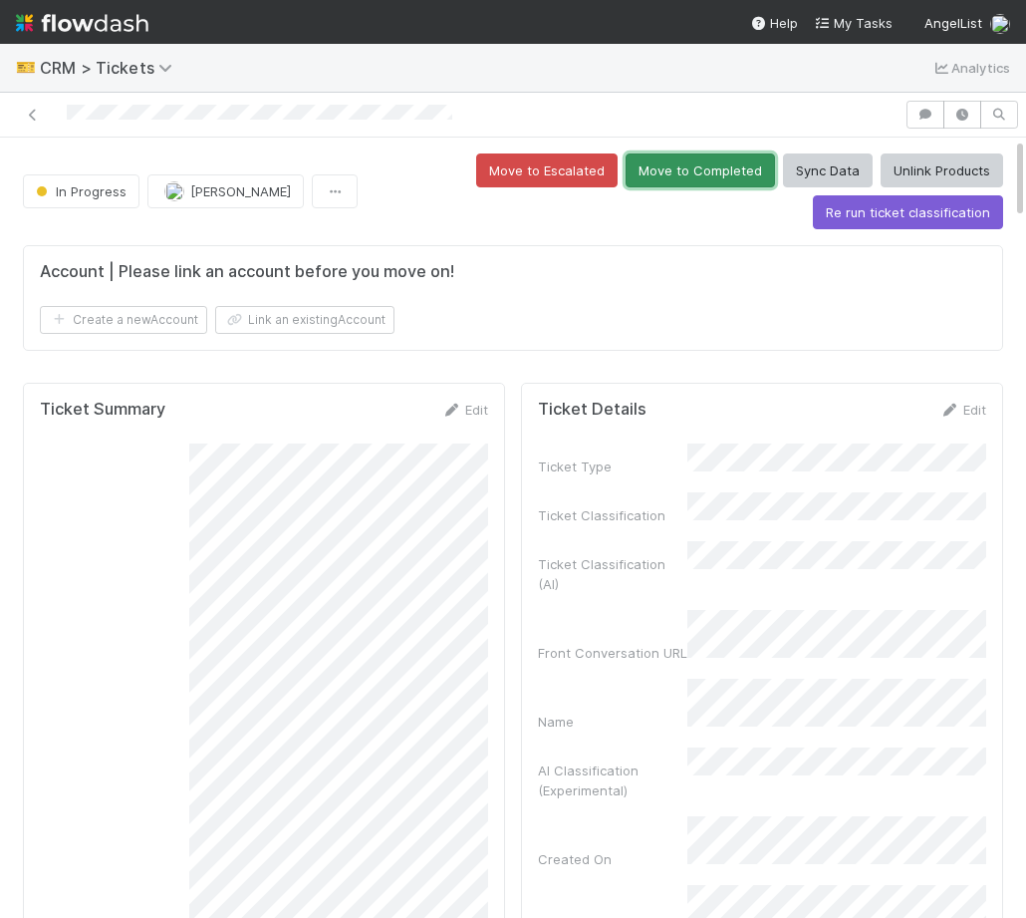
click at [706, 164] on button "Move to Completed" at bounding box center [700, 170] width 149 height 34
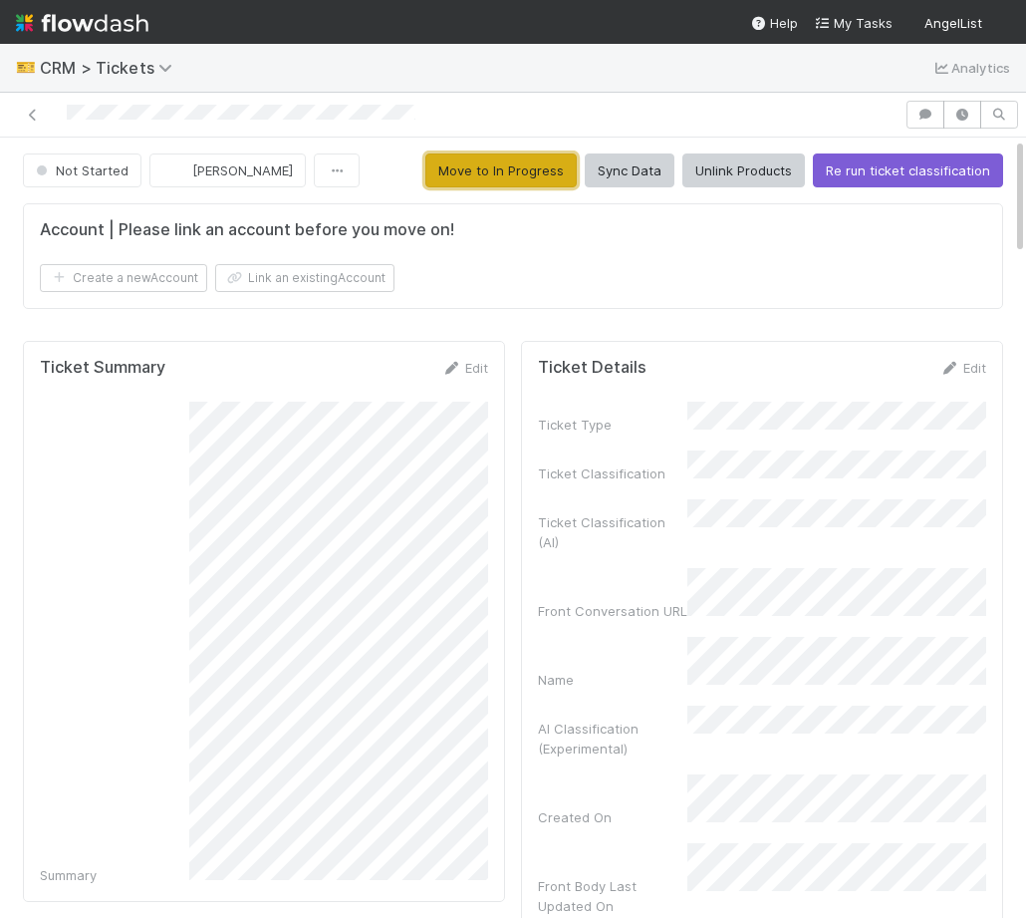
click at [537, 170] on button "Move to In Progress" at bounding box center [500, 170] width 151 height 34
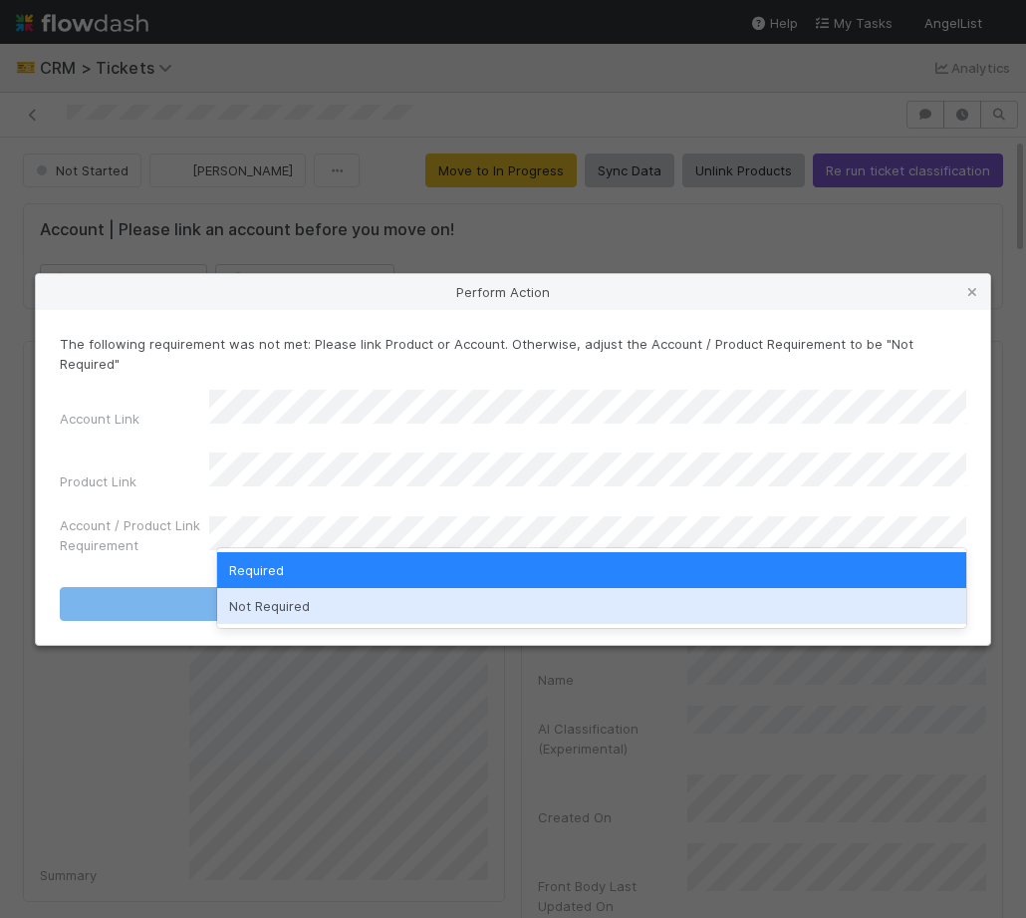
click at [441, 619] on div "Not Required" at bounding box center [591, 606] width 749 height 36
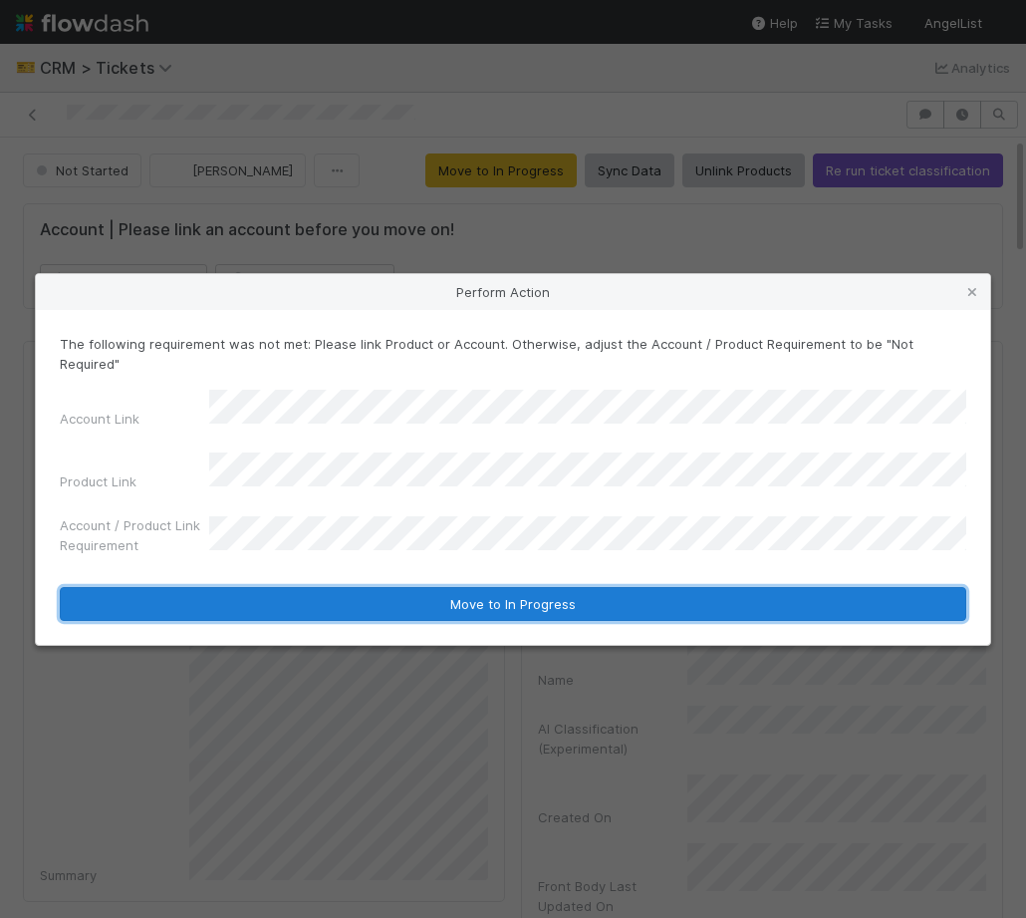
click at [442, 587] on button "Move to In Progress" at bounding box center [513, 604] width 907 height 34
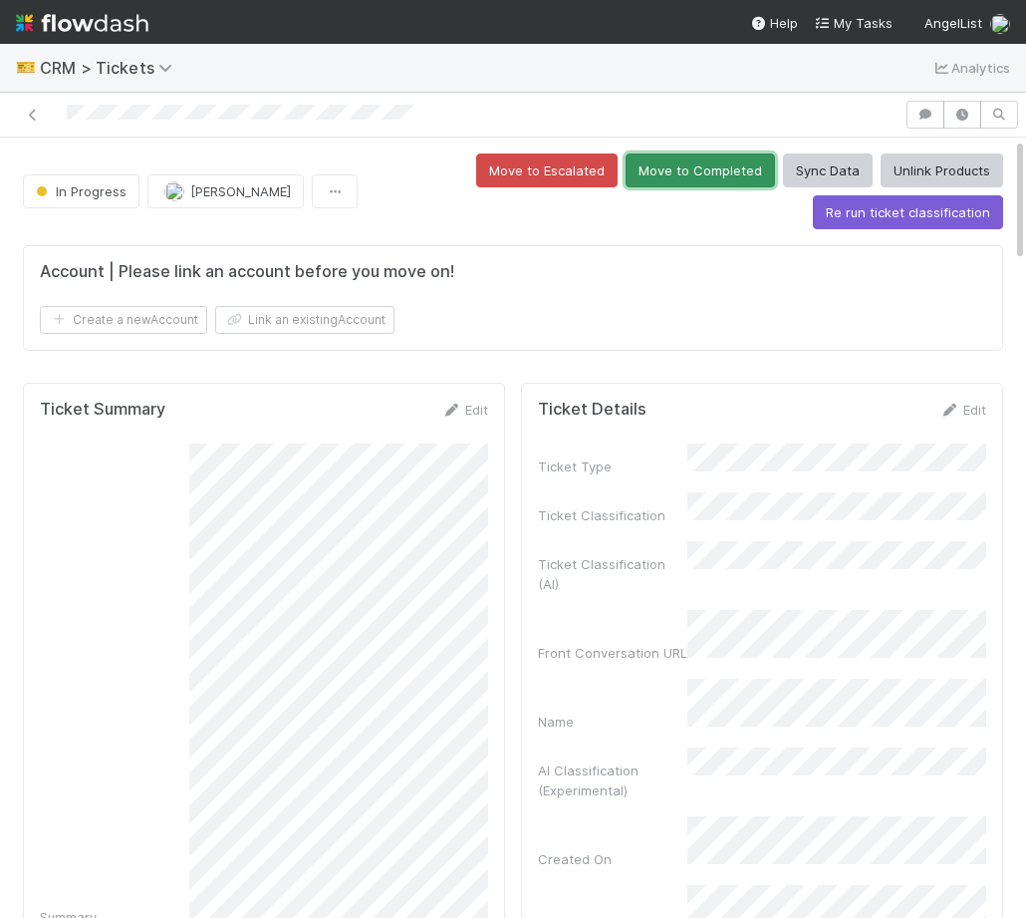
click at [650, 177] on button "Move to Completed" at bounding box center [700, 170] width 149 height 34
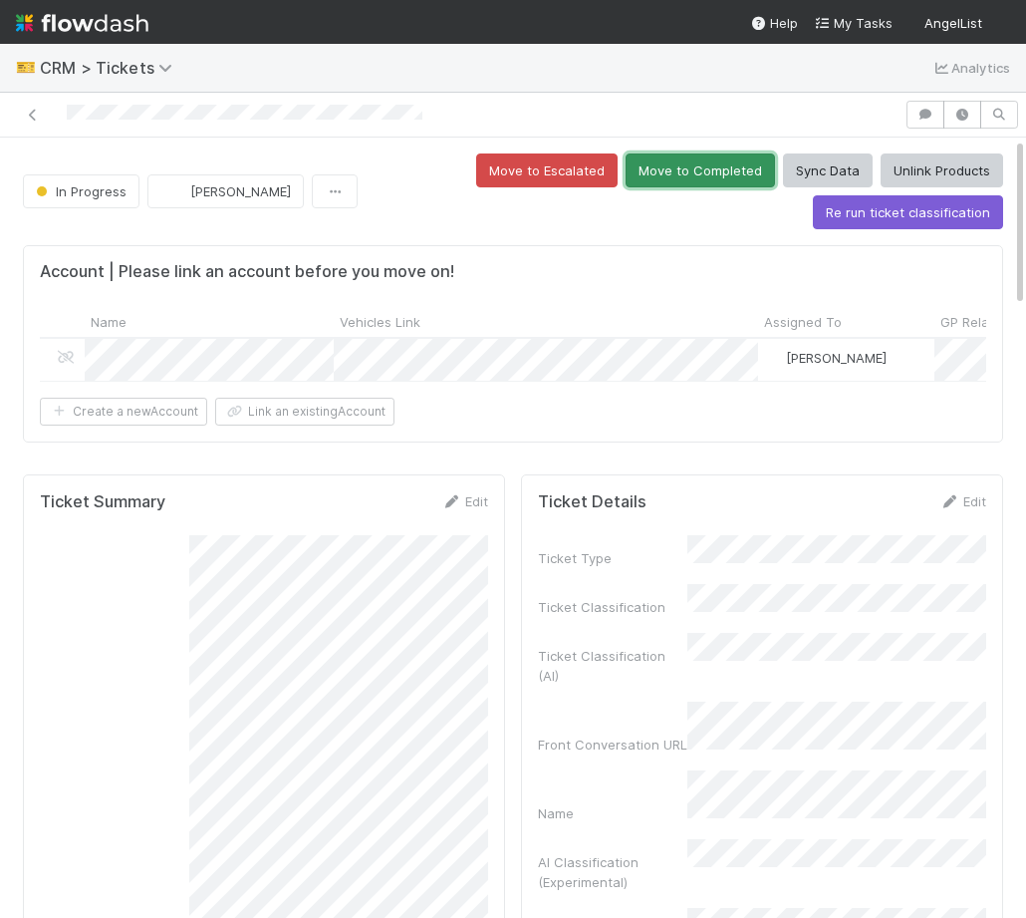
click at [719, 174] on button "Move to Completed" at bounding box center [700, 170] width 149 height 34
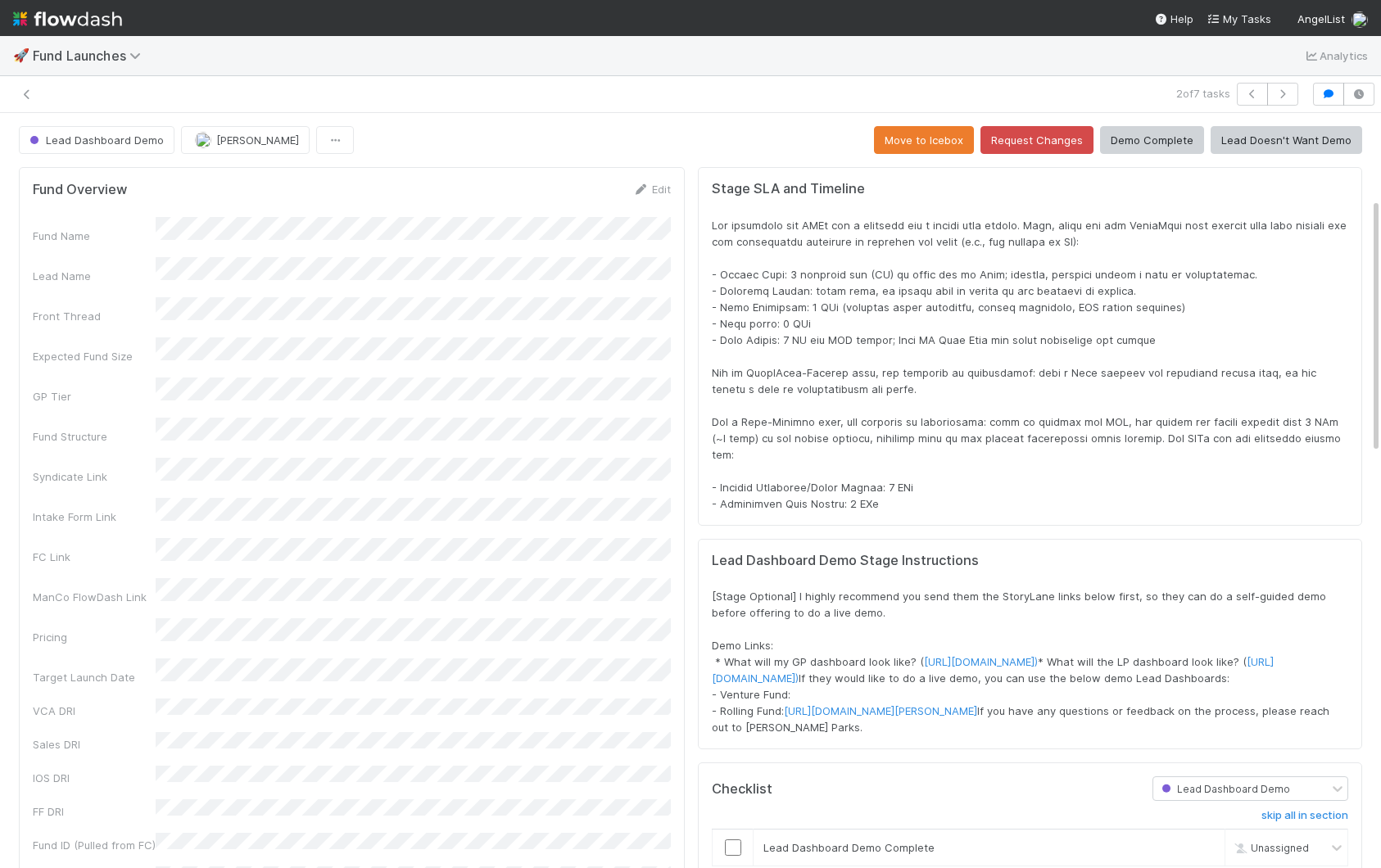
scroll to position [251, 0]
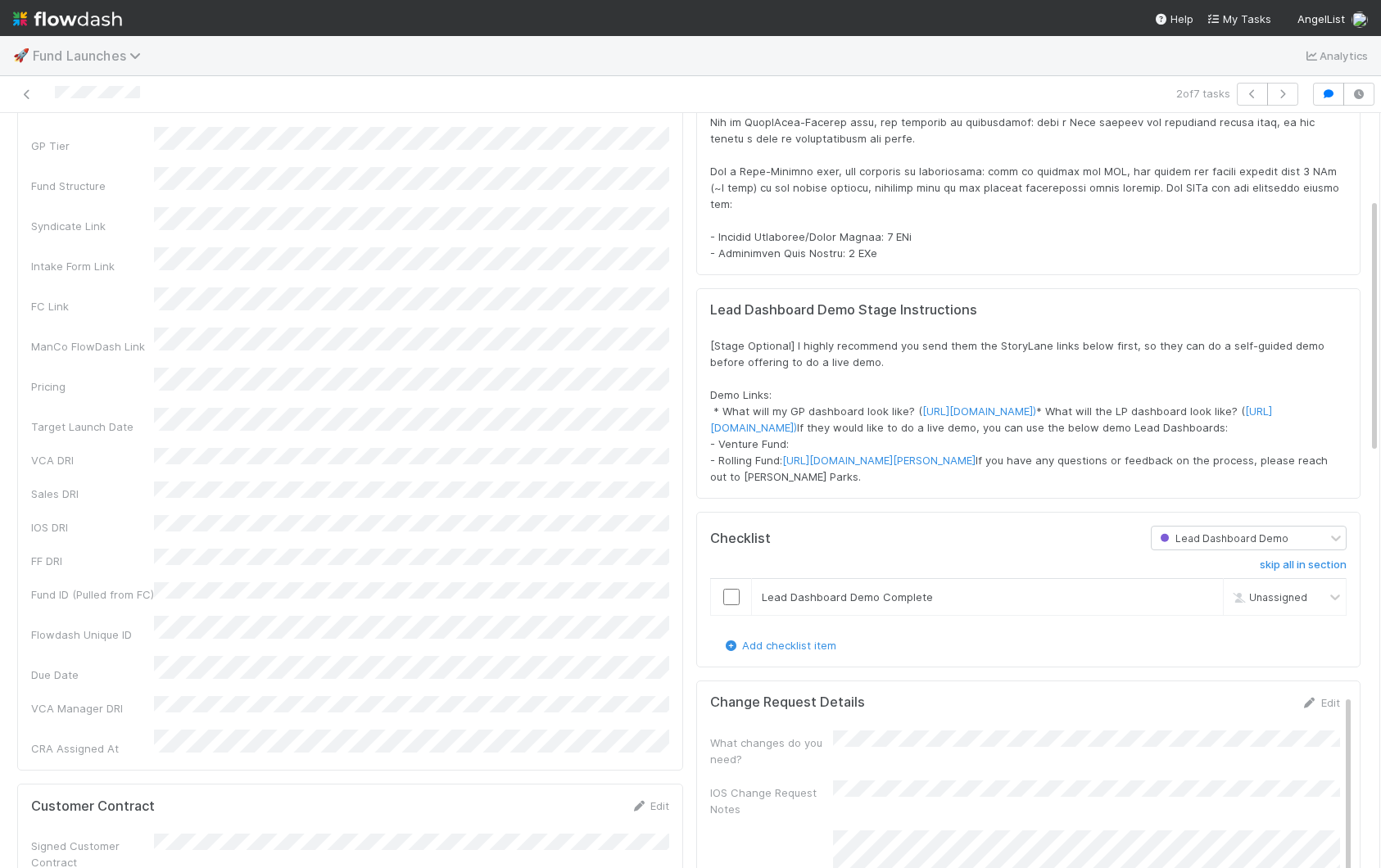
click at [57, 58] on span "Fund Launches" at bounding box center [90, 56] width 116 height 16
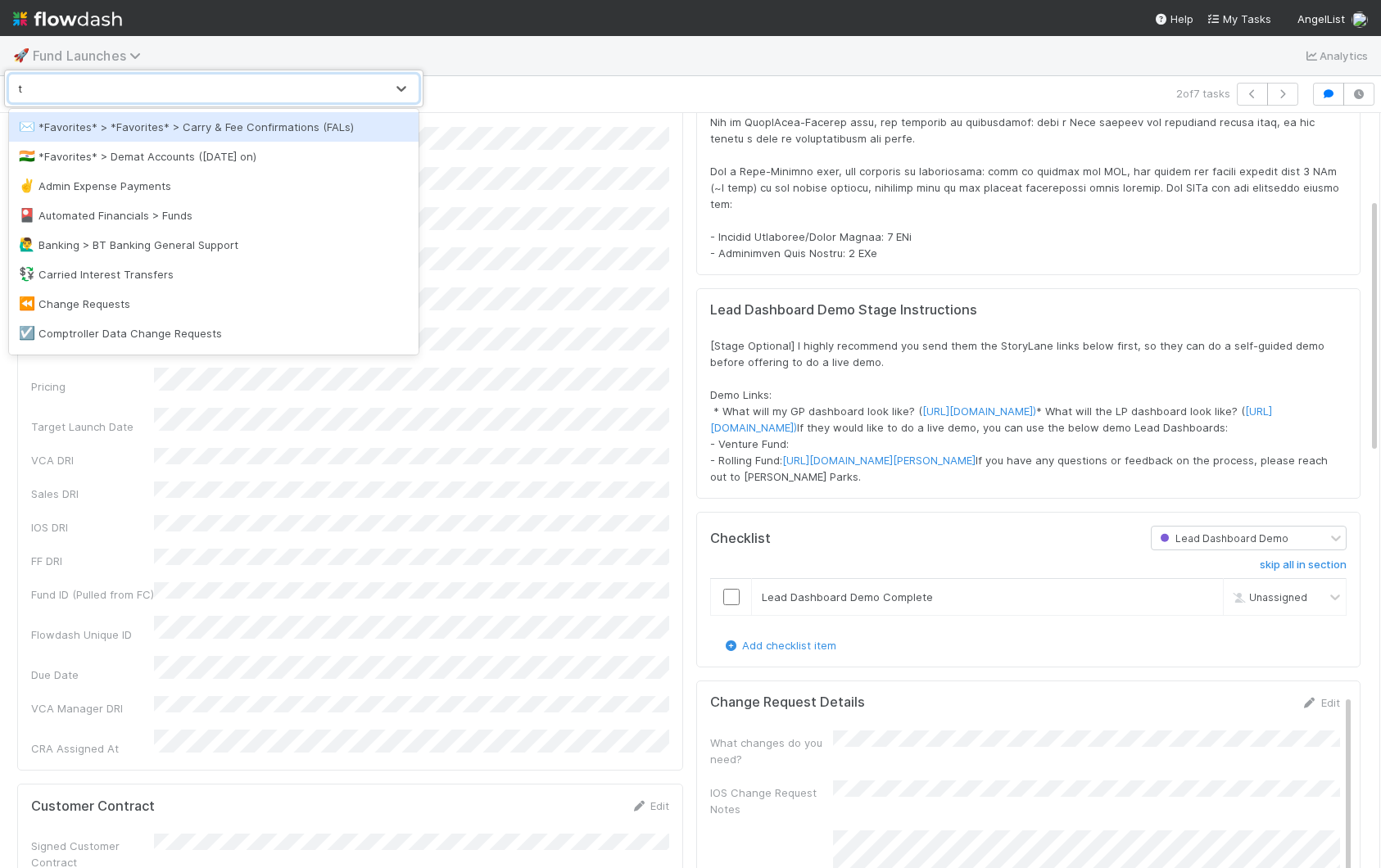
type input "ta"
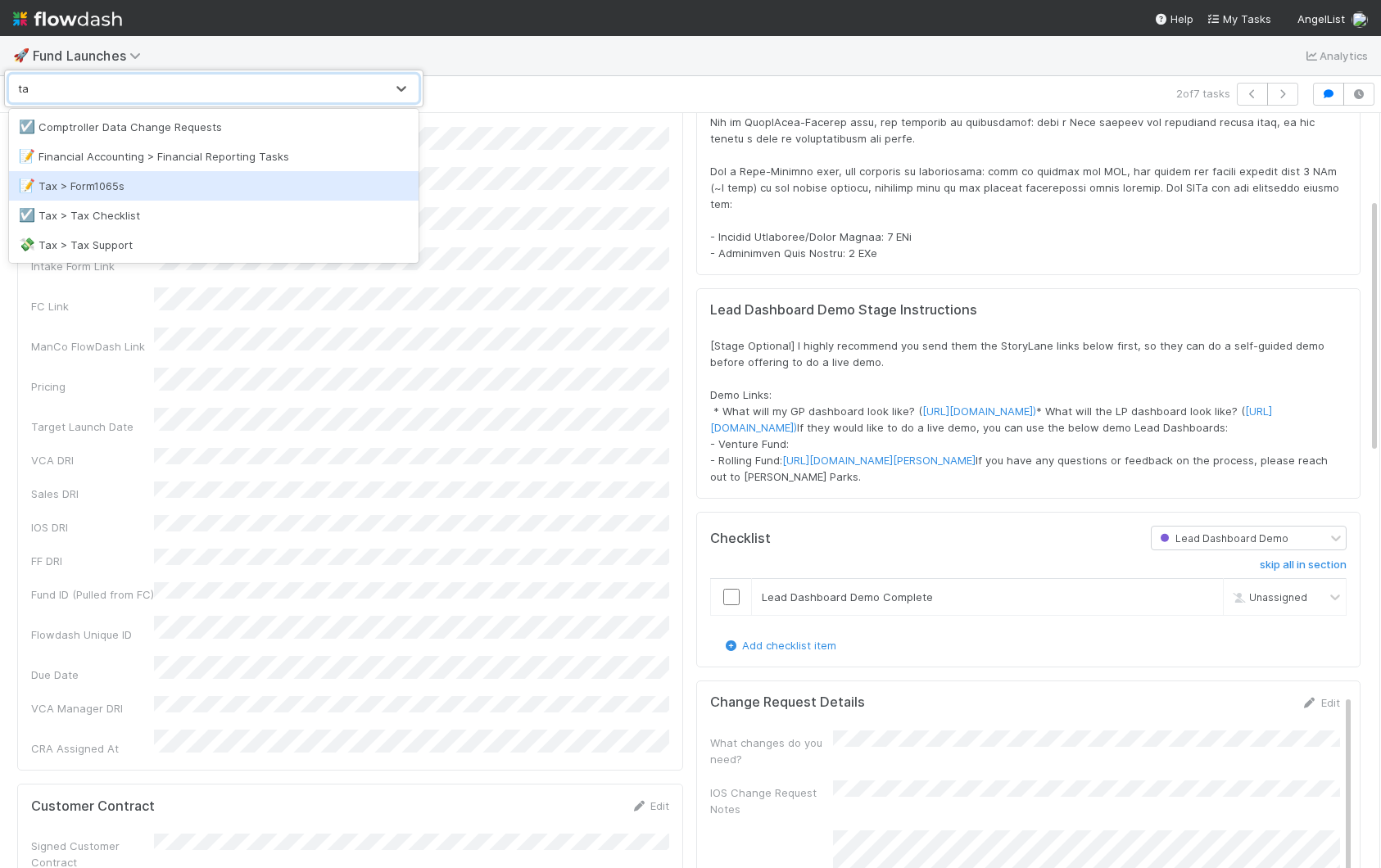
click at [189, 172] on div "📝 Tax > Form1065s" at bounding box center [214, 186] width 409 height 30
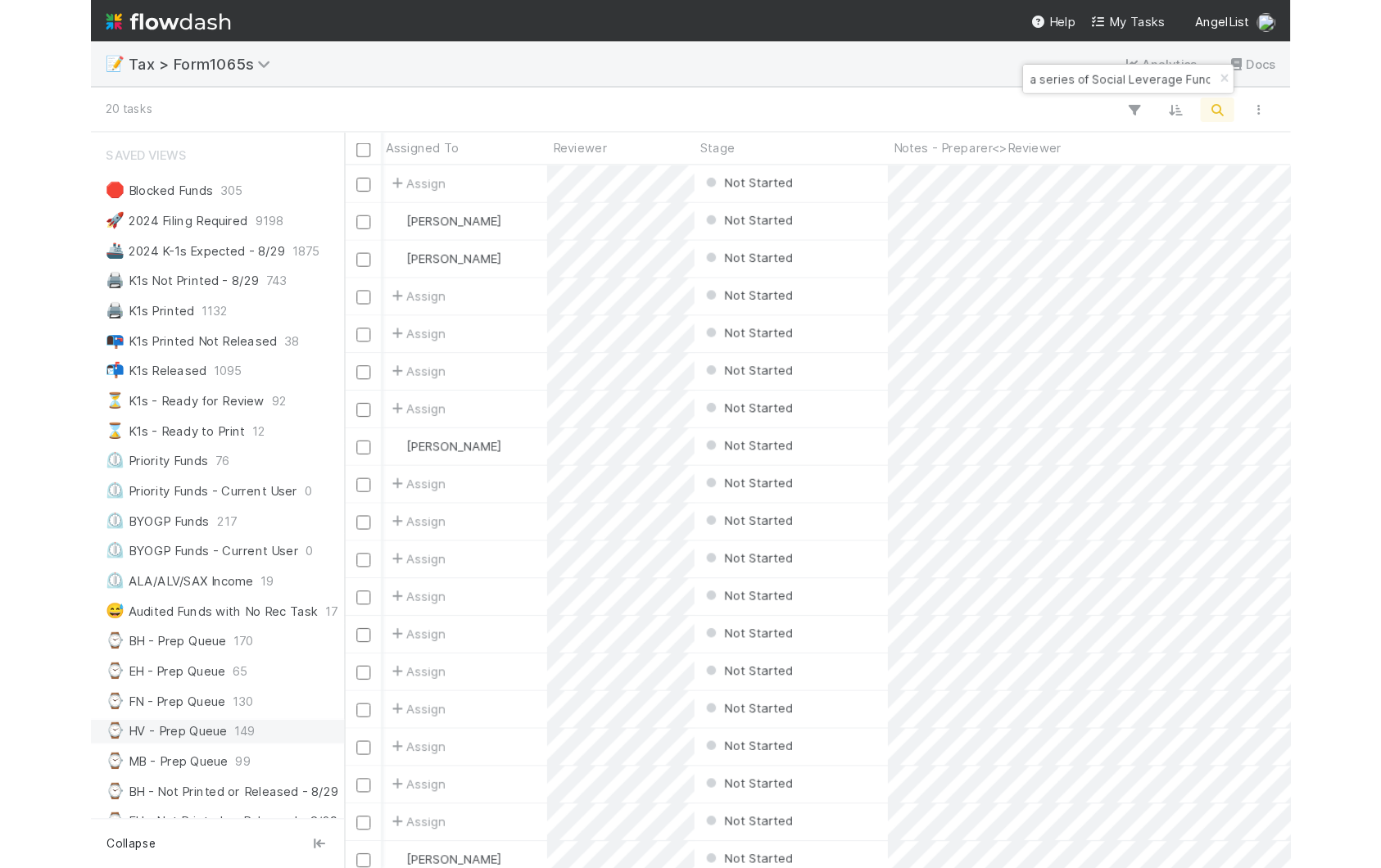
scroll to position [612, 825]
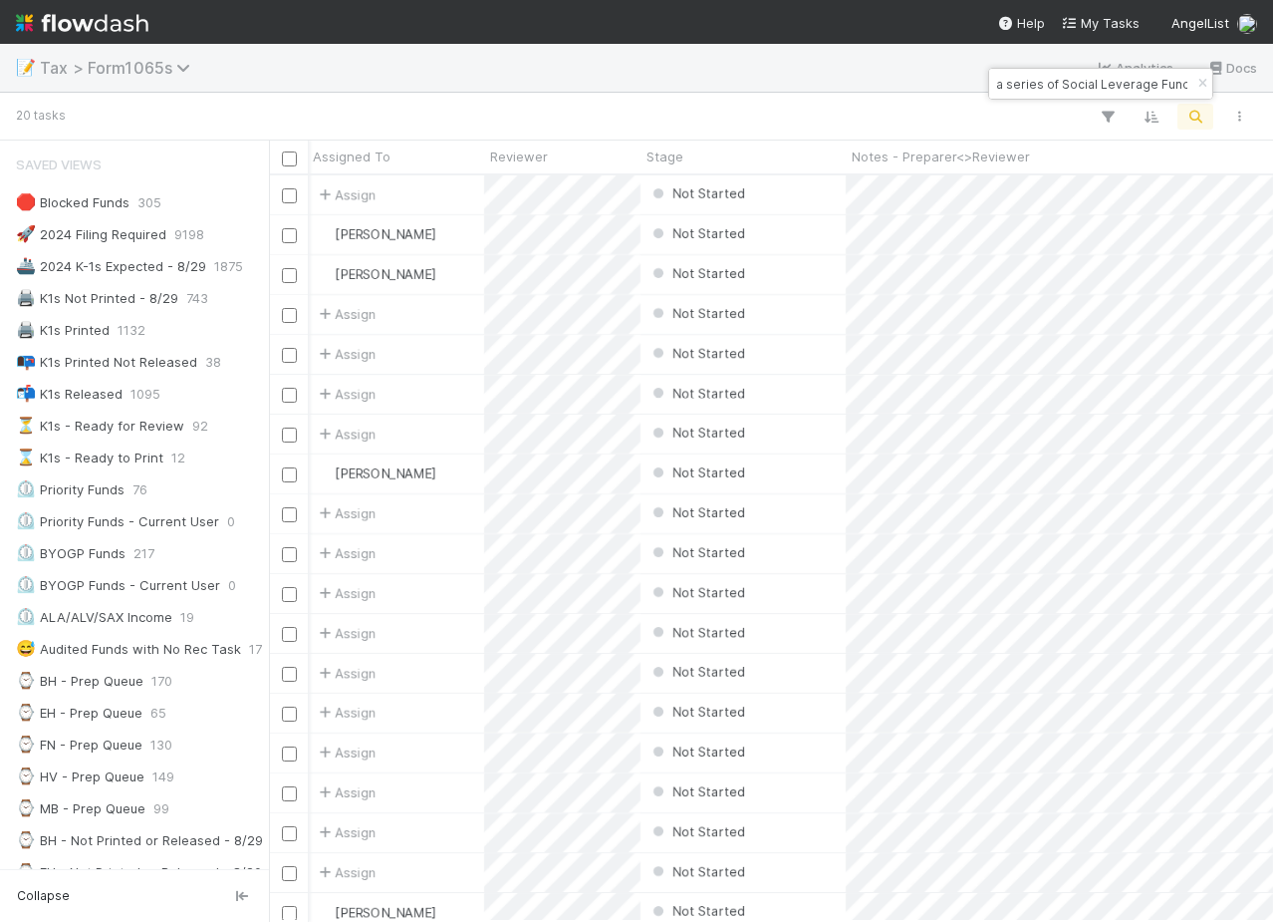
click at [101, 70] on span "Tax > Form1065s" at bounding box center [120, 68] width 160 height 20
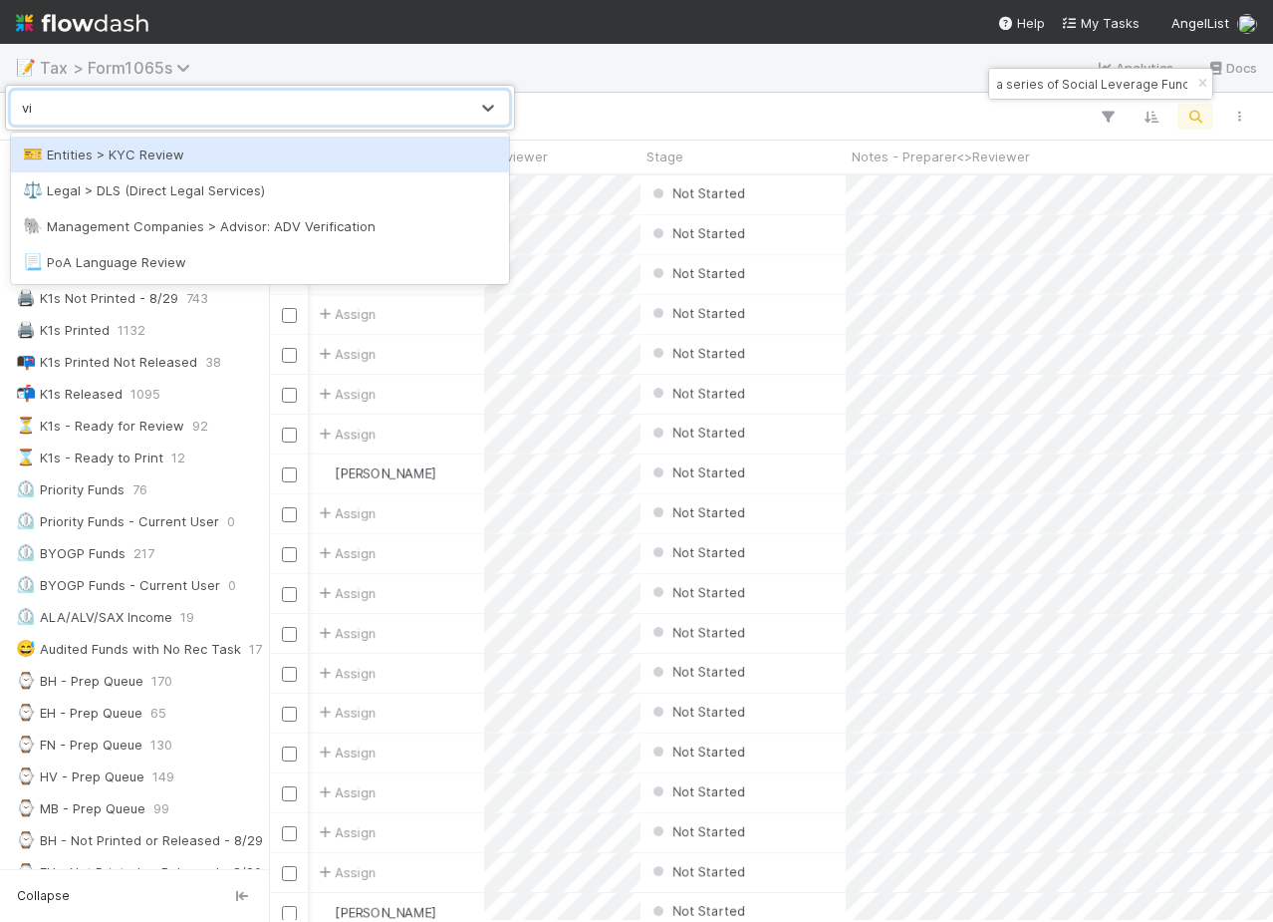
type input "v"
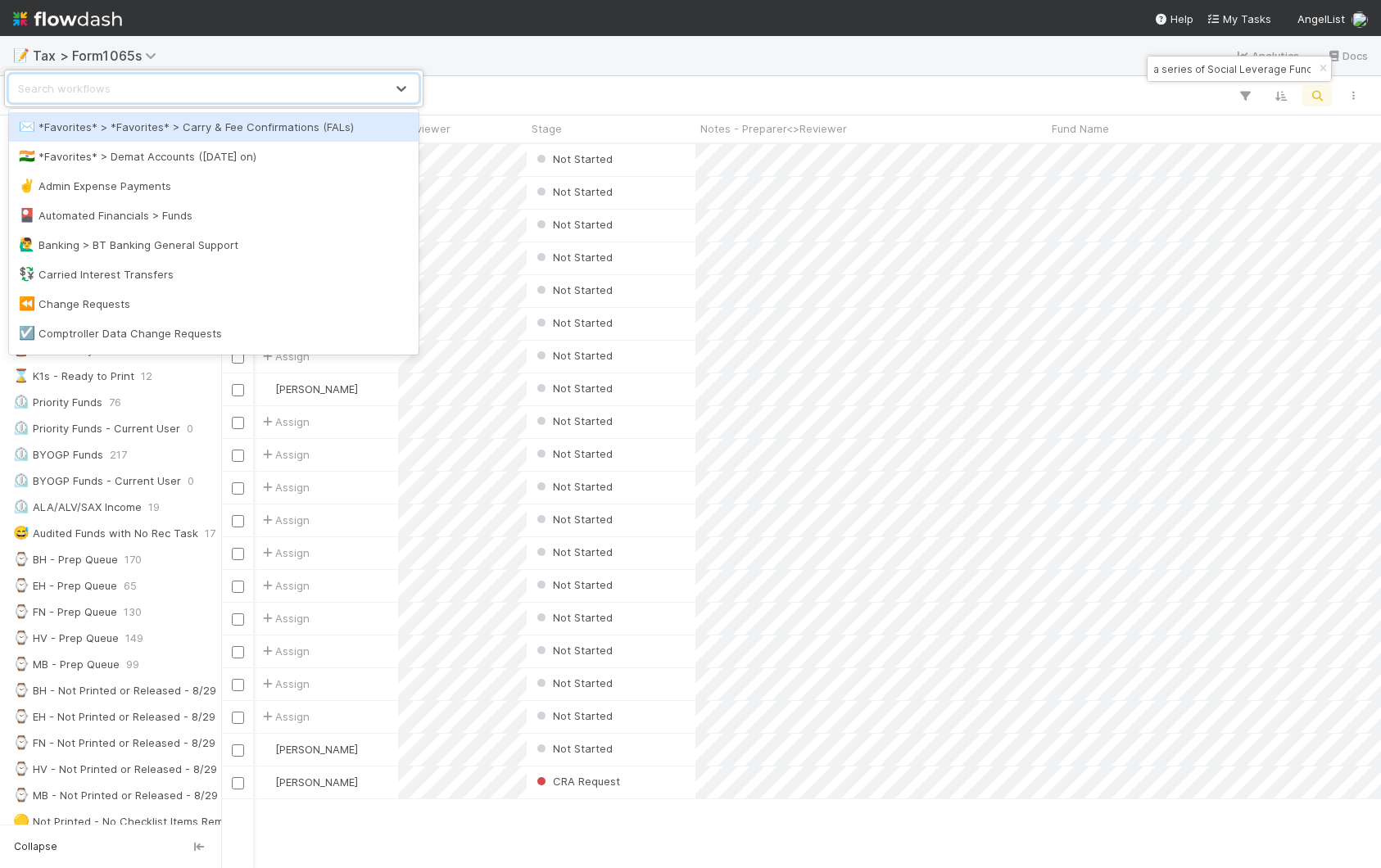
scroll to position [723, 1160]
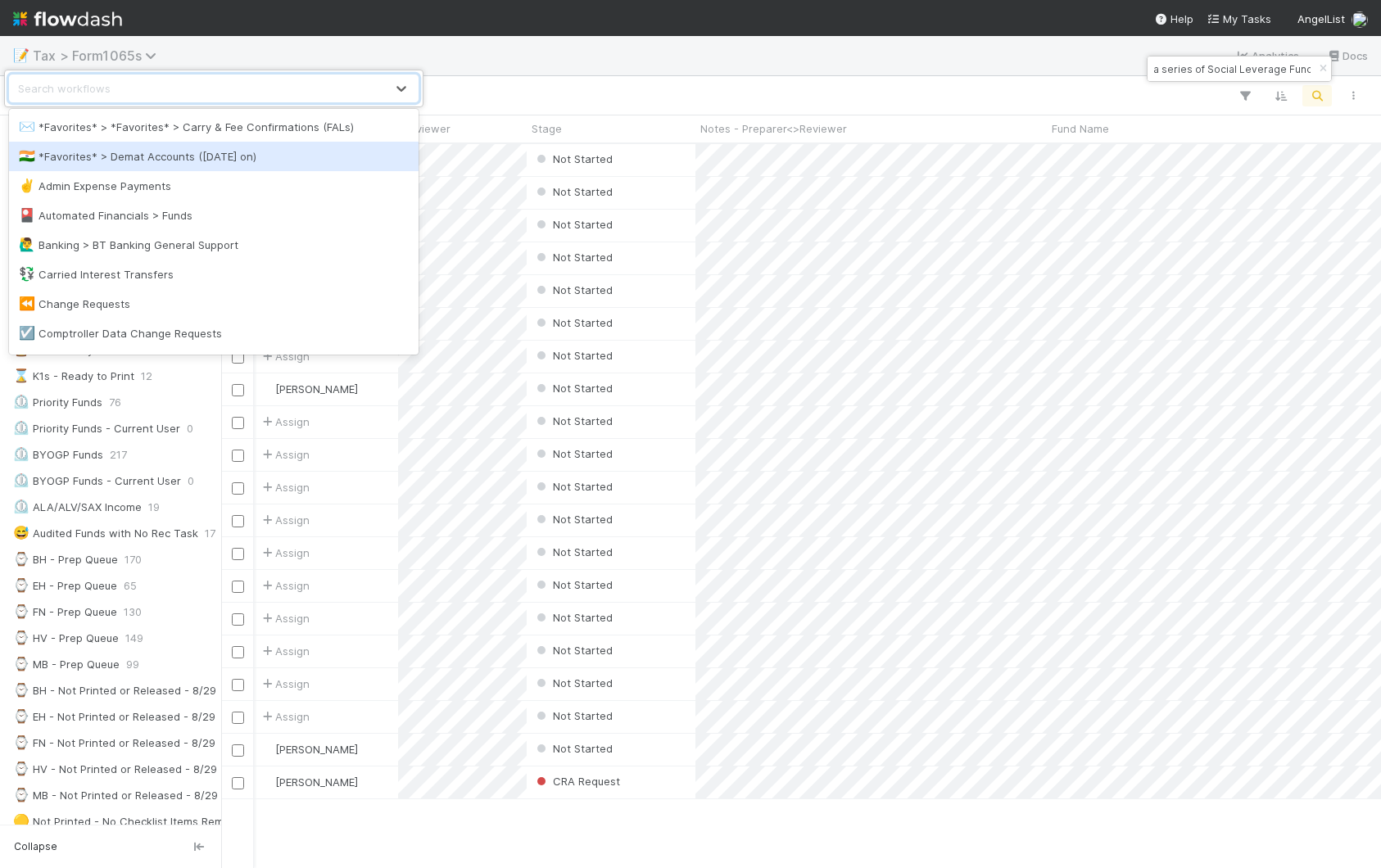
click at [82, 52] on div "option *Favorites* > Demat Accounts (April 2025 on) focused, 2 of 62. 62 result…" at bounding box center [690, 434] width 1381 height 868
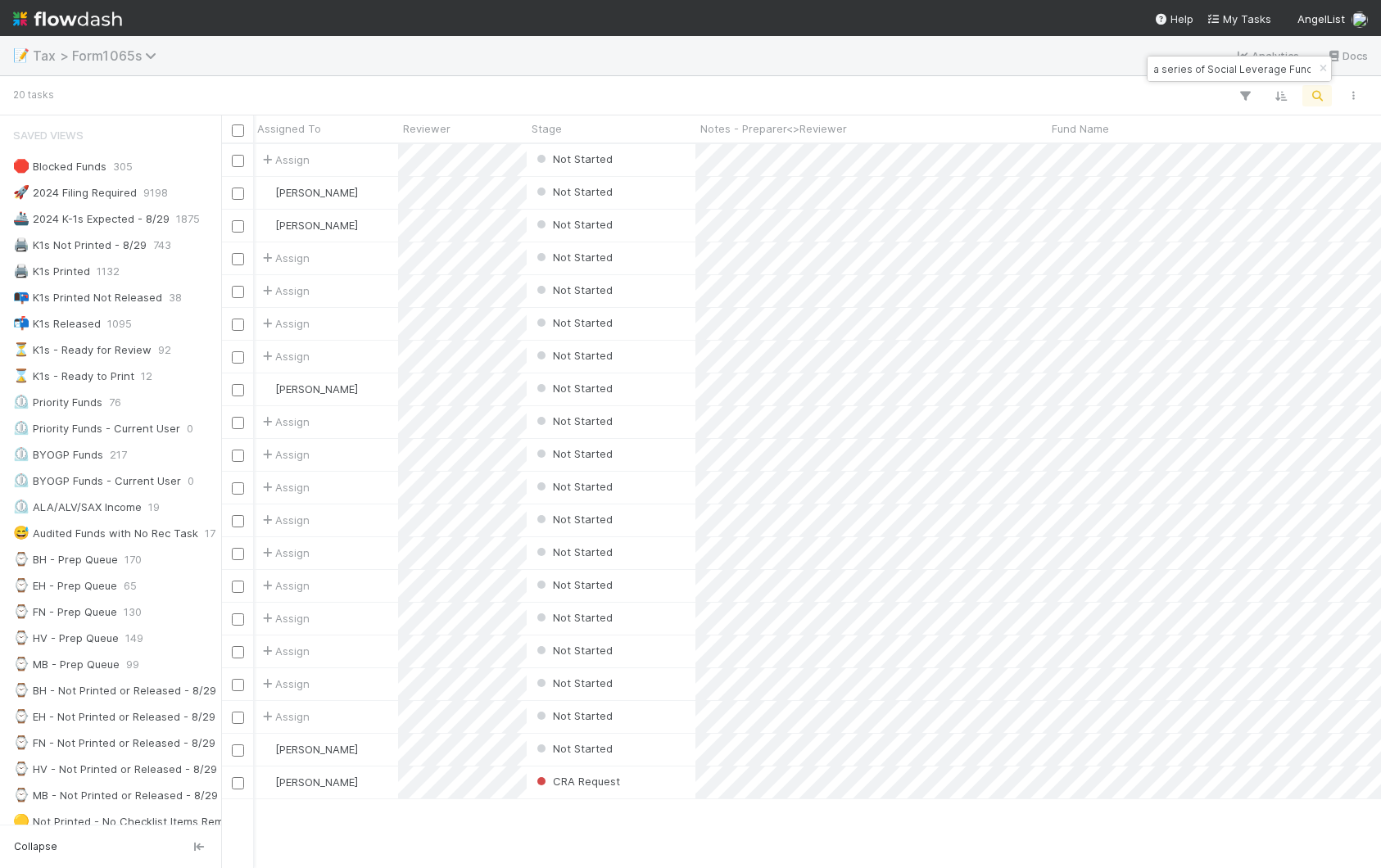
click at [130, 55] on span "Tax > Form1065s" at bounding box center [99, 56] width 132 height 16
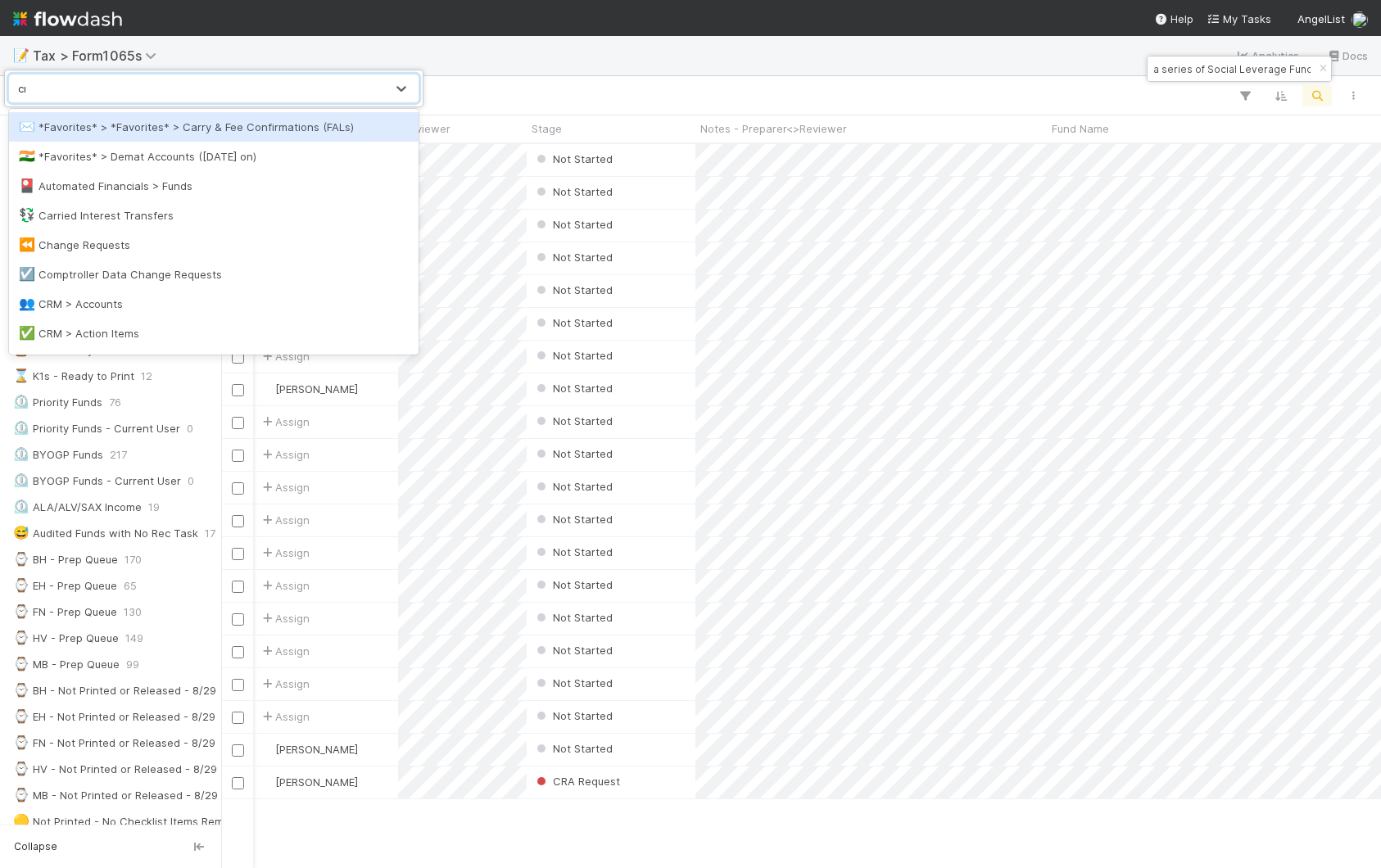
type input "crm"
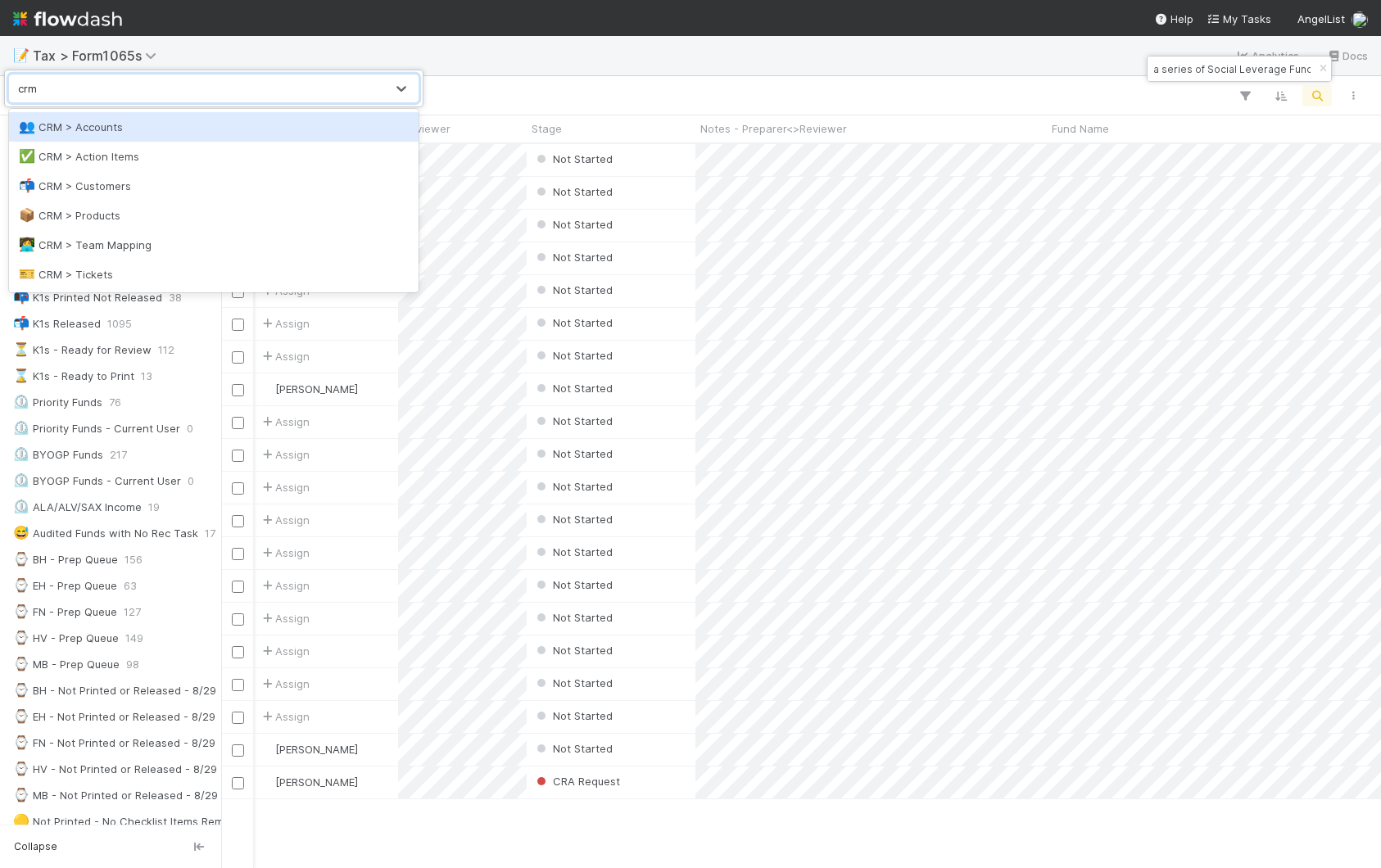
click at [128, 118] on div "👥 CRM > Accounts" at bounding box center [214, 127] width 409 height 30
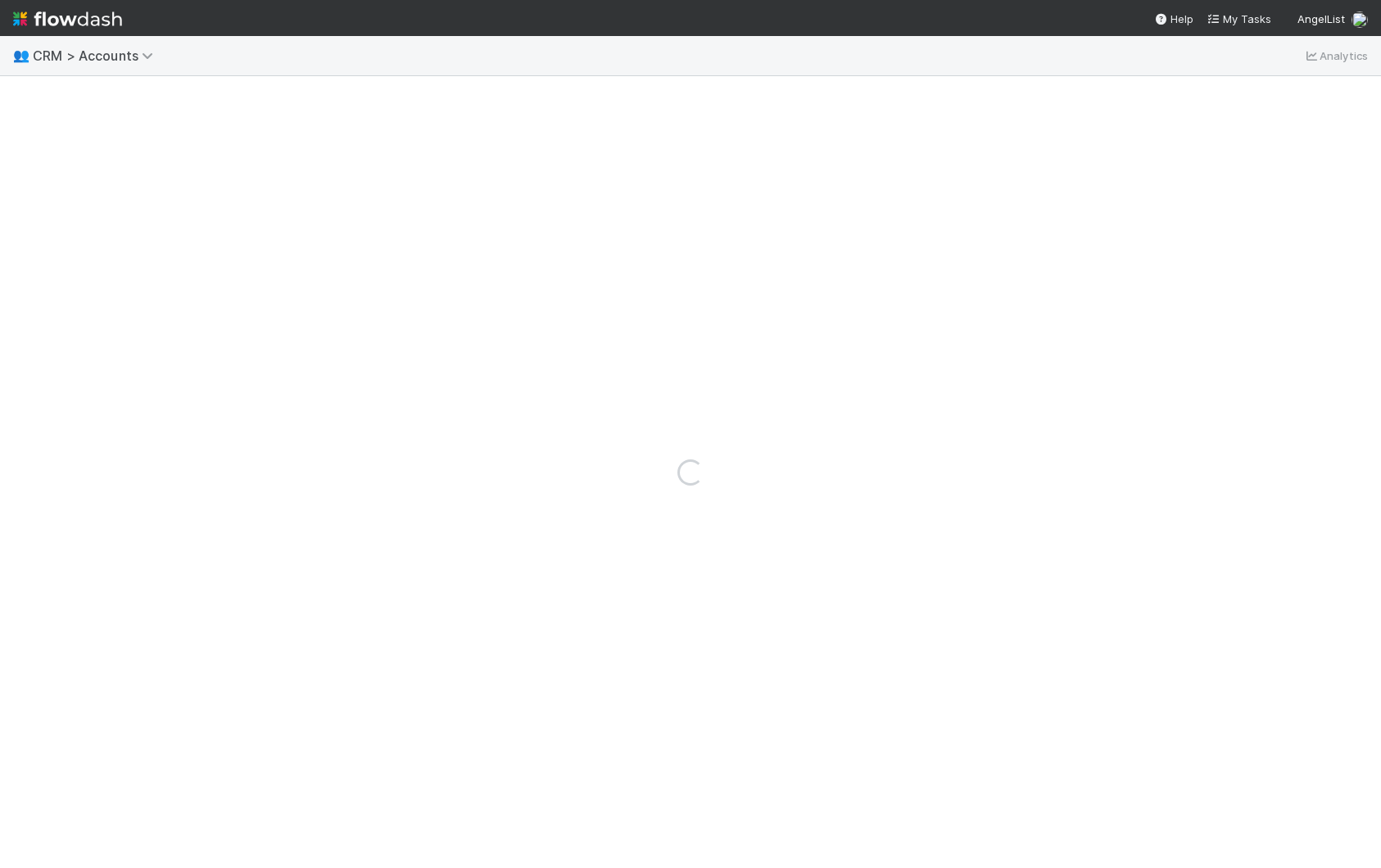
click at [76, 65] on span "CRM > Accounts" at bounding box center [104, 56] width 141 height 20
click at [76, 56] on span "CRM > Accounts" at bounding box center [97, 56] width 128 height 16
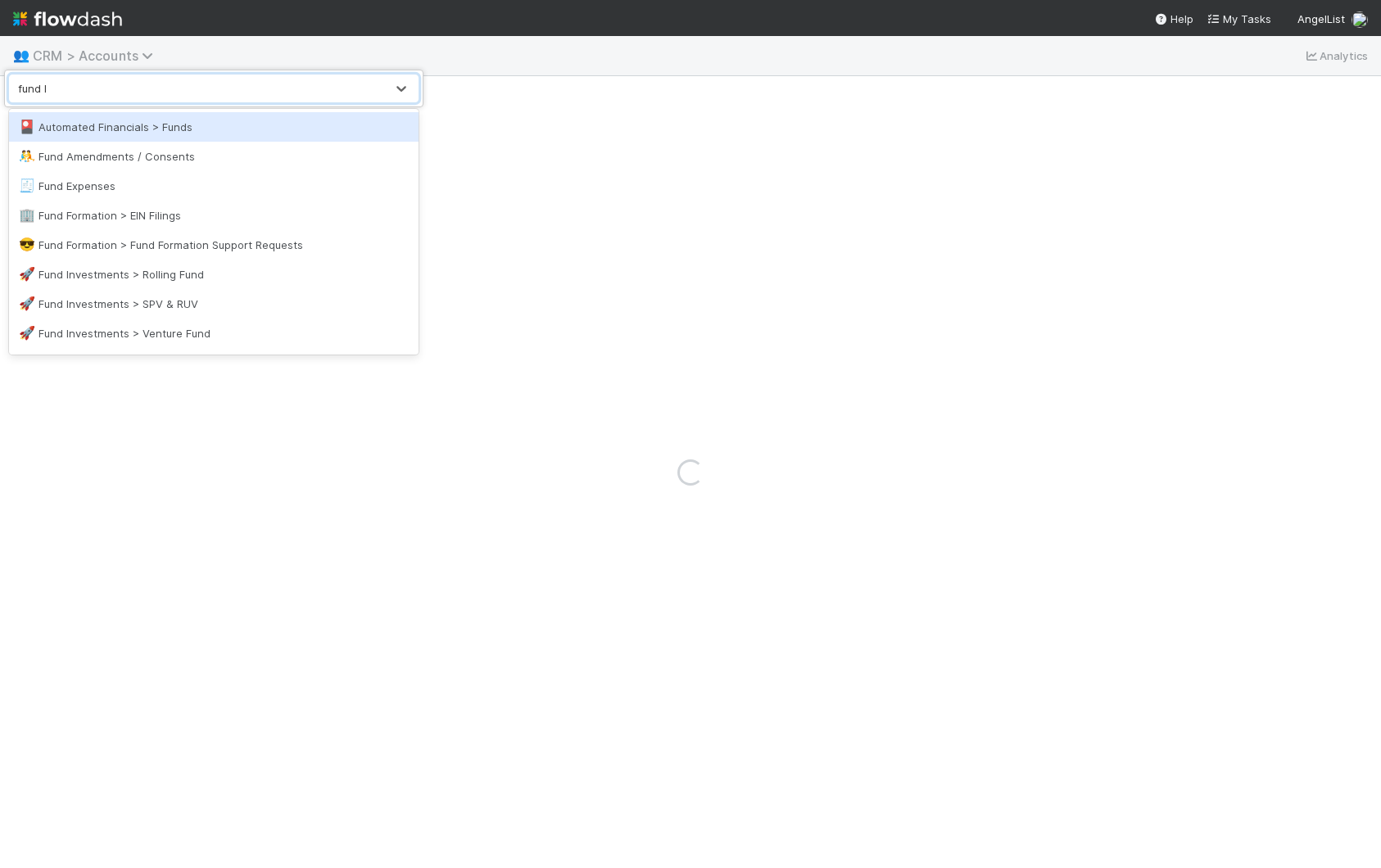
type input "fund la"
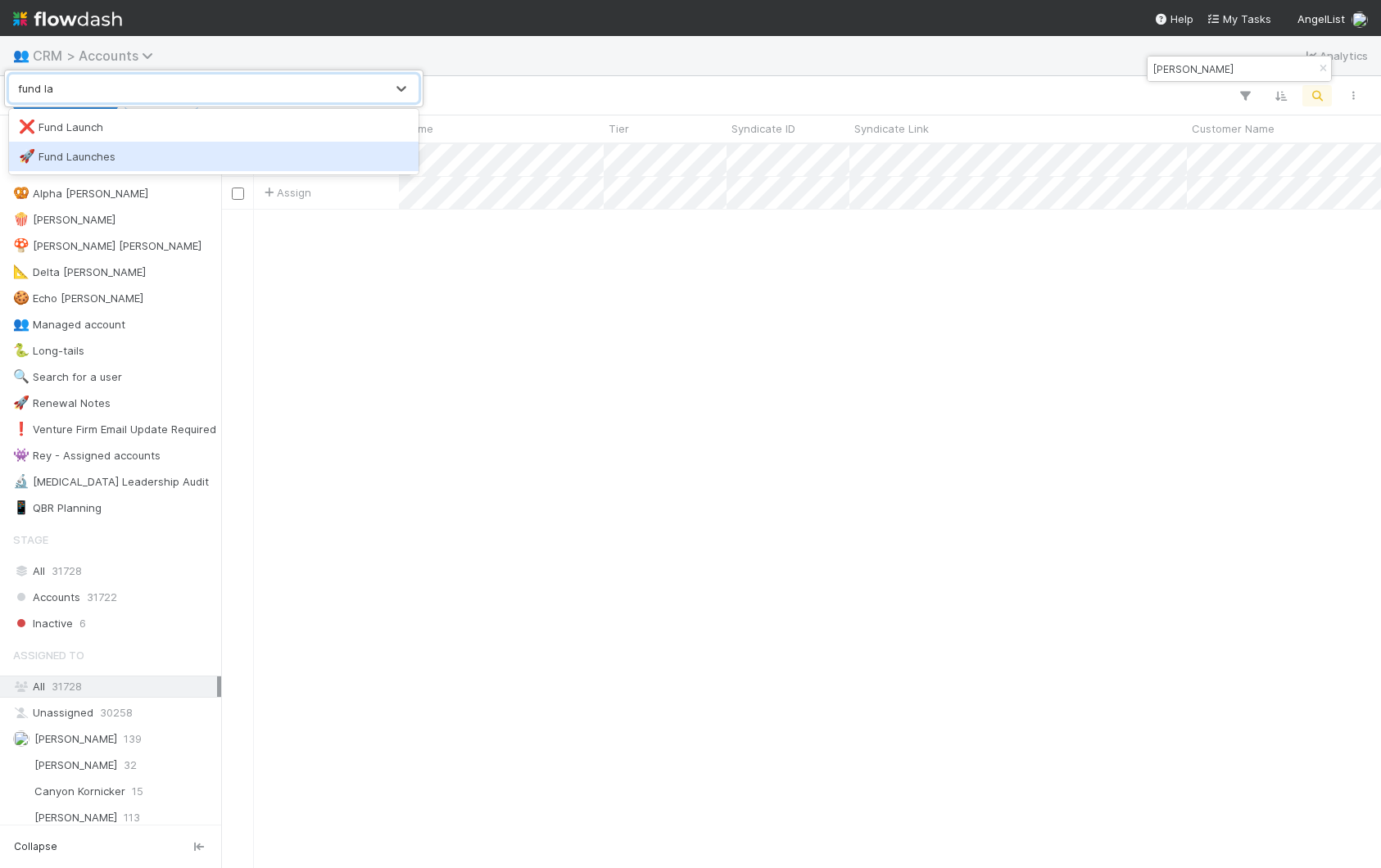
scroll to position [723, 1160]
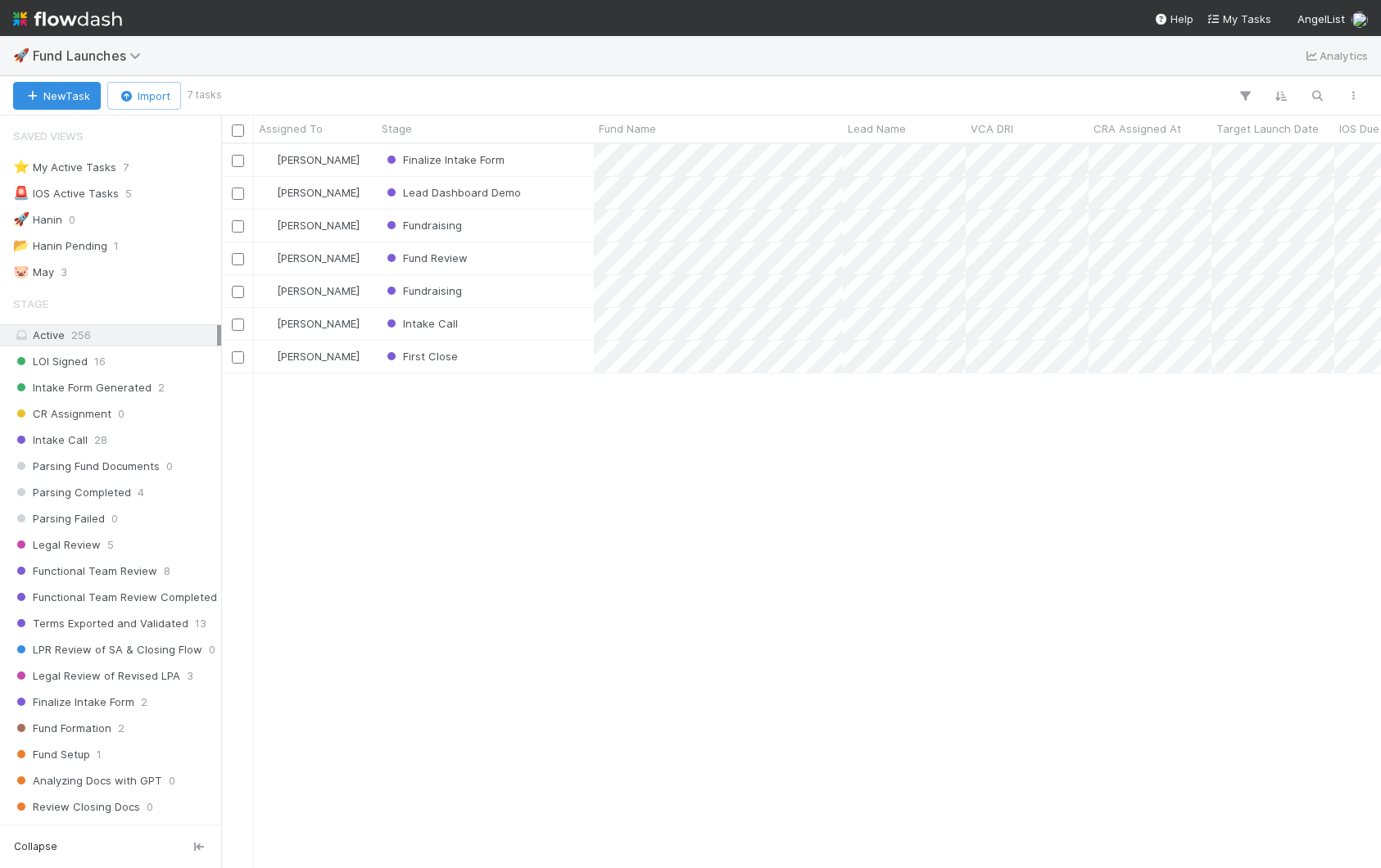
scroll to position [0, 1]
click at [571, 157] on div "Finalize Intake Form" at bounding box center [485, 159] width 217 height 32
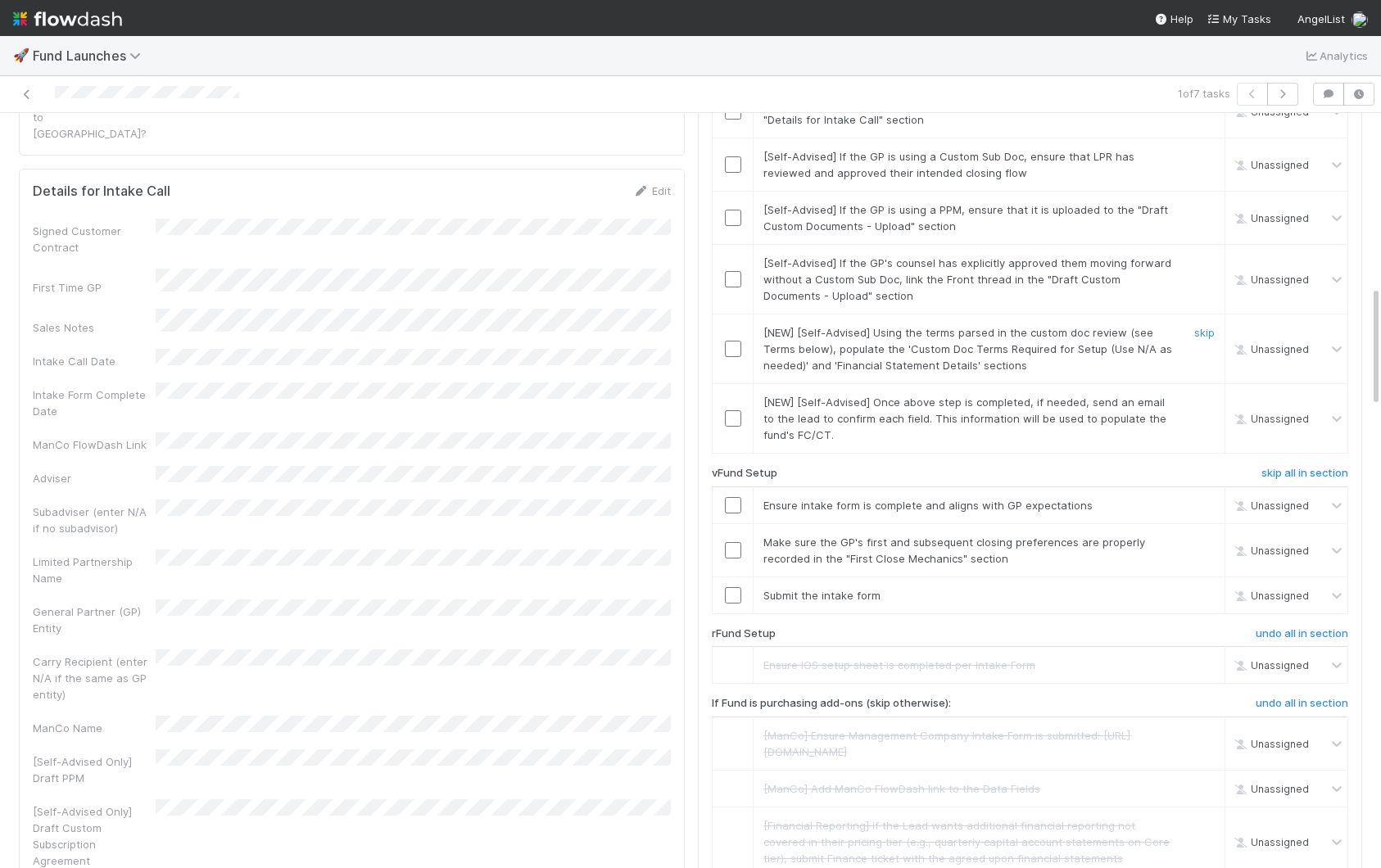
scroll to position [1055, 0]
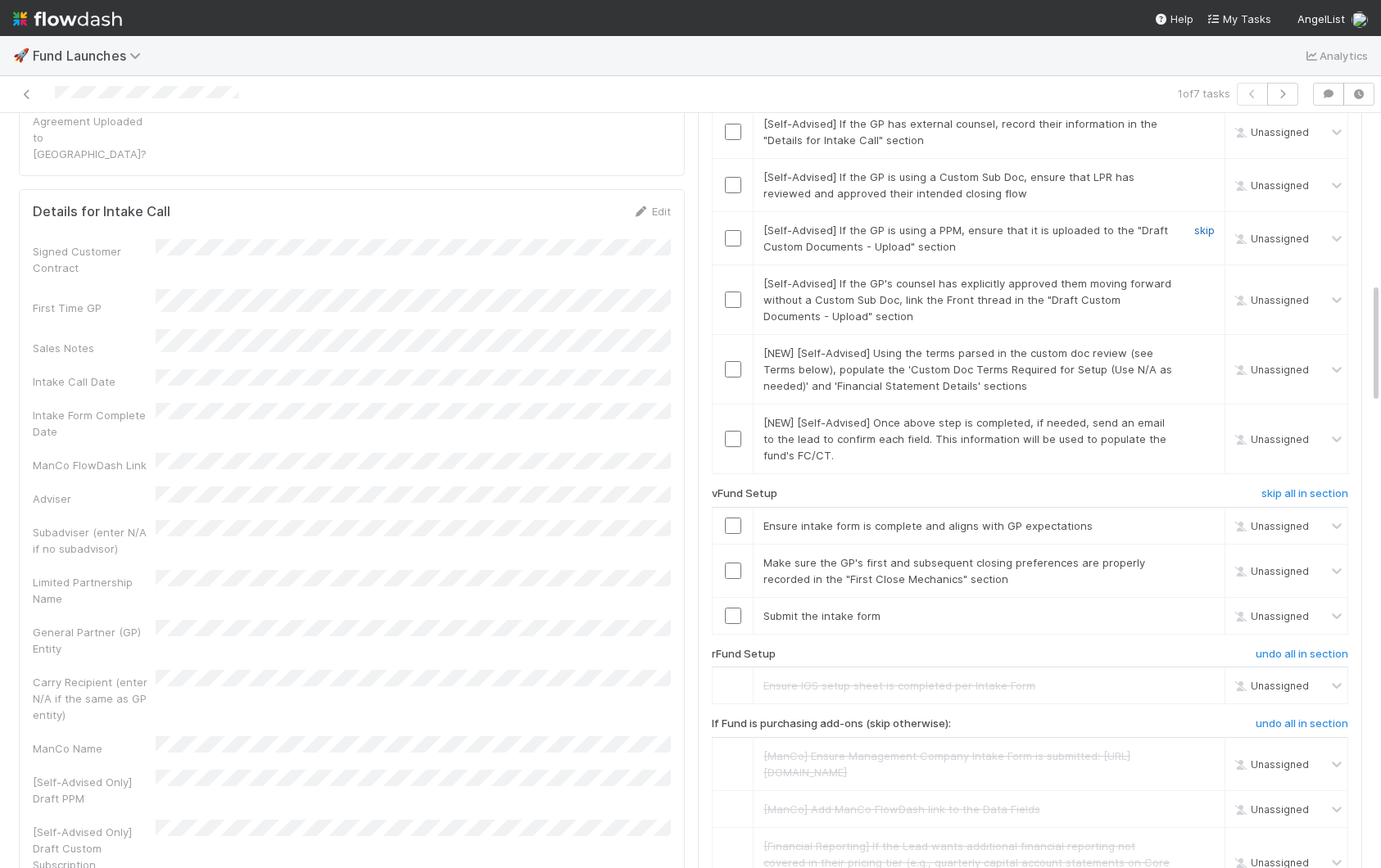
click at [1202, 237] on link "skip" at bounding box center [1204, 230] width 21 height 13
click at [1207, 183] on link "skip" at bounding box center [1204, 177] width 21 height 13
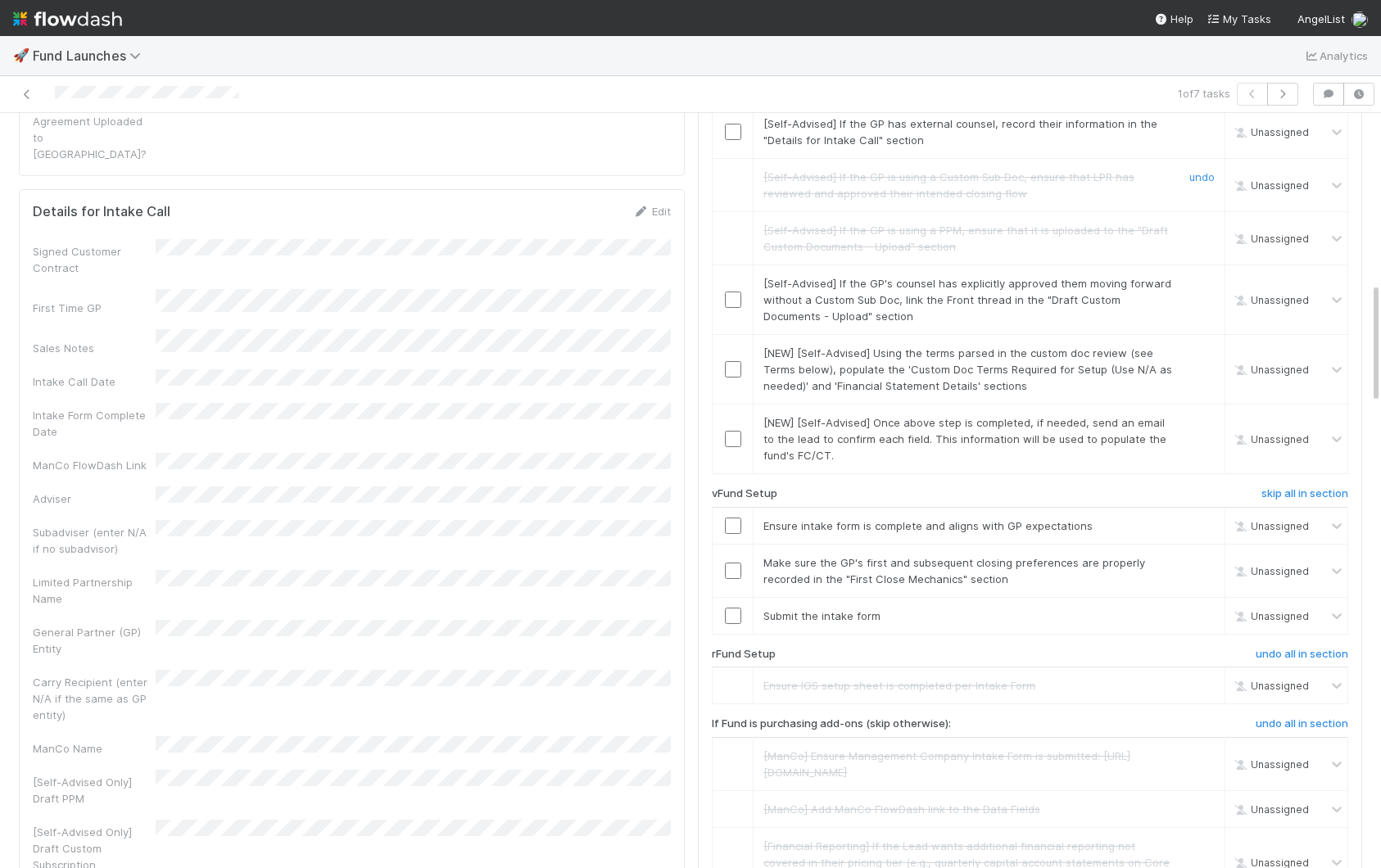
scroll to position [1058, 0]
click at [1202, 127] on link "skip" at bounding box center [1204, 121] width 21 height 13
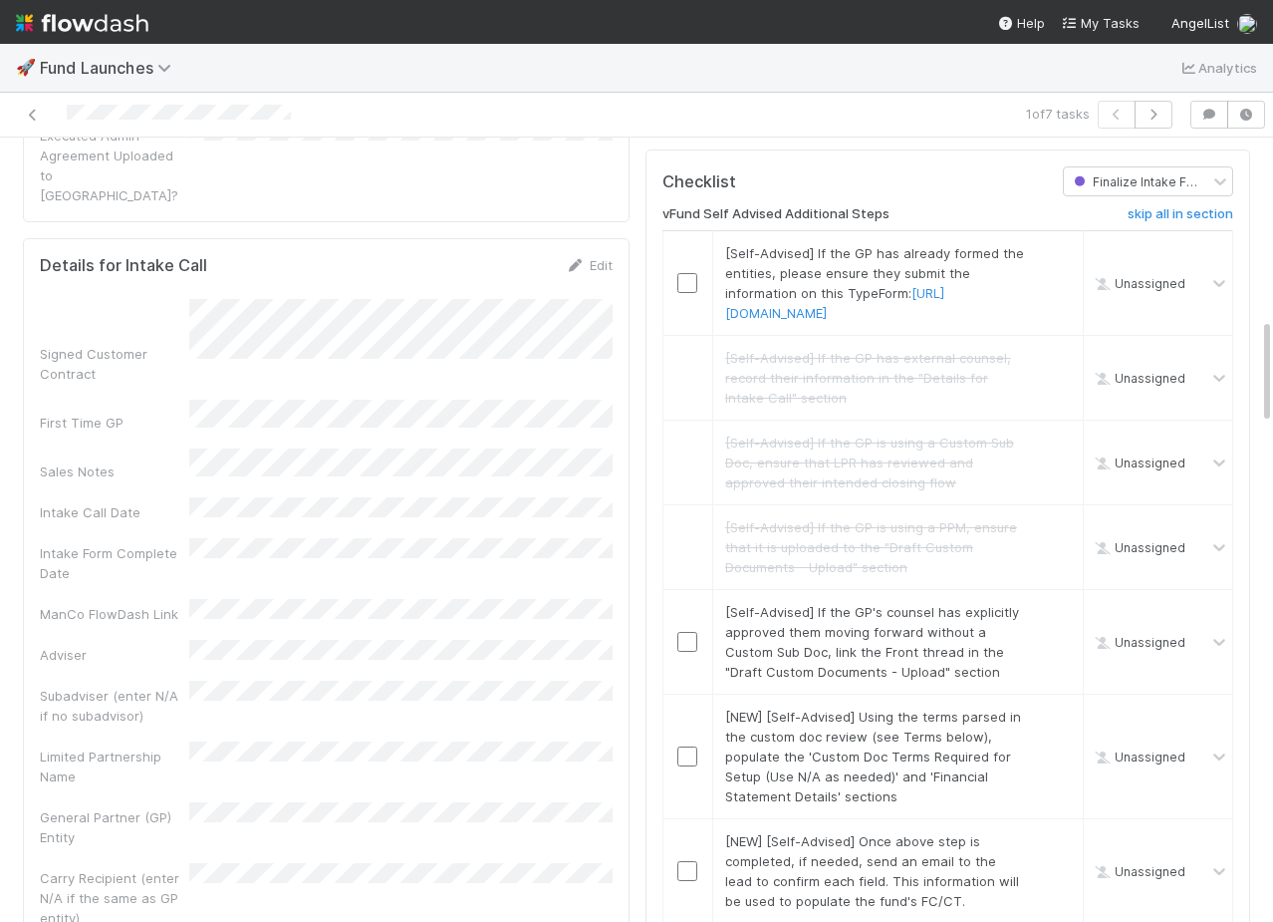
scroll to position [1337, 0]
click at [1065, 365] on link "undo" at bounding box center [1055, 357] width 31 height 16
click at [1049, 449] on link "undo" at bounding box center [1055, 441] width 31 height 16
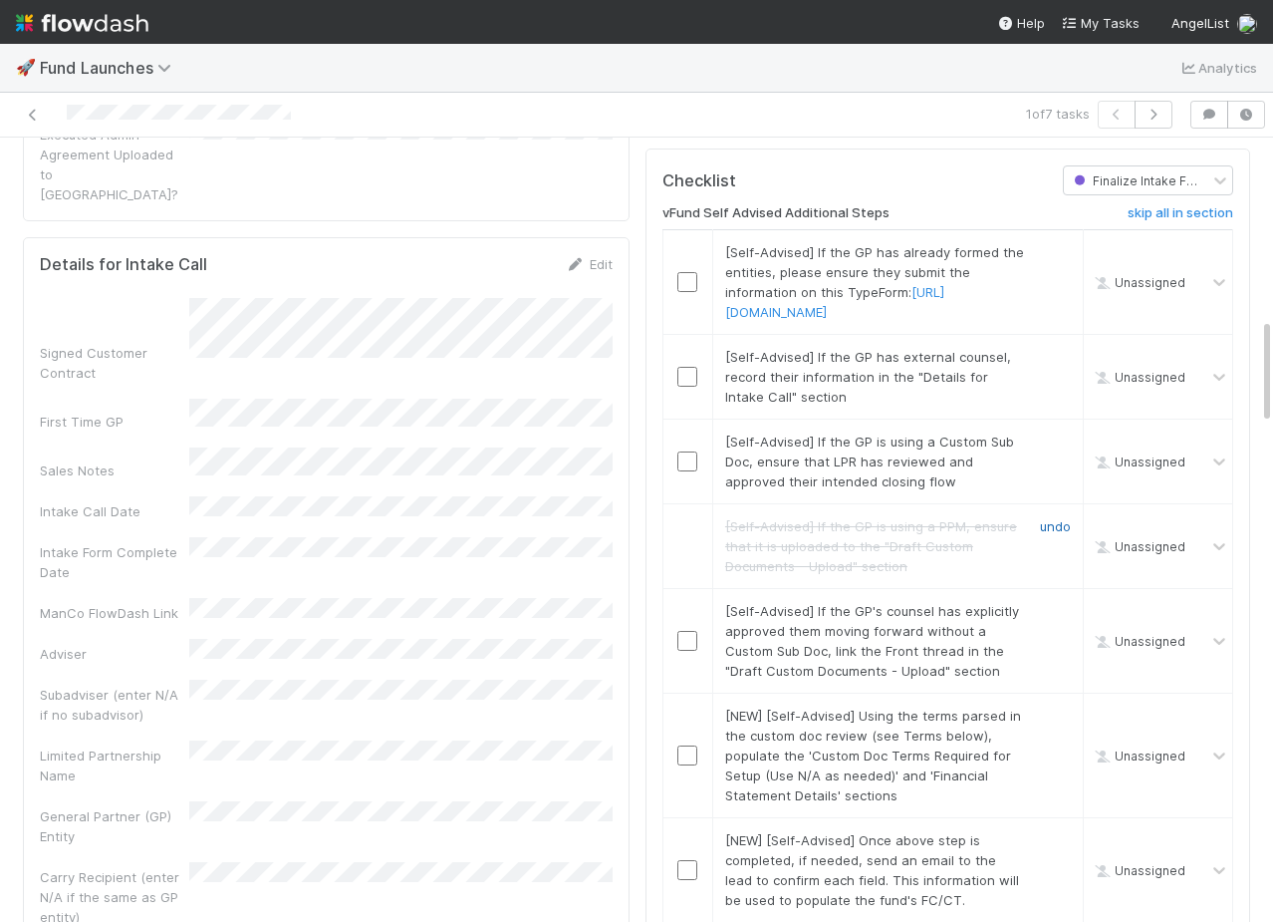
click at [1051, 534] on link "undo" at bounding box center [1055, 526] width 31 height 16
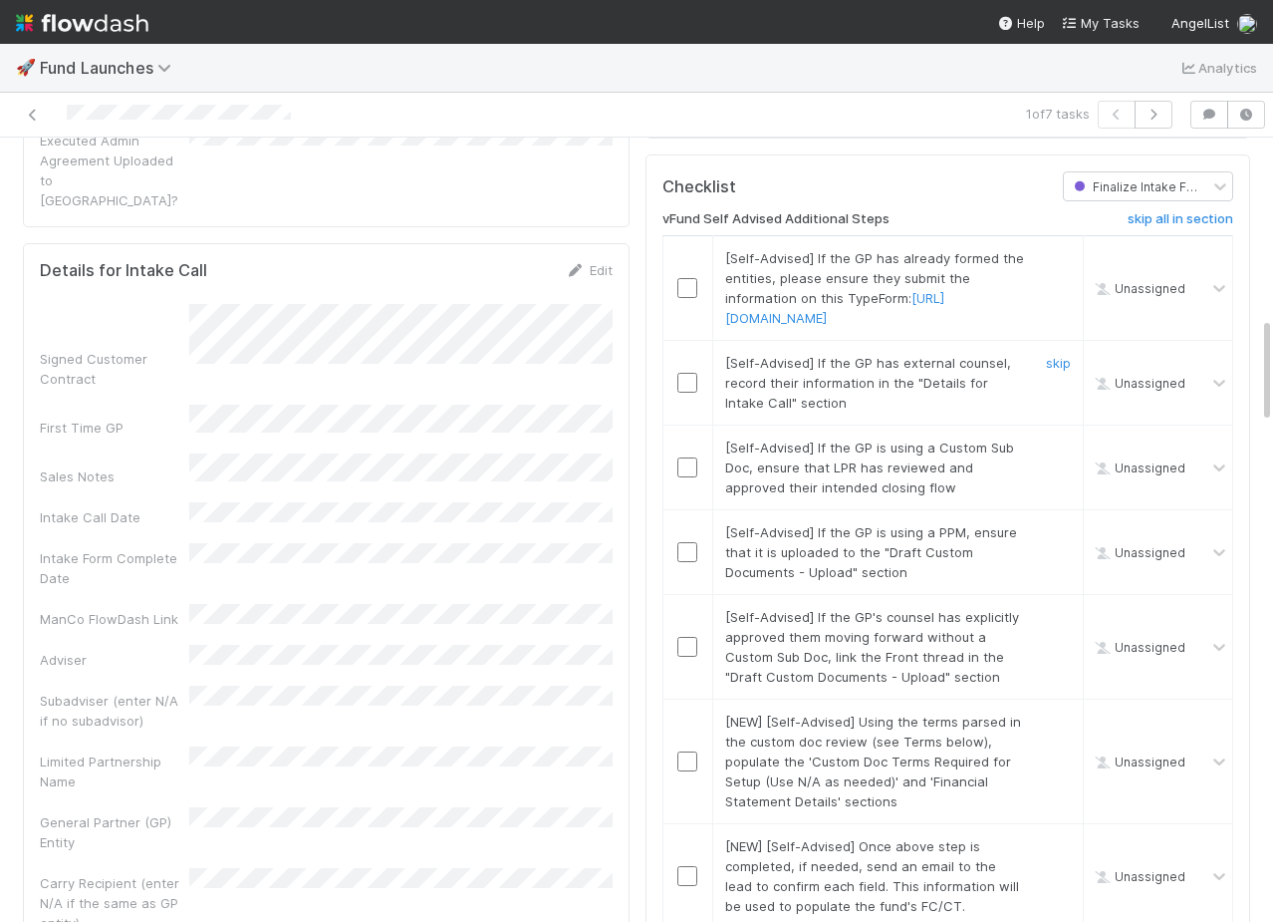
scroll to position [1331, 0]
click at [908, 326] on link "https://angellist.typeform.com/to/WgJn3Uh9" at bounding box center [834, 308] width 219 height 36
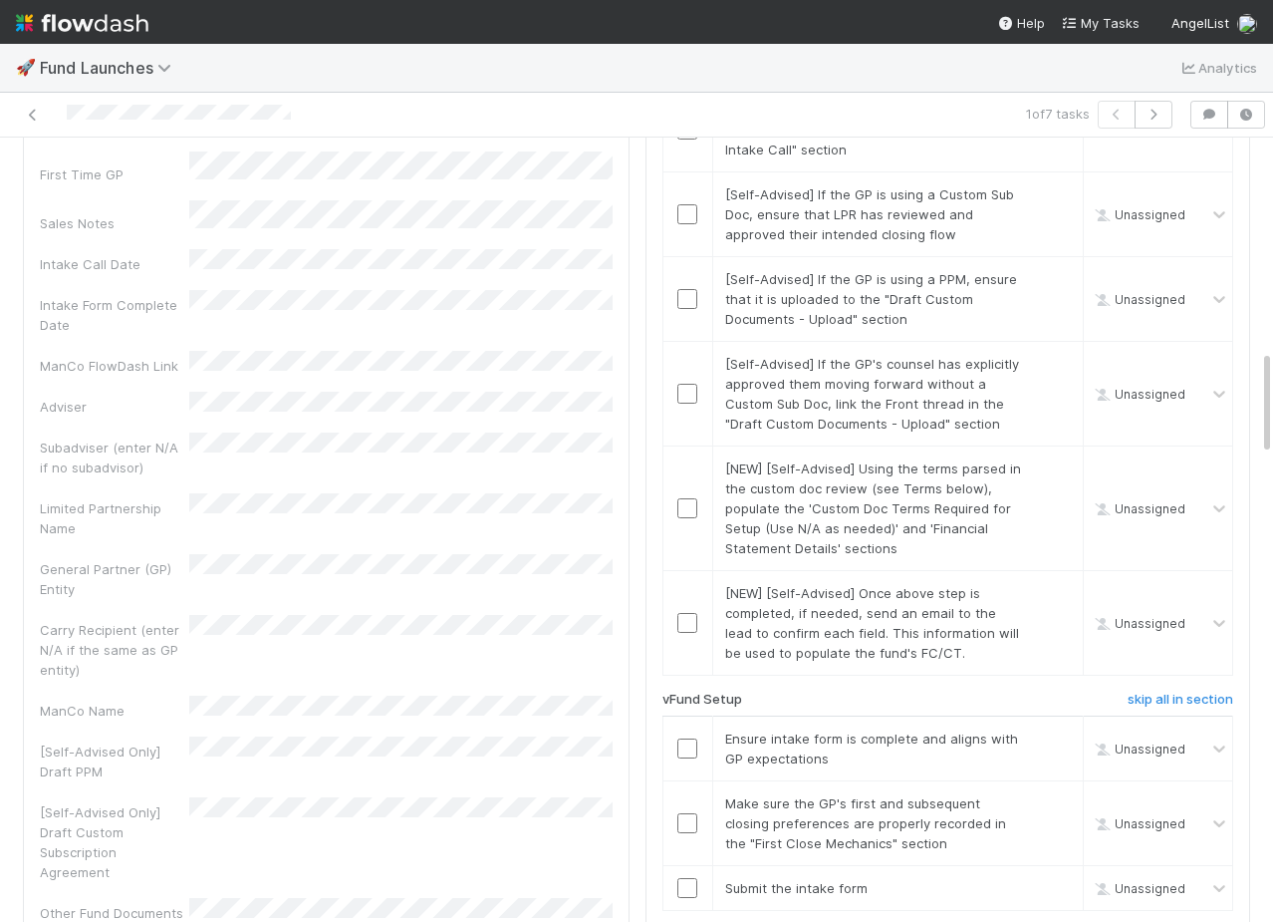
scroll to position [1587, 0]
drag, startPoint x: 162, startPoint y: 690, endPoint x: 180, endPoint y: 717, distance: 32.3
click at [278, 676] on div "Signed Customer Contract First Time GP Sales Notes Intake Call Date Intake Form…" at bounding box center [326, 595] width 573 height 1094
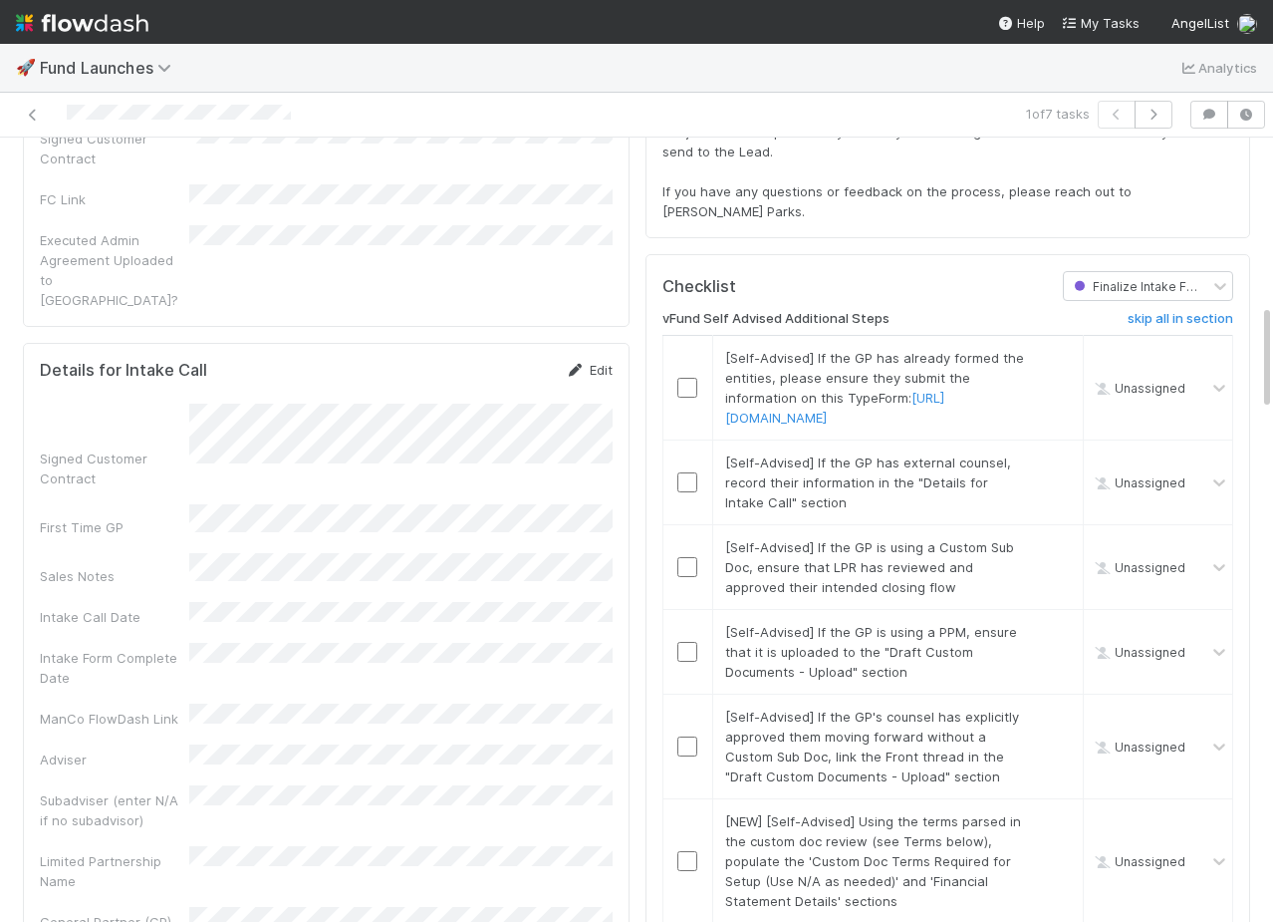
click at [590, 362] on link "Edit" at bounding box center [589, 370] width 47 height 16
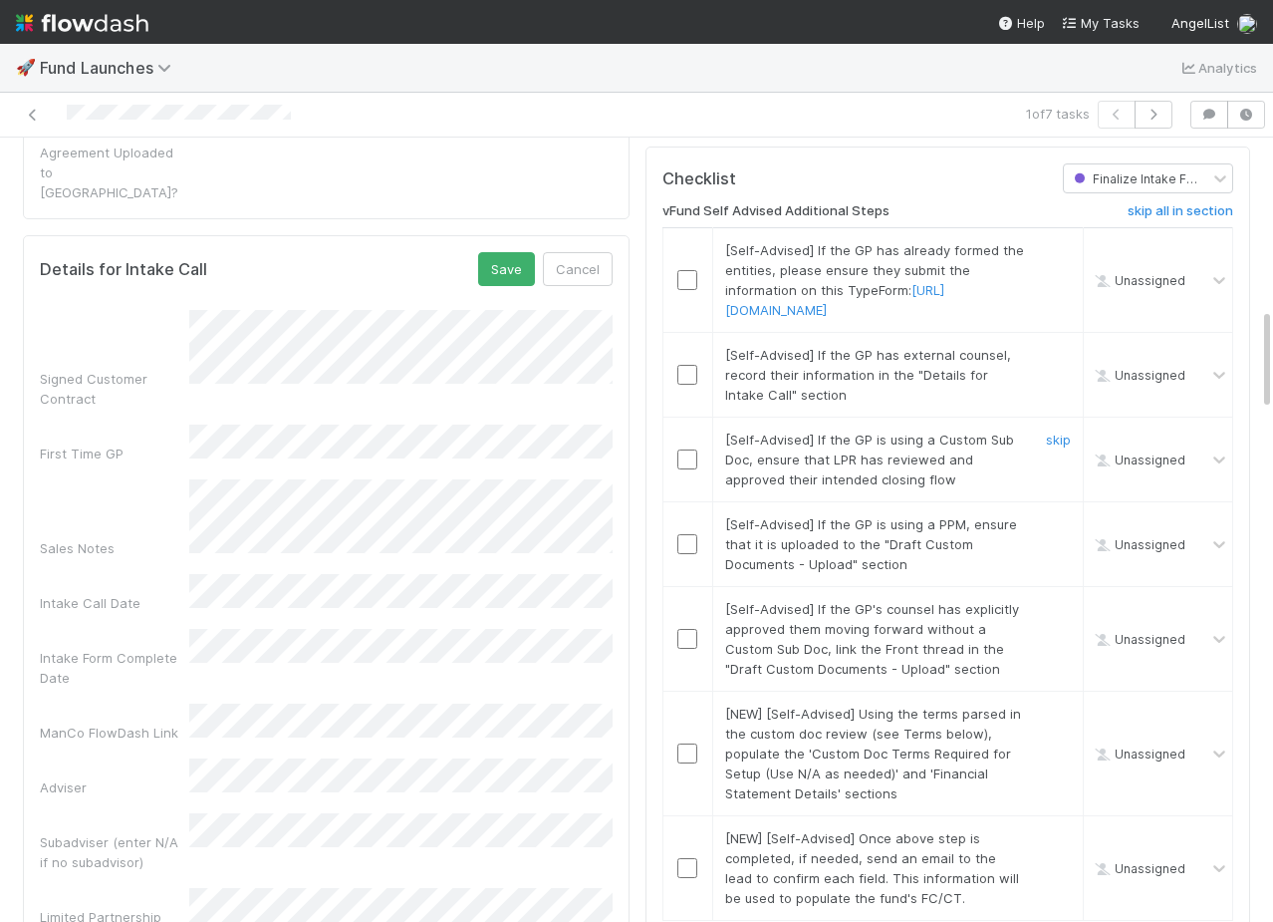
scroll to position [1302, 0]
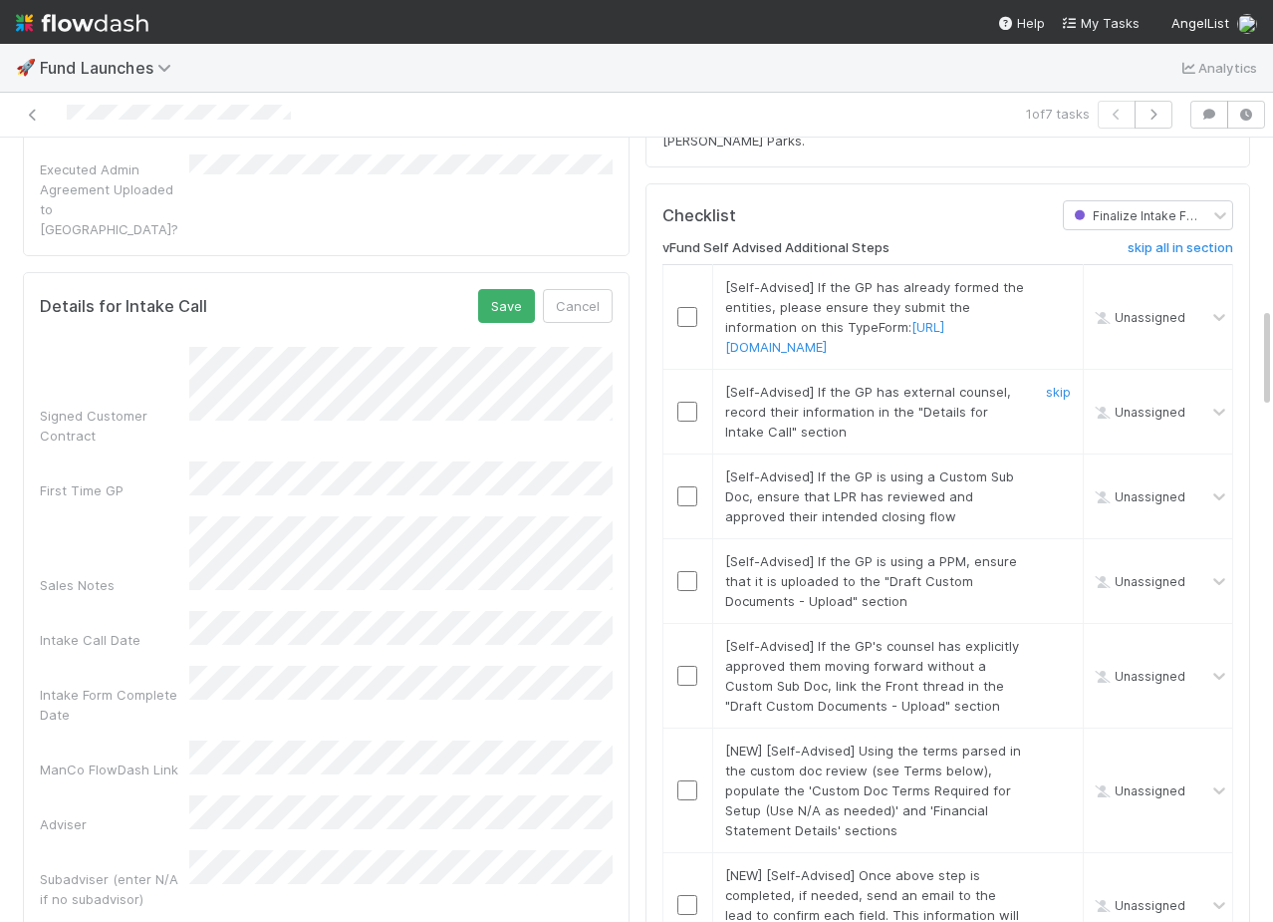
click at [679, 421] on input "checkbox" at bounding box center [687, 412] width 20 height 20
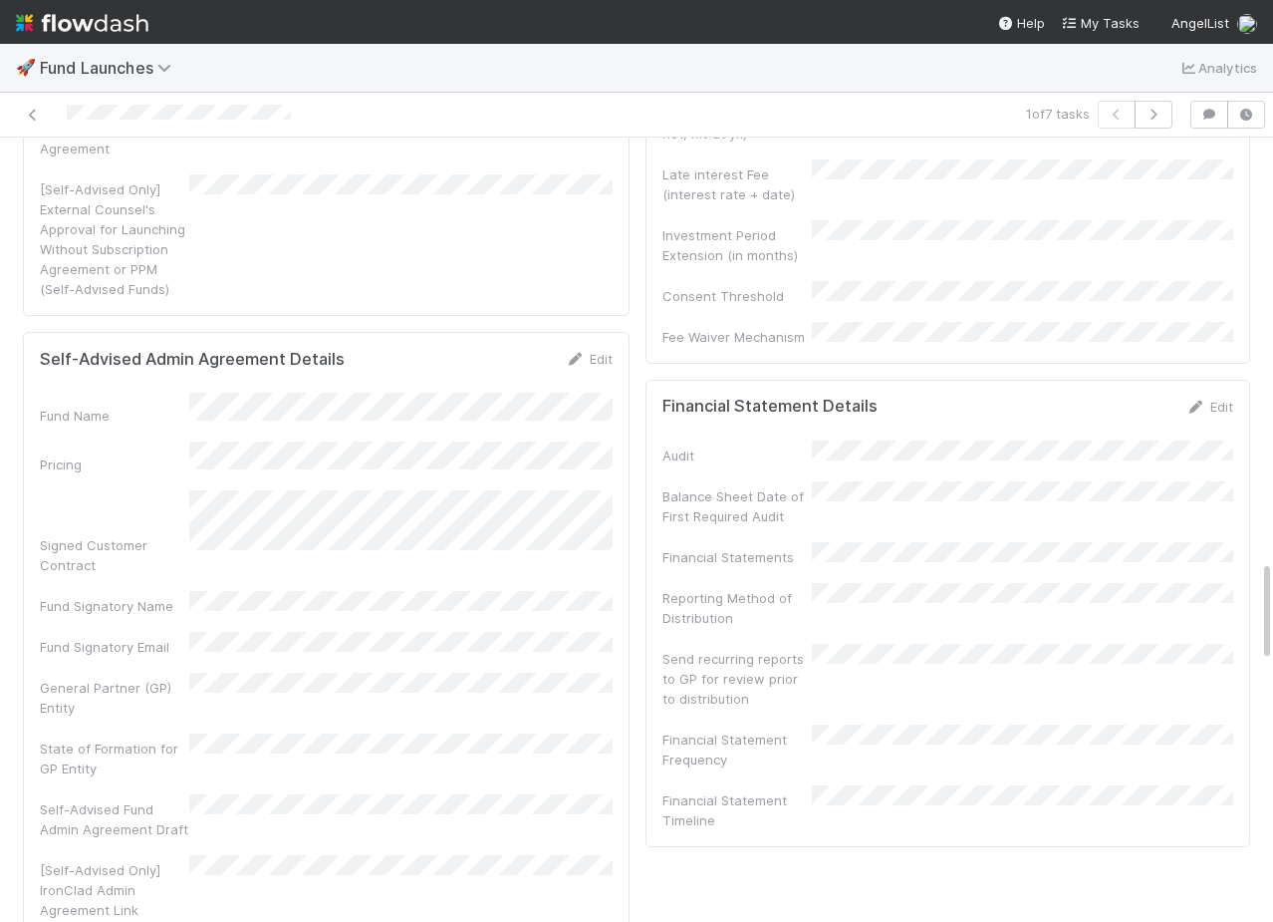
scroll to position [3248, 0]
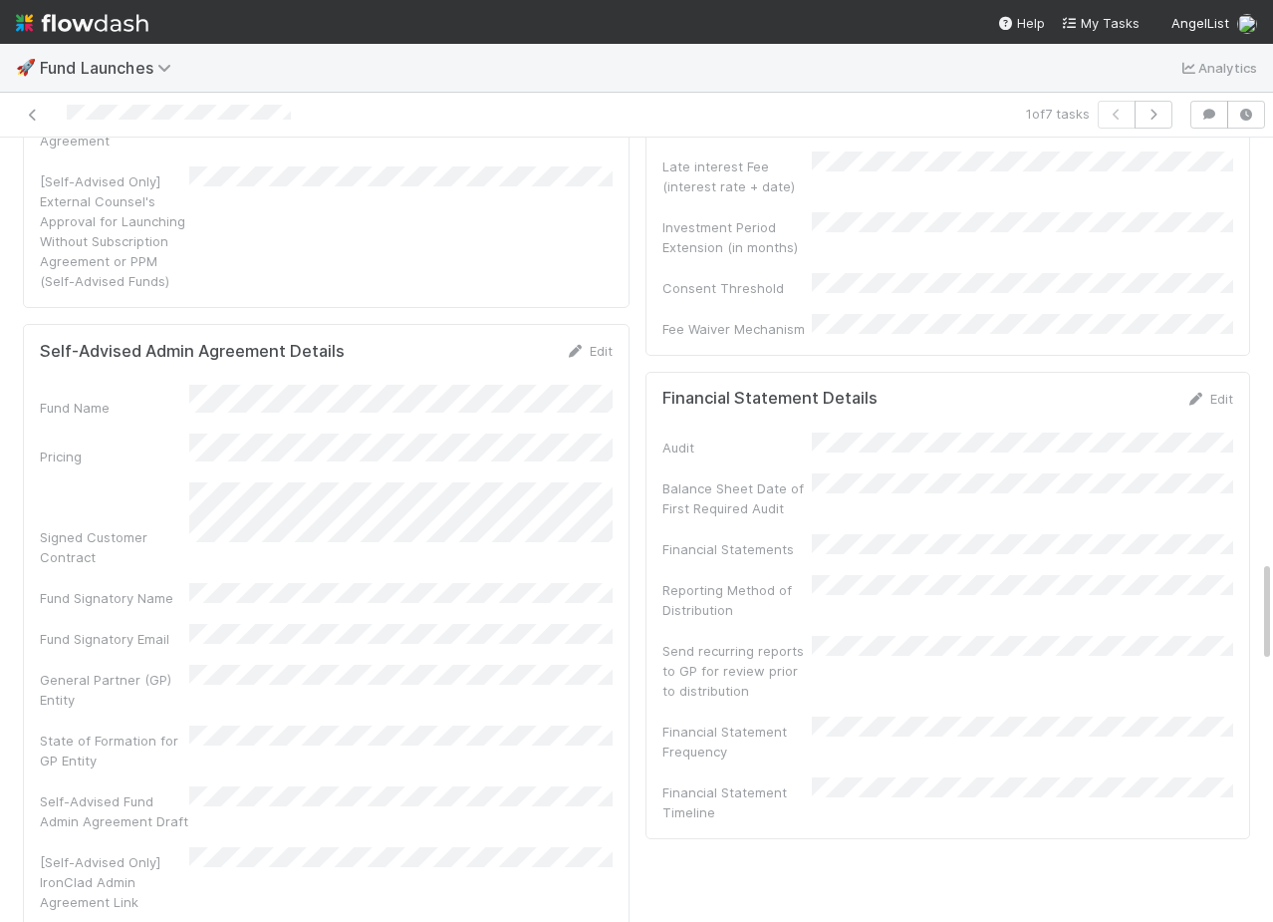
click at [1211, 408] on div "Edit" at bounding box center [1210, 399] width 47 height 20
click at [1220, 406] on link "Edit" at bounding box center [1210, 399] width 47 height 16
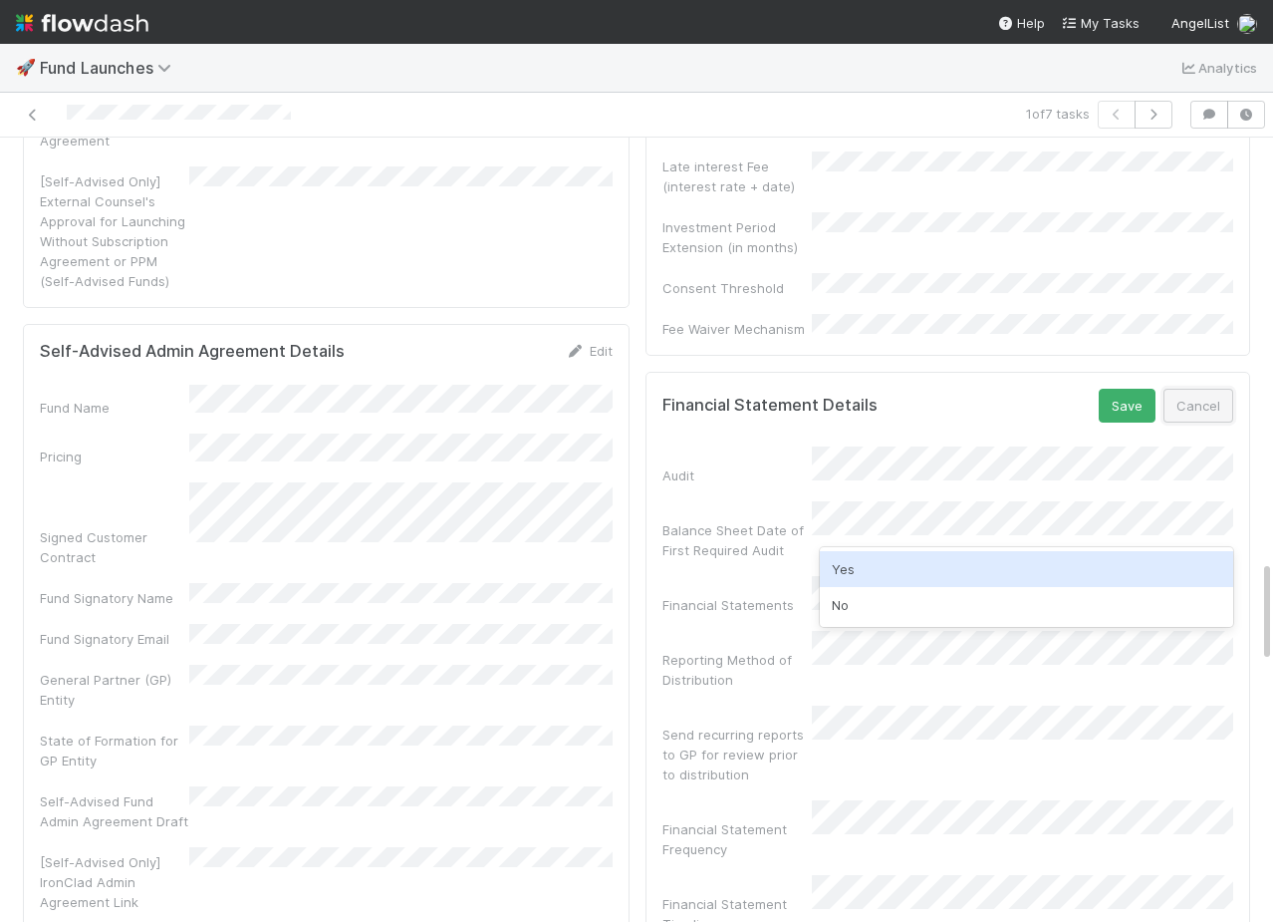
click at [1210, 422] on button "Cancel" at bounding box center [1199, 406] width 70 height 34
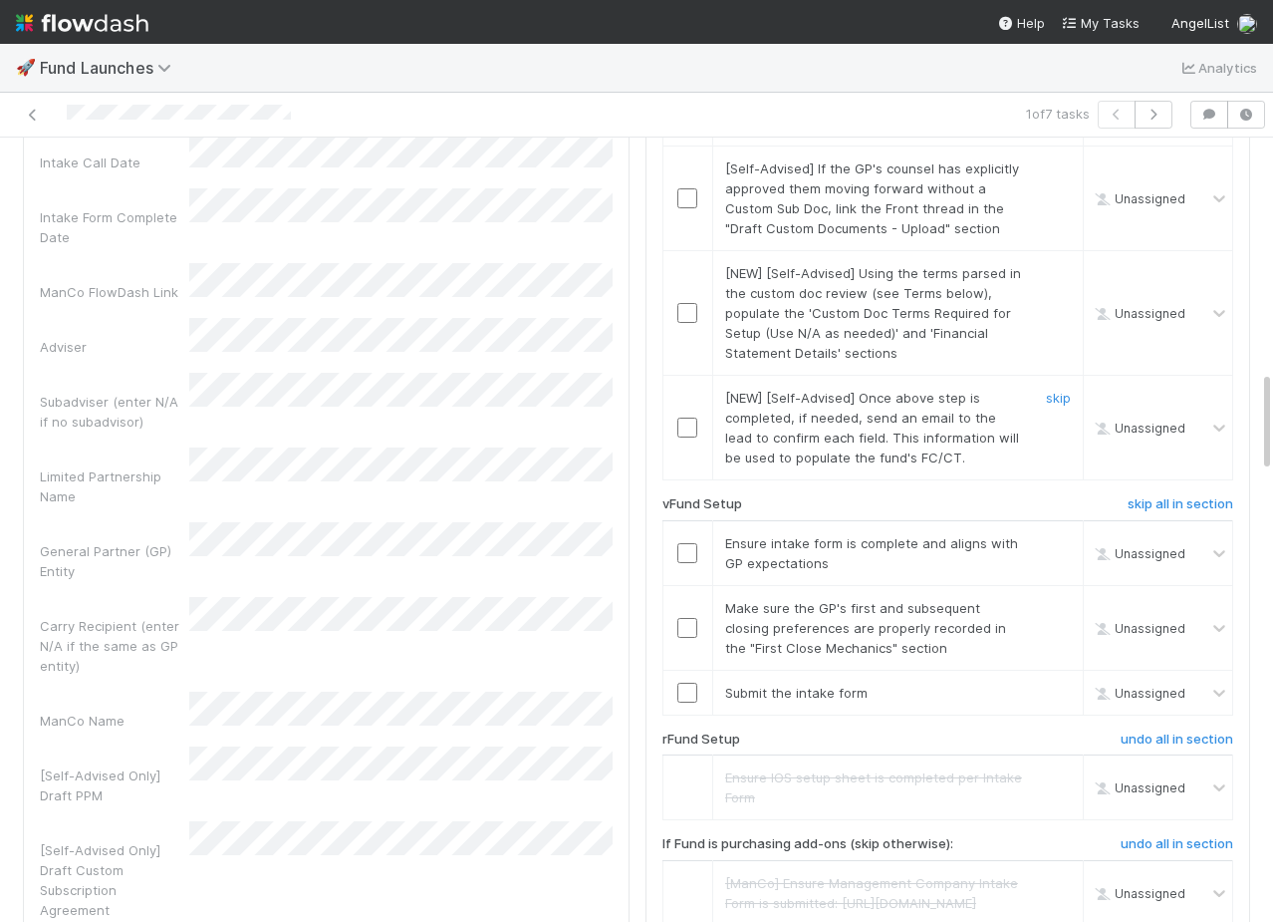
scroll to position [1791, 0]
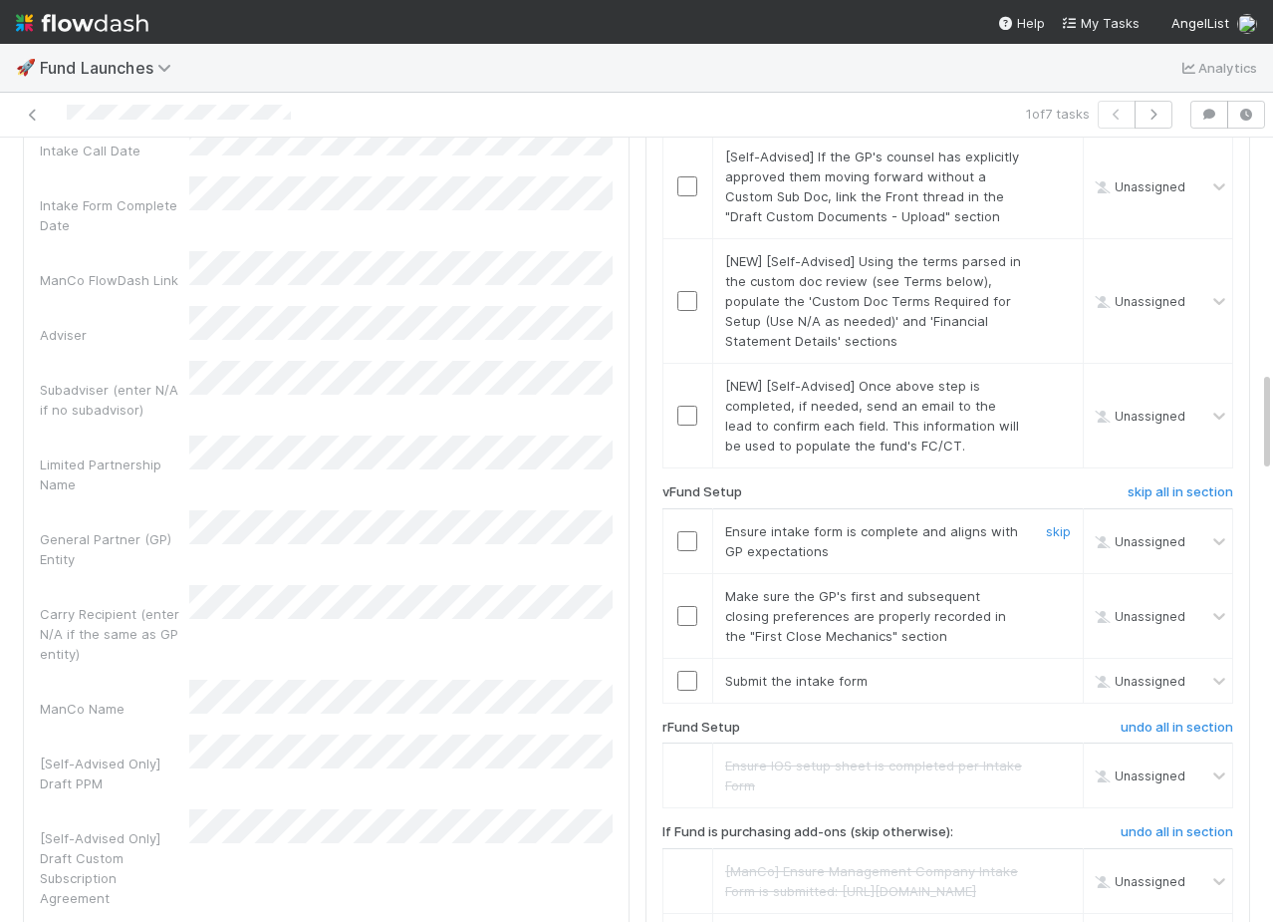
click at [688, 551] on input "checkbox" at bounding box center [687, 541] width 20 height 20
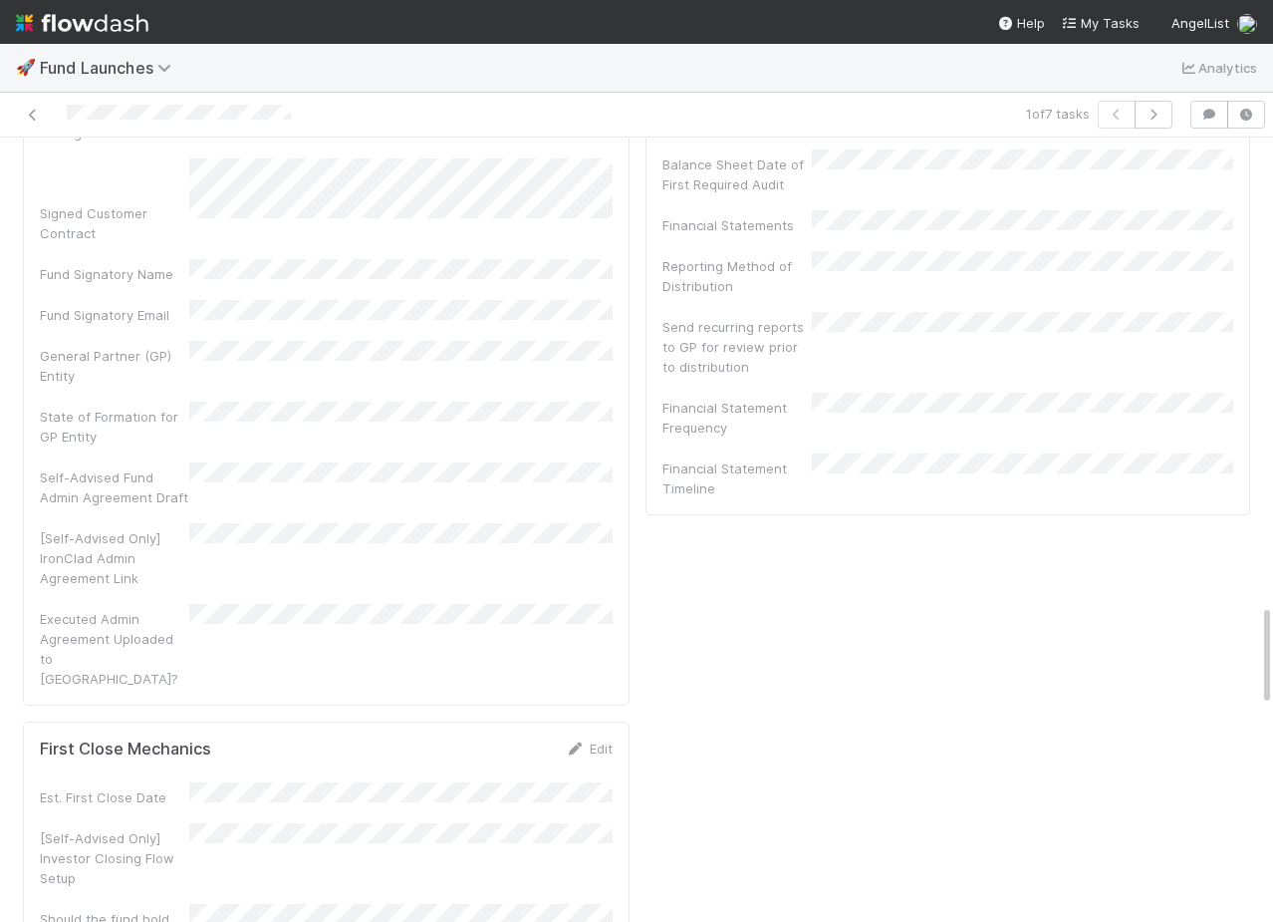
scroll to position [3586, 0]
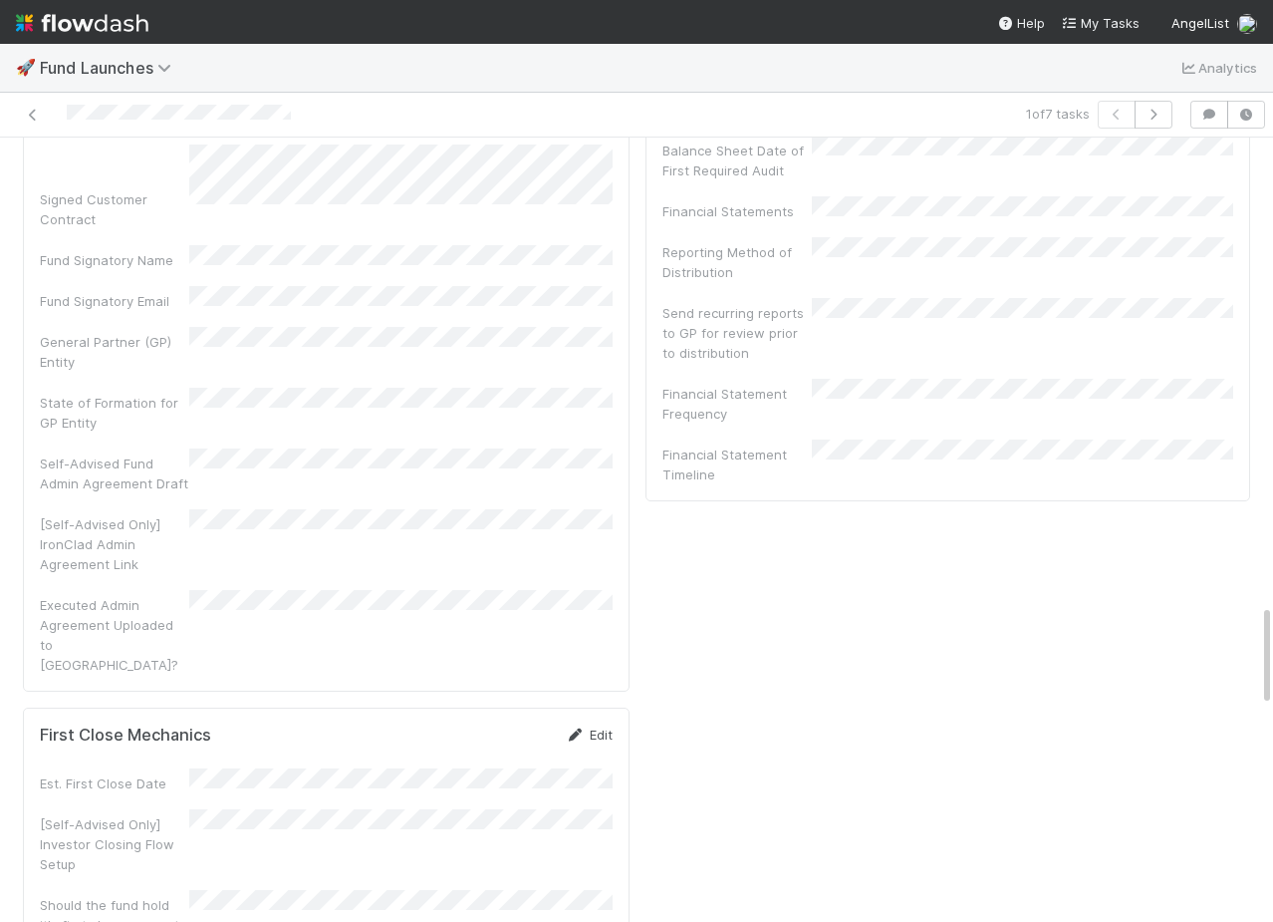
click at [590, 726] on link "Edit" at bounding box center [589, 734] width 47 height 16
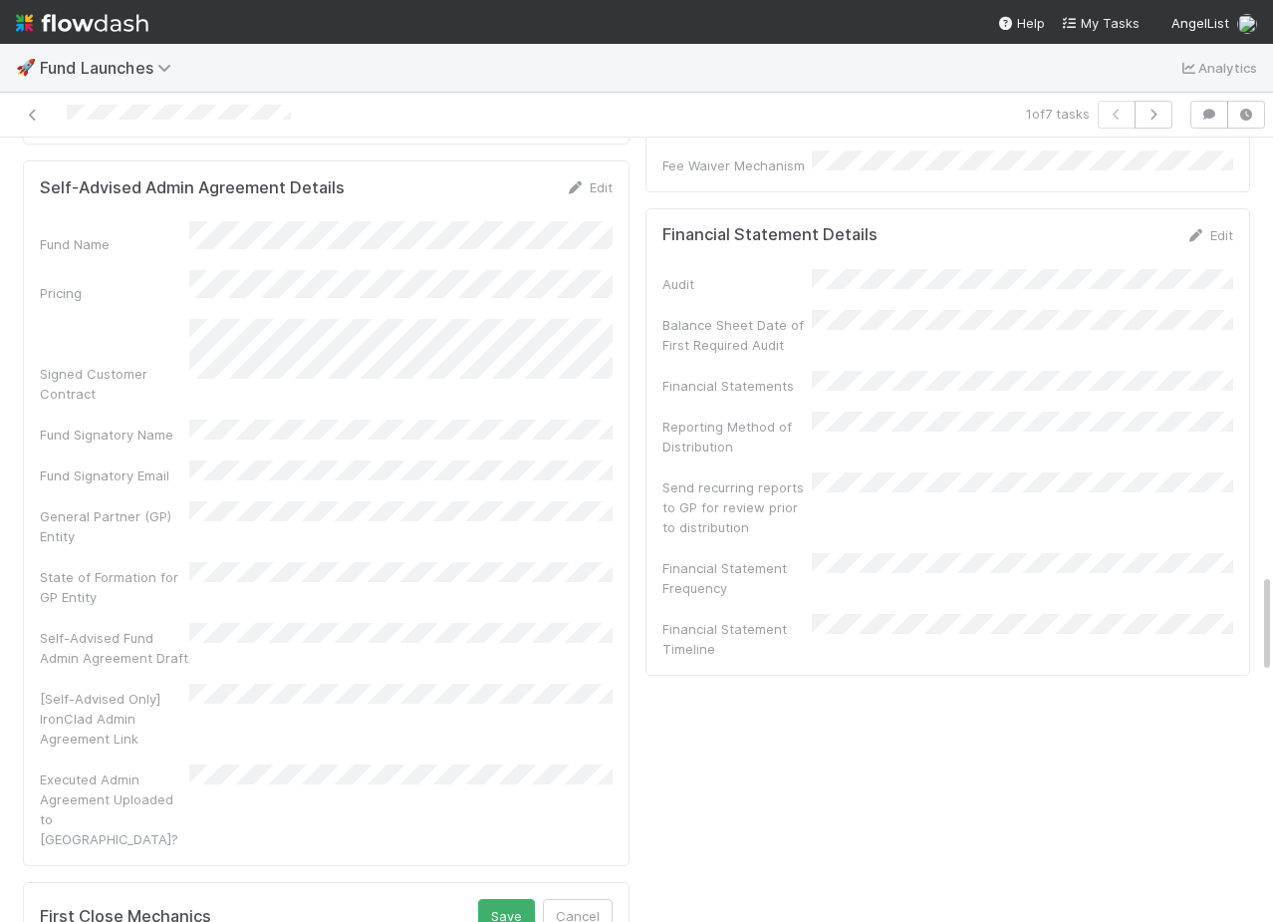
scroll to position [3419, 0]
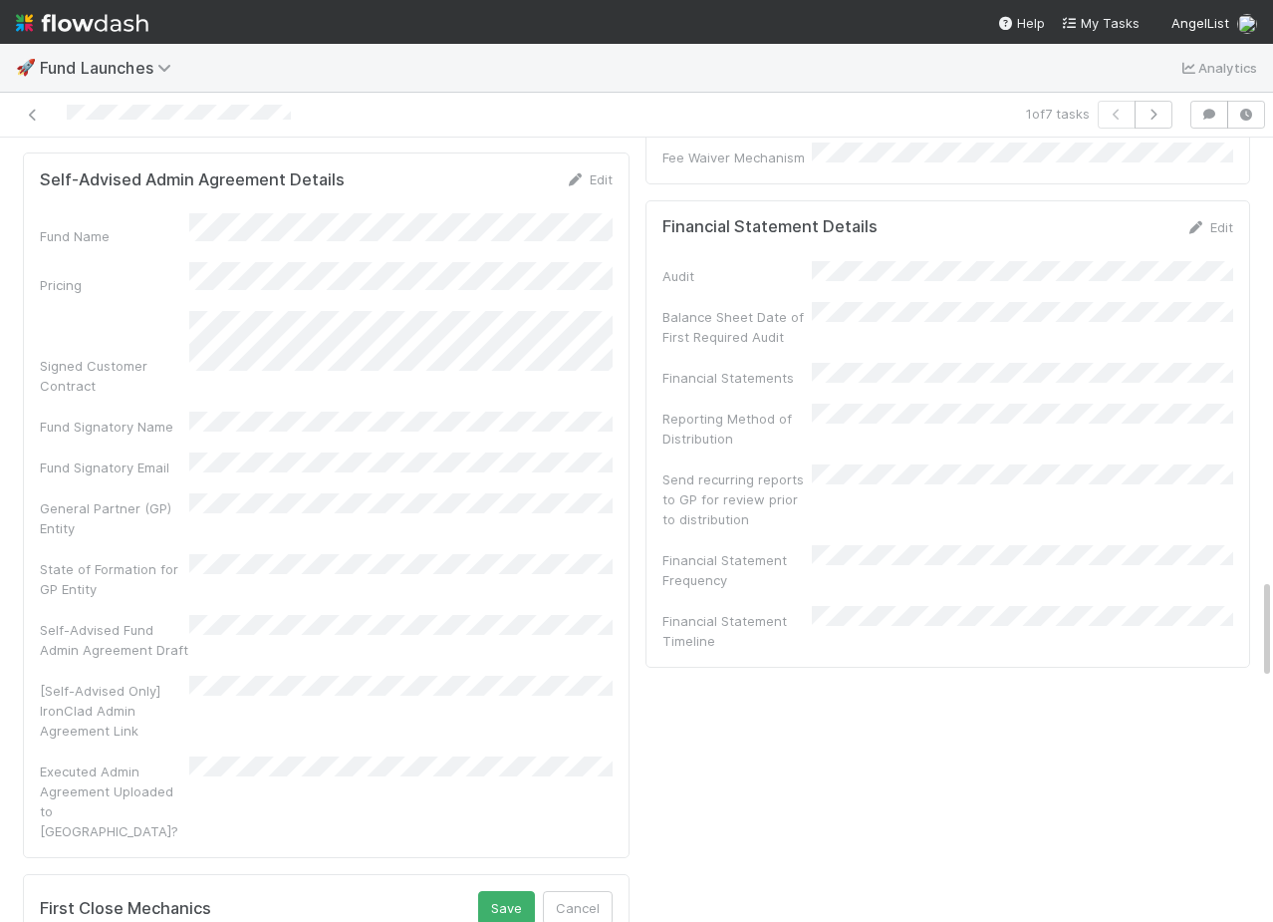
drag, startPoint x: 93, startPoint y: 551, endPoint x: 25, endPoint y: 533, distance: 70.1
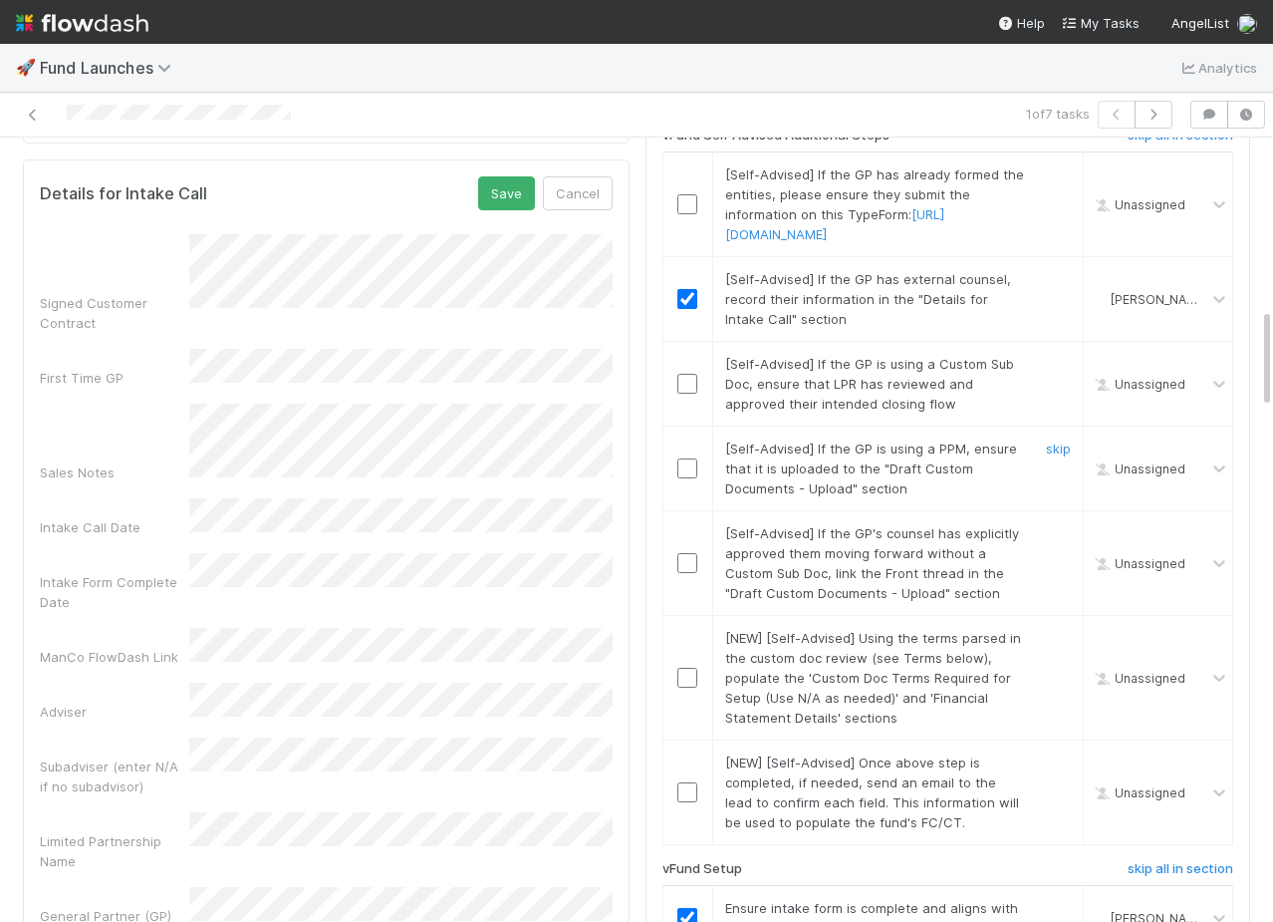
scroll to position [1241, 0]
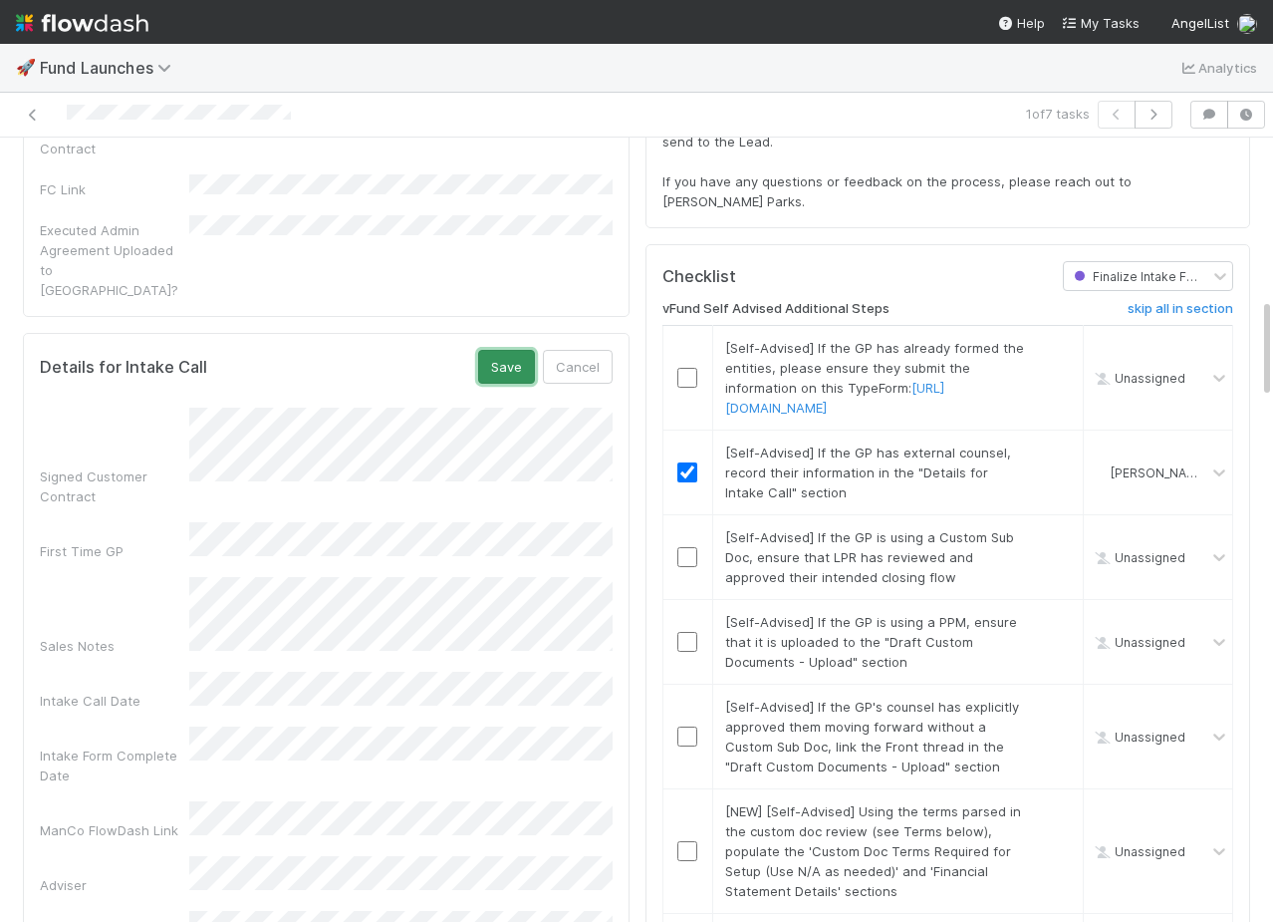
click at [507, 350] on button "Save" at bounding box center [506, 367] width 57 height 34
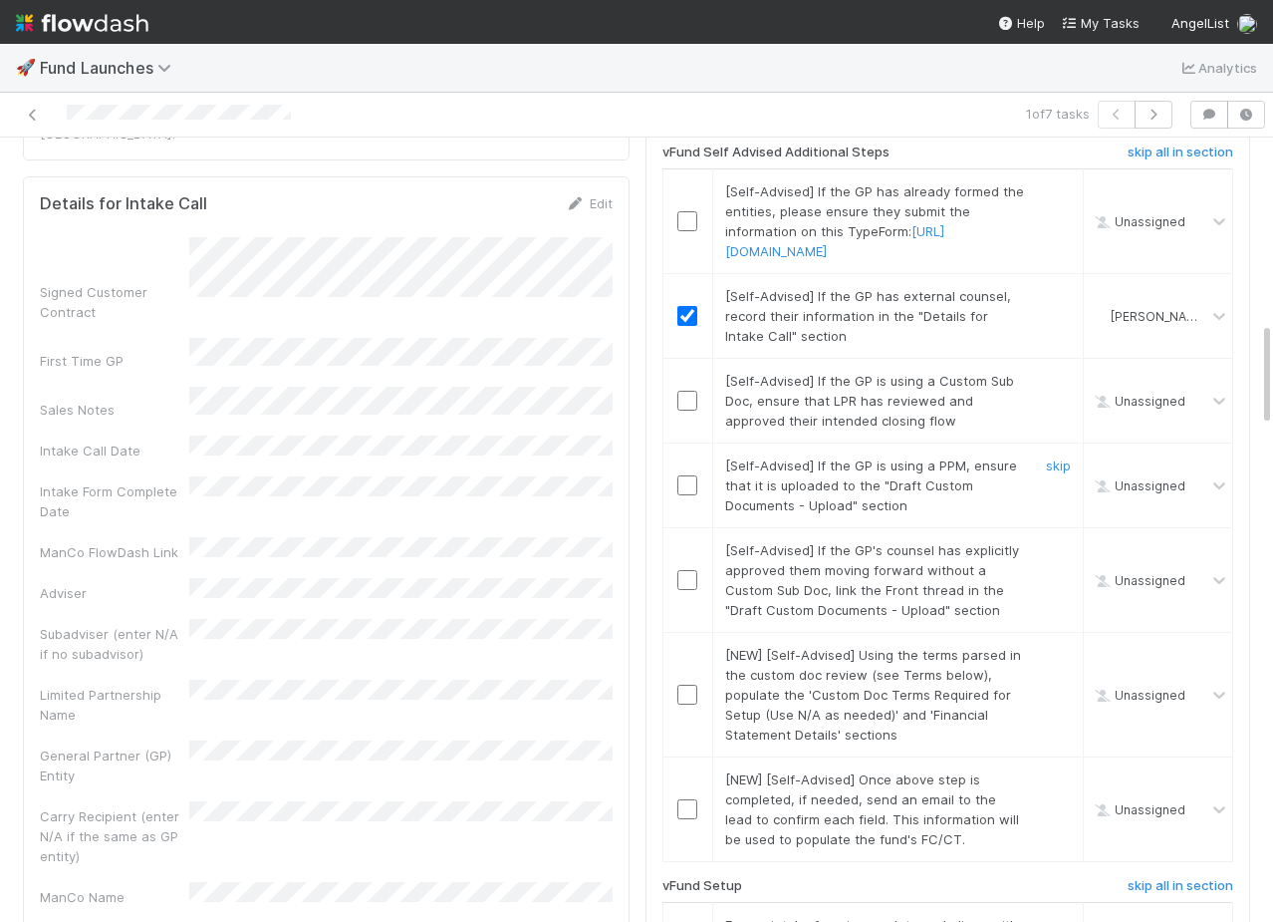
scroll to position [1400, 0]
drag, startPoint x: 724, startPoint y: 245, endPoint x: 762, endPoint y: 245, distance: 37.9
click at [762, 245] on div "[Self-Advised] If the GP has already formed the entities, please ensure they su…" at bounding box center [868, 219] width 316 height 80
click at [871, 257] on link "https://angellist.typeform.com/to/WgJn3Uh9" at bounding box center [834, 239] width 219 height 36
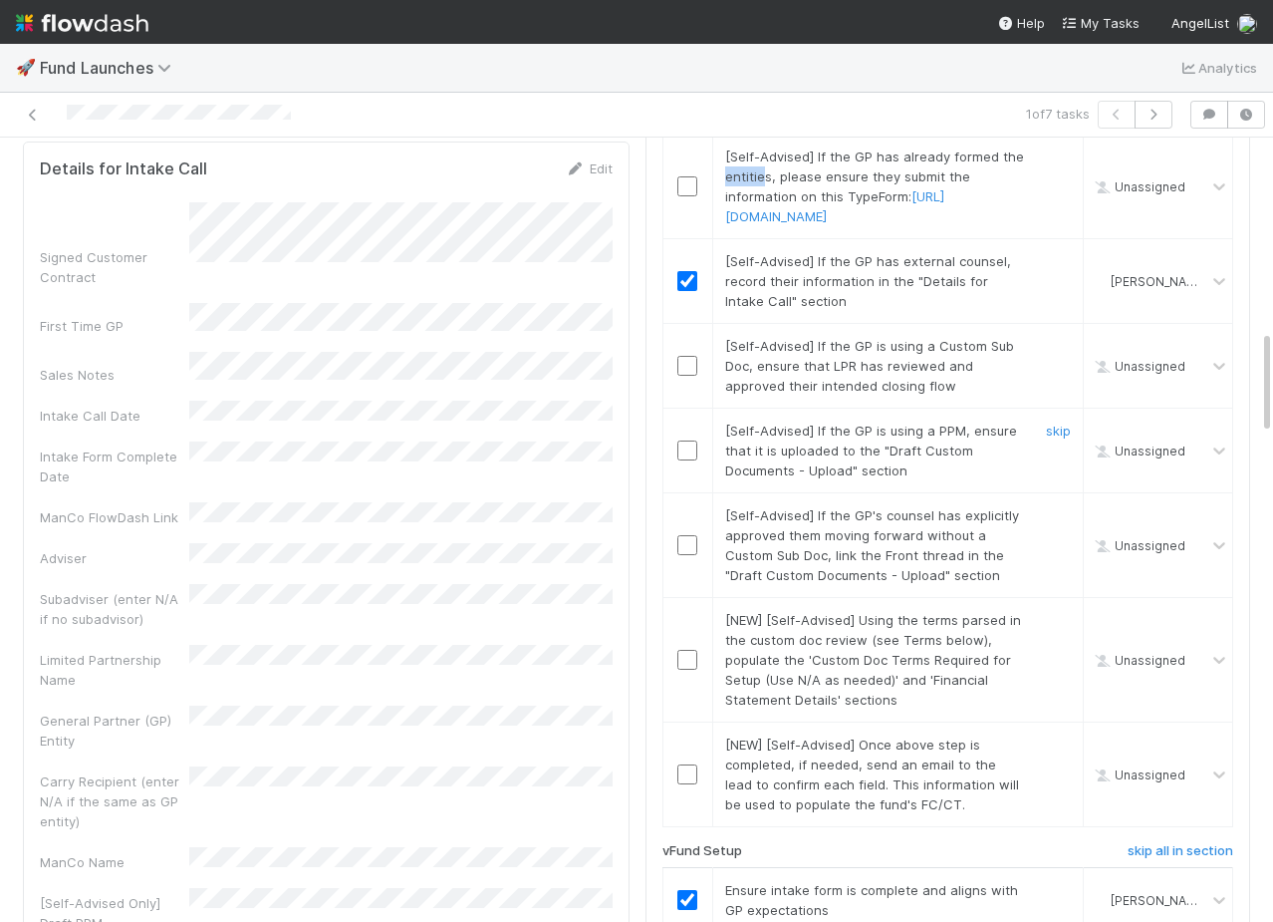
scroll to position [1489, 0]
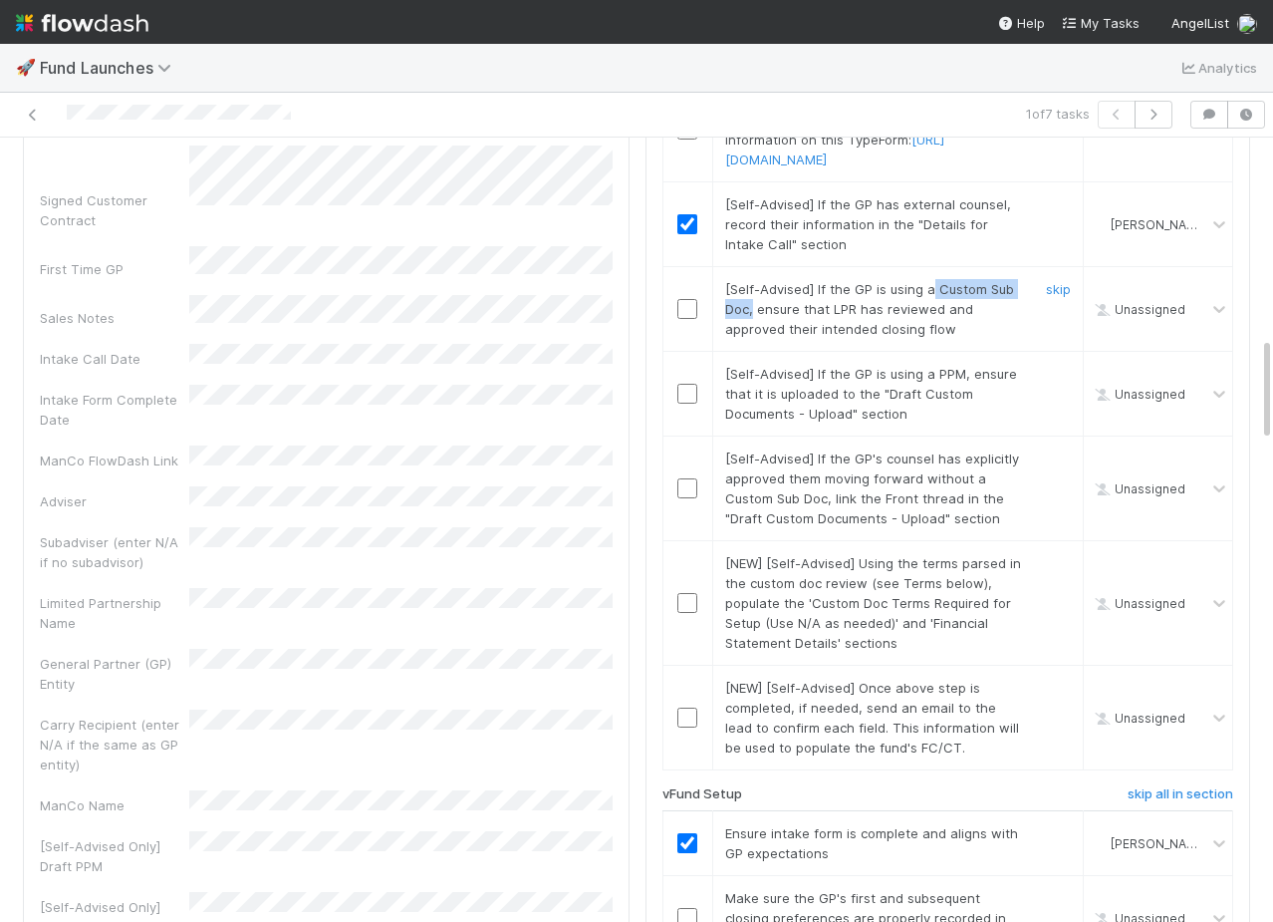
drag, startPoint x: 928, startPoint y: 322, endPoint x: 752, endPoint y: 350, distance: 177.6
click at [753, 337] on span "[Self-Advised] If the GP is using a Custom Sub Doc, ensure that LPR has reviewe…" at bounding box center [869, 309] width 289 height 56
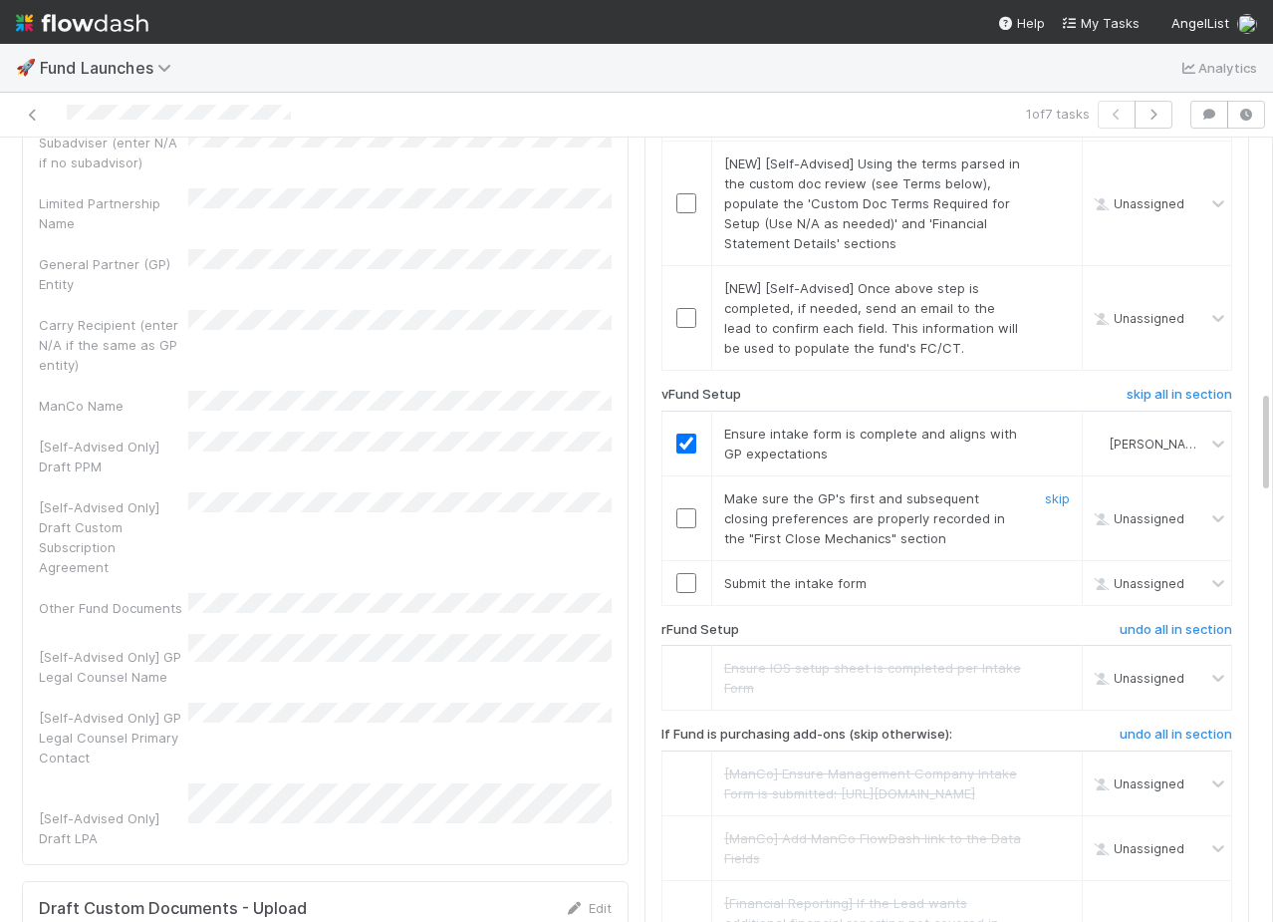
scroll to position [1881, 0]
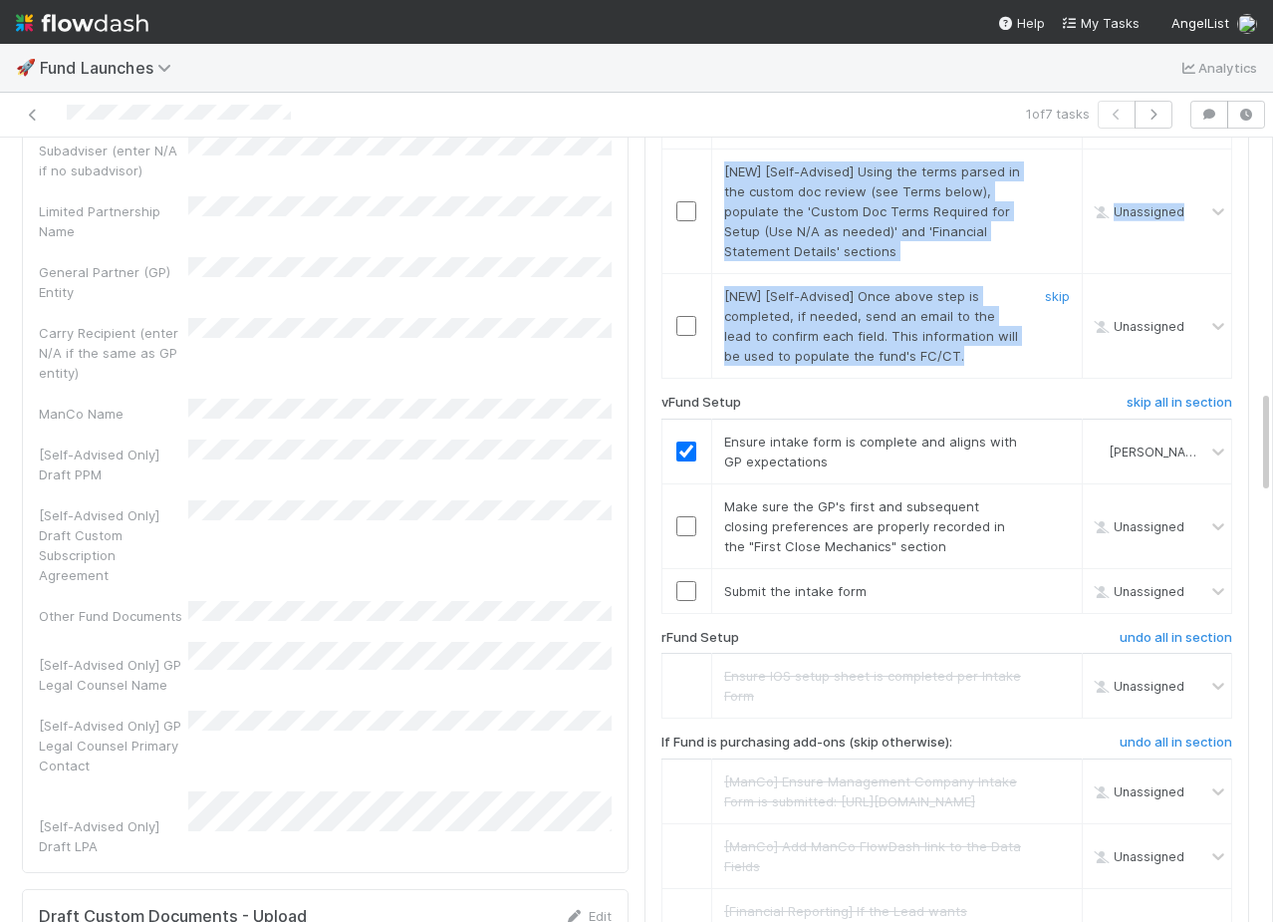
drag, startPoint x: 724, startPoint y: 204, endPoint x: 971, endPoint y: 400, distance: 314.9
click at [971, 379] on tbody "[Self-Advised] If the GP has already formed the entities, please ensure they su…" at bounding box center [947, 32] width 570 height 692
click at [970, 366] on div "[NEW] [Self-Advised] Once above step is completed, if needed, send an email to …" at bounding box center [867, 326] width 316 height 80
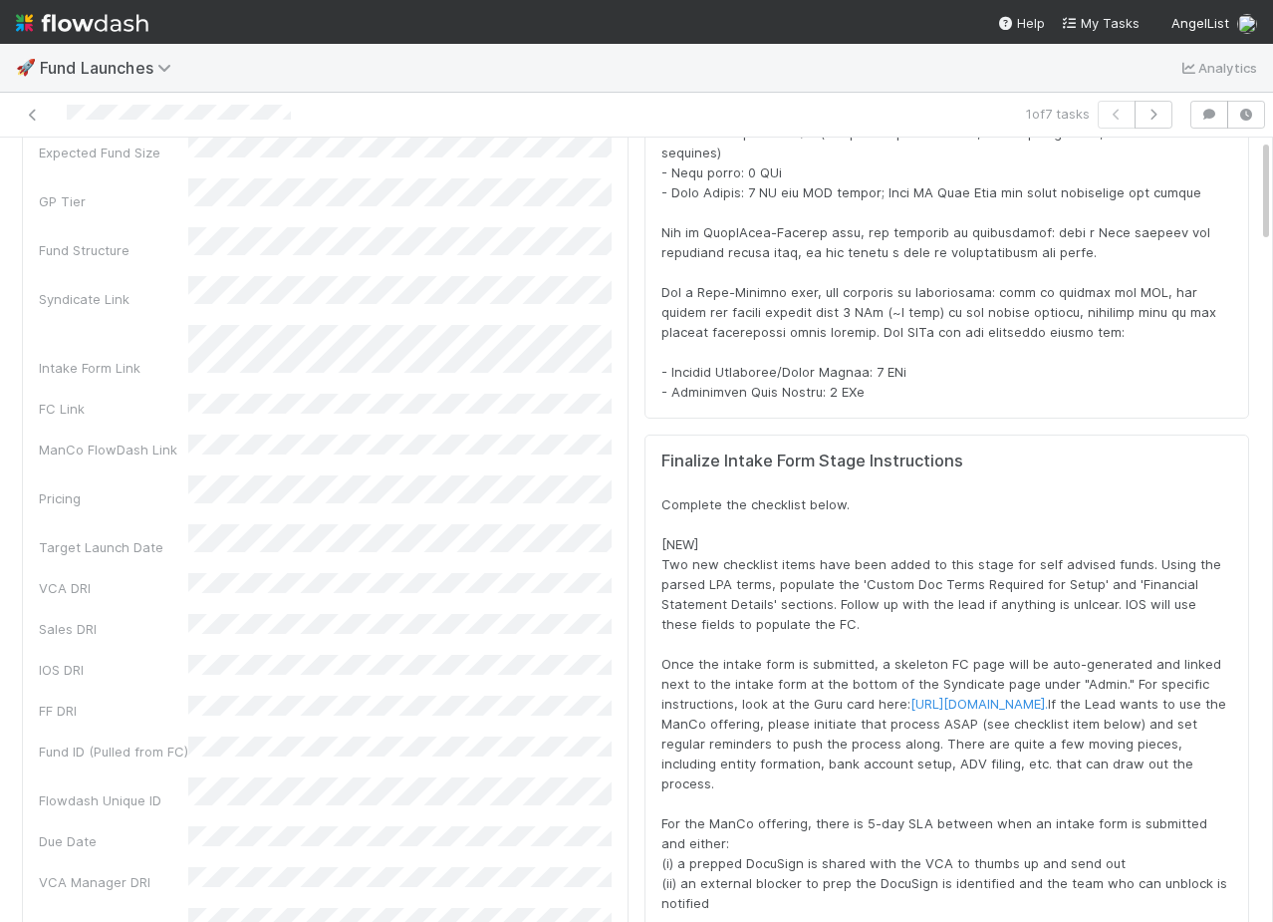
scroll to position [0, 0]
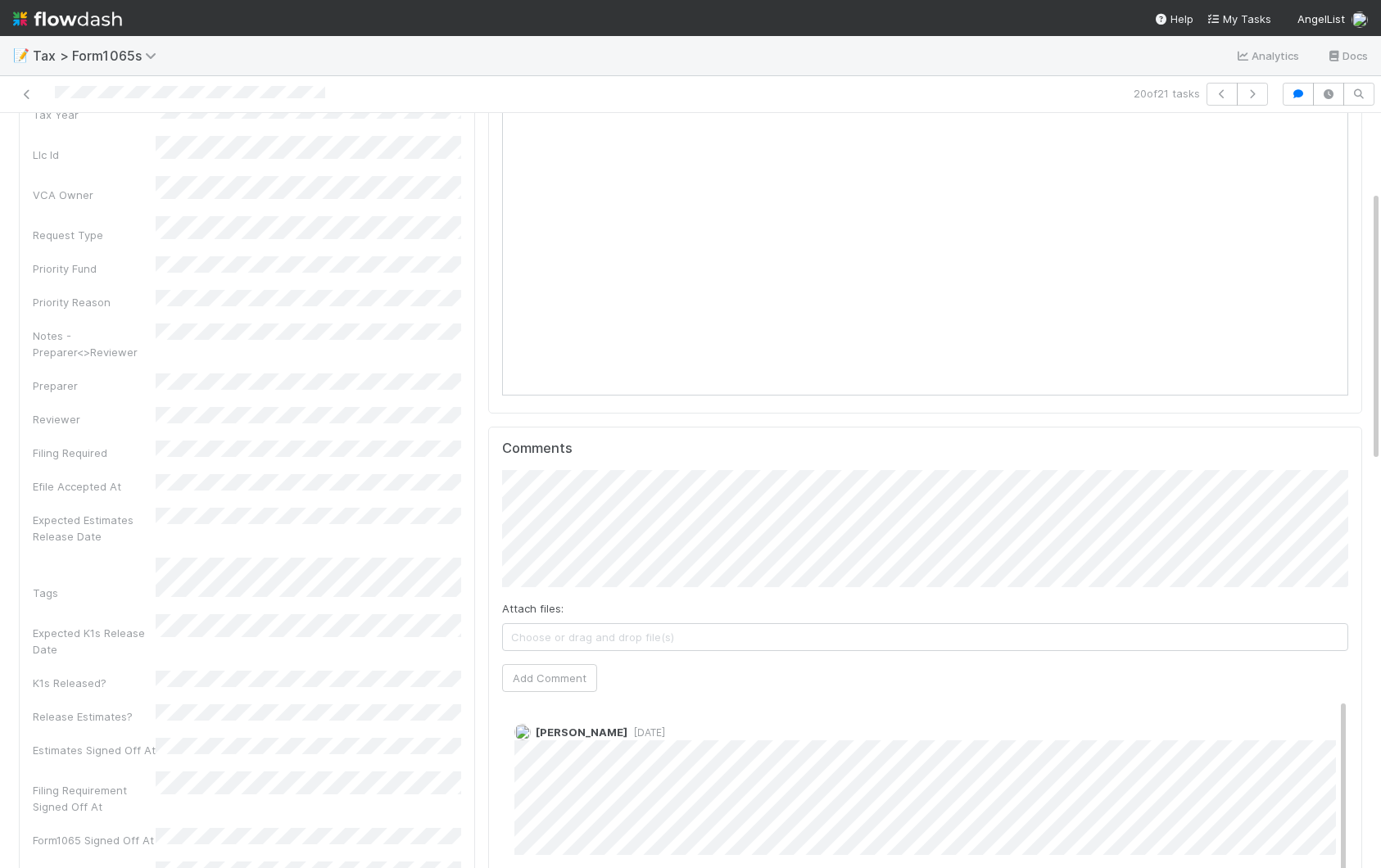
scroll to position [265, 0]
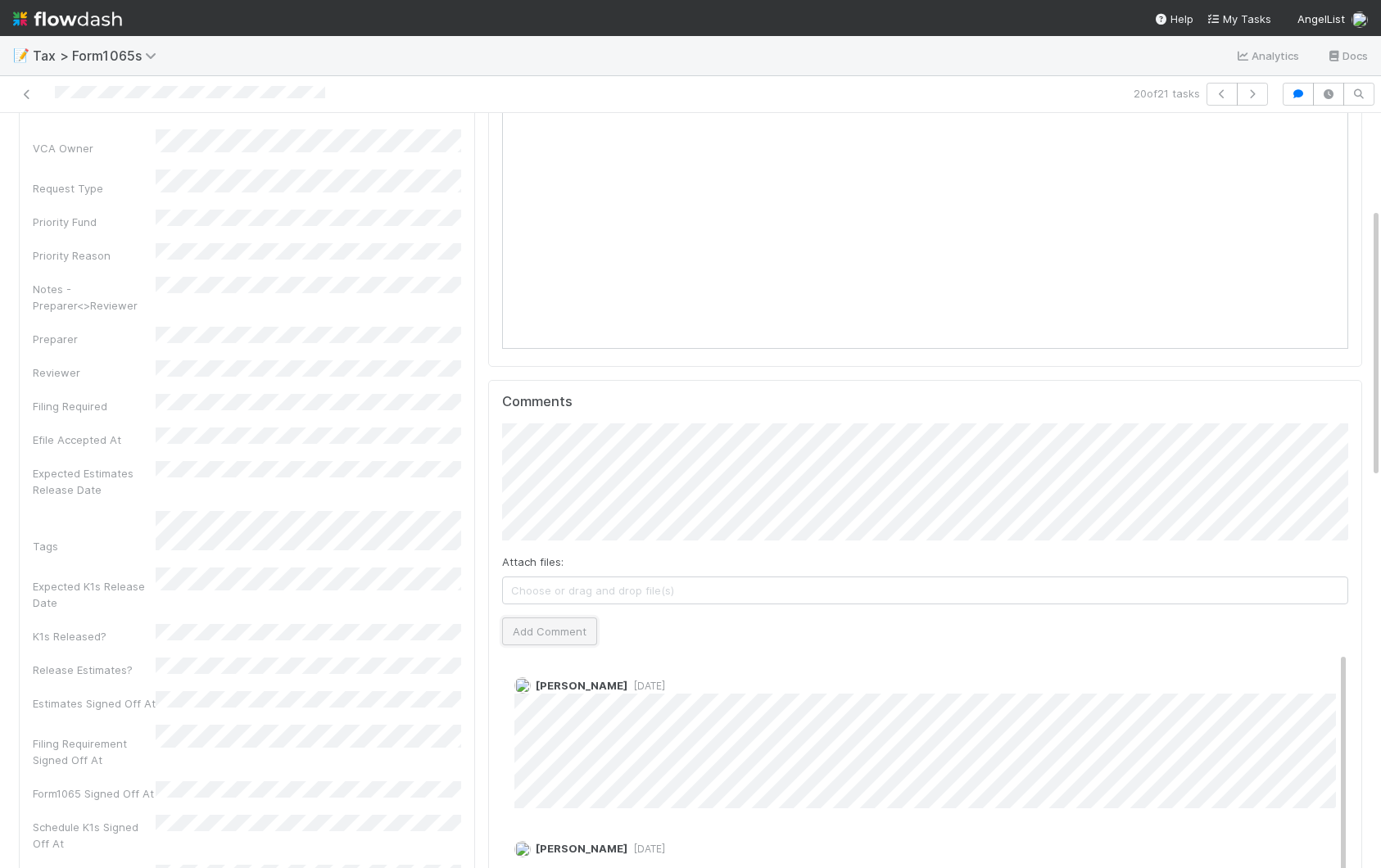
click at [536, 633] on button "Add Comment" at bounding box center [550, 631] width 95 height 28
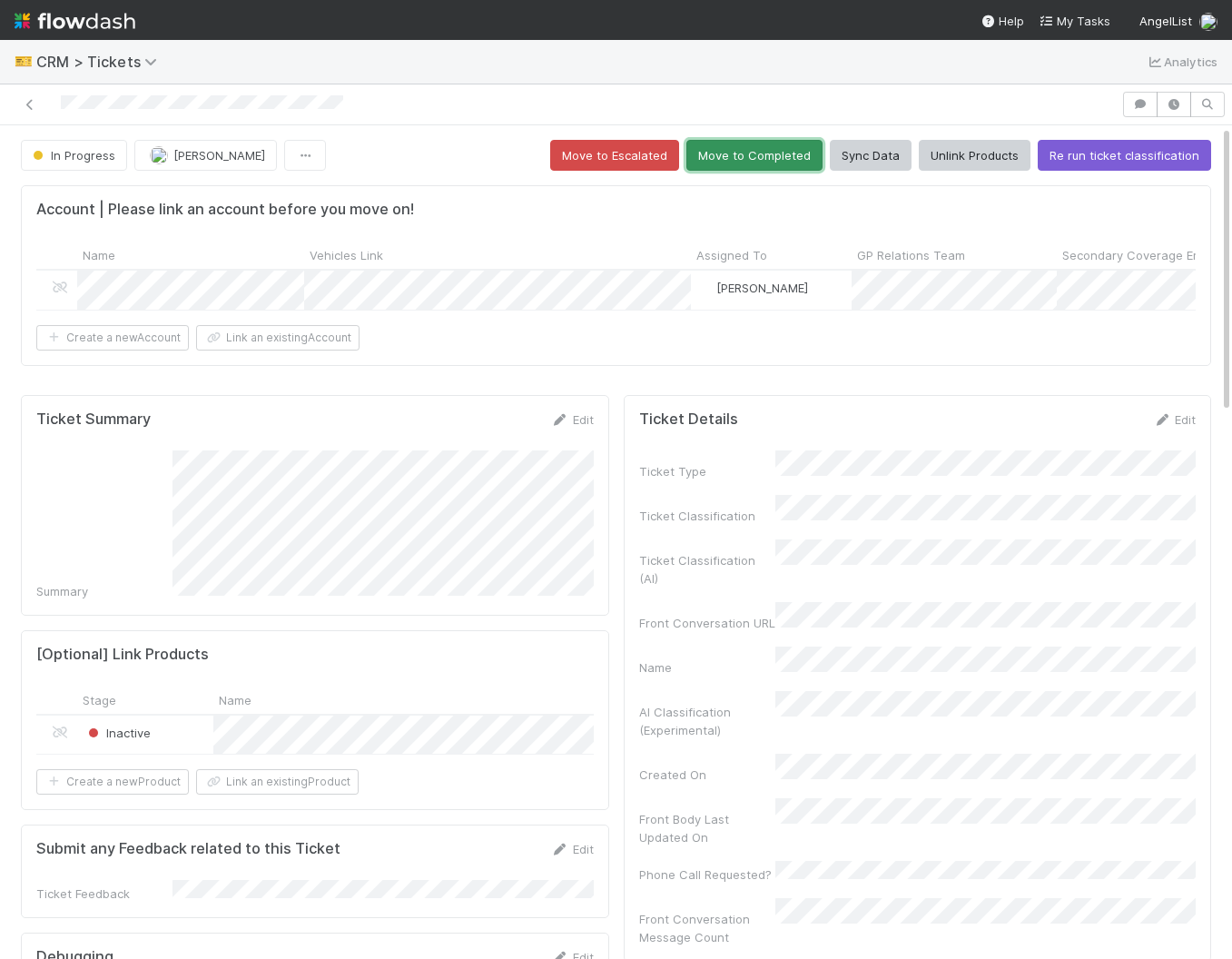
click at [734, 153] on button "Move to Completed" at bounding box center [754, 155] width 136 height 31
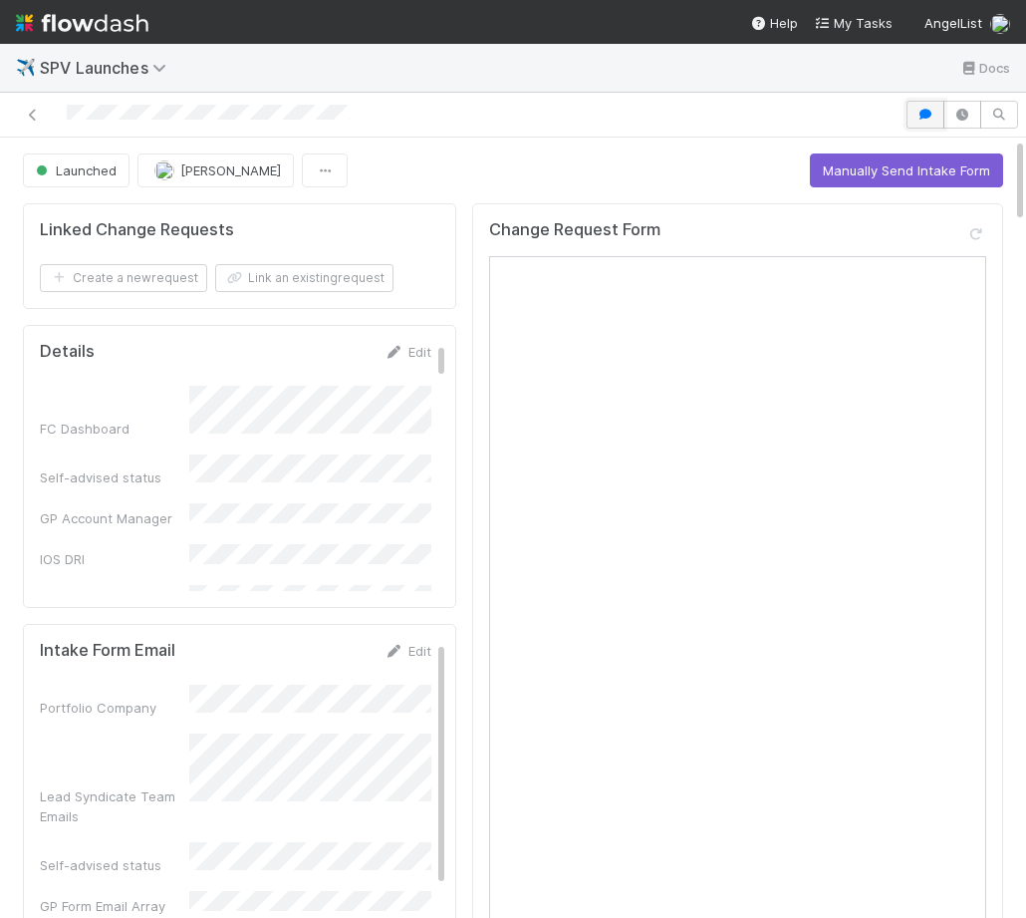
click at [921, 110] on icon "button" at bounding box center [926, 115] width 20 height 12
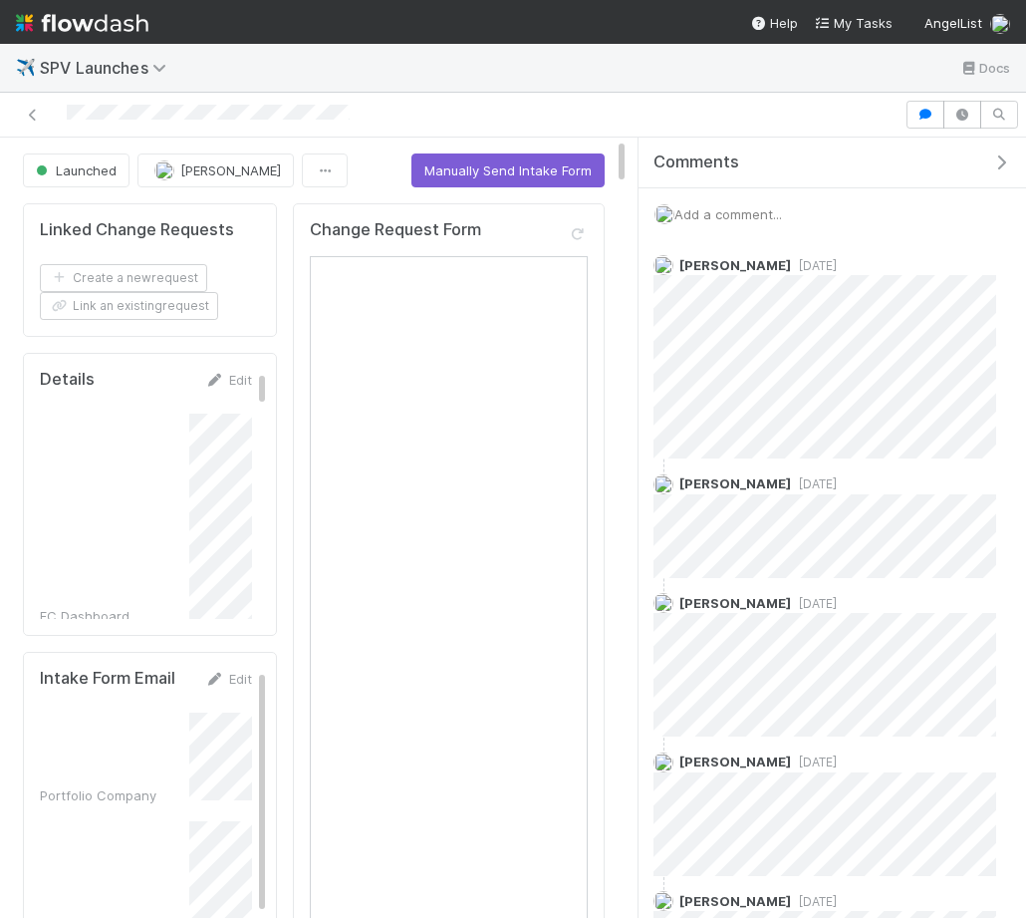
click at [717, 218] on span "Add a comment..." at bounding box center [729, 214] width 108 height 16
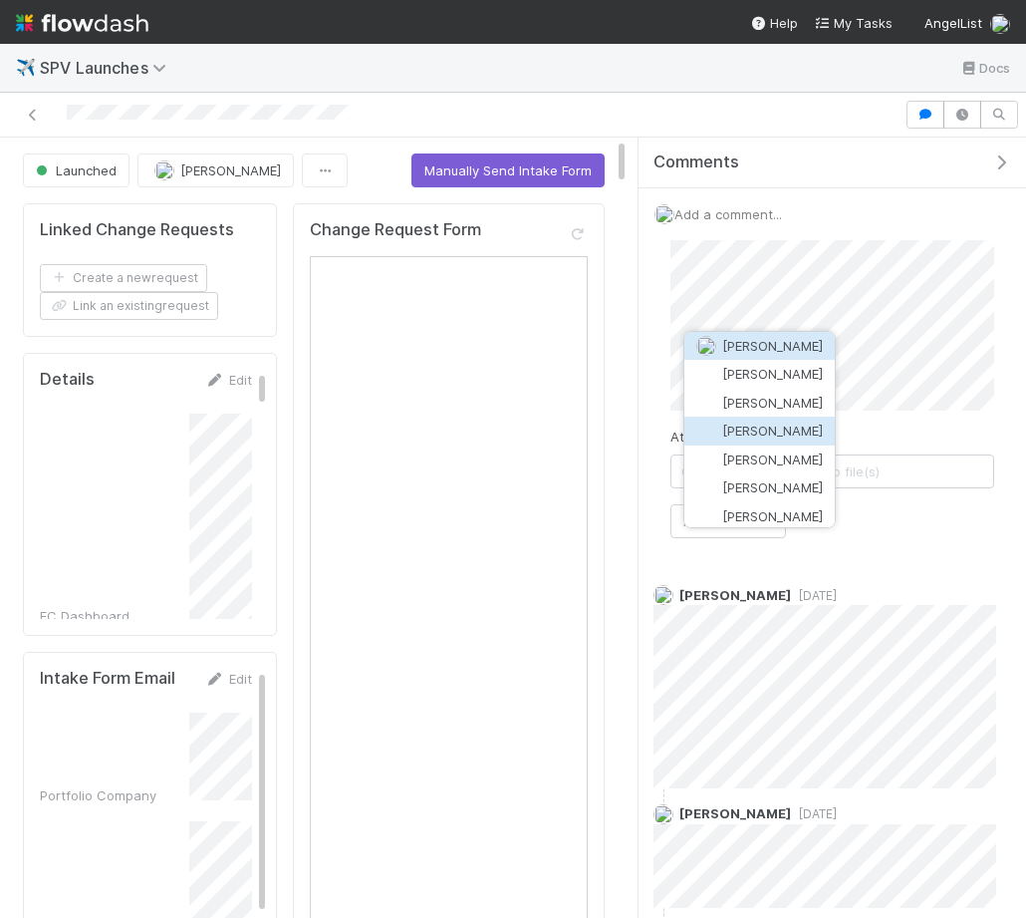
click at [752, 442] on button "[PERSON_NAME]" at bounding box center [759, 430] width 150 height 28
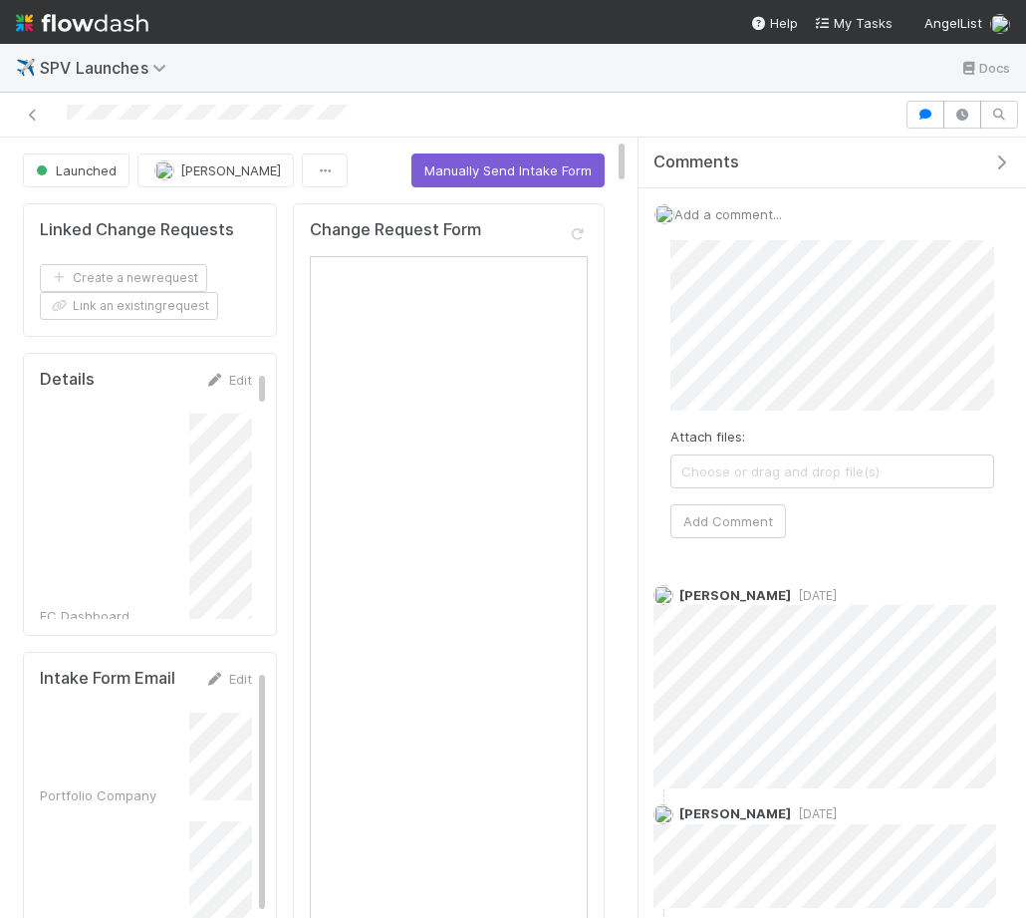
click at [710, 537] on div "Attach files: Choose or drag and drop file(s) Add Comment" at bounding box center [833, 389] width 356 height 330
click at [707, 517] on button "Add Comment" at bounding box center [729, 521] width 116 height 34
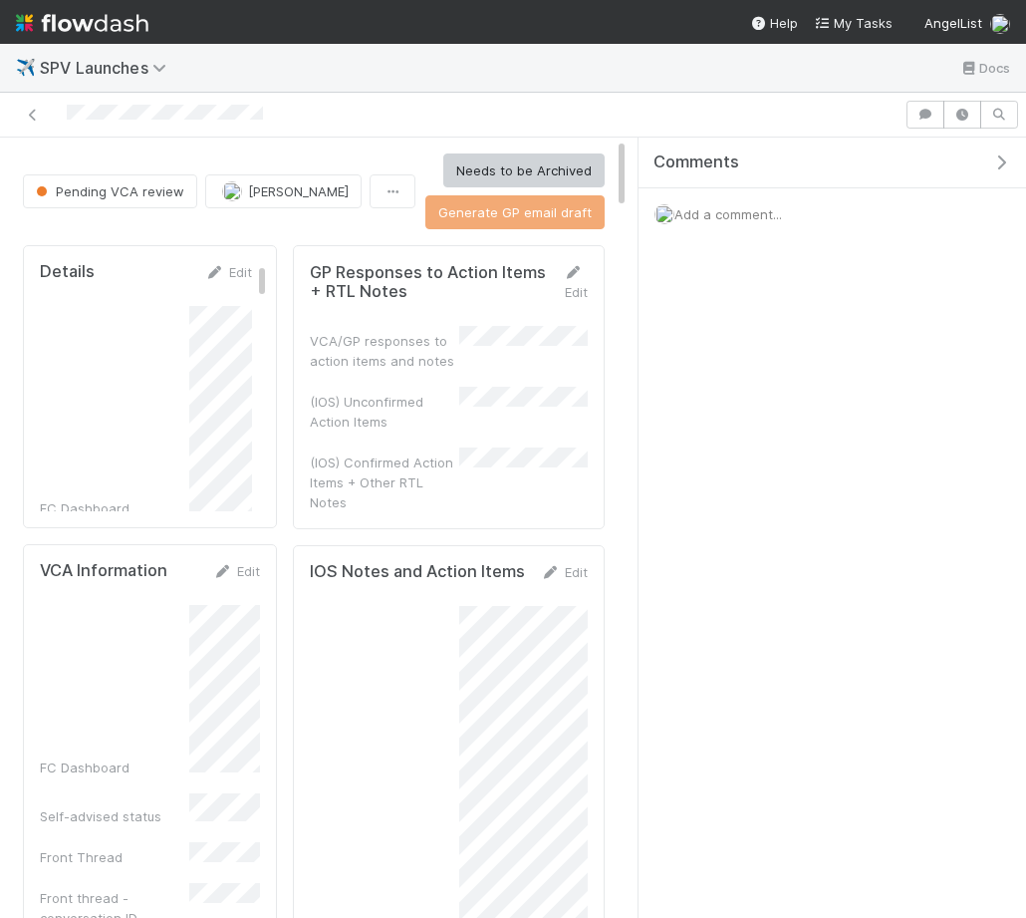
click at [1012, 165] on button "button" at bounding box center [1005, 162] width 41 height 18
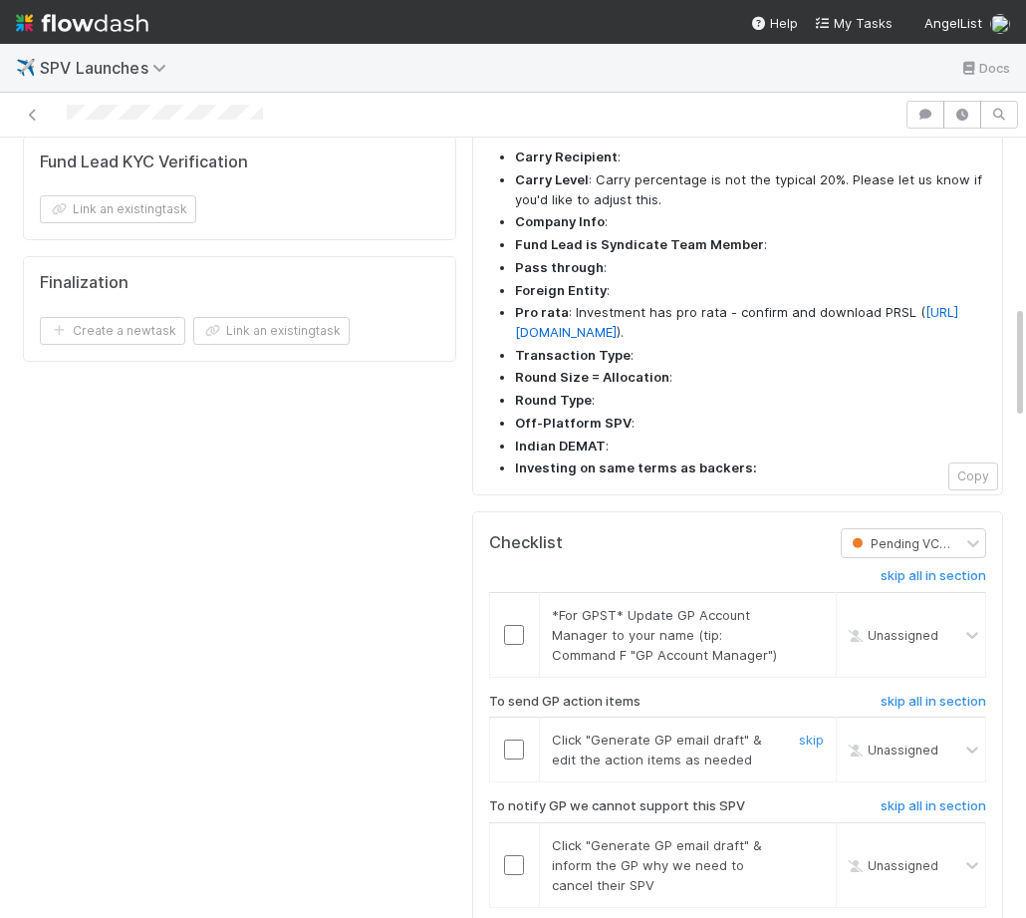
scroll to position [1299, 0]
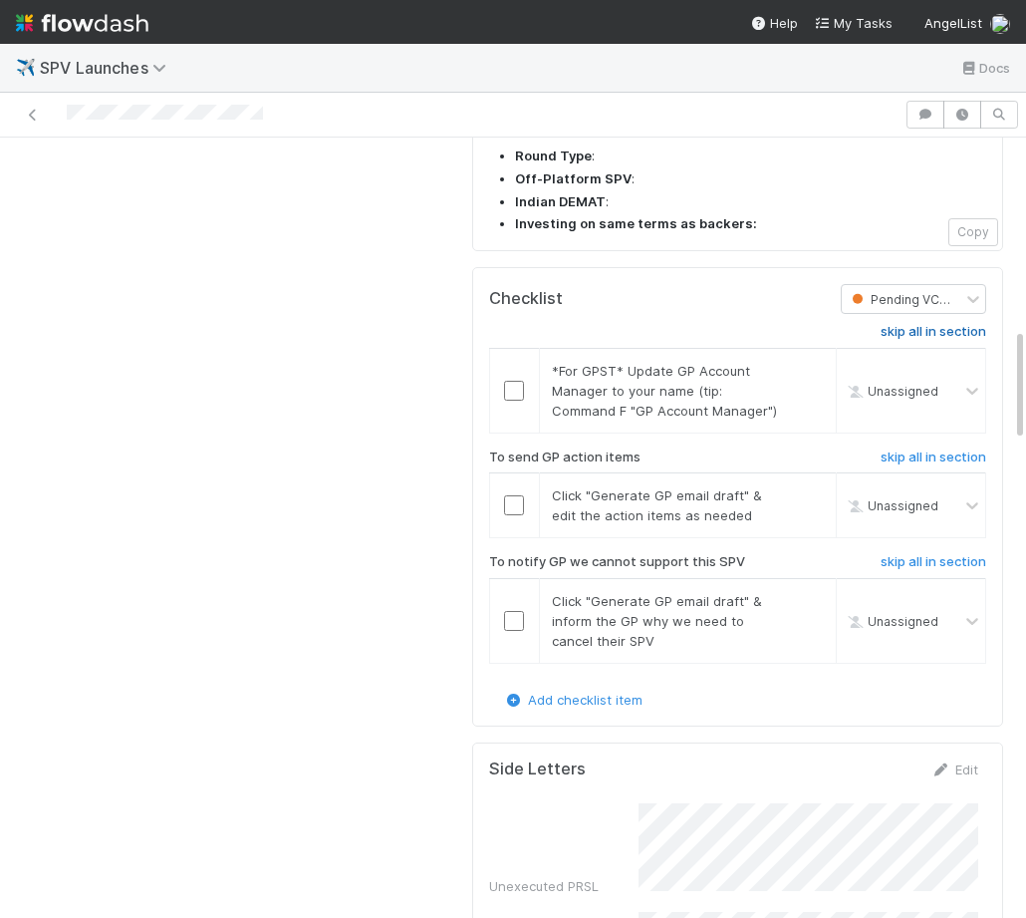
click at [911, 324] on h6 "skip all in section" at bounding box center [934, 332] width 106 height 16
click at [919, 554] on h6 "skip all in section" at bounding box center [934, 562] width 106 height 16
click at [902, 554] on h6 "skip all in section" at bounding box center [934, 562] width 106 height 16
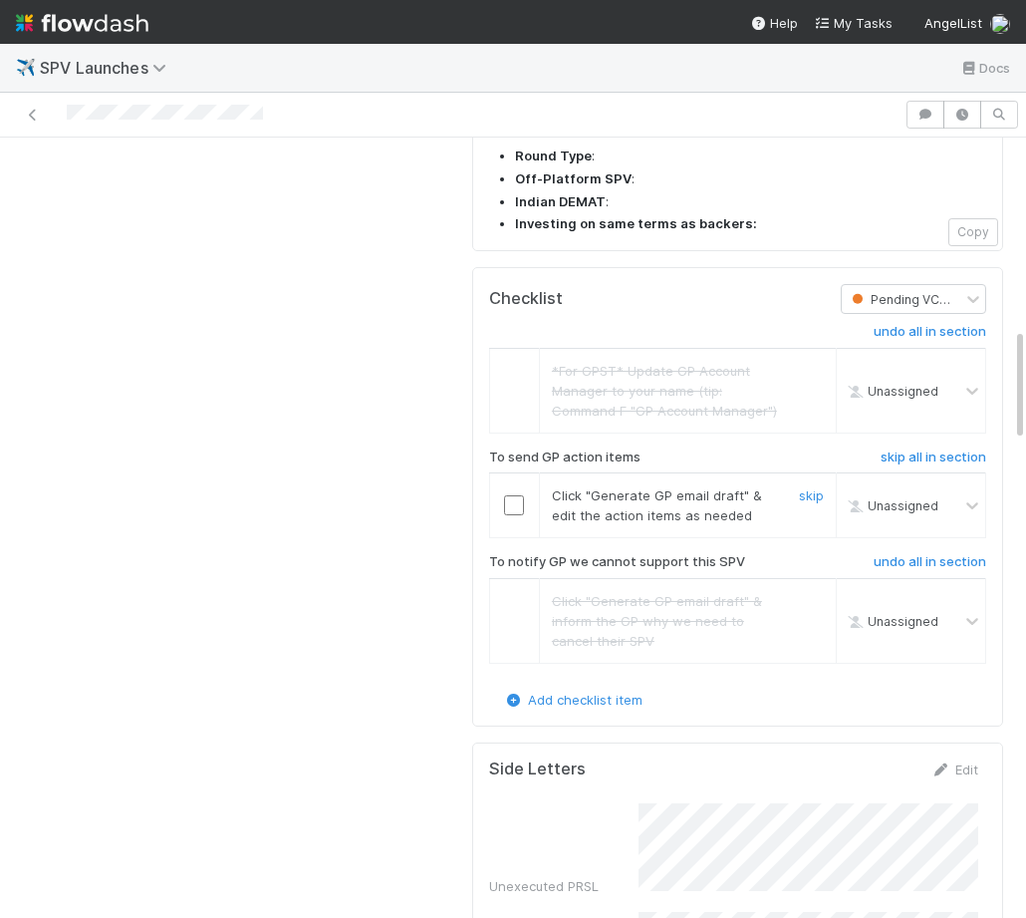
click at [501, 495] on div at bounding box center [514, 505] width 49 height 20
click at [526, 495] on div at bounding box center [514, 505] width 49 height 20
click at [516, 495] on input "checkbox" at bounding box center [514, 505] width 20 height 20
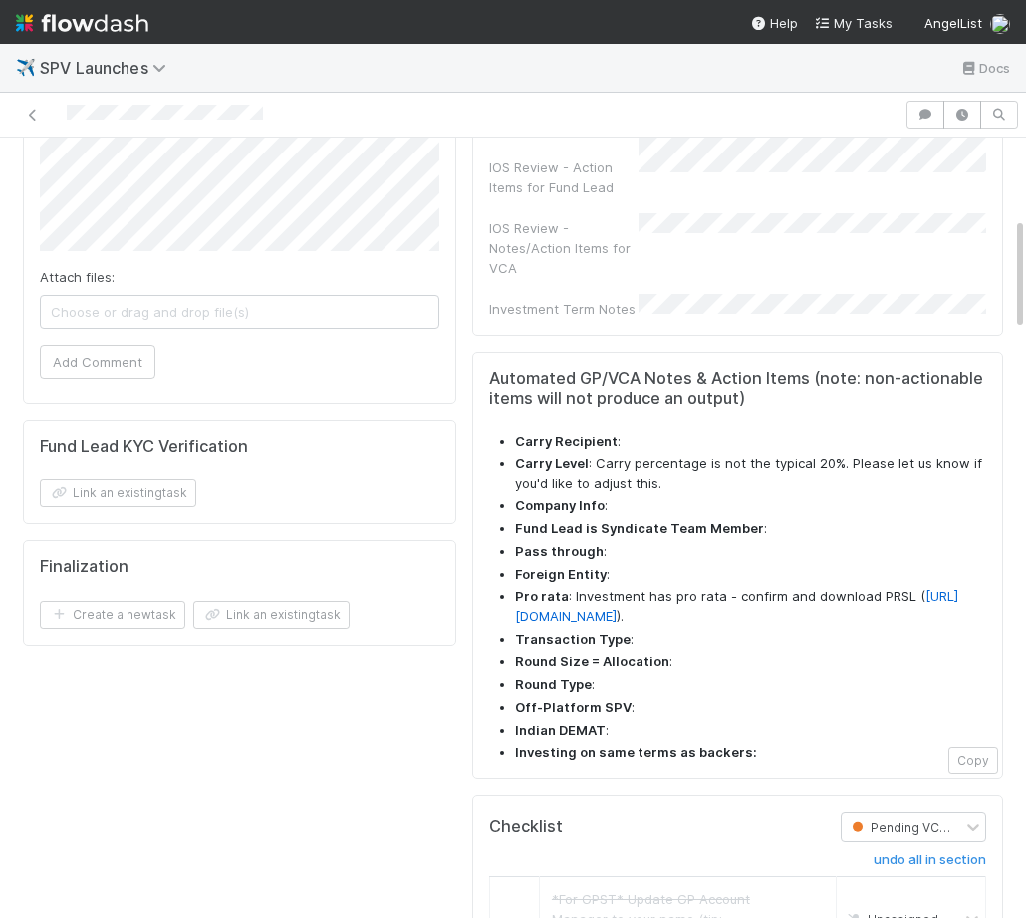
scroll to position [0, 0]
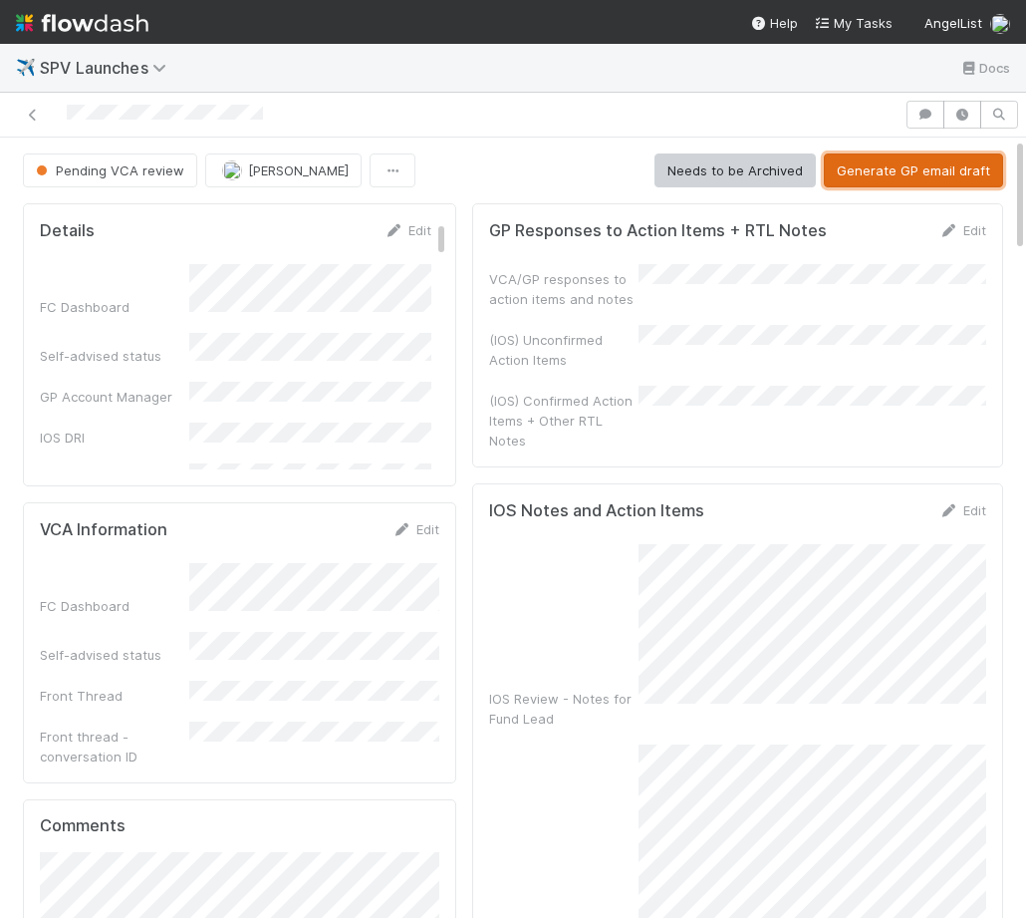
click at [863, 162] on button "Generate GP email draft" at bounding box center [913, 170] width 179 height 34
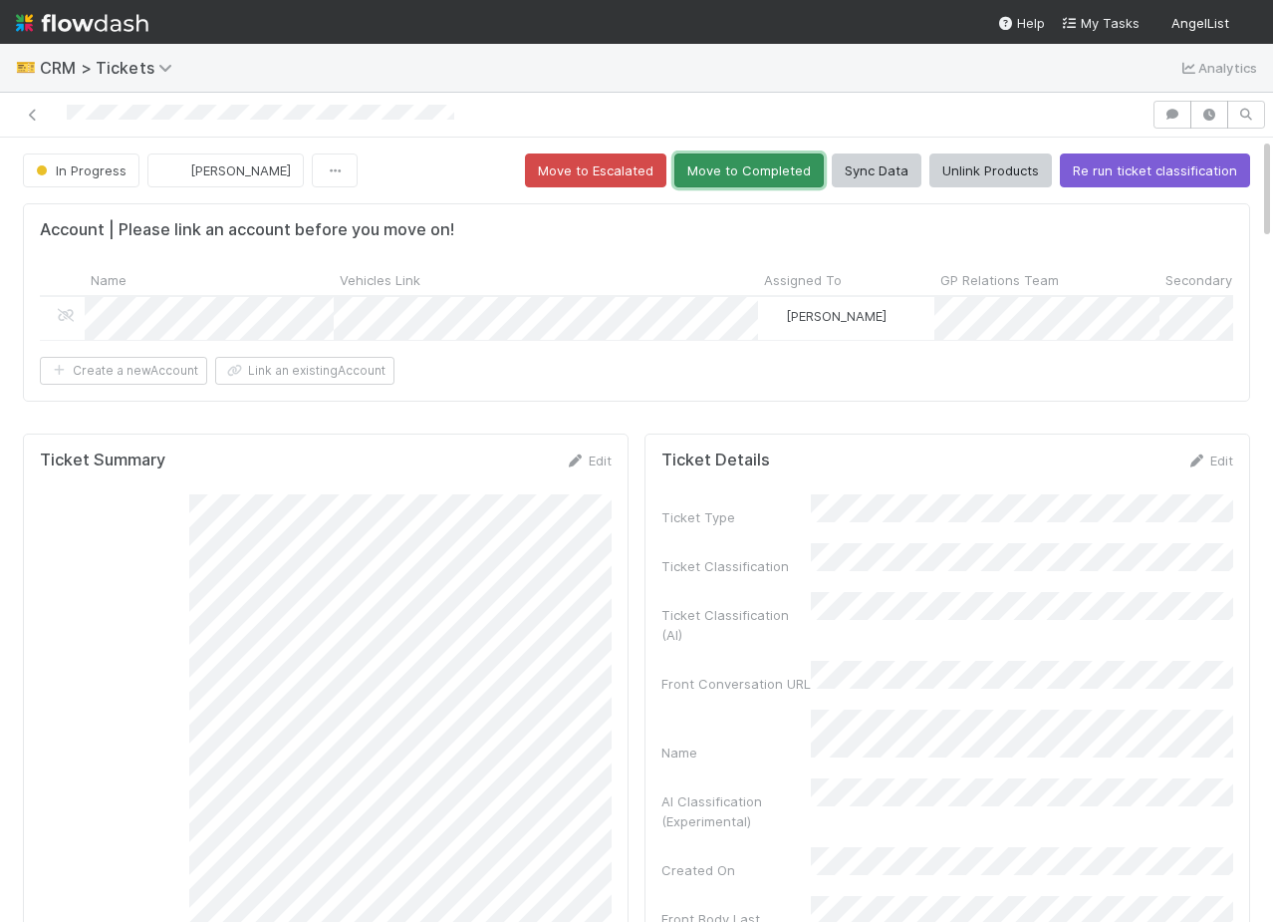
click at [788, 160] on button "Move to Completed" at bounding box center [749, 170] width 149 height 34
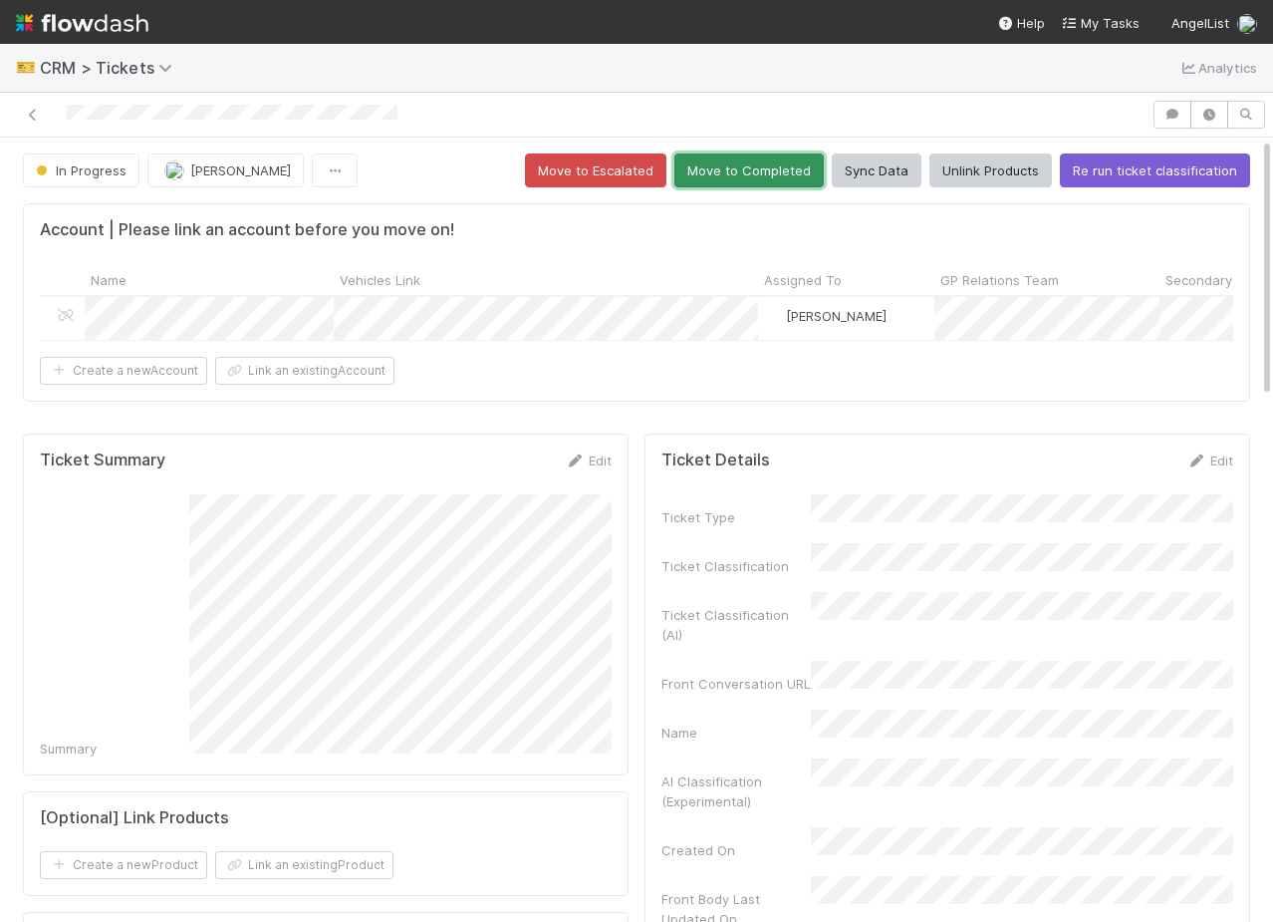
click at [784, 177] on button "Move to Completed" at bounding box center [749, 170] width 149 height 34
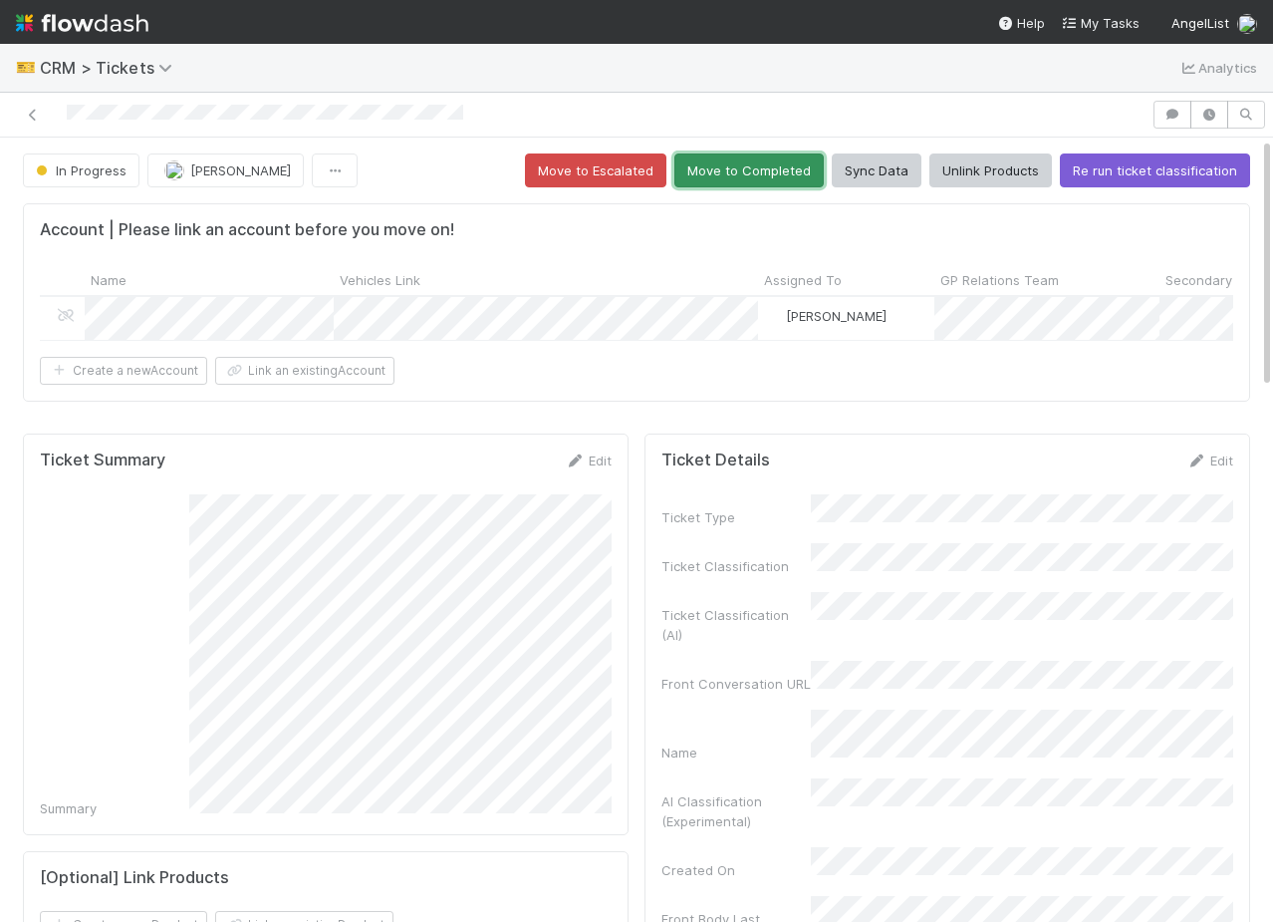
click at [747, 173] on button "Move to Completed" at bounding box center [749, 170] width 149 height 34
